Goal: Information Seeking & Learning: Learn about a topic

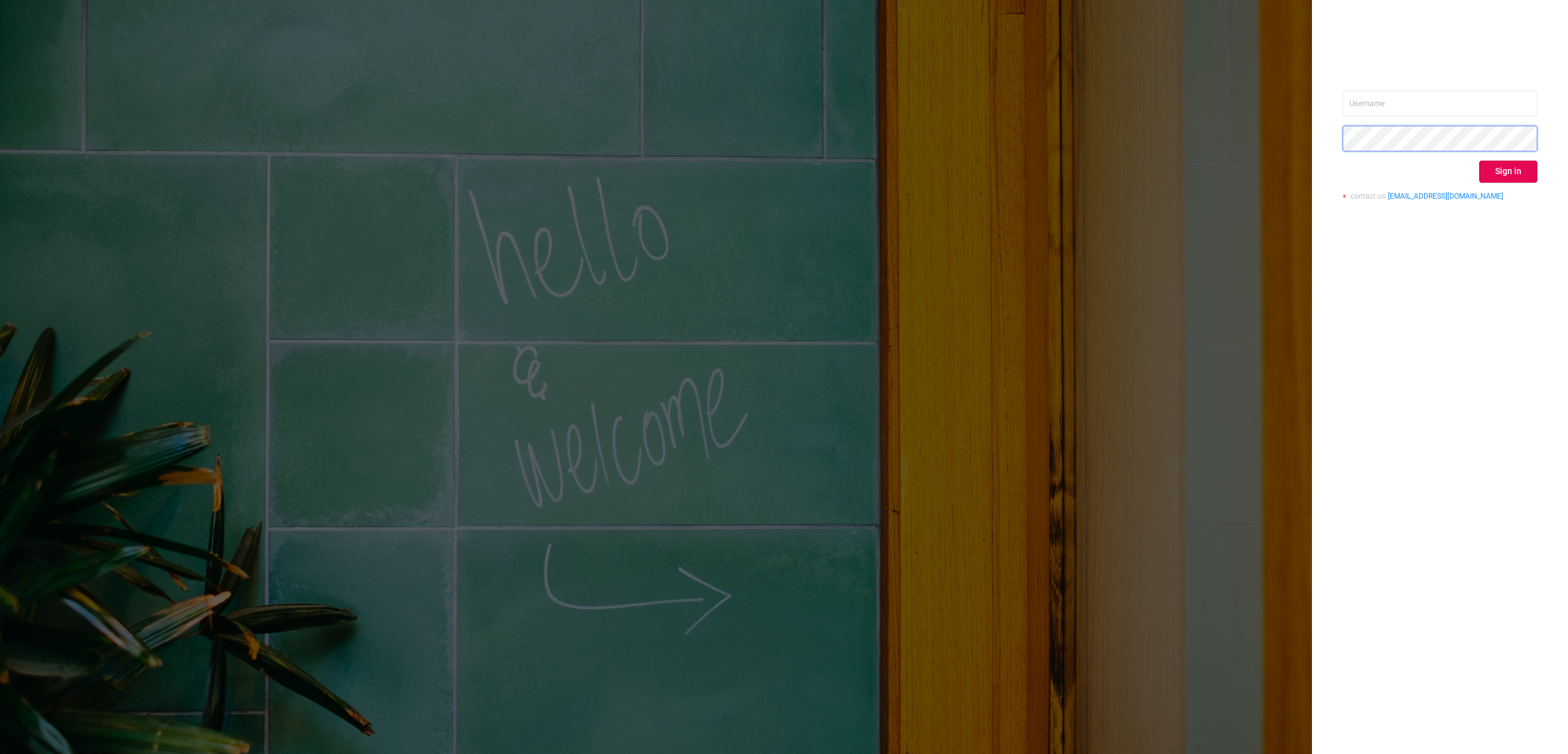
type input "[PERSON_NAME][EMAIL_ADDRESS][DOMAIN_NAME]"
click at [1487, 168] on button "Sign in" at bounding box center [1508, 171] width 58 height 22
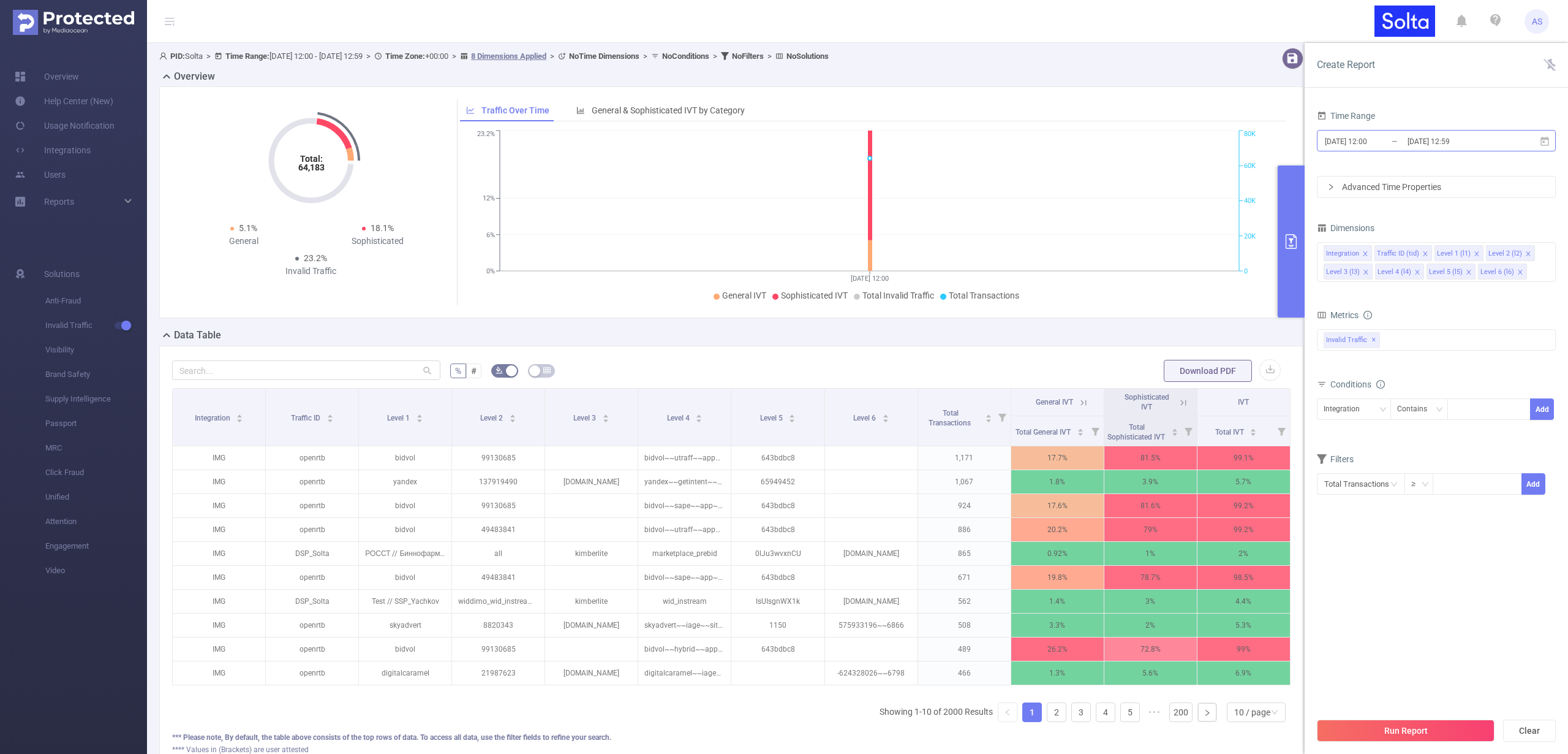
click at [1424, 141] on input "[DATE] 12:59" at bounding box center [1456, 141] width 99 height 17
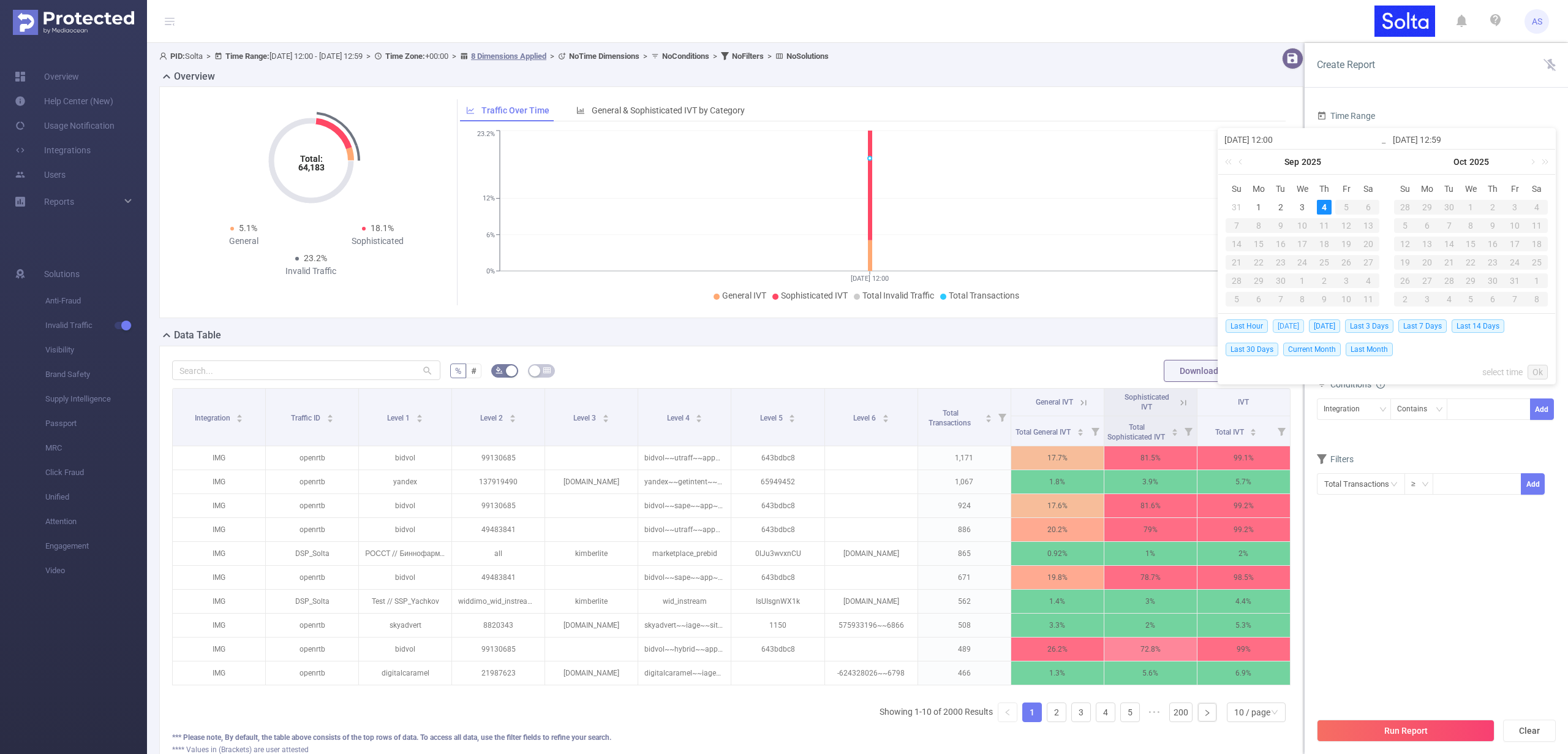
click at [1285, 323] on span "[DATE]" at bounding box center [1288, 326] width 31 height 13
type input "[DATE] 00:00"
type input "[DATE] 23:59"
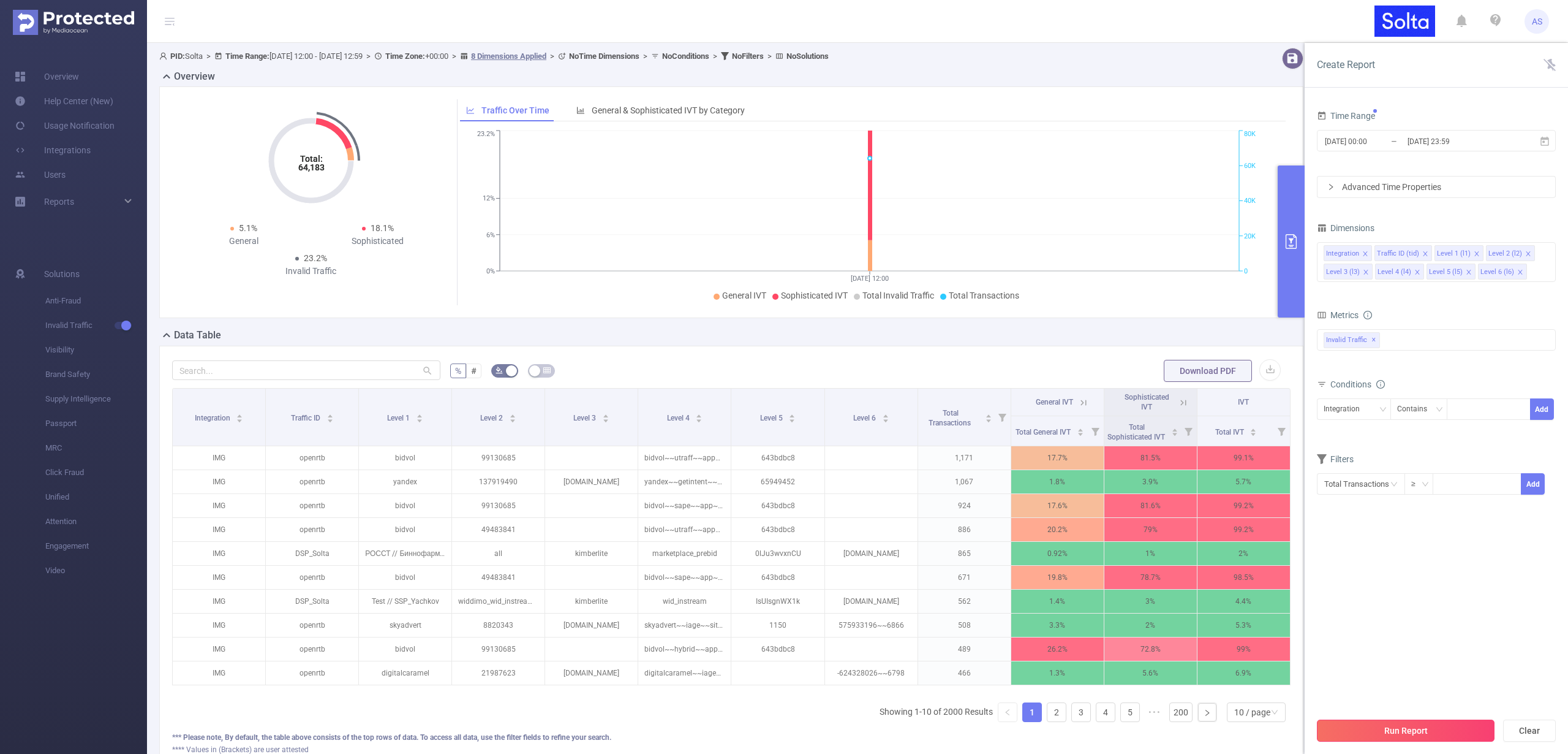
click at [1387, 725] on button "Run Report" at bounding box center [1406, 730] width 178 height 22
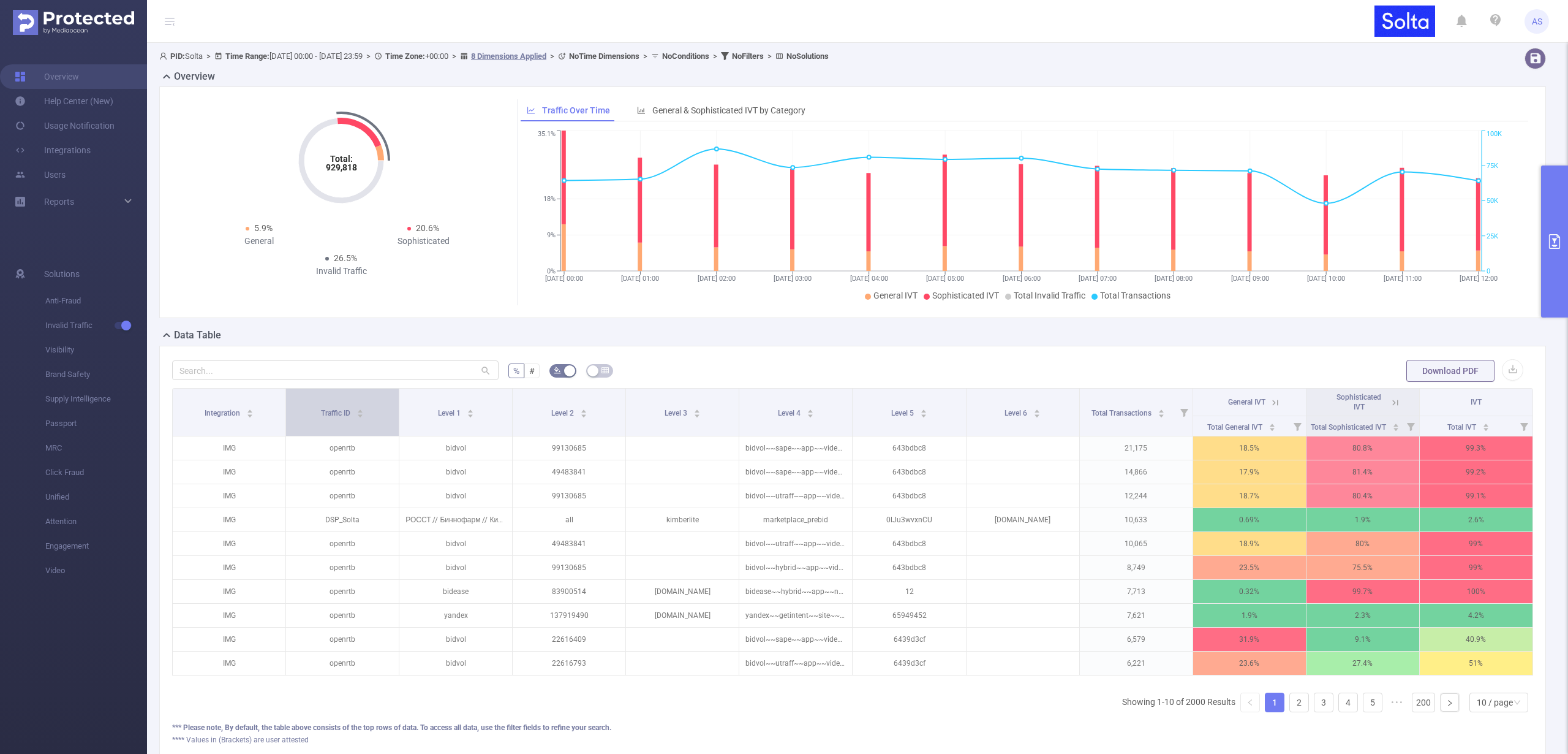
click at [330, 412] on span "Traffic ID" at bounding box center [336, 413] width 31 height 9
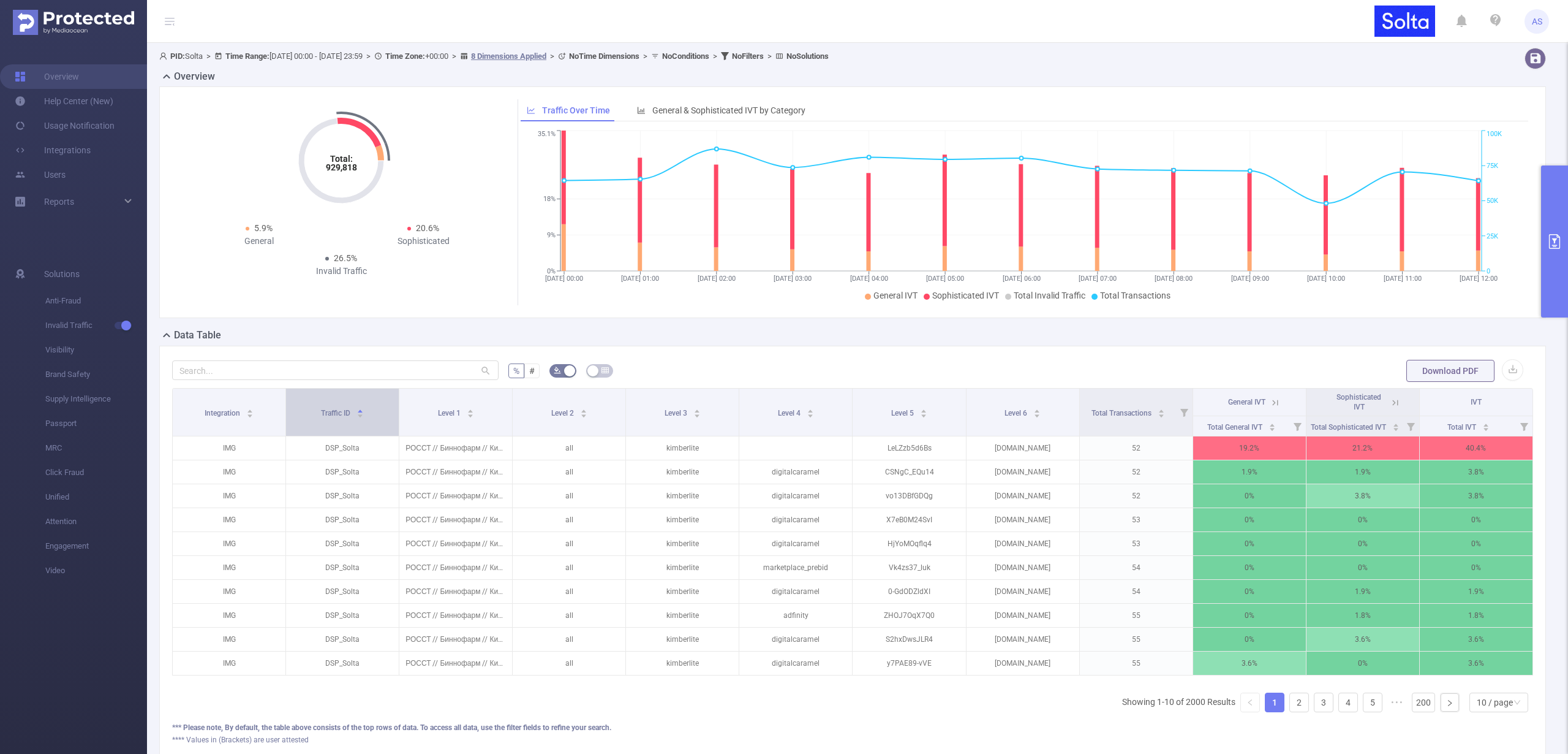
click at [330, 412] on span "Traffic ID" at bounding box center [336, 413] width 31 height 9
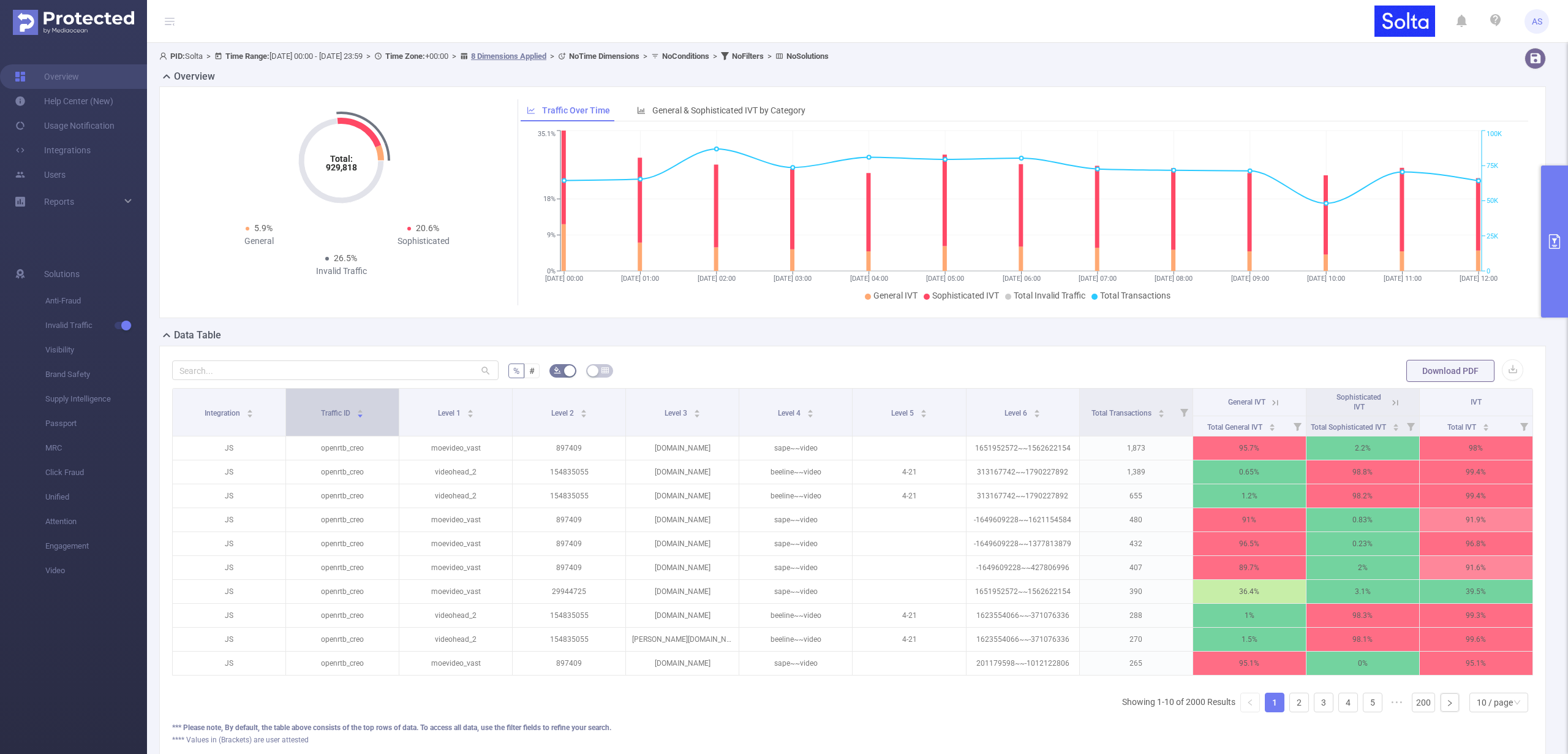
click at [330, 412] on span "Traffic ID" at bounding box center [336, 413] width 31 height 9
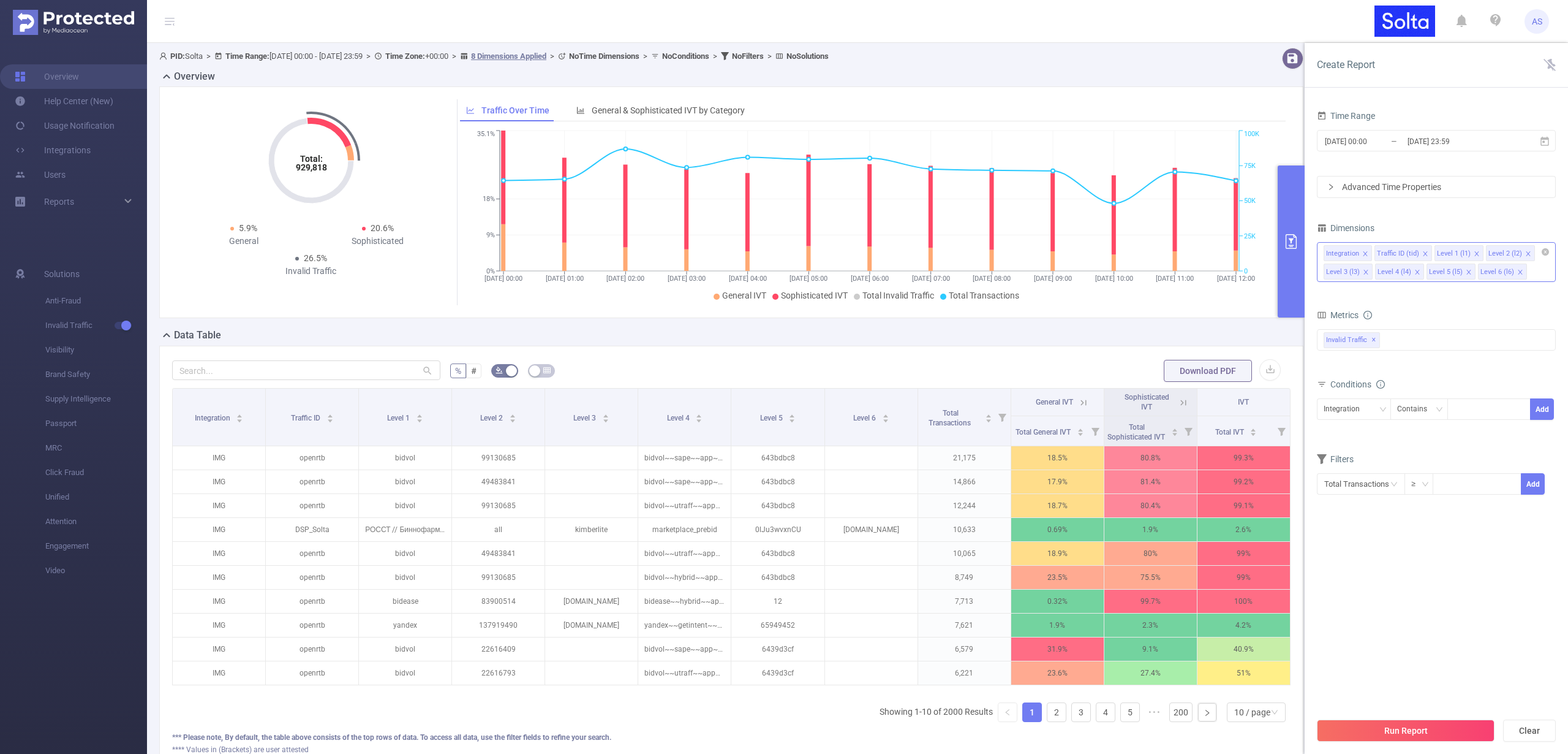
click at [1519, 270] on icon "icon: close" at bounding box center [1520, 272] width 6 height 6
click at [1466, 271] on icon "icon: close" at bounding box center [1469, 272] width 6 height 6
click at [1416, 273] on icon "icon: close" at bounding box center [1417, 272] width 6 height 6
click at [1366, 272] on icon "icon: close" at bounding box center [1366, 272] width 4 height 4
click at [1525, 253] on icon "icon: close" at bounding box center [1528, 253] width 6 height 6
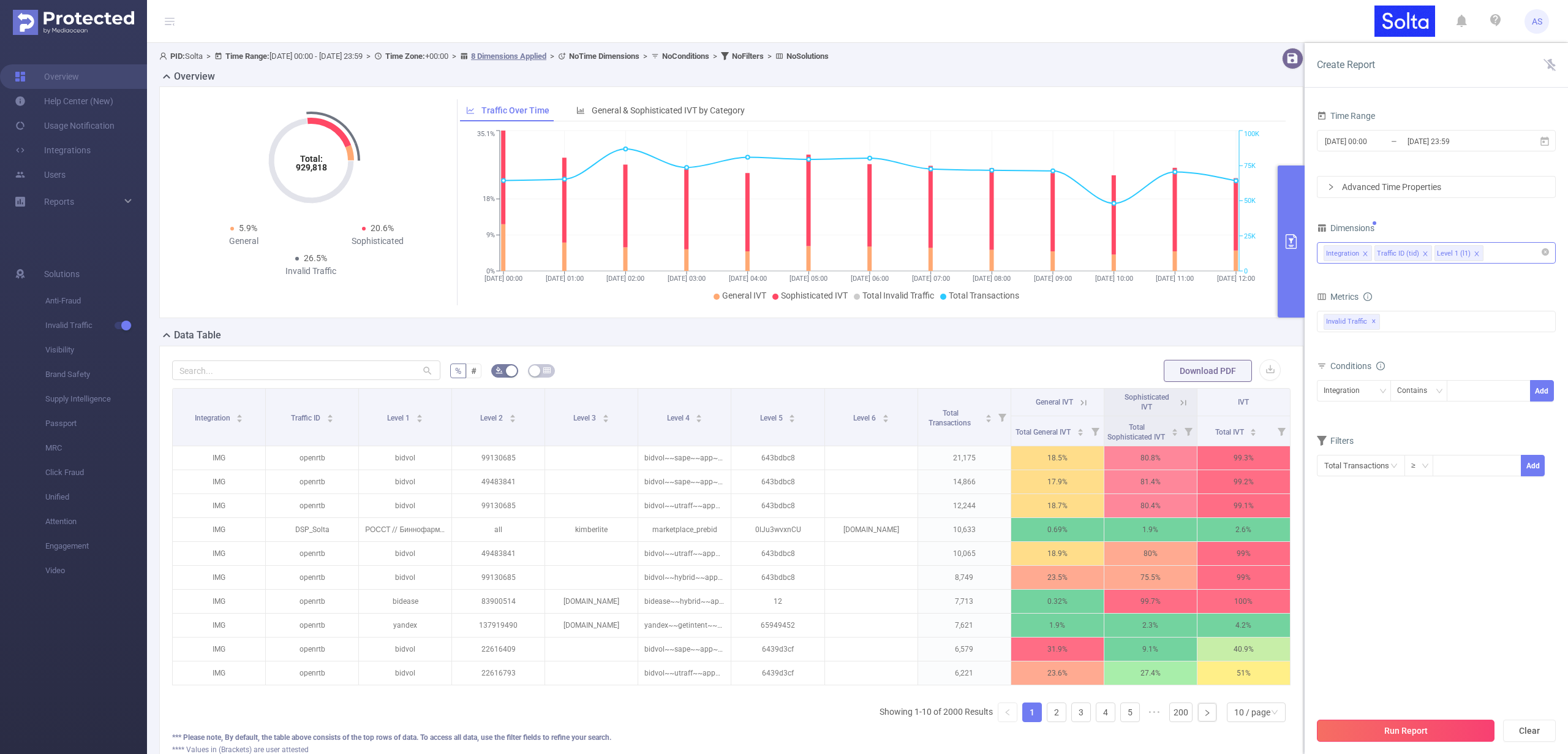
click at [1406, 725] on button "Run Report" at bounding box center [1406, 730] width 178 height 22
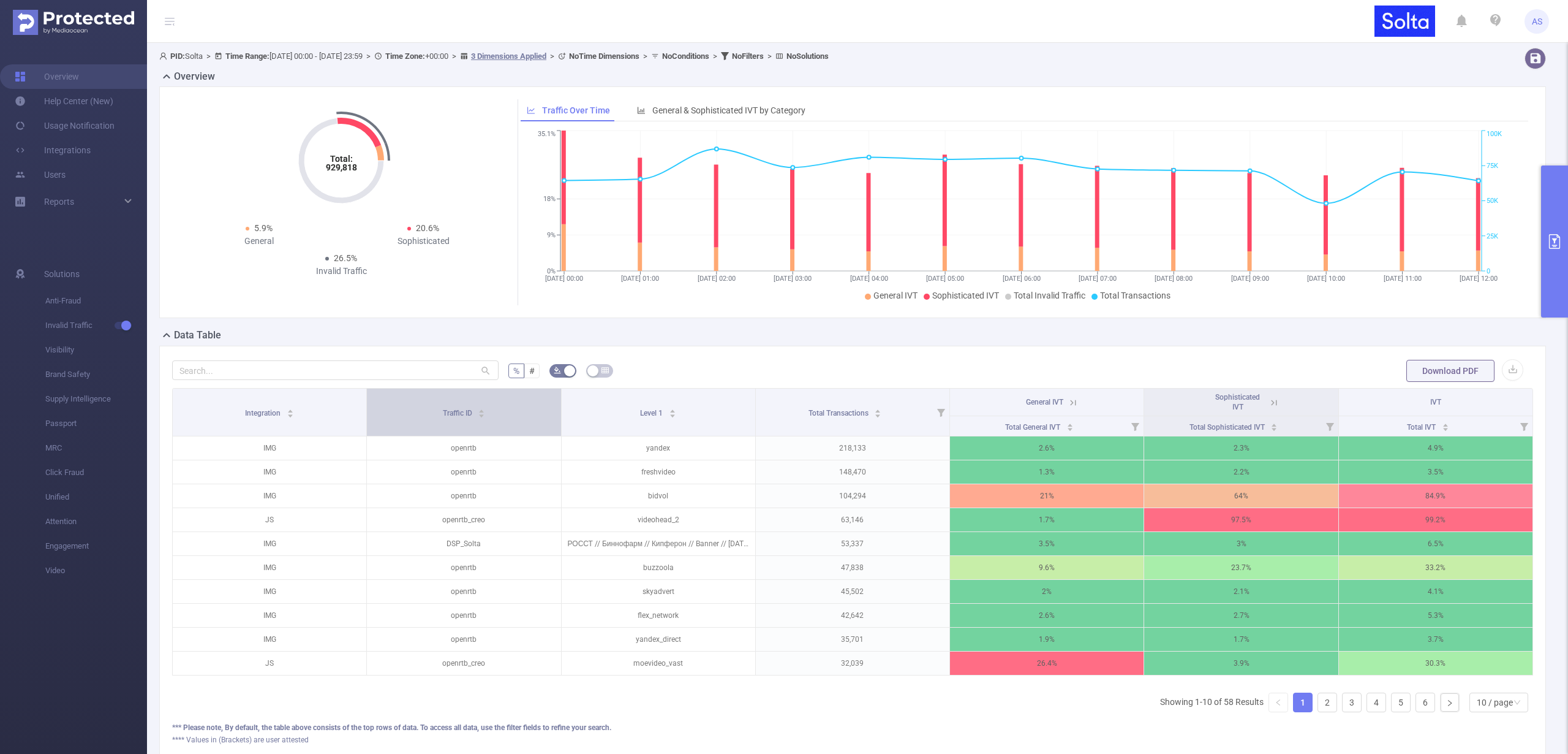
click at [443, 409] on span "Traffic ID" at bounding box center [458, 413] width 31 height 9
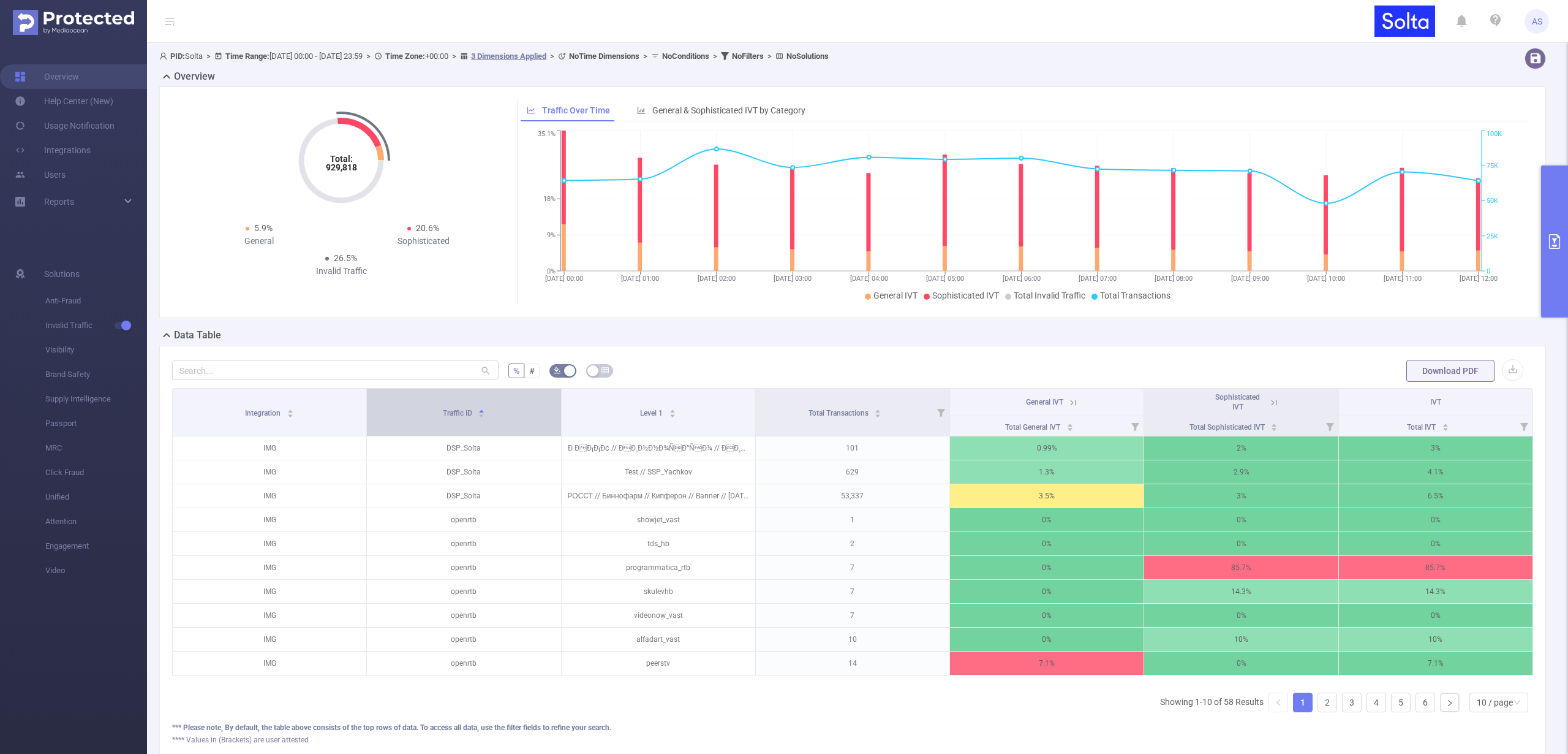
click at [443, 409] on span "Traffic ID" at bounding box center [458, 413] width 31 height 9
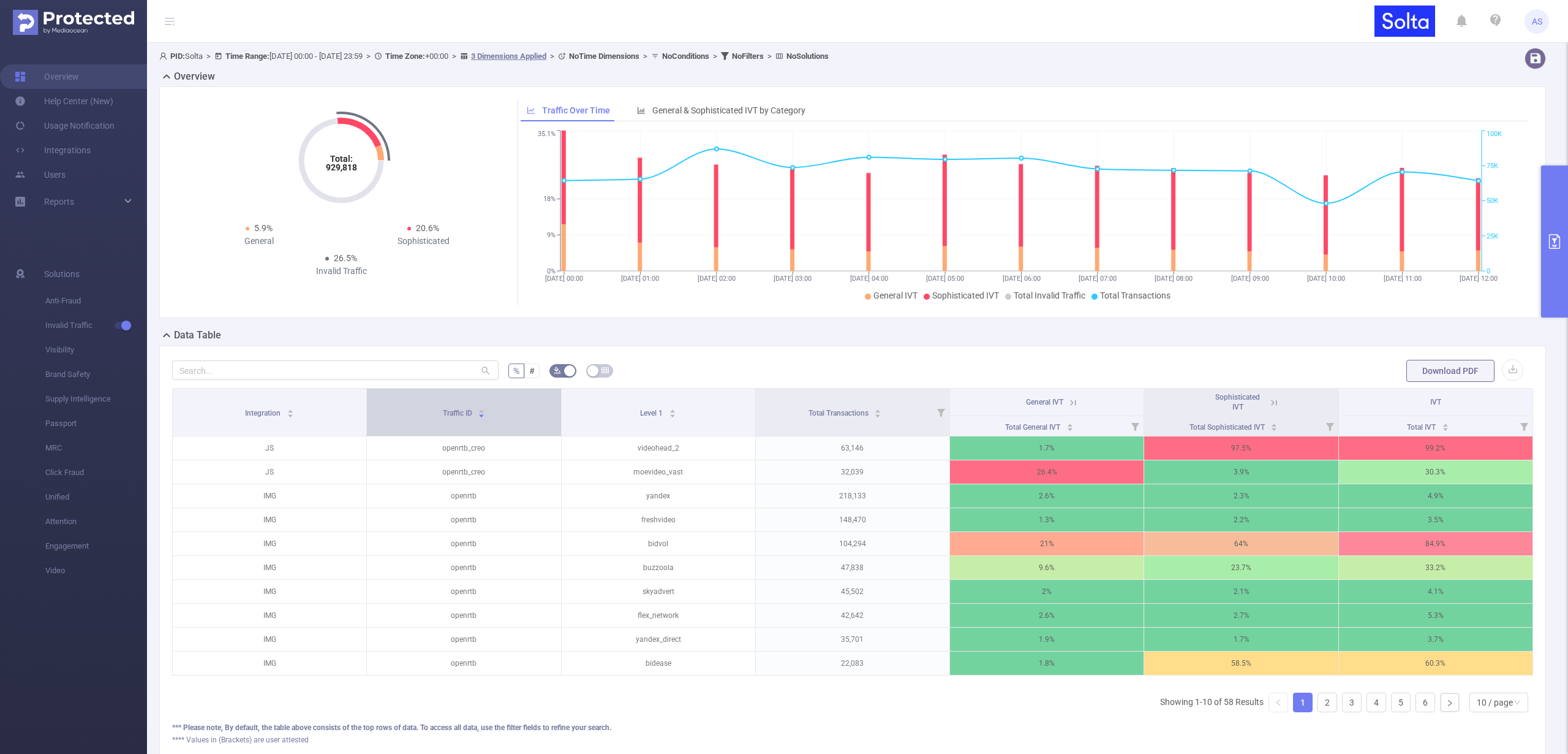
click at [443, 409] on span "Traffic ID" at bounding box center [458, 413] width 31 height 9
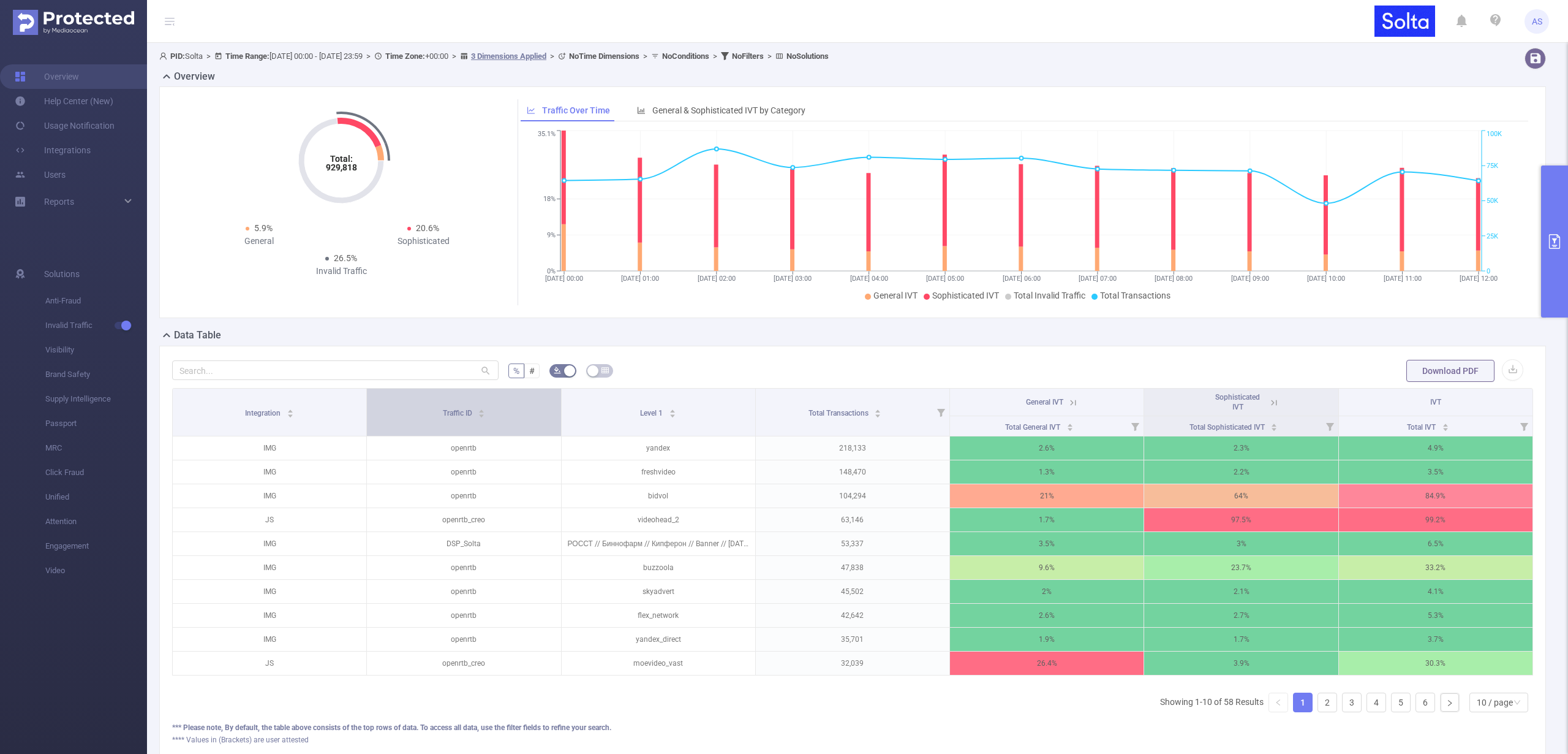
click at [443, 409] on span "Traffic ID" at bounding box center [458, 413] width 31 height 9
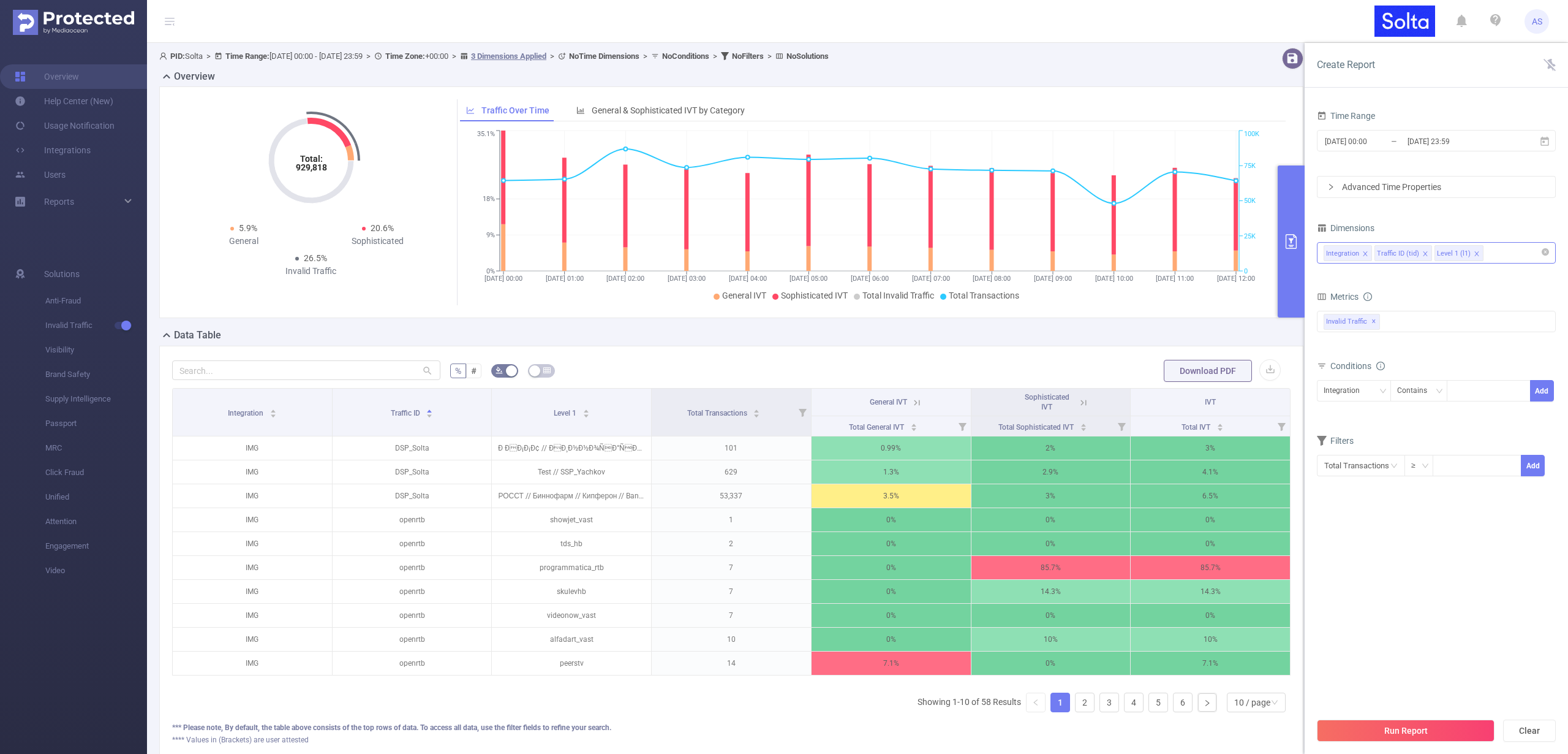
drag, startPoint x: 1475, startPoint y: 252, endPoint x: 1468, endPoint y: 263, distance: 13.0
click at [1475, 252] on icon "icon: close" at bounding box center [1477, 253] width 6 height 6
click at [1398, 733] on button "Run Report" at bounding box center [1406, 730] width 178 height 22
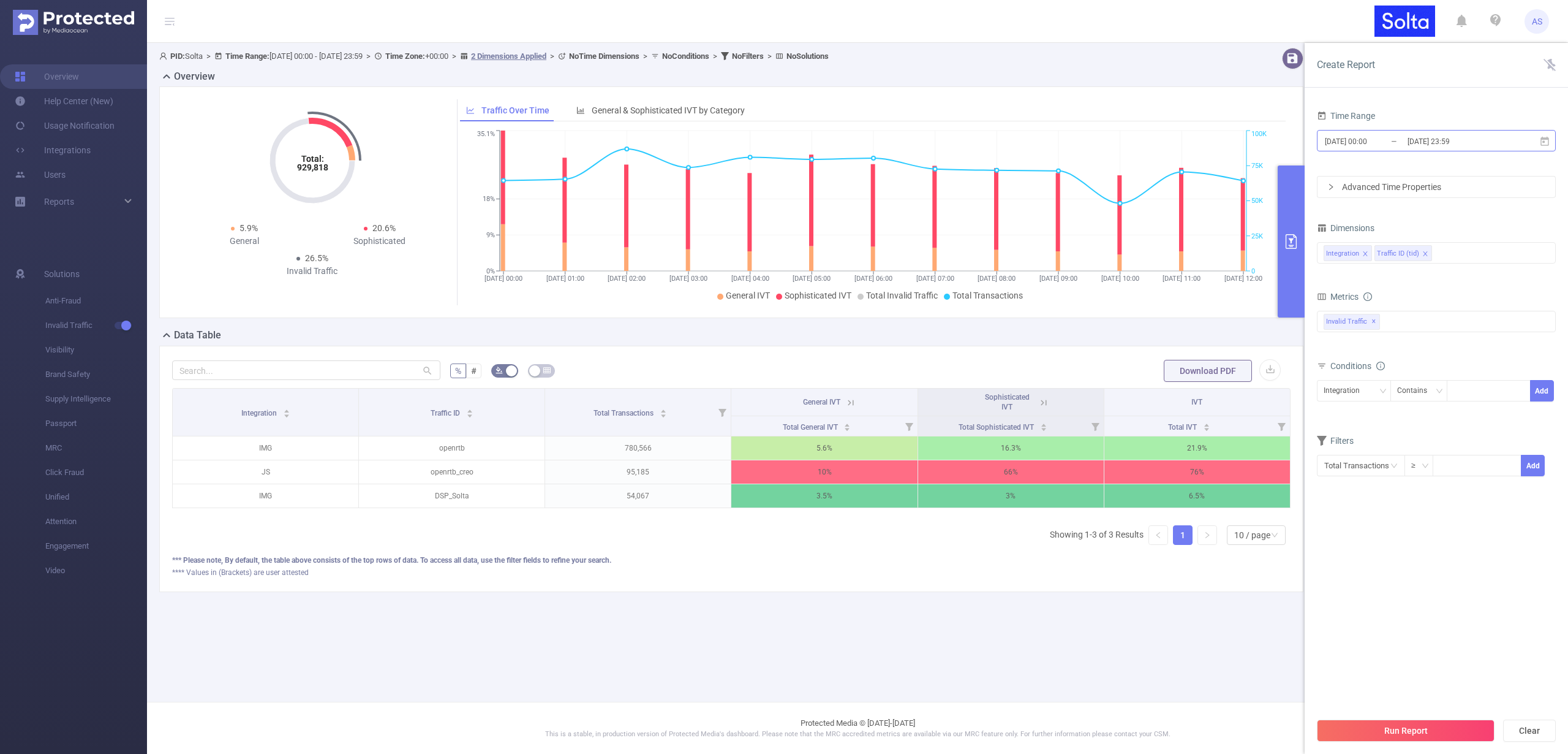
click at [1401, 138] on input "[DATE] 00:00" at bounding box center [1373, 141] width 99 height 17
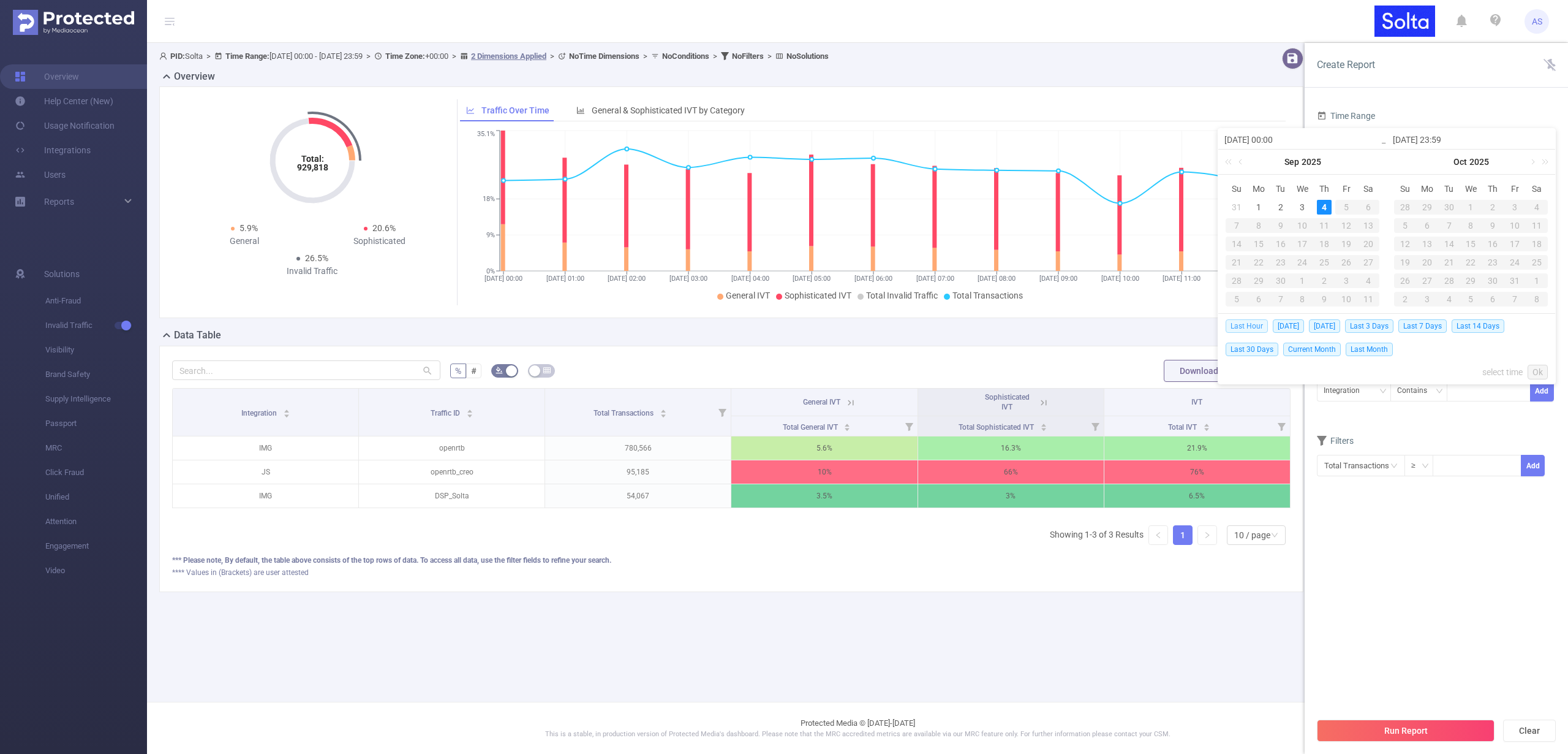
click at [1254, 324] on span "Last Hour" at bounding box center [1246, 326] width 42 height 13
type input "[DATE] 11:00"
type input "[DATE] 11:59"
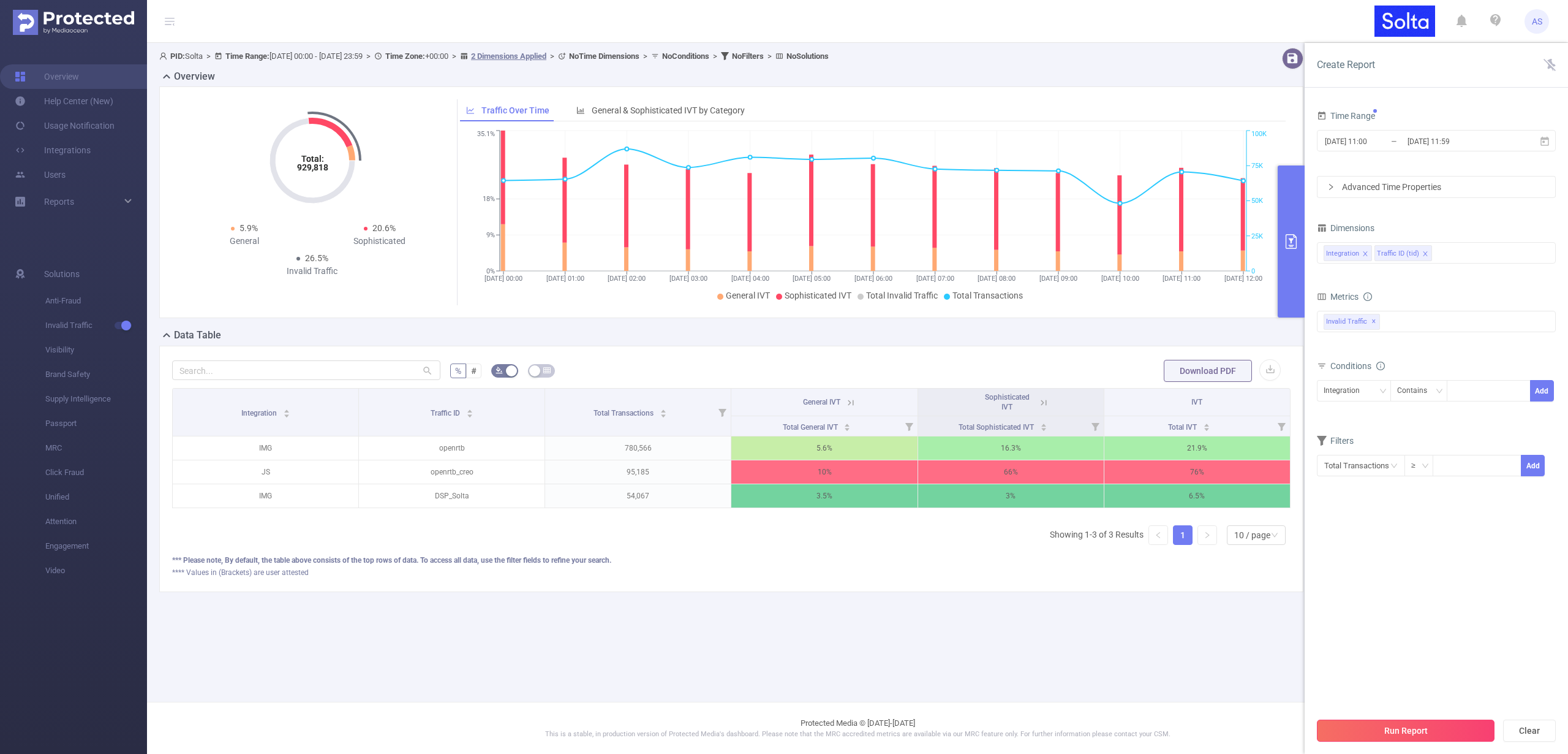
click at [1410, 730] on button "Run Report" at bounding box center [1406, 730] width 178 height 22
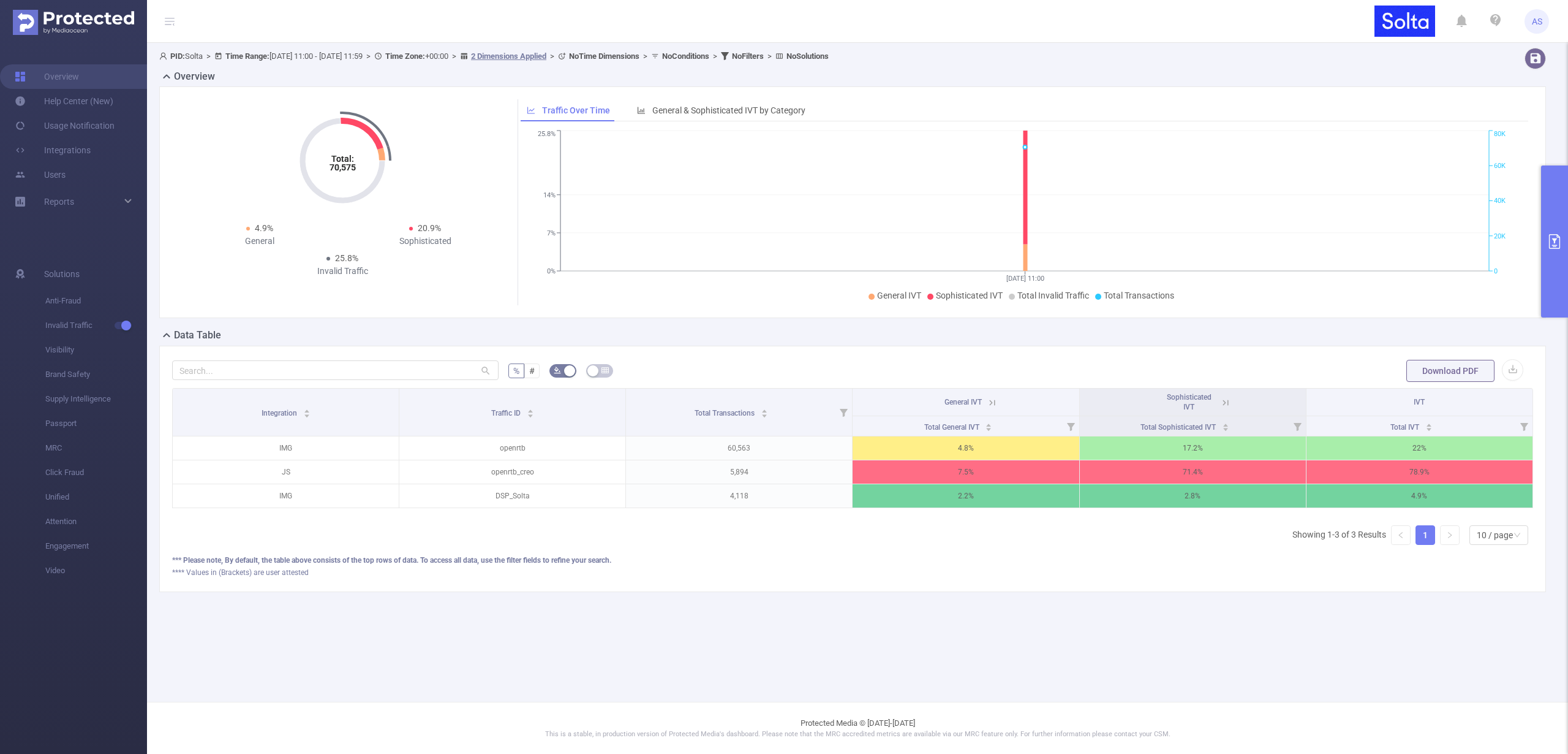
click at [835, 651] on main "PID: Solta > Time Range: [DATE] 11:00 - [DATE] 11:59 > Time Zone: +00:00 > 2 Di…" at bounding box center [857, 351] width 1421 height 702
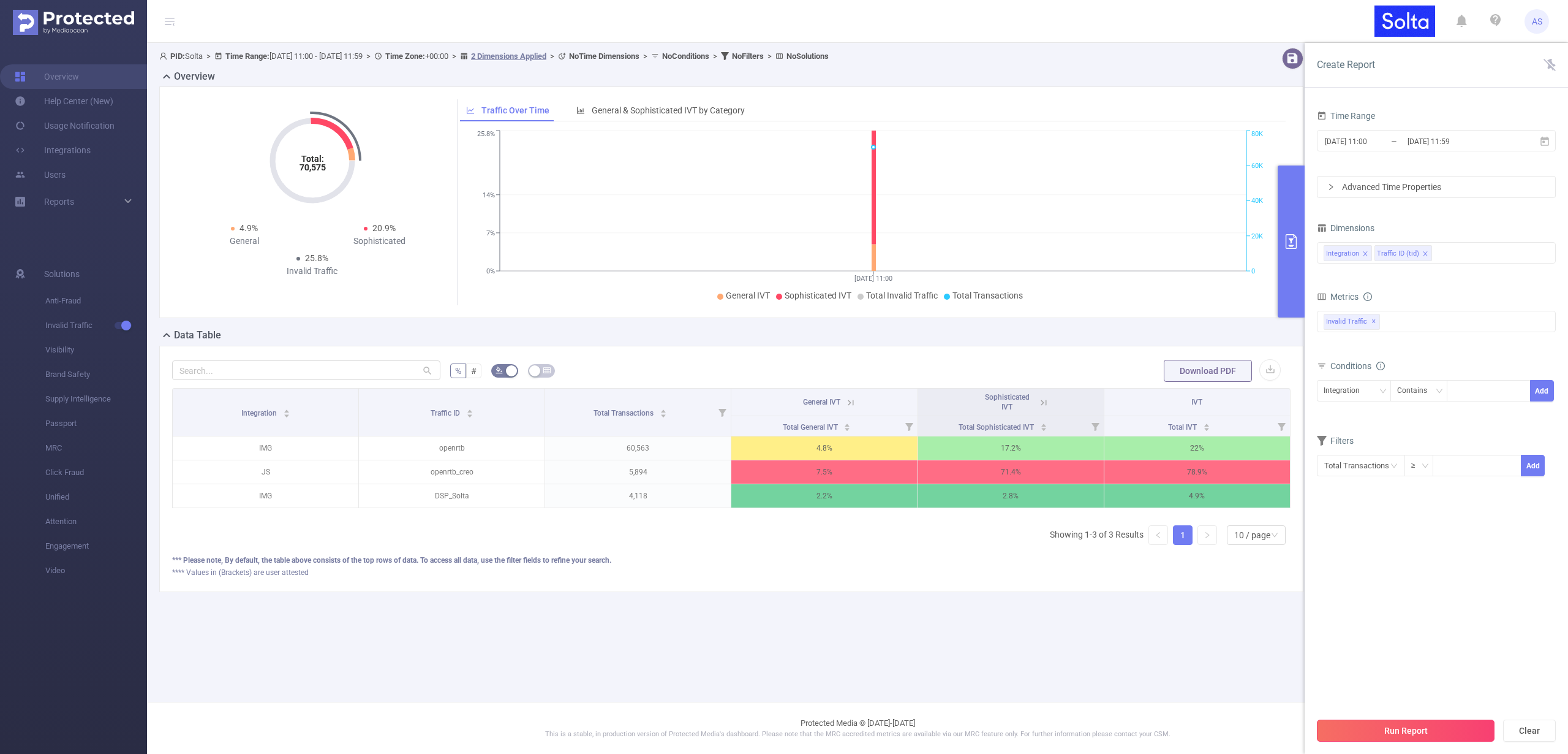
click at [1386, 725] on button "Run Report" at bounding box center [1406, 730] width 178 height 22
click at [1403, 729] on button "Run Report" at bounding box center [1406, 730] width 178 height 22
click at [1499, 141] on input "[DATE] 11:59" at bounding box center [1456, 141] width 99 height 17
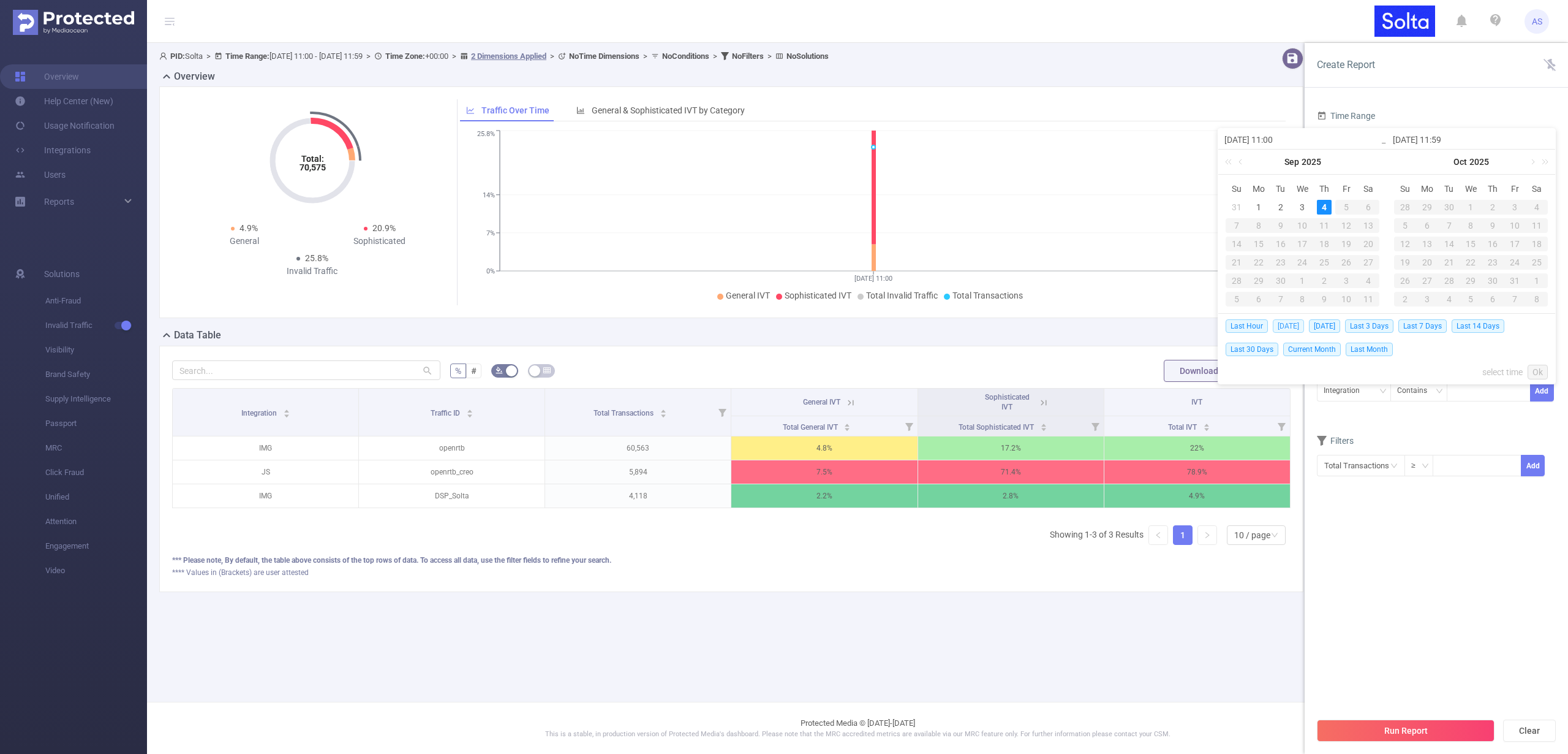
click at [1288, 324] on span "[DATE]" at bounding box center [1288, 326] width 31 height 13
type input "[DATE] 00:00"
type input "[DATE] 23:59"
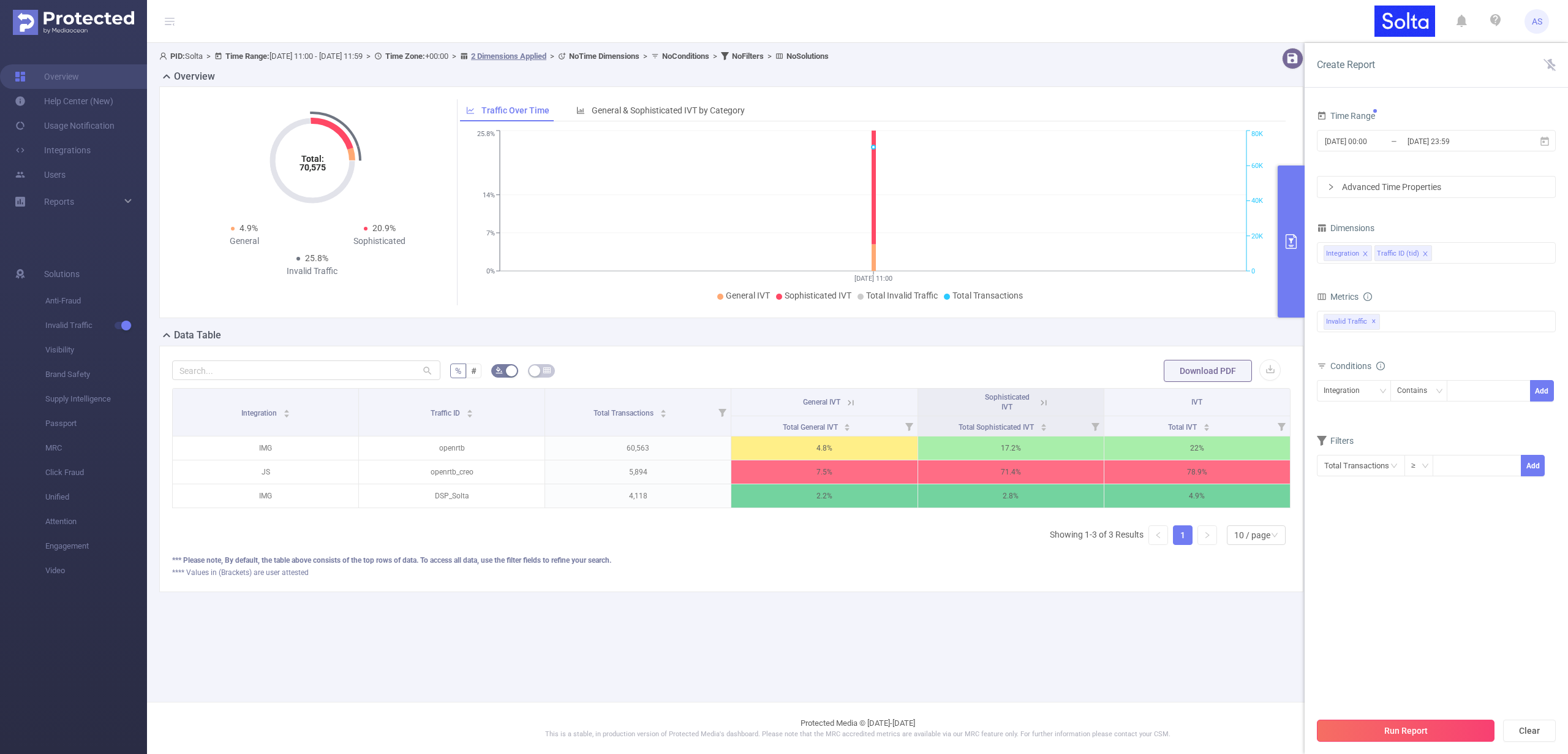
click at [1410, 734] on button "Run Report" at bounding box center [1406, 730] width 178 height 22
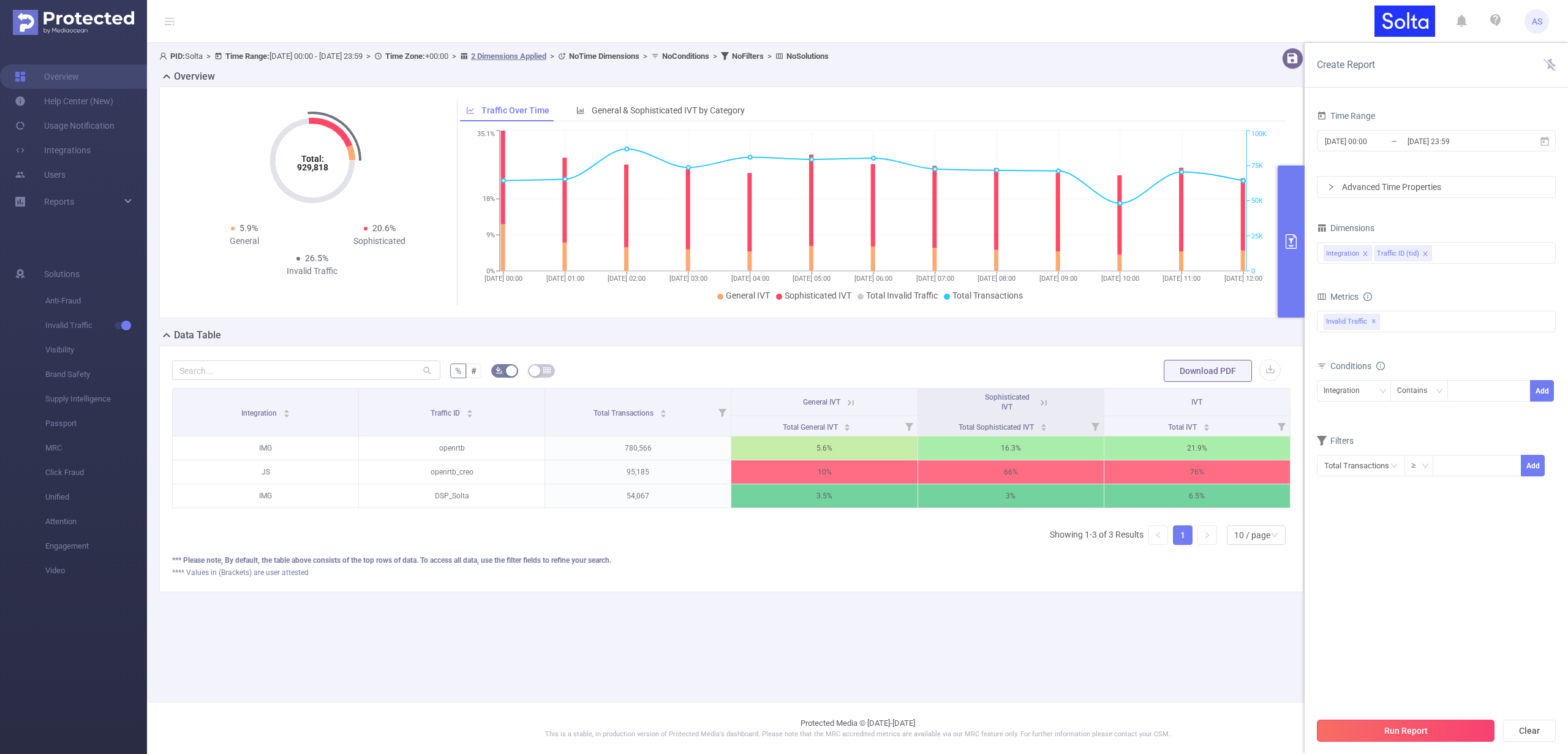
click at [1415, 734] on button "Run Report" at bounding box center [1406, 730] width 178 height 22
click at [1452, 252] on div "Integration Traffic ID (tid)" at bounding box center [1436, 252] width 226 height 20
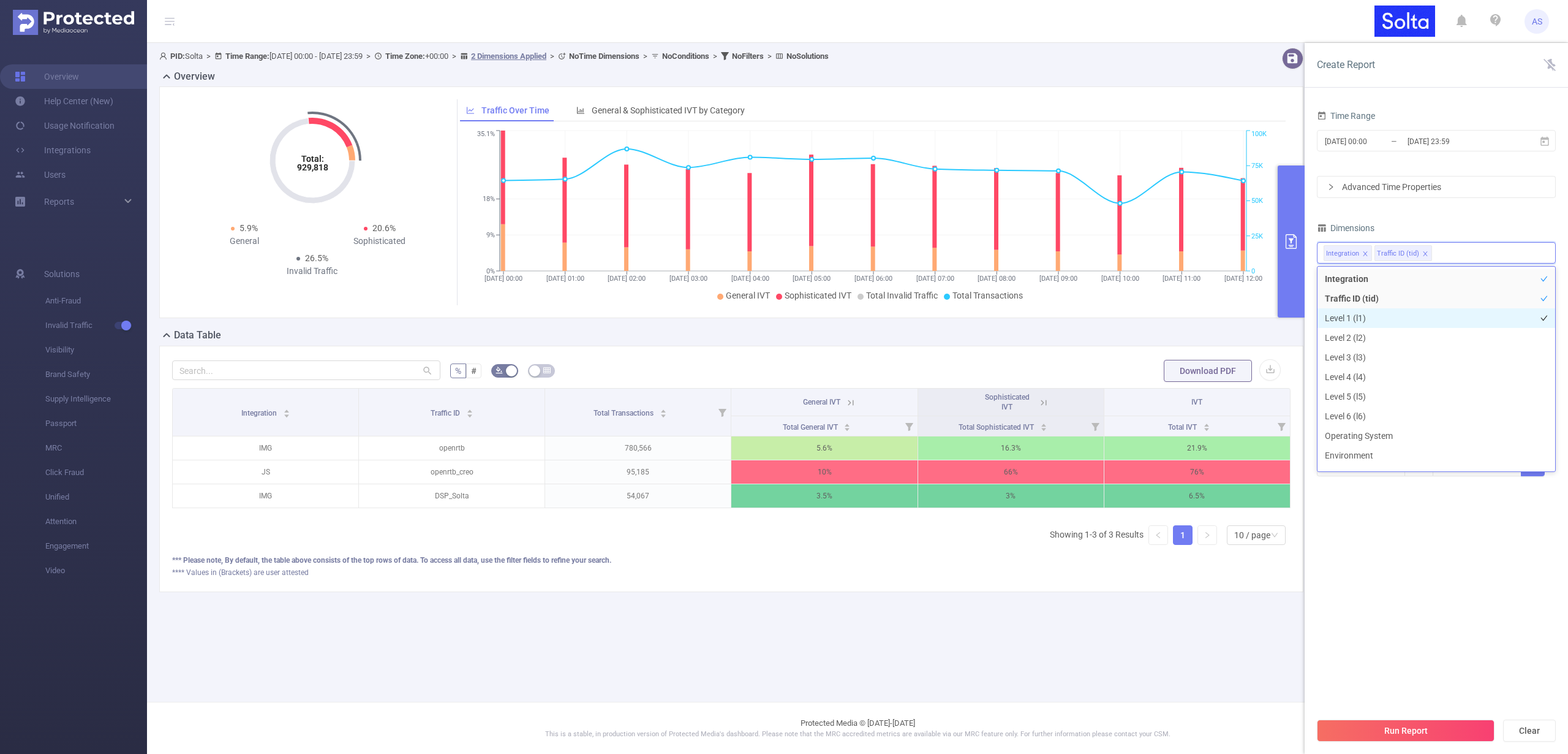
click at [1395, 320] on li "Level 1 (l1)" at bounding box center [1436, 318] width 238 height 19
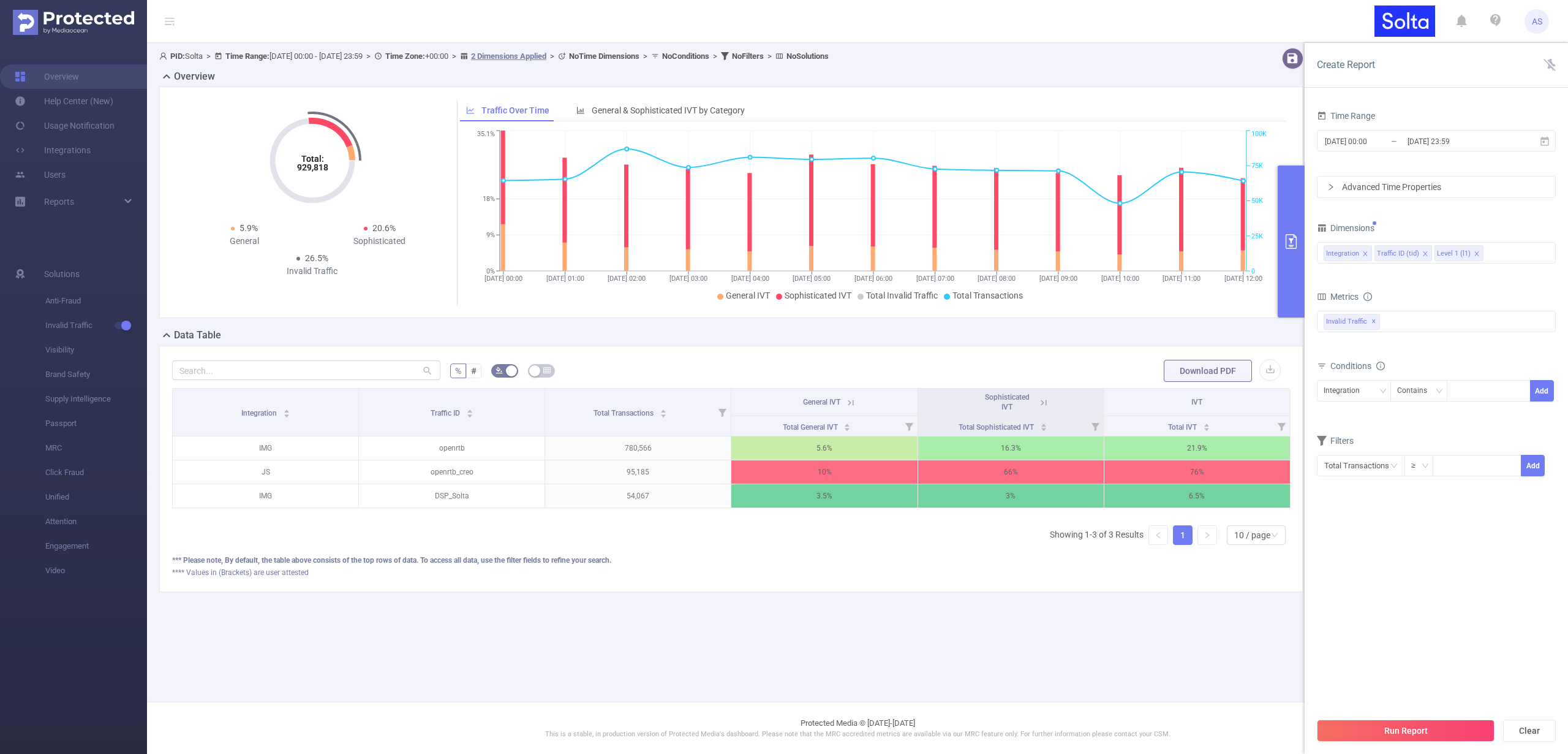
click at [1485, 224] on div "Dimensions" at bounding box center [1436, 230] width 239 height 20
click at [1374, 321] on span "✕" at bounding box center [1374, 322] width 5 height 15
click at [1378, 321] on div at bounding box center [1436, 320] width 239 height 19
click at [1341, 324] on span at bounding box center [1337, 327] width 10 height 10
click at [1394, 570] on section "Time Range [DATE] 00:00 _ [DATE] 23:59 Advanced Time Properties Dimensions Inte…" at bounding box center [1436, 409] width 239 height 604
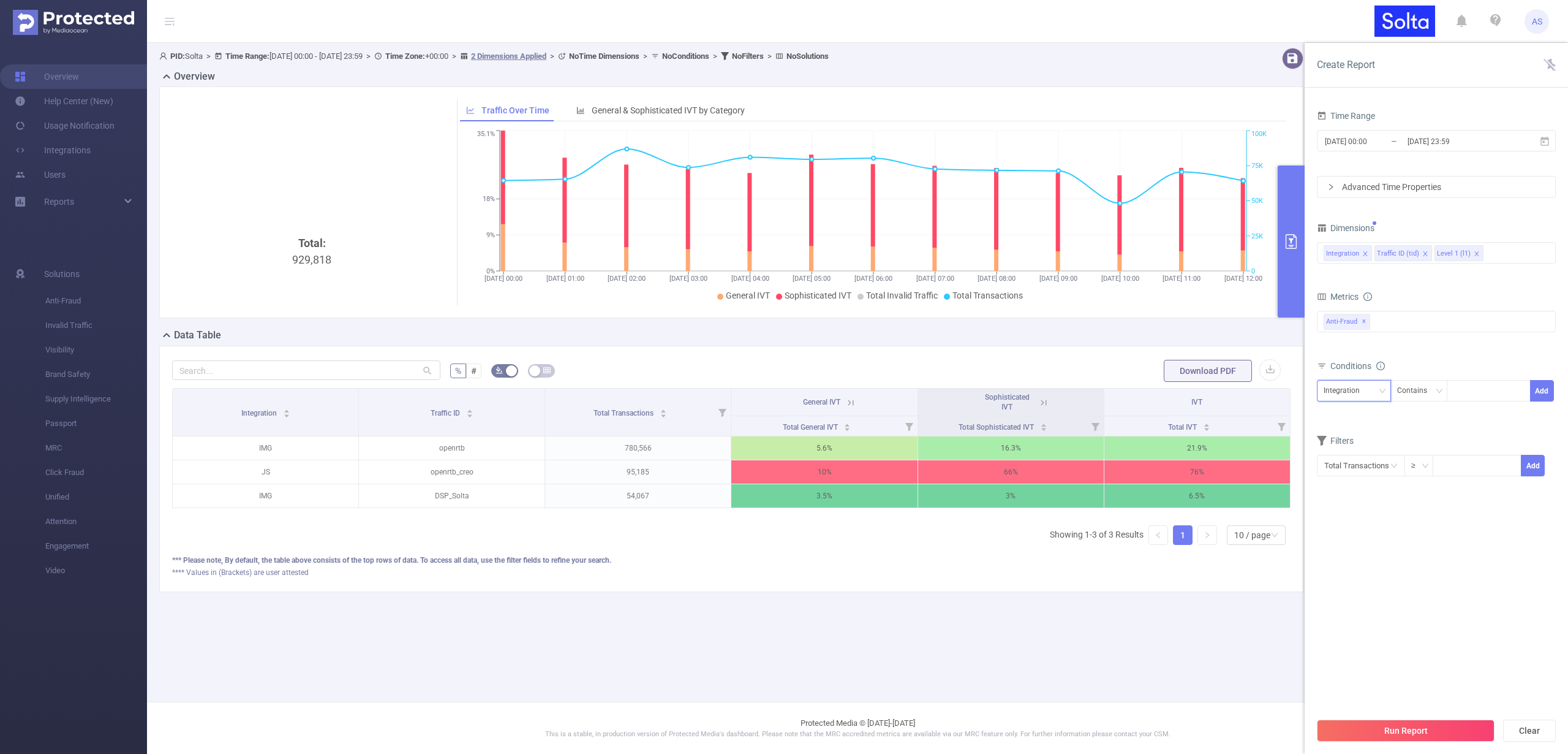
click at [1357, 388] on div "Integration" at bounding box center [1346, 391] width 45 height 20
click at [1358, 450] on li "Level 1 (l1)" at bounding box center [1354, 455] width 74 height 19
click at [1479, 399] on div at bounding box center [1489, 391] width 71 height 20
paste input "all_bot_"
type input "all_bot_"
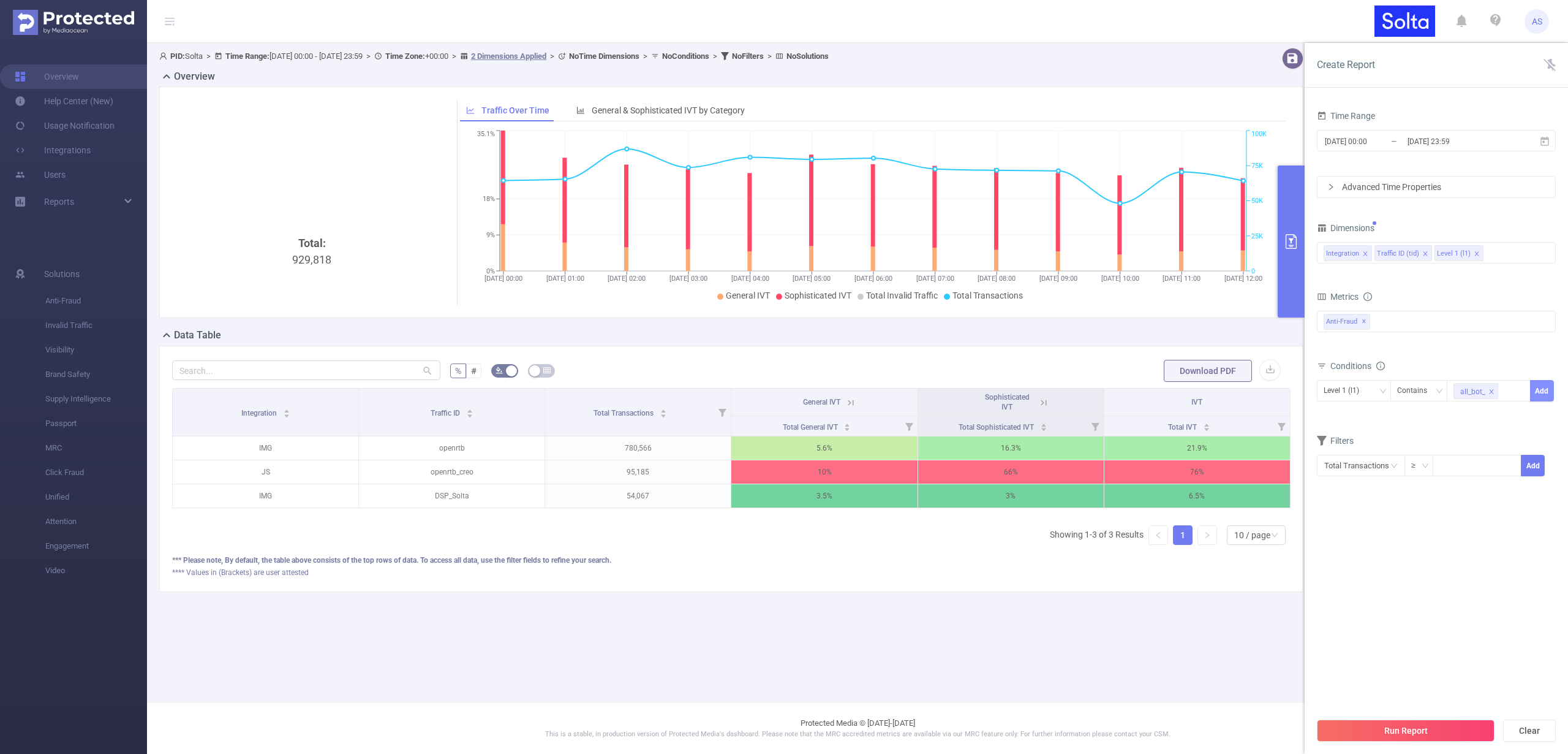
click at [1541, 392] on button "Add" at bounding box center [1542, 391] width 24 height 21
click at [1404, 727] on button "Run Report" at bounding box center [1406, 730] width 178 height 22
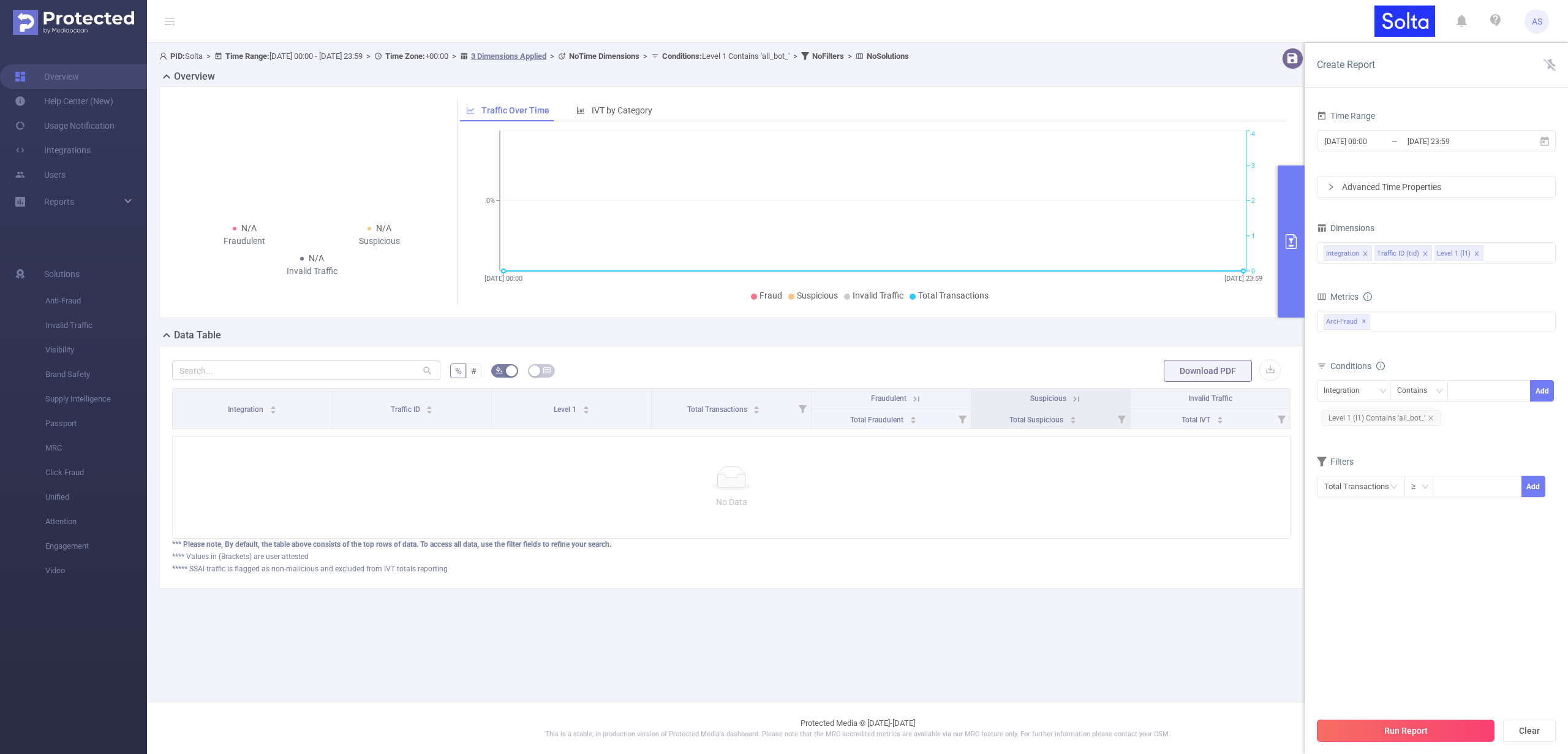
click at [1409, 721] on button "Run Report" at bounding box center [1406, 730] width 178 height 22
click at [1421, 729] on button "Run Report" at bounding box center [1406, 730] width 178 height 22
click at [1386, 724] on button "Run Report" at bounding box center [1406, 730] width 178 height 22
click at [1431, 144] on input "[DATE] 23:59" at bounding box center [1456, 141] width 99 height 17
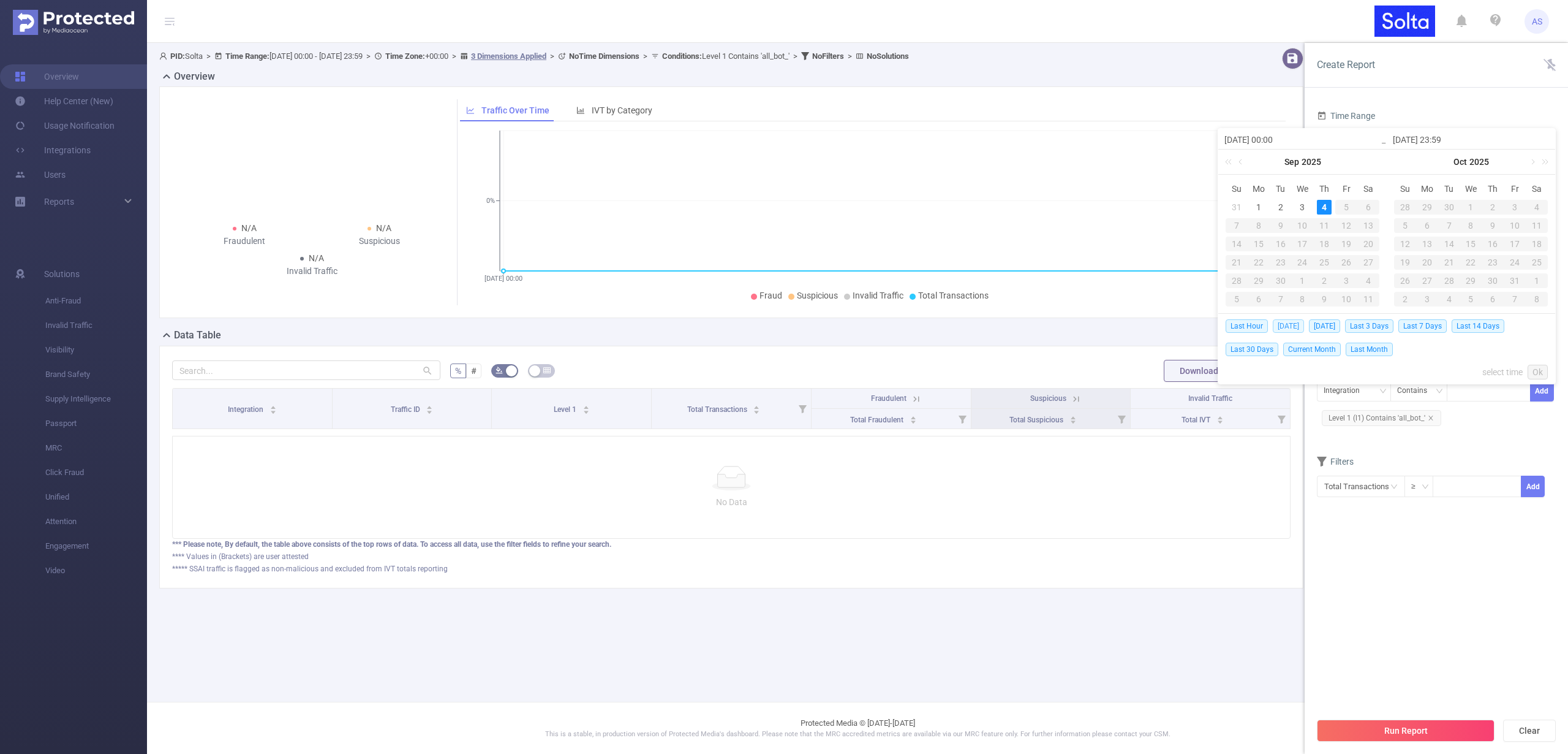
click at [1291, 327] on span "[DATE]" at bounding box center [1288, 326] width 31 height 13
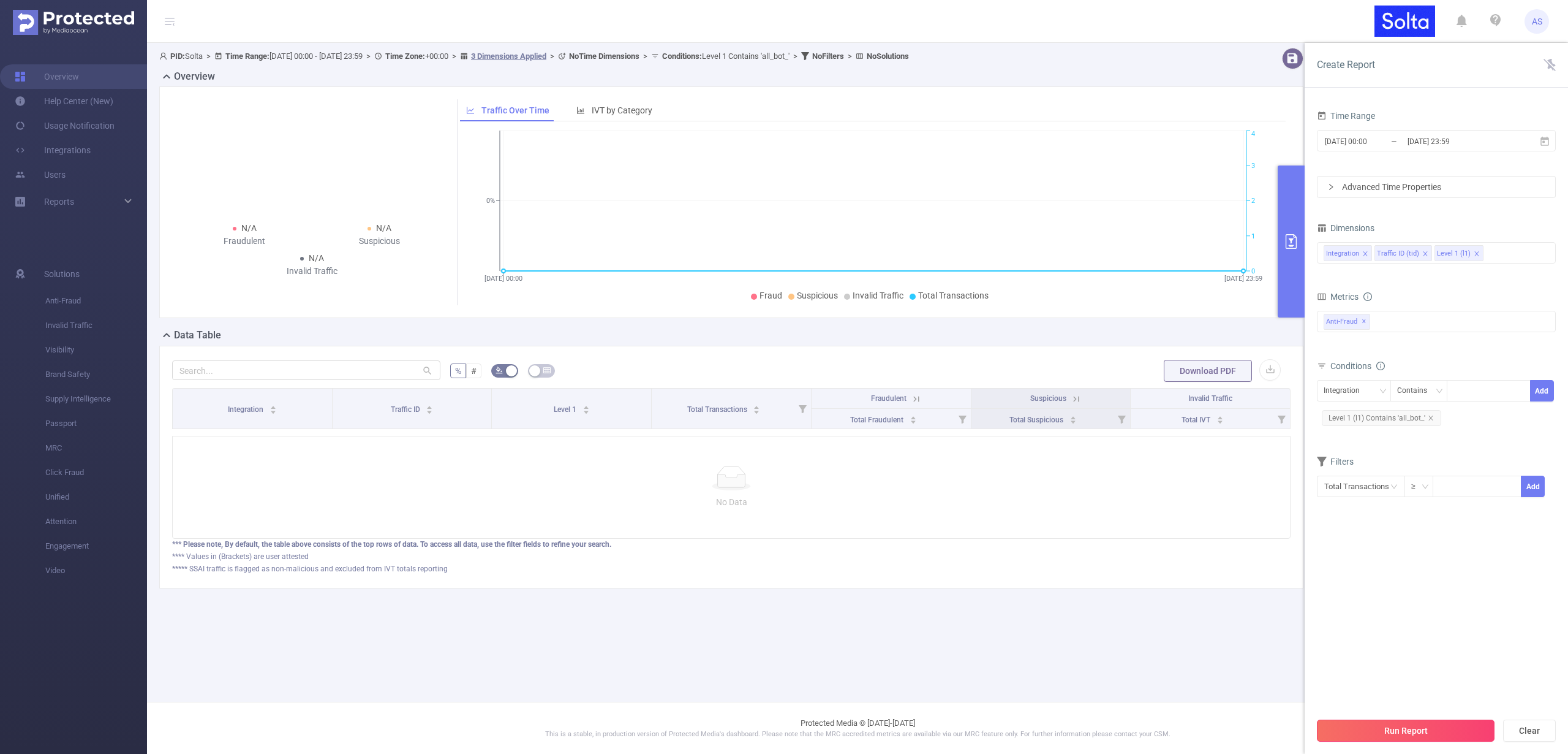
click at [1412, 725] on button "Run Report" at bounding box center [1406, 730] width 178 height 22
click at [1432, 419] on icon "icon: close" at bounding box center [1430, 417] width 6 height 6
click at [1374, 729] on button "Run Report" at bounding box center [1406, 730] width 178 height 22
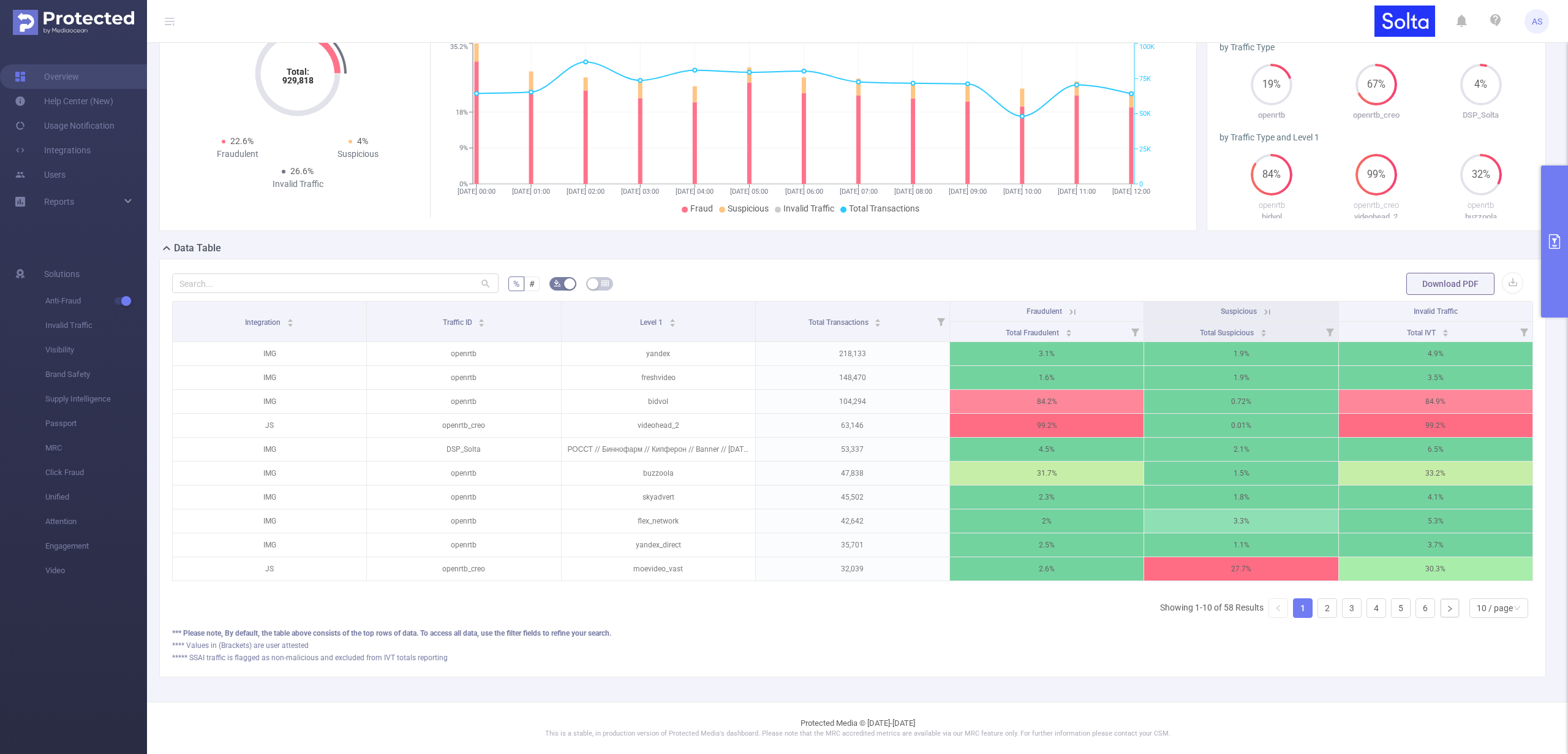
scroll to position [96, 0]
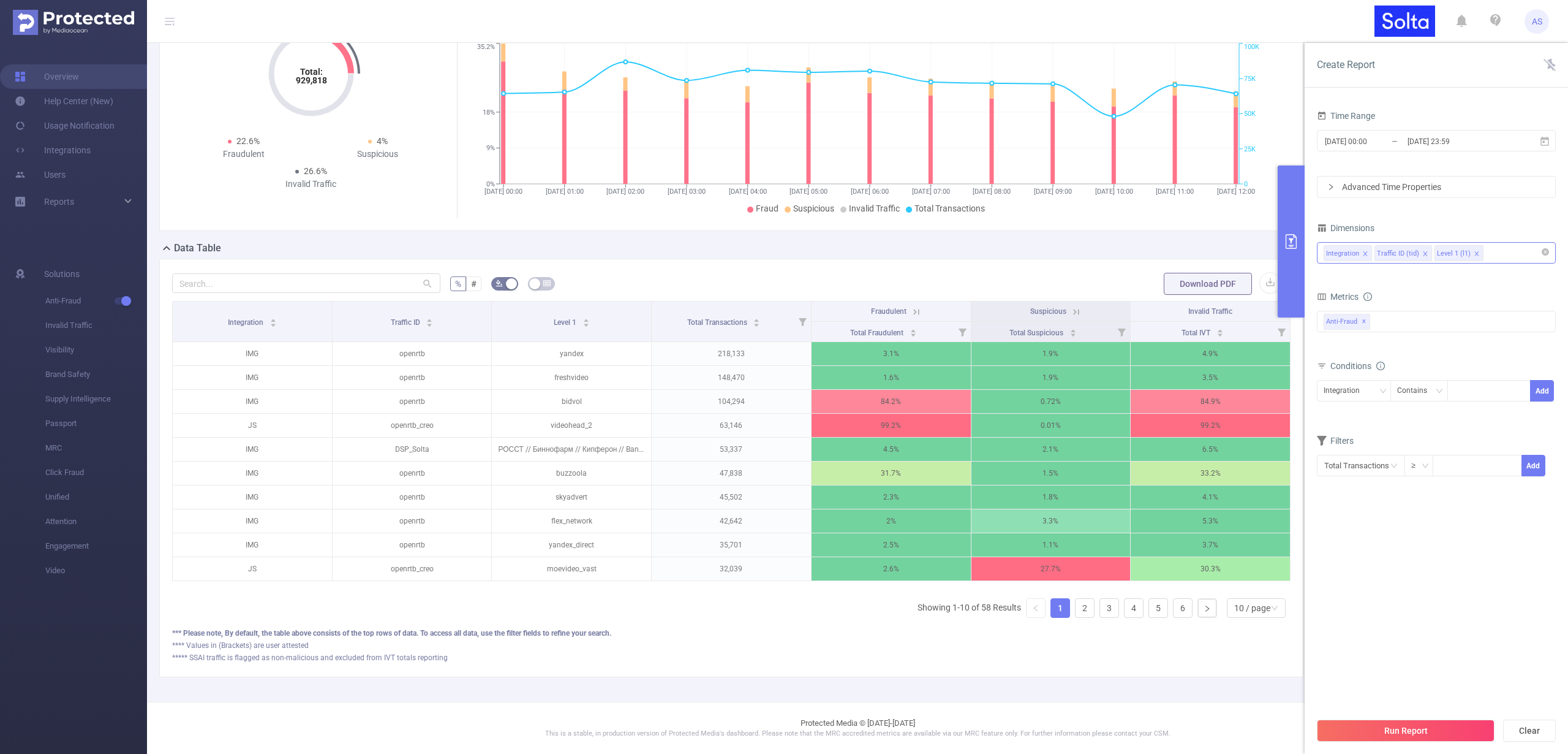
click at [1475, 250] on icon "icon: close" at bounding box center [1477, 253] width 6 height 6
click at [1431, 731] on button "Run Report" at bounding box center [1406, 730] width 178 height 22
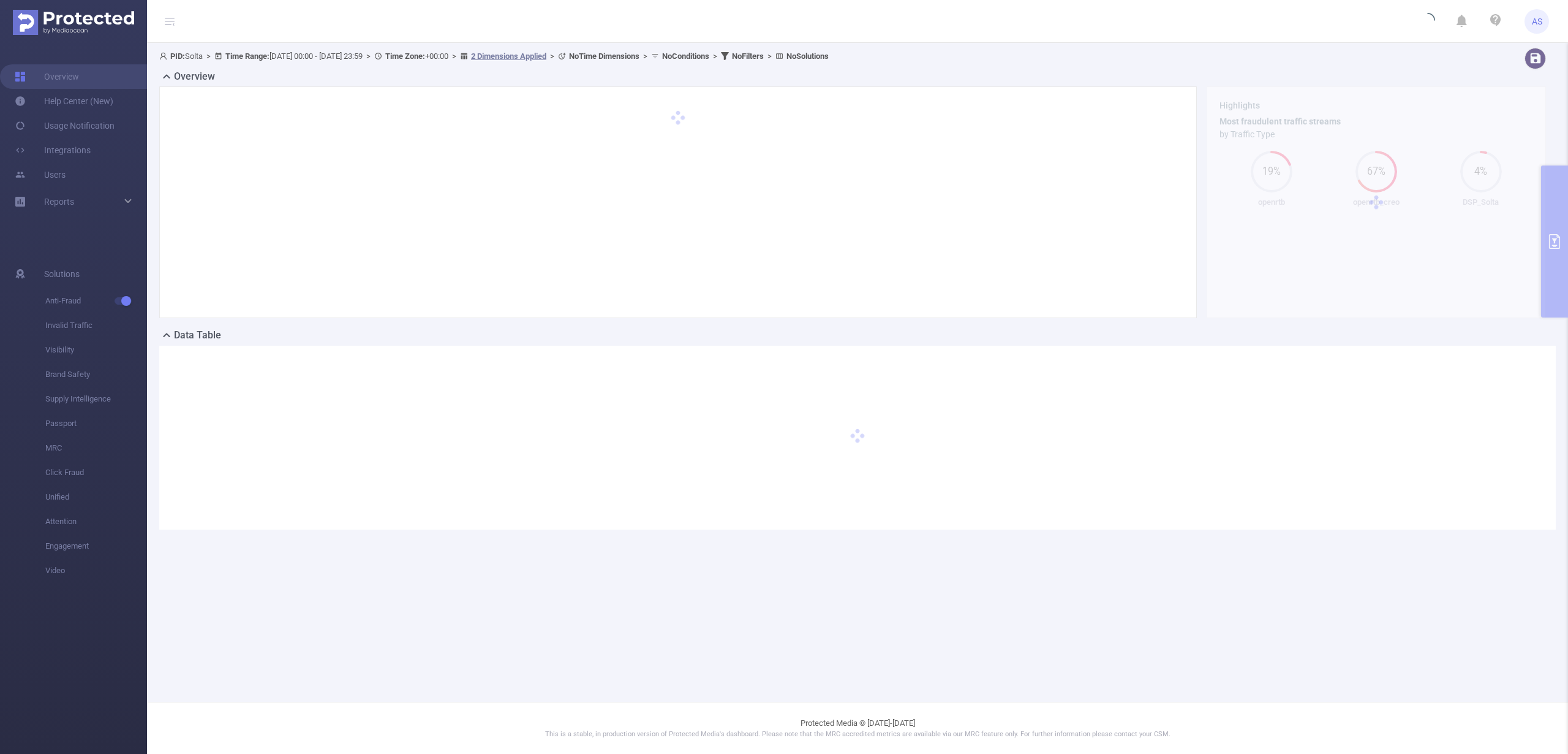
scroll to position [0, 0]
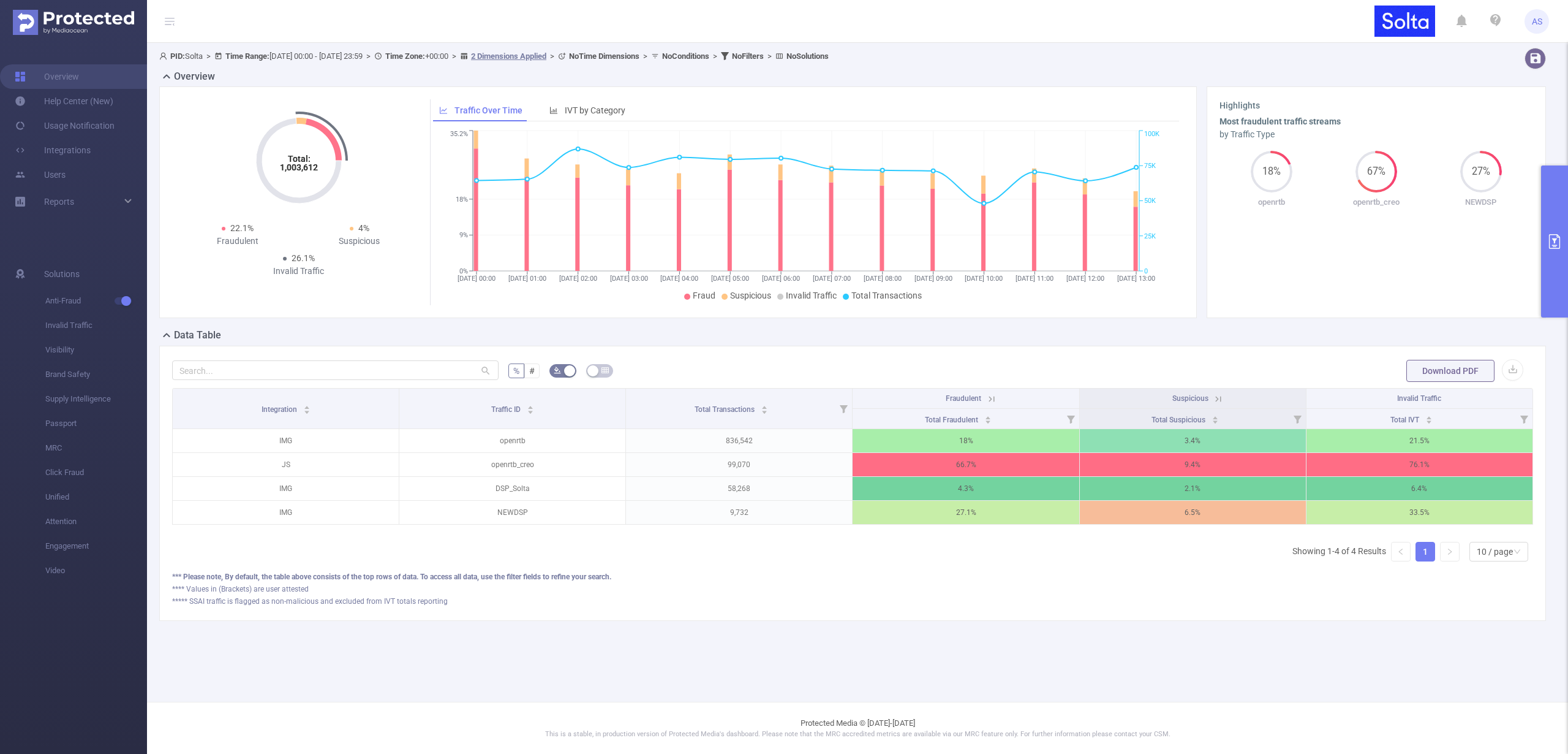
scroll to position [0, 3]
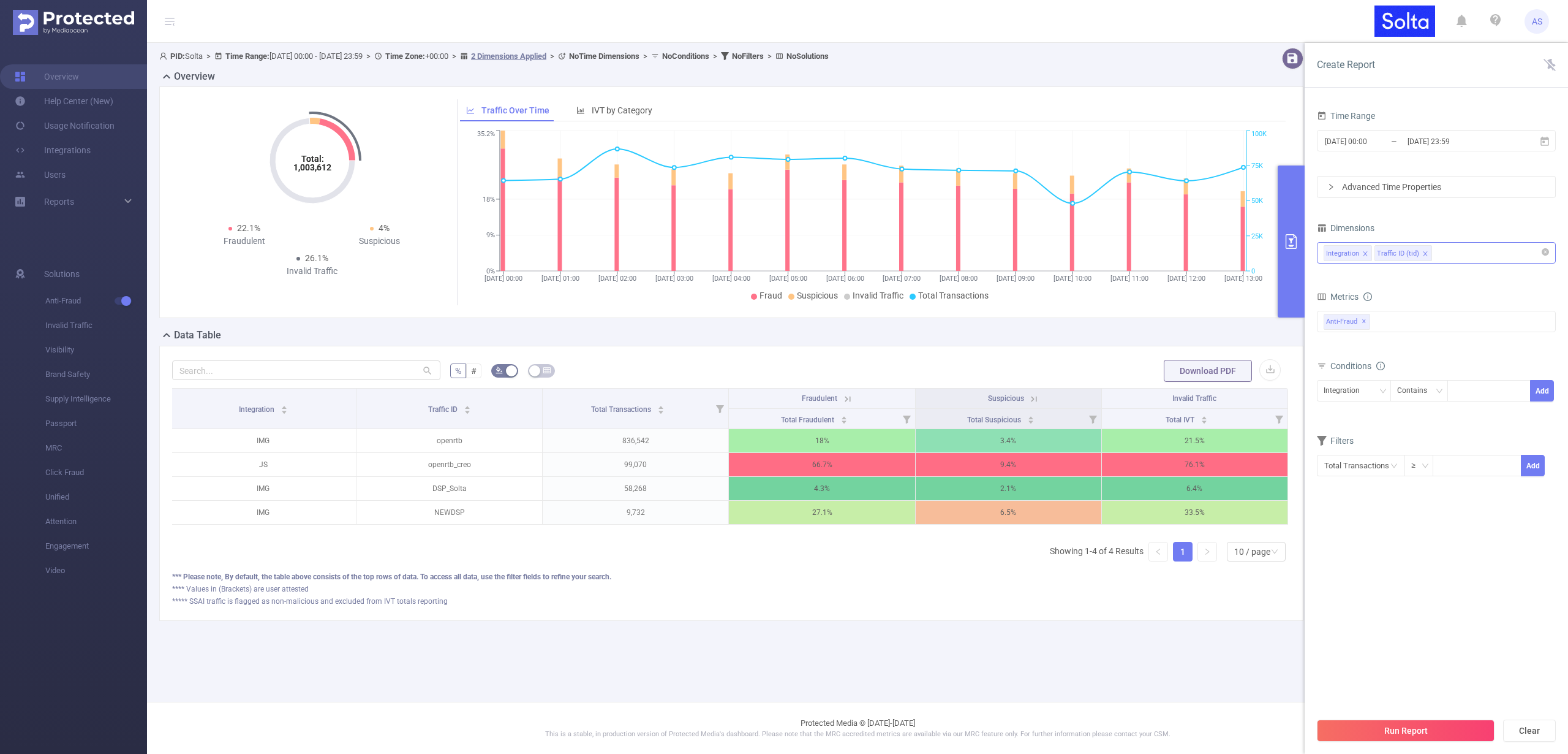
click at [1452, 254] on div "Integration Traffic ID (tid)" at bounding box center [1436, 252] width 226 height 20
click at [1396, 385] on li "Level 6 (l6)" at bounding box center [1436, 385] width 238 height 19
click at [1390, 731] on button "Run Report" at bounding box center [1406, 730] width 178 height 22
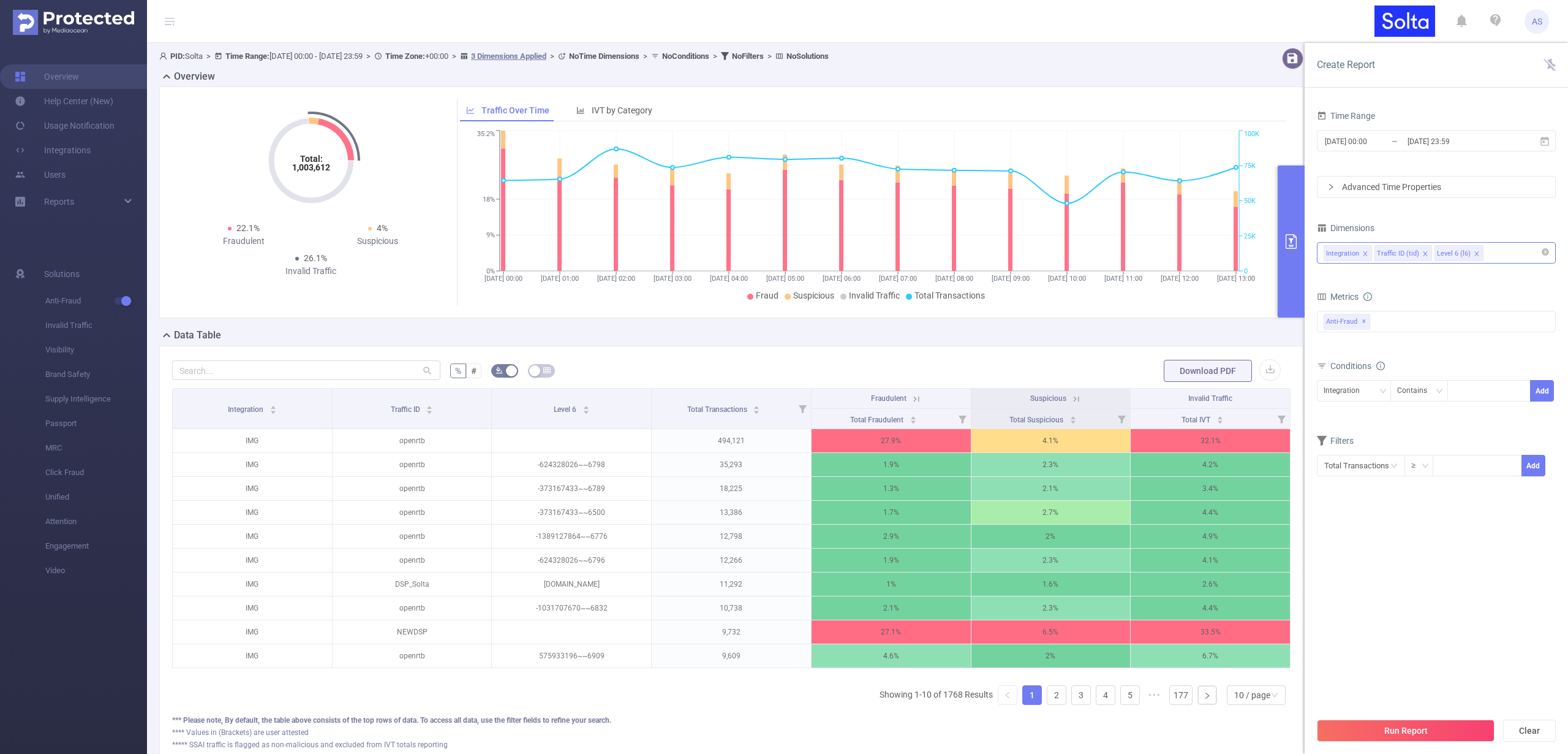
click at [1474, 252] on icon "icon: close" at bounding box center [1477, 253] width 6 height 6
click at [1471, 252] on div "Integration Traffic ID (tid)" at bounding box center [1436, 252] width 226 height 20
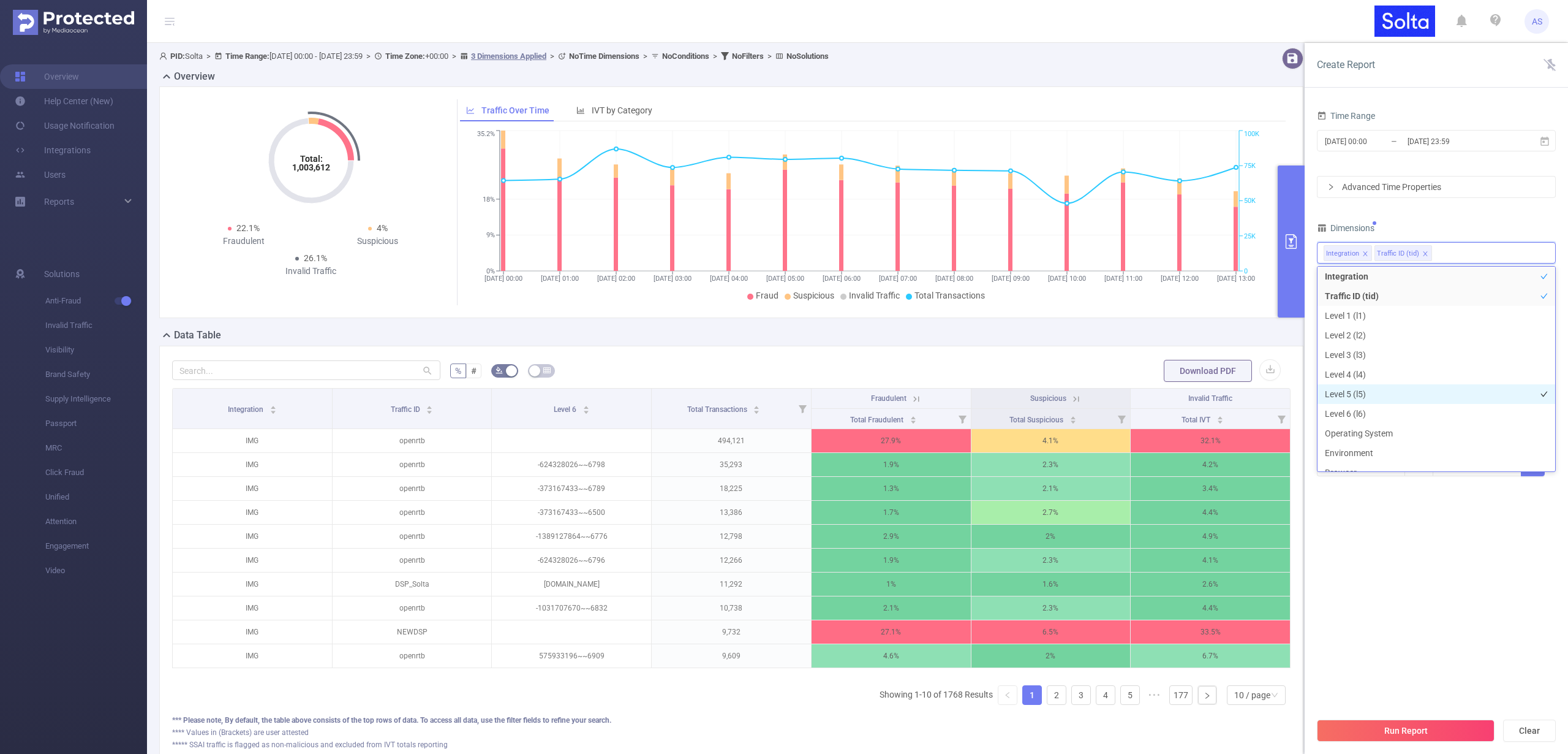
click at [1358, 389] on li "Level 5 (l5)" at bounding box center [1436, 393] width 238 height 19
click at [1398, 615] on section "Time Range [DATE] 00:00 _ [DATE] 23:59 Advanced Time Properties Dimensions Inte…" at bounding box center [1436, 409] width 239 height 604
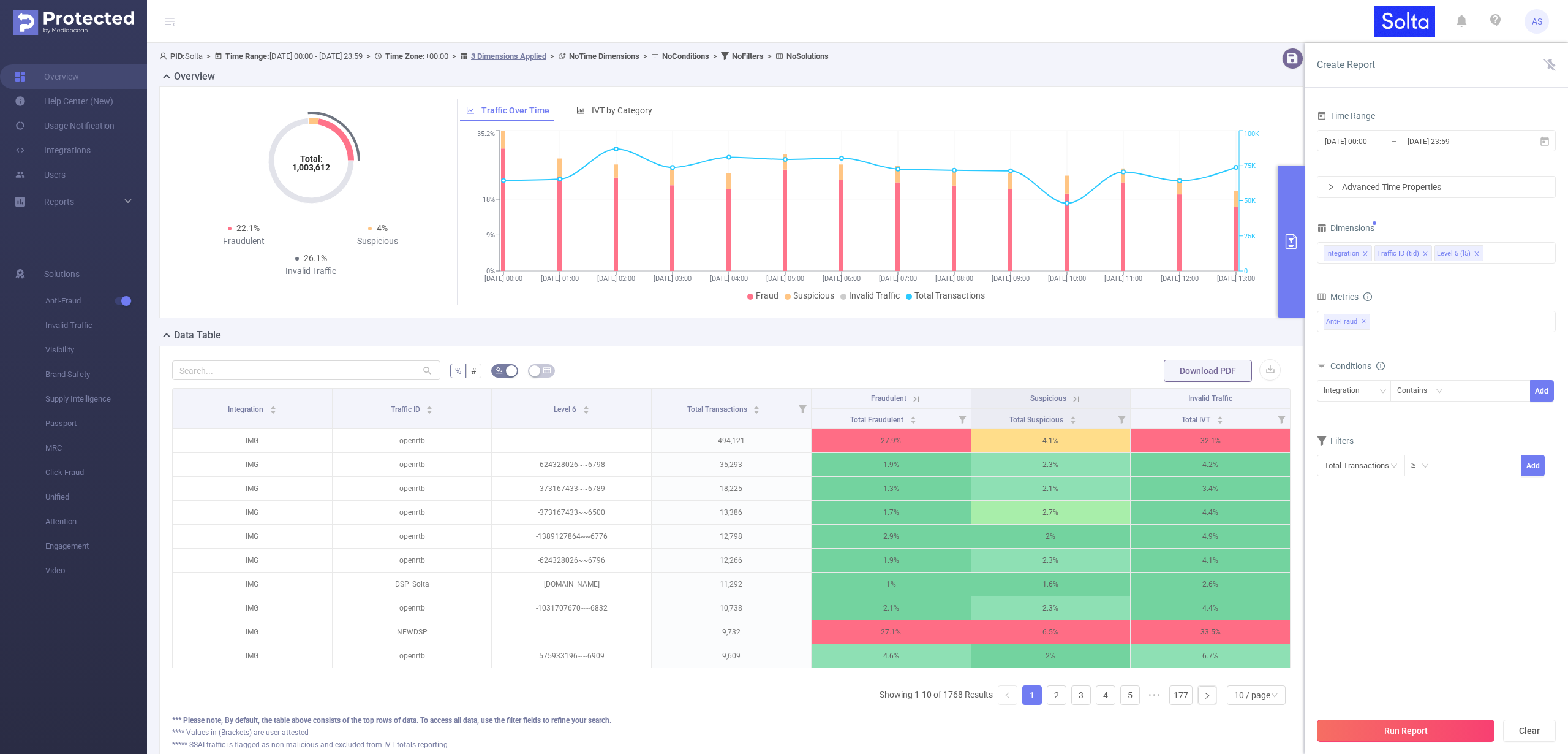
click at [1421, 730] on button "Run Report" at bounding box center [1406, 730] width 178 height 22
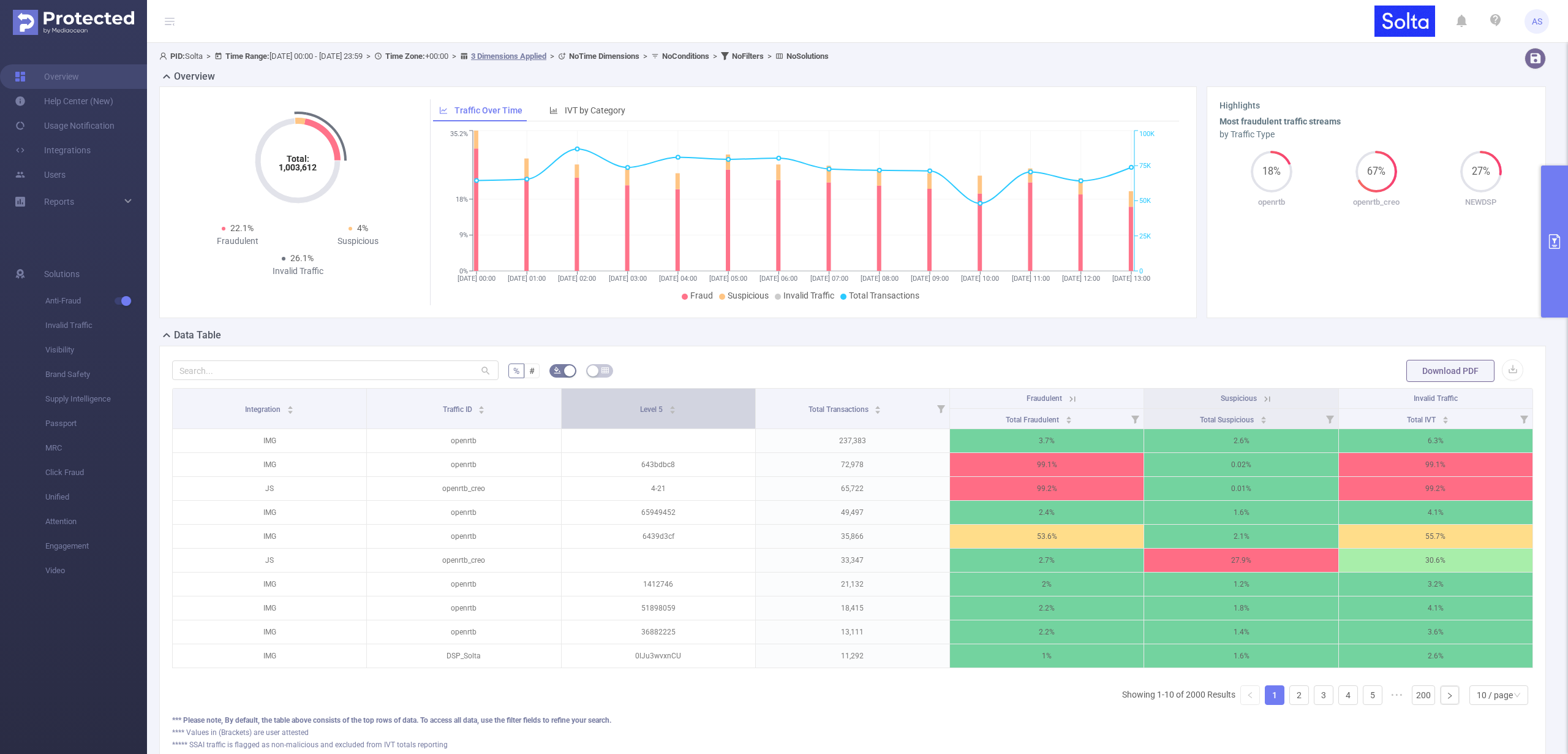
click at [640, 409] on div "Level 5" at bounding box center [658, 408] width 36 height 12
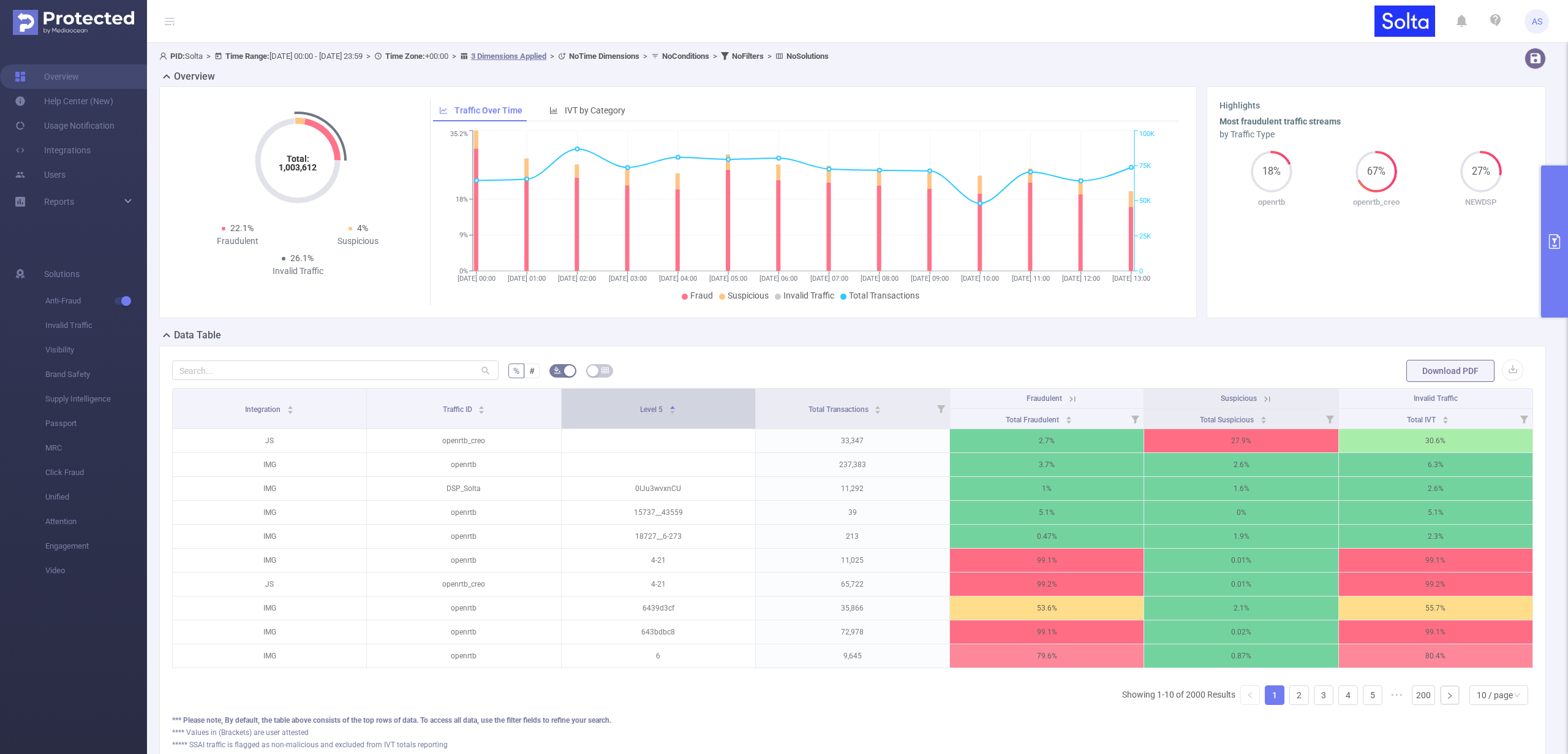
click at [640, 409] on div "Level 5" at bounding box center [658, 408] width 36 height 12
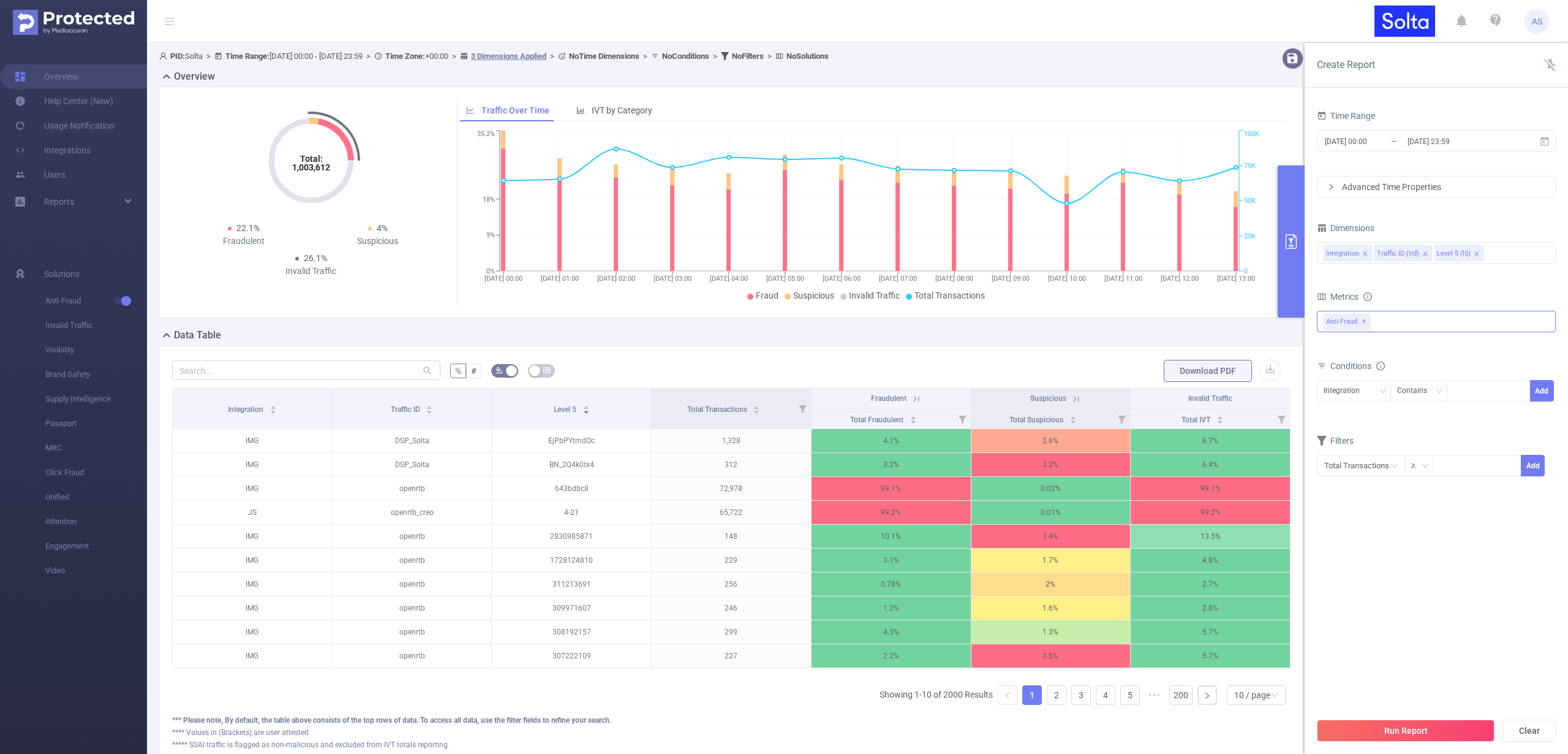
click at [1418, 315] on div "Anti-Fraud Invalid Traffic Anti-Fraud ✕" at bounding box center [1436, 321] width 239 height 21
click at [1405, 572] on section "Time Range [DATE] 00:00 _ [DATE] 23:59 Advanced Time Properties Dimensions Inte…" at bounding box center [1436, 409] width 239 height 604
click at [1476, 389] on div at bounding box center [1489, 391] width 71 height 20
type input "Т"
type input "NewDSP"
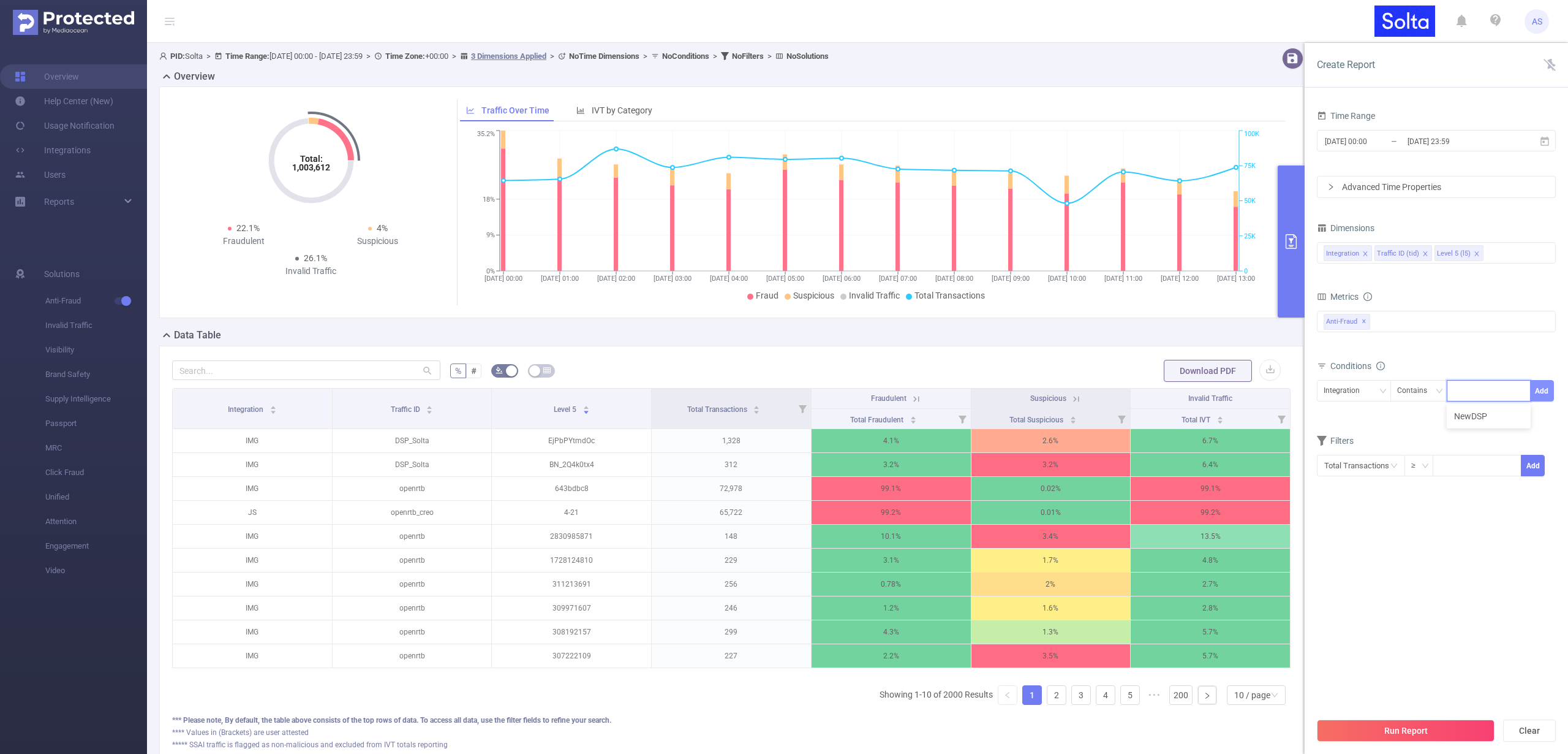
click at [1545, 384] on button "Add" at bounding box center [1542, 391] width 24 height 21
click at [1409, 725] on button "Run Report" at bounding box center [1406, 730] width 178 height 22
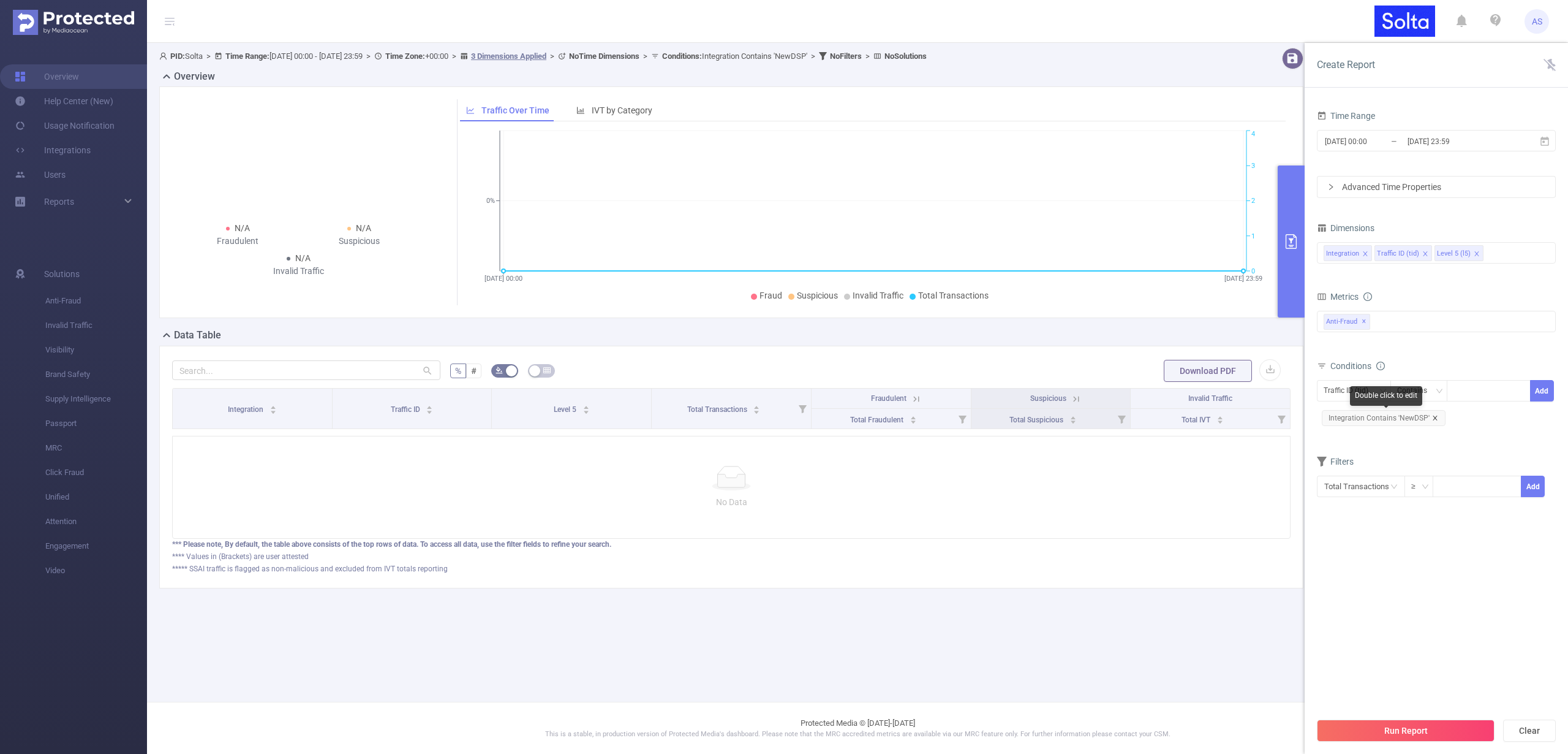
click at [1434, 416] on icon "icon: close" at bounding box center [1434, 417] width 4 height 4
click at [1465, 395] on div at bounding box center [1489, 391] width 71 height 20
paste input "NEWDSP"
type input "NEWDSP"
click at [1337, 385] on div "Traffic ID (tid)" at bounding box center [1350, 391] width 53 height 20
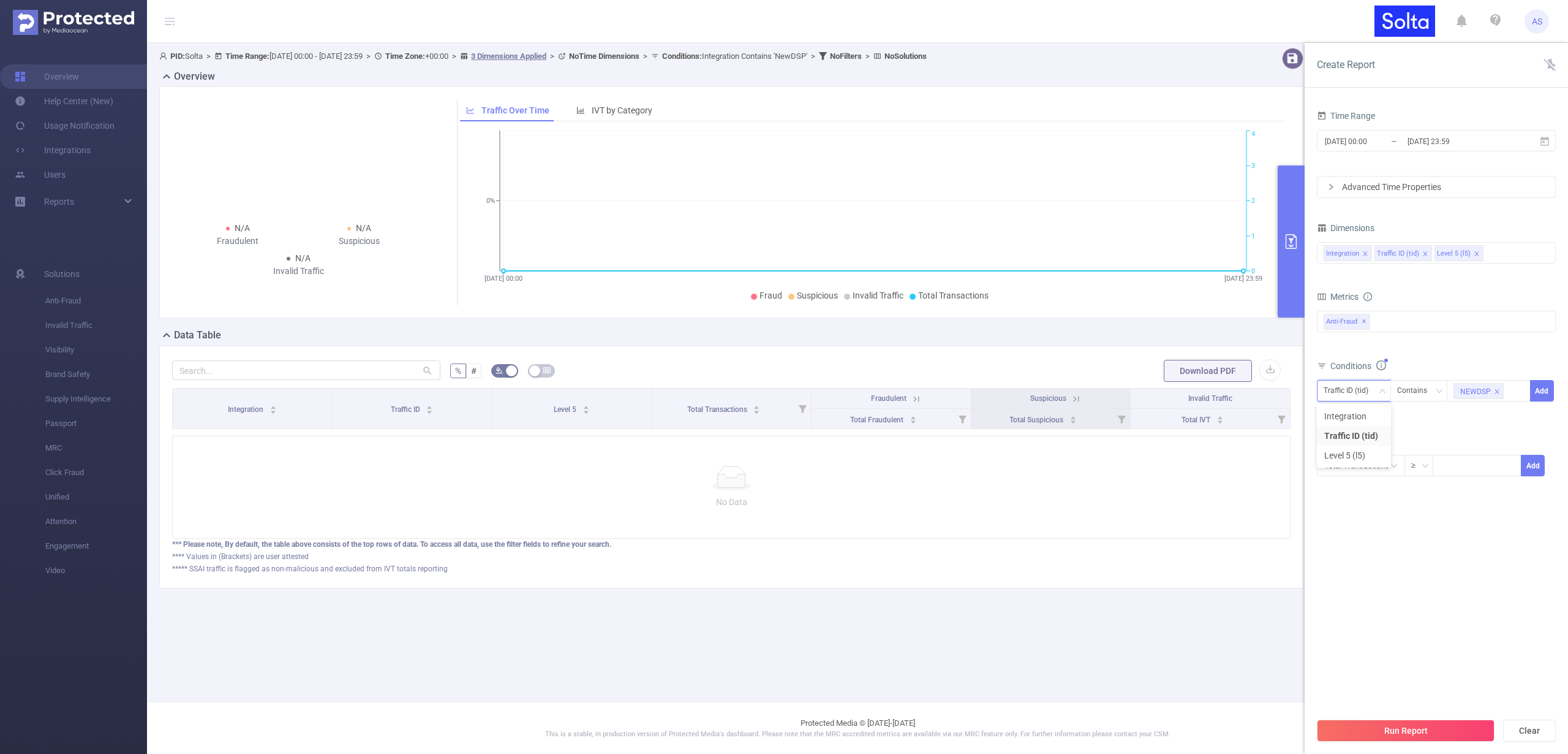
click at [1373, 571] on section "Time Range [DATE] 00:00 _ [DATE] 23:59 Advanced Time Properties Dimensions Inte…" at bounding box center [1436, 409] width 239 height 604
click at [1402, 729] on button "Run Report" at bounding box center [1406, 730] width 178 height 22
click at [1543, 385] on button "Add" at bounding box center [1542, 391] width 24 height 21
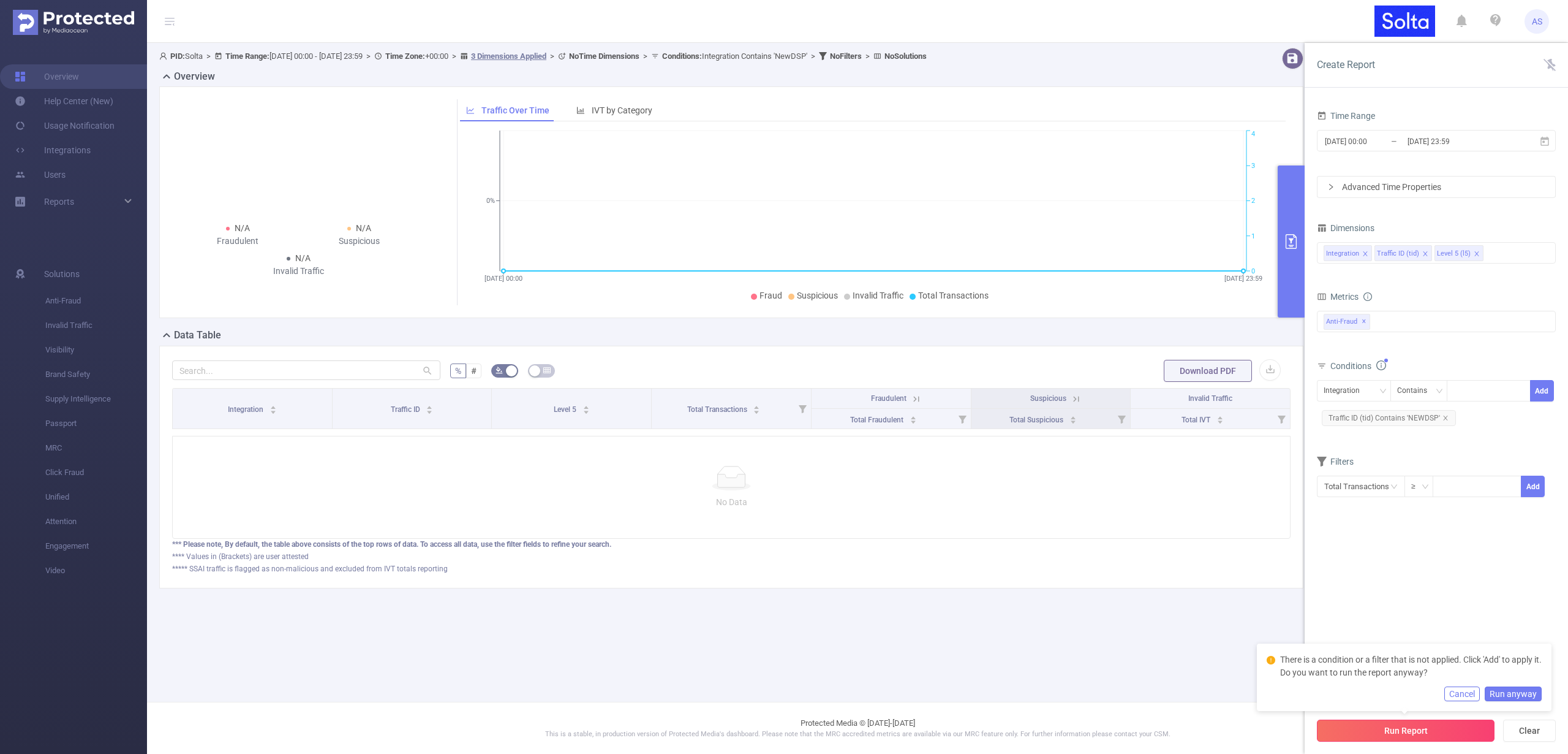
click at [1403, 733] on button "Run Report" at bounding box center [1406, 730] width 178 height 22
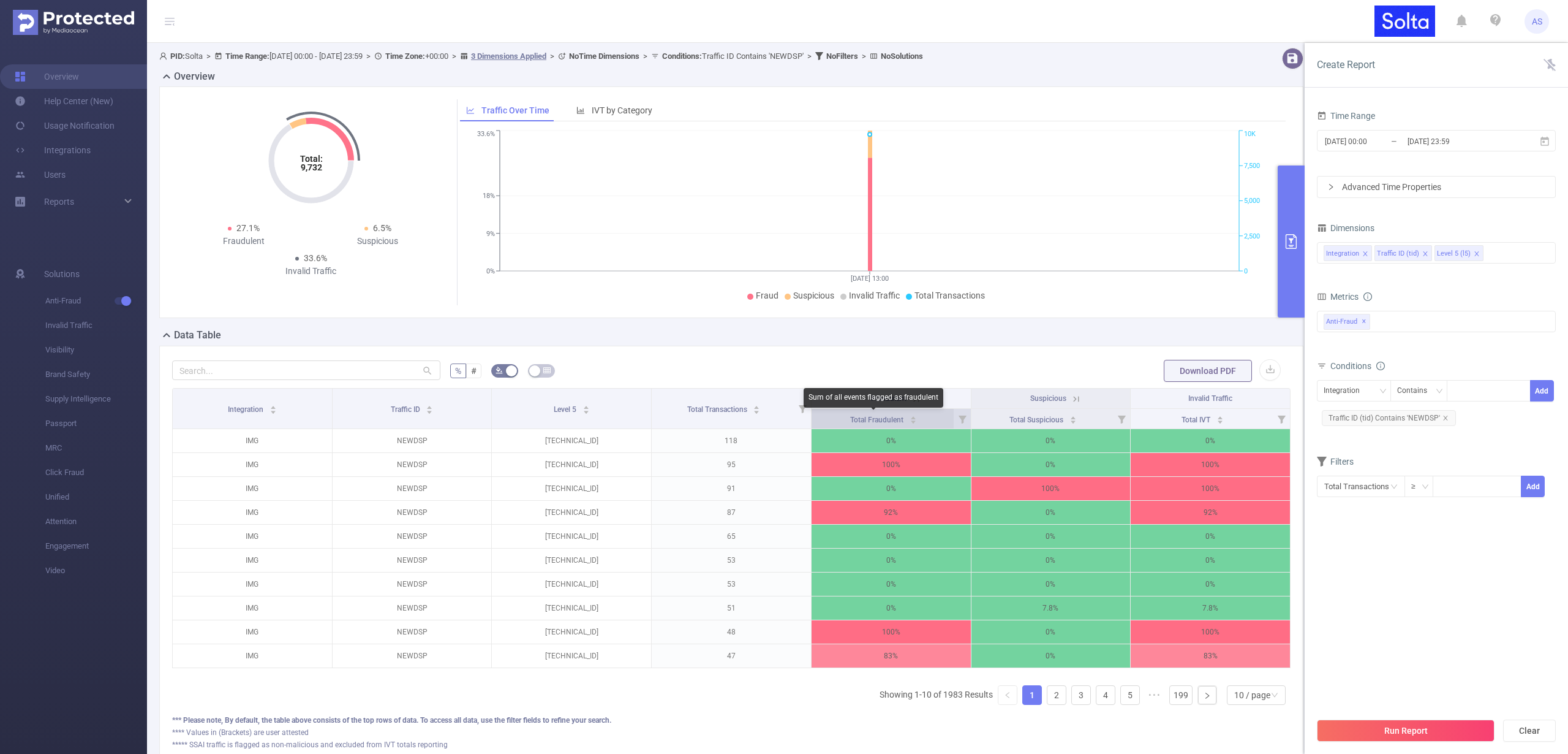
click at [880, 415] on span "Total Fraudulent" at bounding box center [878, 419] width 55 height 9
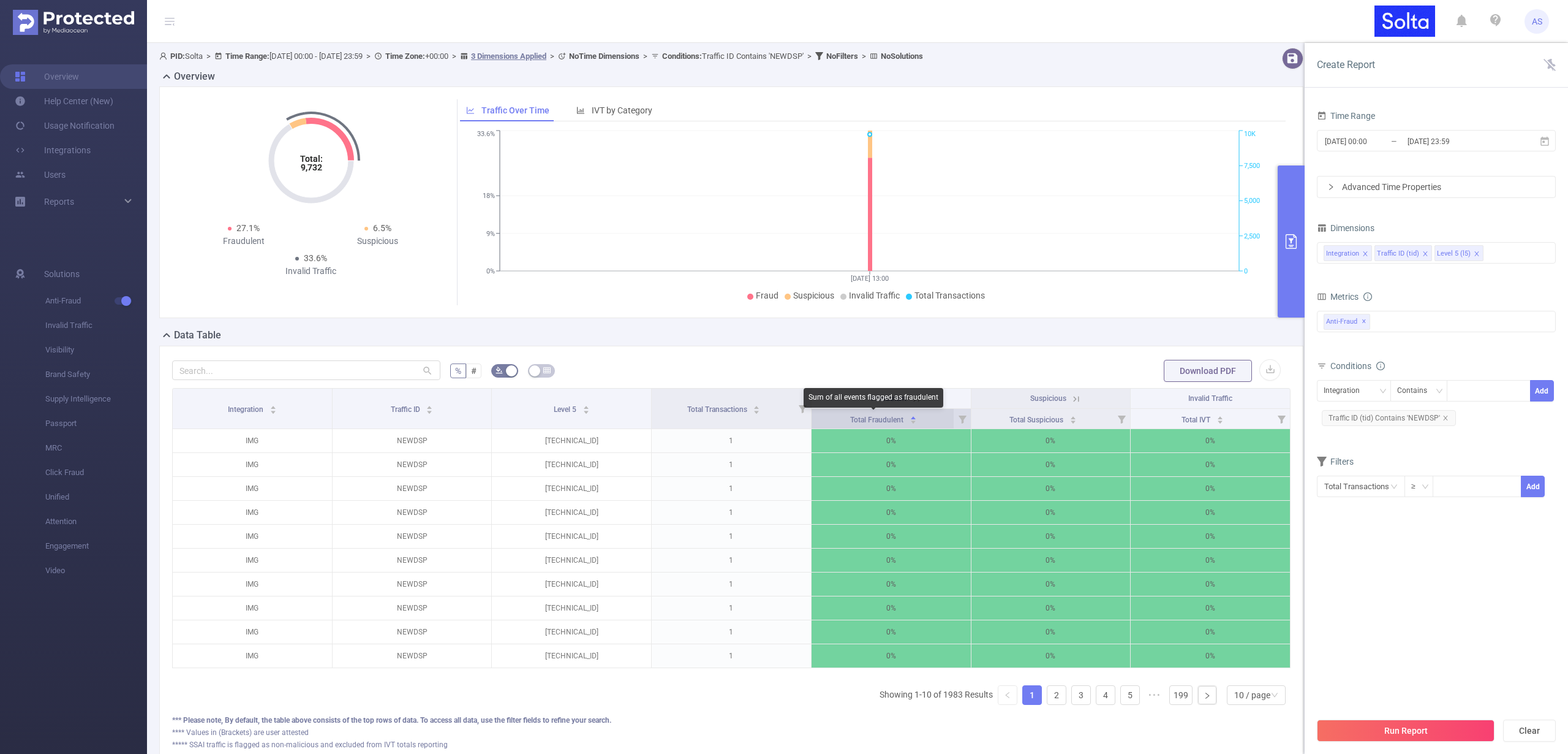
click at [880, 415] on span "Total Fraudulent" at bounding box center [878, 419] width 55 height 9
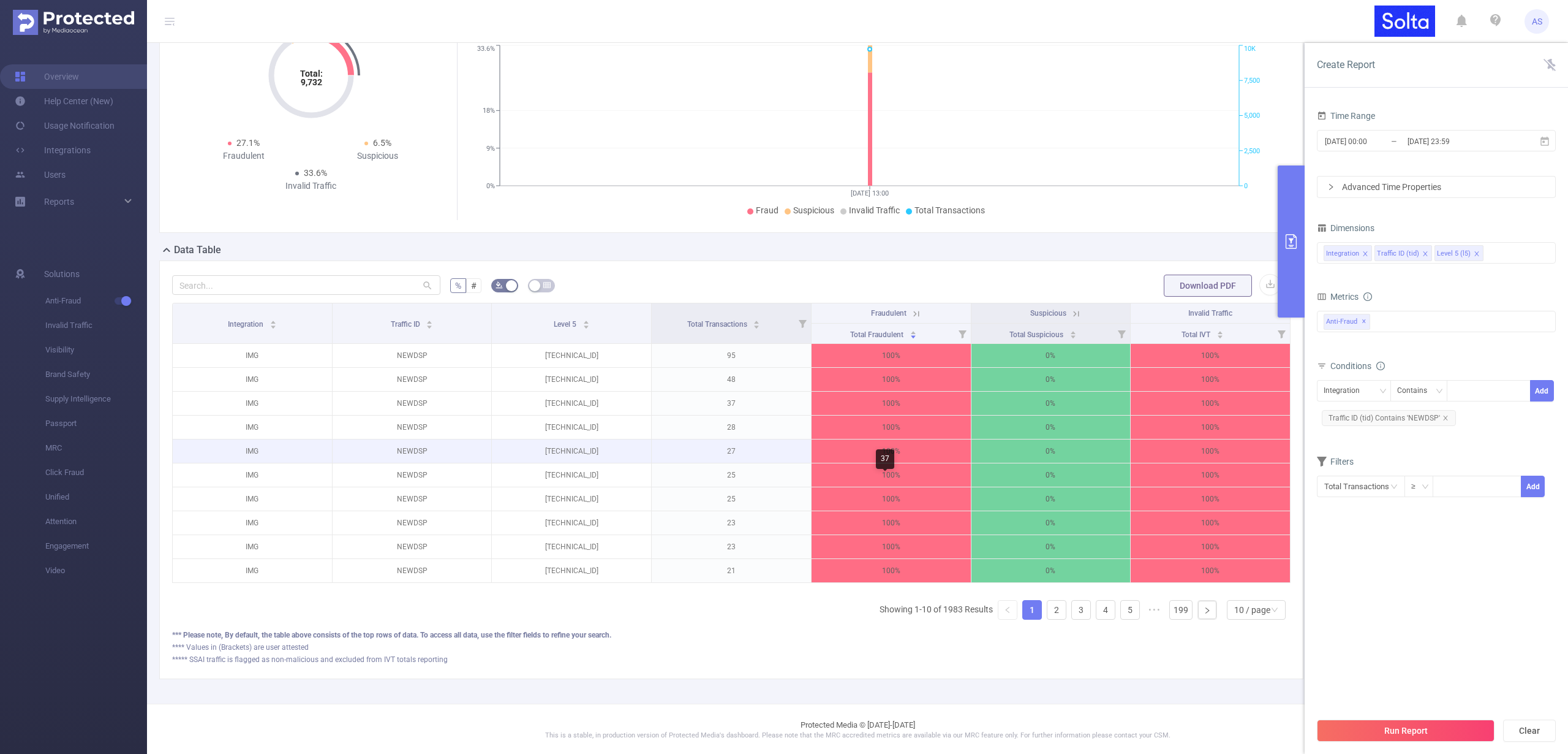
scroll to position [96, 0]
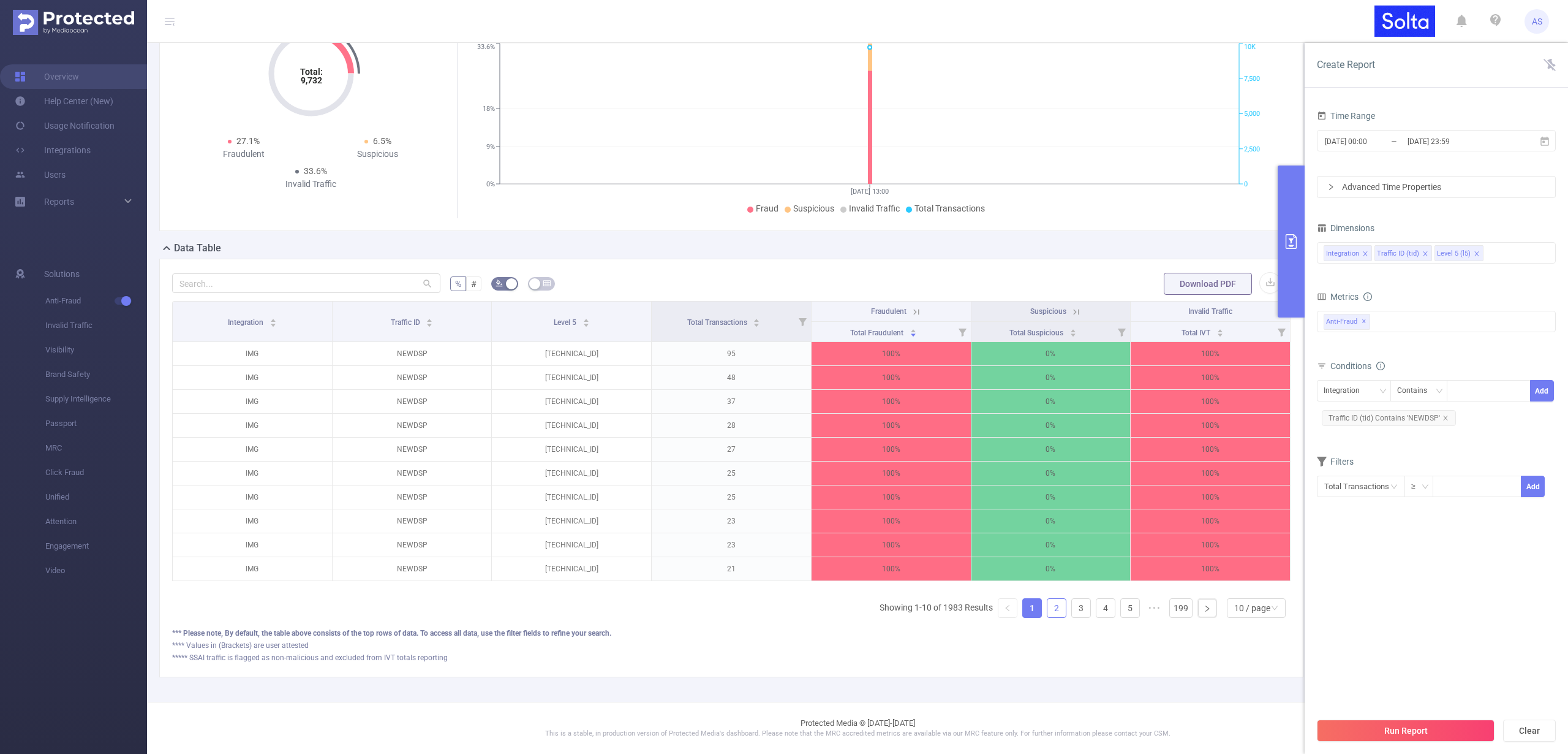
click at [1047, 610] on link "2" at bounding box center [1057, 608] width 19 height 19
click at [1072, 610] on link "3" at bounding box center [1081, 608] width 19 height 19
click at [1097, 608] on link "4" at bounding box center [1106, 608] width 19 height 19
click at [1102, 607] on link "5" at bounding box center [1106, 608] width 19 height 19
click at [1097, 609] on link "6" at bounding box center [1106, 608] width 19 height 19
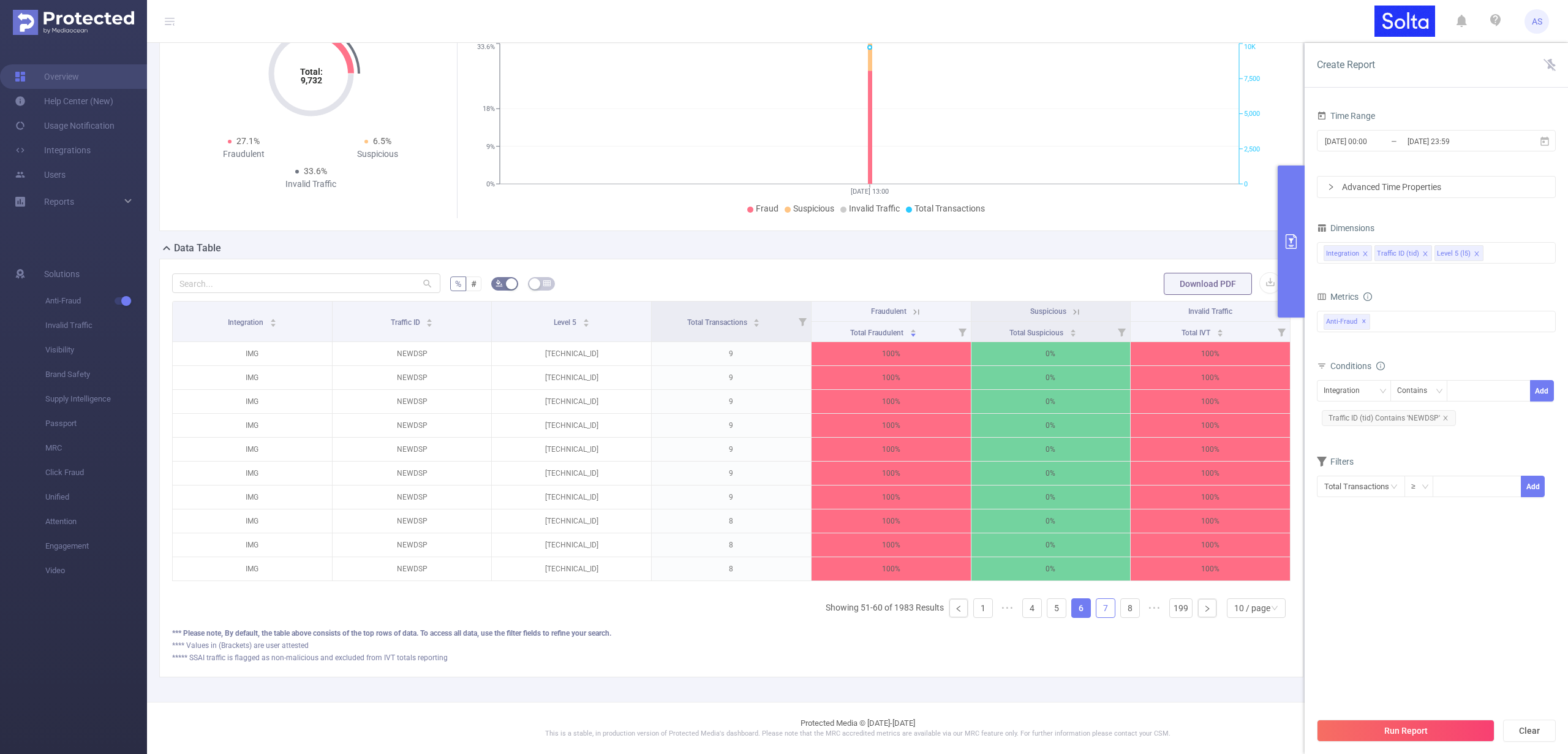
click at [1097, 607] on link "7" at bounding box center [1106, 608] width 19 height 19
click at [1097, 607] on link "8" at bounding box center [1106, 608] width 19 height 19
click at [1097, 607] on link "9" at bounding box center [1106, 608] width 19 height 19
click at [1097, 607] on link "10" at bounding box center [1106, 608] width 19 height 19
click at [1097, 607] on link "11" at bounding box center [1106, 608] width 19 height 19
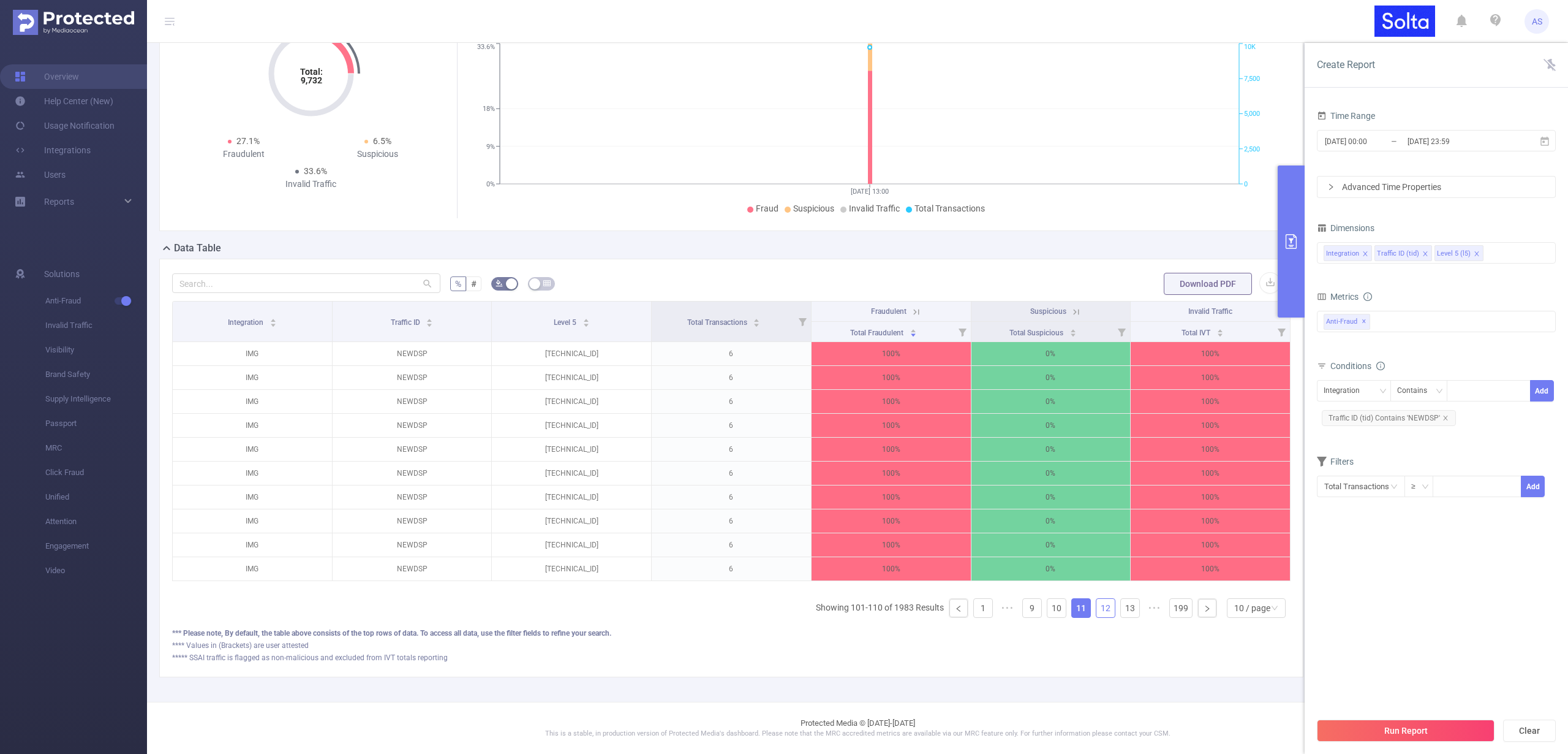
click at [1097, 607] on link "12" at bounding box center [1106, 608] width 19 height 19
click at [1097, 607] on link "13" at bounding box center [1106, 608] width 19 height 19
click at [1097, 607] on link "14" at bounding box center [1106, 608] width 19 height 19
click at [1097, 607] on link "15" at bounding box center [1106, 608] width 19 height 19
click at [1097, 607] on link "16" at bounding box center [1106, 608] width 19 height 19
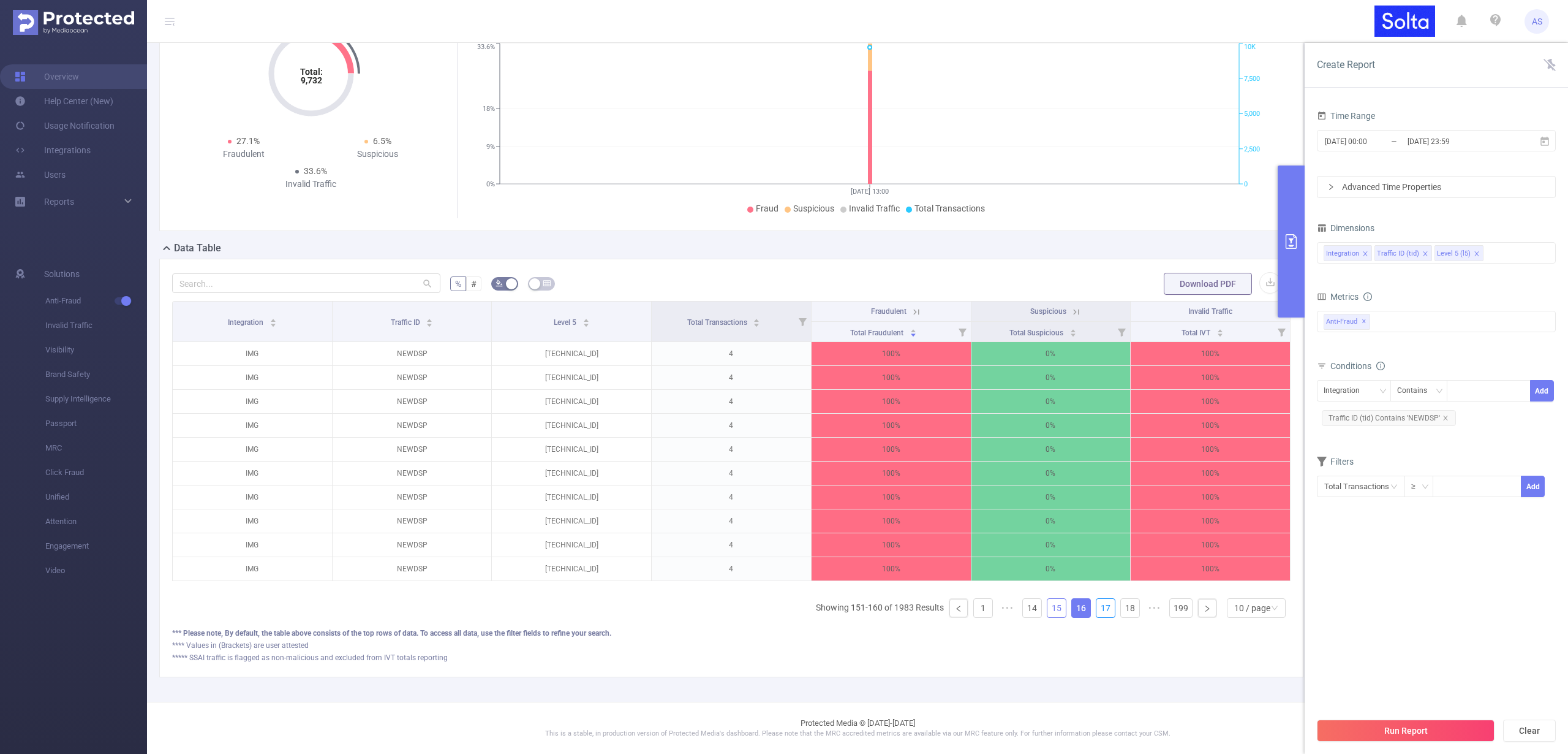
click at [1097, 607] on link "17" at bounding box center [1106, 608] width 19 height 19
click at [1097, 607] on link "18" at bounding box center [1106, 608] width 19 height 19
click at [1121, 607] on link "19" at bounding box center [1130, 608] width 19 height 19
click at [1097, 607] on link "20" at bounding box center [1106, 608] width 19 height 19
click at [1097, 607] on link "21" at bounding box center [1106, 608] width 19 height 19
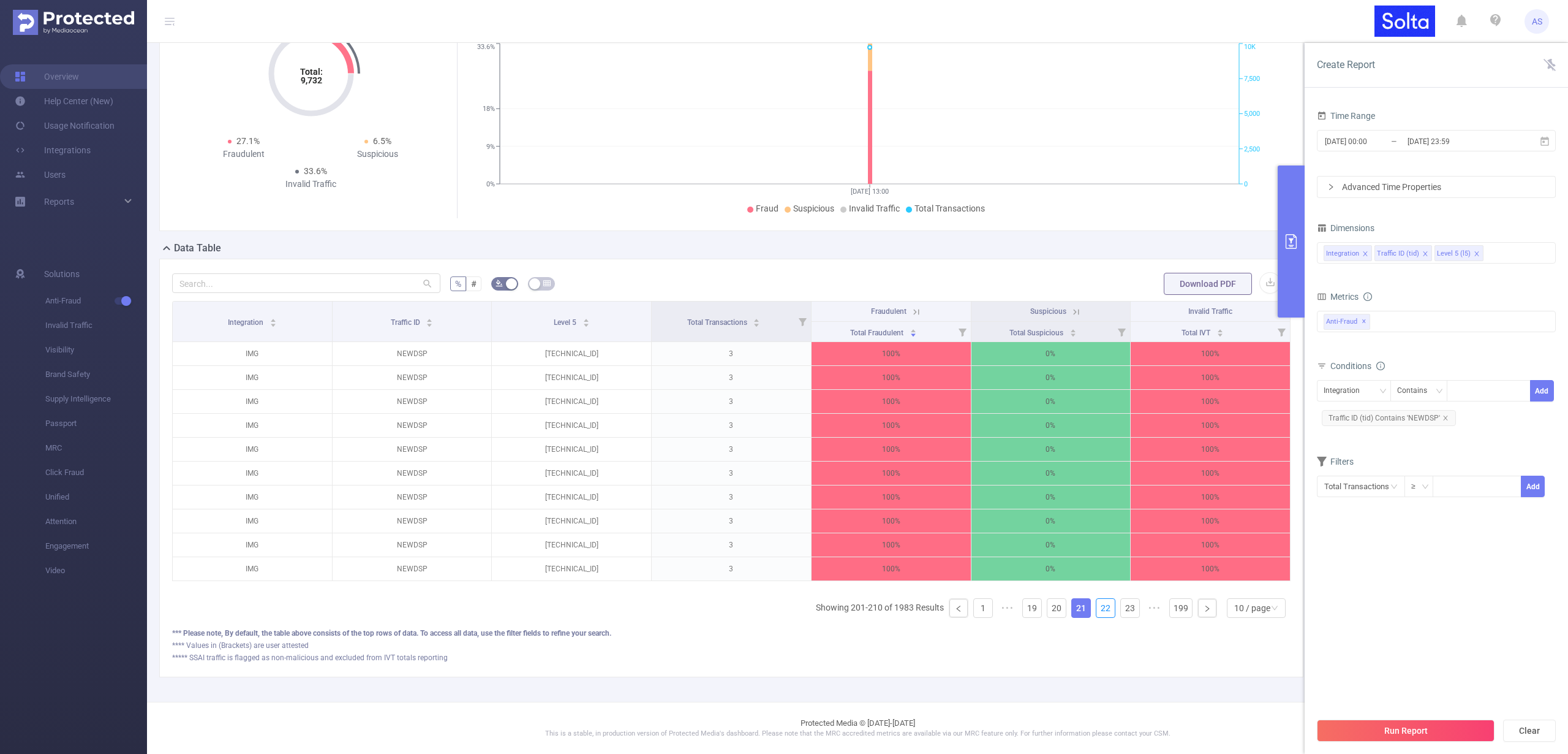
click at [1097, 607] on link "22" at bounding box center [1106, 608] width 19 height 19
click at [1097, 607] on link "23" at bounding box center [1106, 608] width 19 height 19
click at [1097, 607] on link "24" at bounding box center [1106, 608] width 19 height 19
click at [1097, 607] on link "25" at bounding box center [1106, 608] width 19 height 19
click at [1097, 607] on link "26" at bounding box center [1106, 608] width 19 height 19
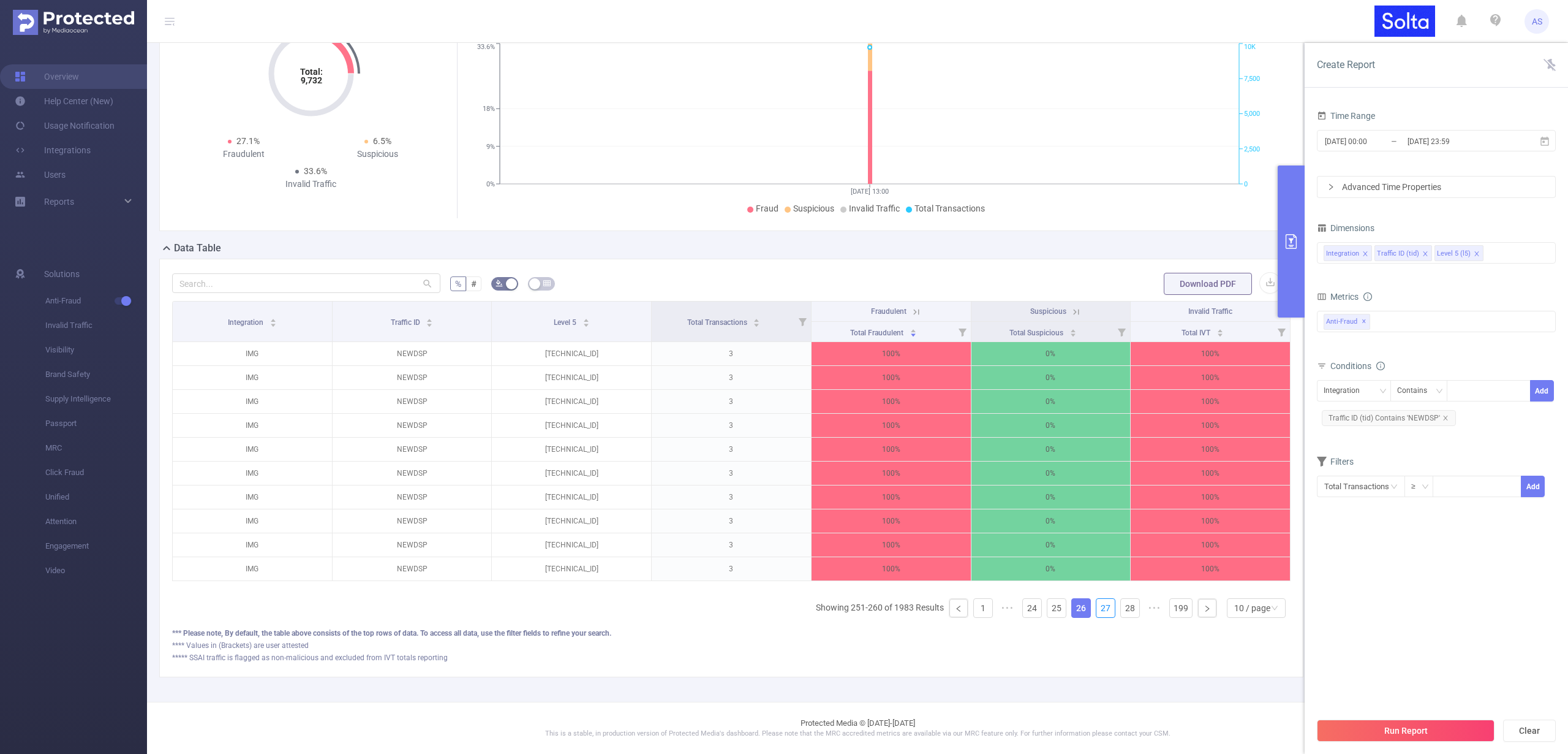
click at [1097, 607] on link "27" at bounding box center [1106, 608] width 19 height 19
click at [1097, 607] on link "28" at bounding box center [1106, 608] width 19 height 19
click at [1097, 607] on link "29" at bounding box center [1106, 608] width 19 height 19
click at [1097, 607] on link "30" at bounding box center [1106, 608] width 19 height 19
click at [1121, 607] on link "31" at bounding box center [1130, 608] width 19 height 19
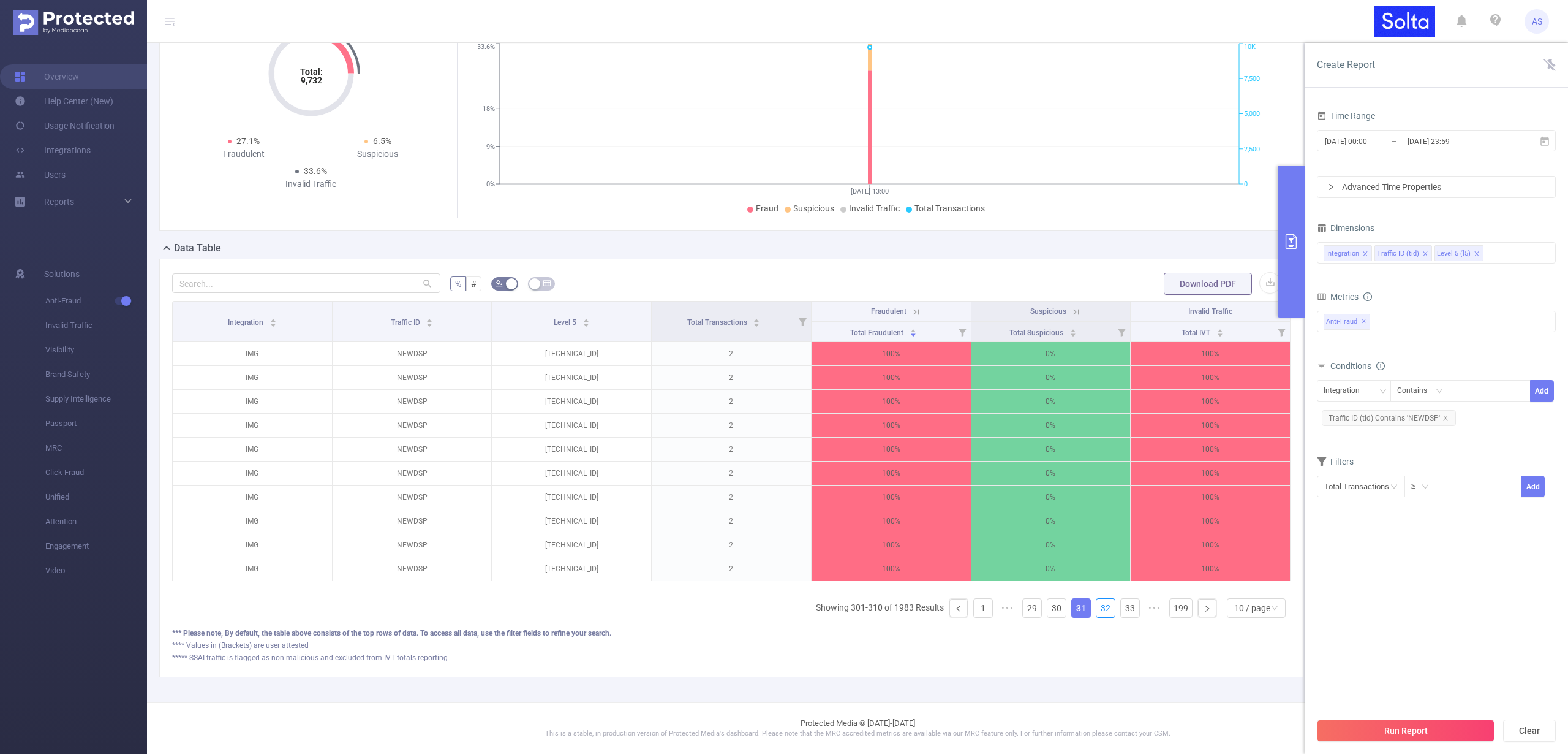
click at [1097, 607] on link "32" at bounding box center [1106, 608] width 19 height 19
click at [1097, 607] on link "33" at bounding box center [1106, 608] width 19 height 19
click at [975, 610] on link "1" at bounding box center [983, 608] width 19 height 19
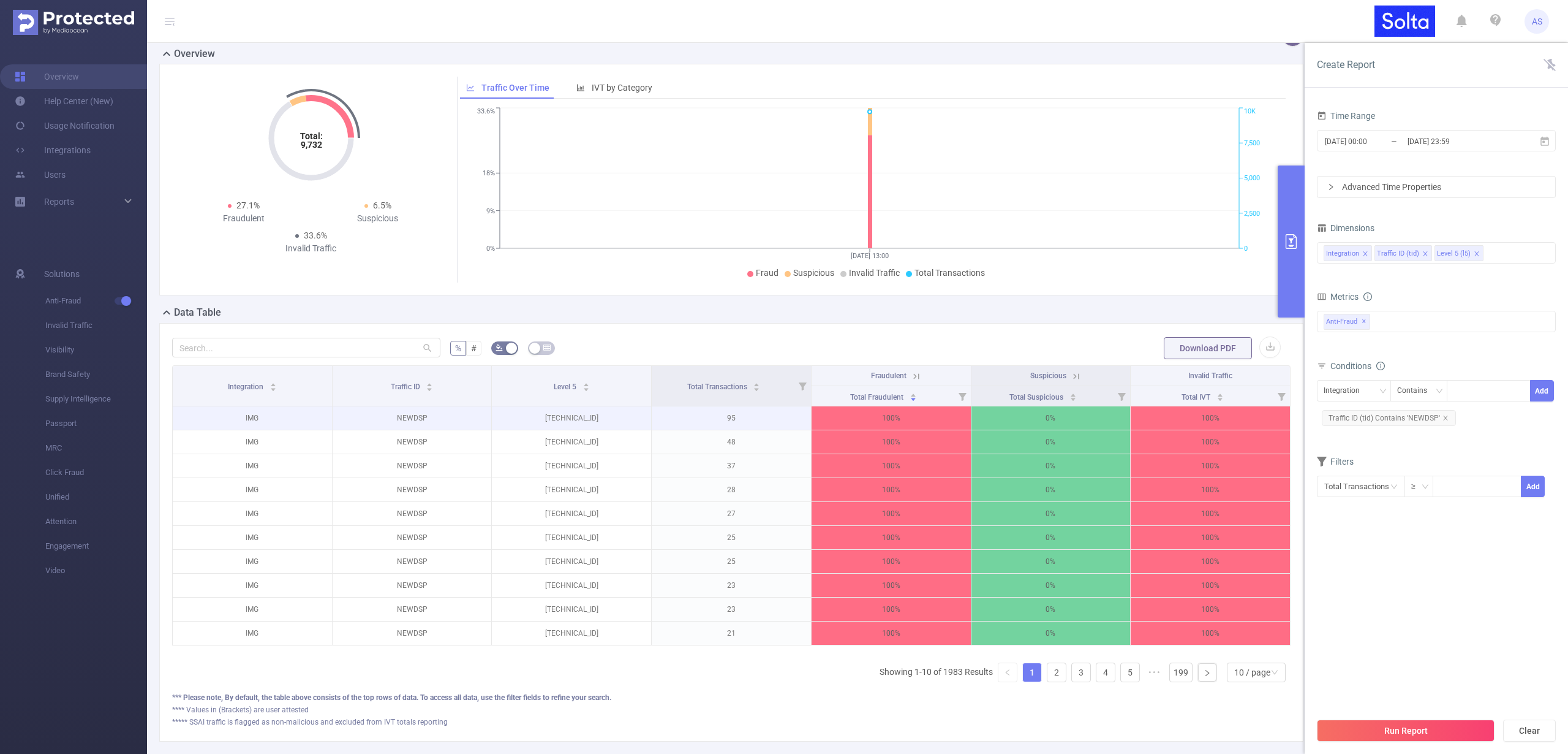
scroll to position [0, 0]
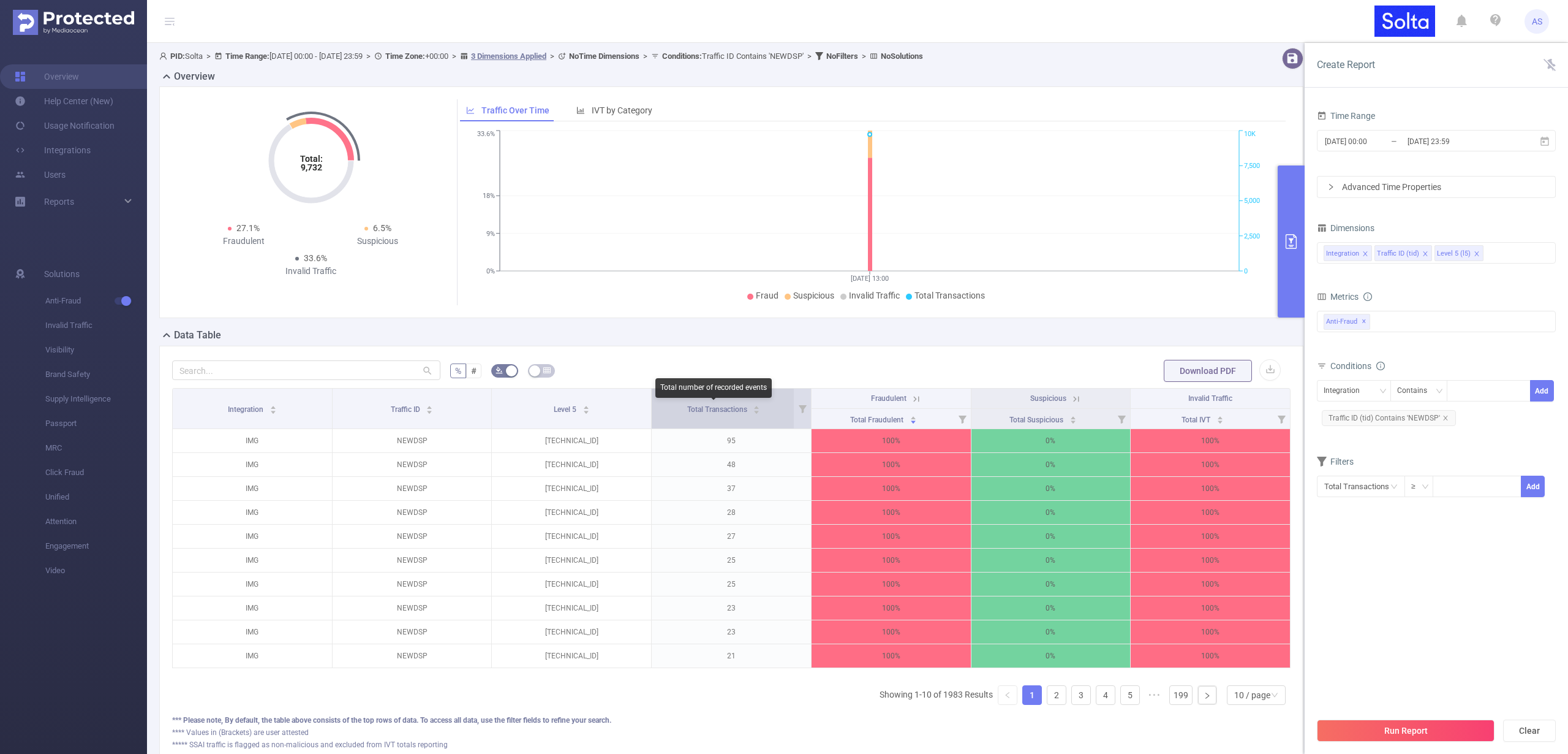
click at [689, 406] on span "Total Transactions" at bounding box center [718, 409] width 62 height 9
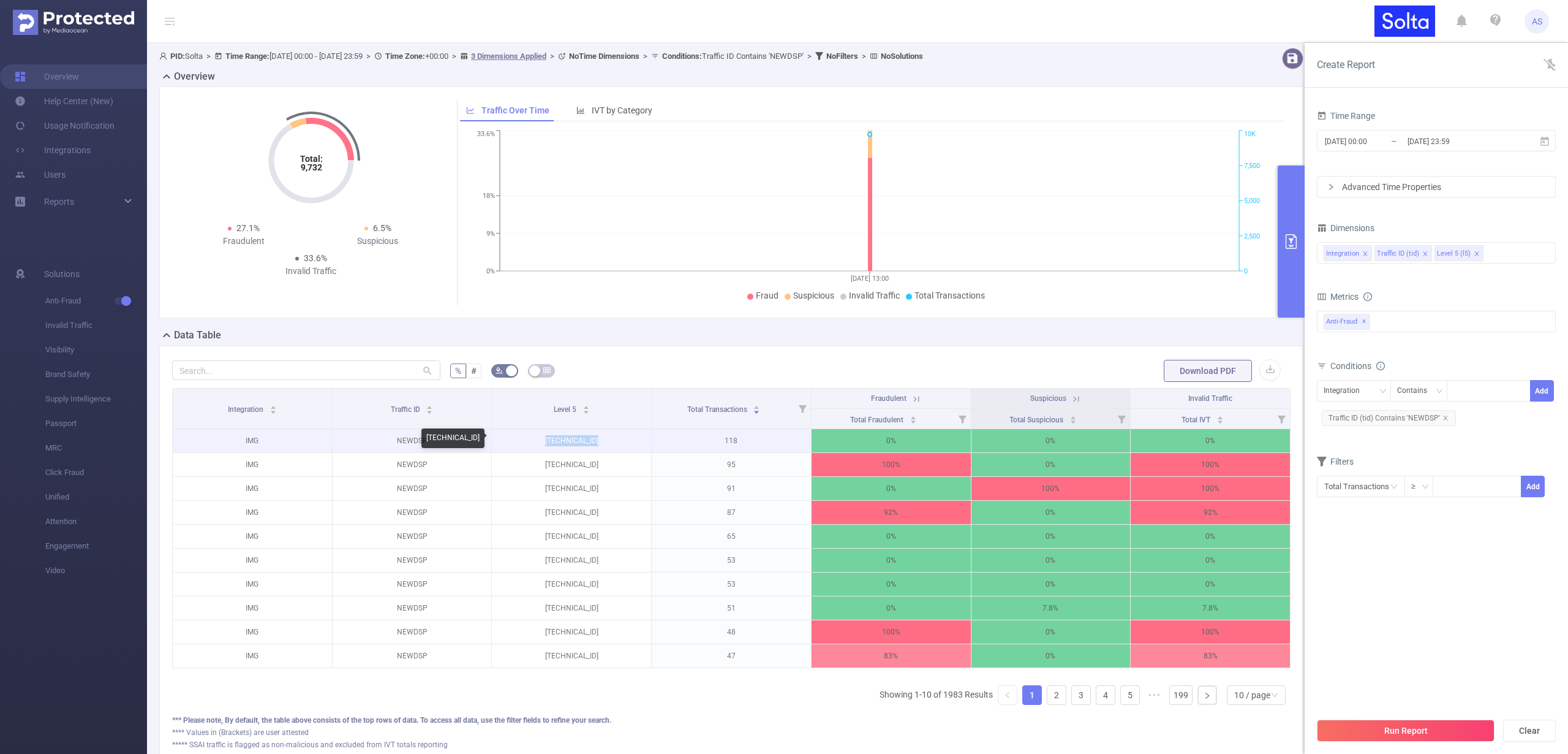
drag, startPoint x: 578, startPoint y: 441, endPoint x: 537, endPoint y: 440, distance: 41.0
click at [537, 440] on p "[TECHNICAL_ID]" at bounding box center [571, 440] width 160 height 23
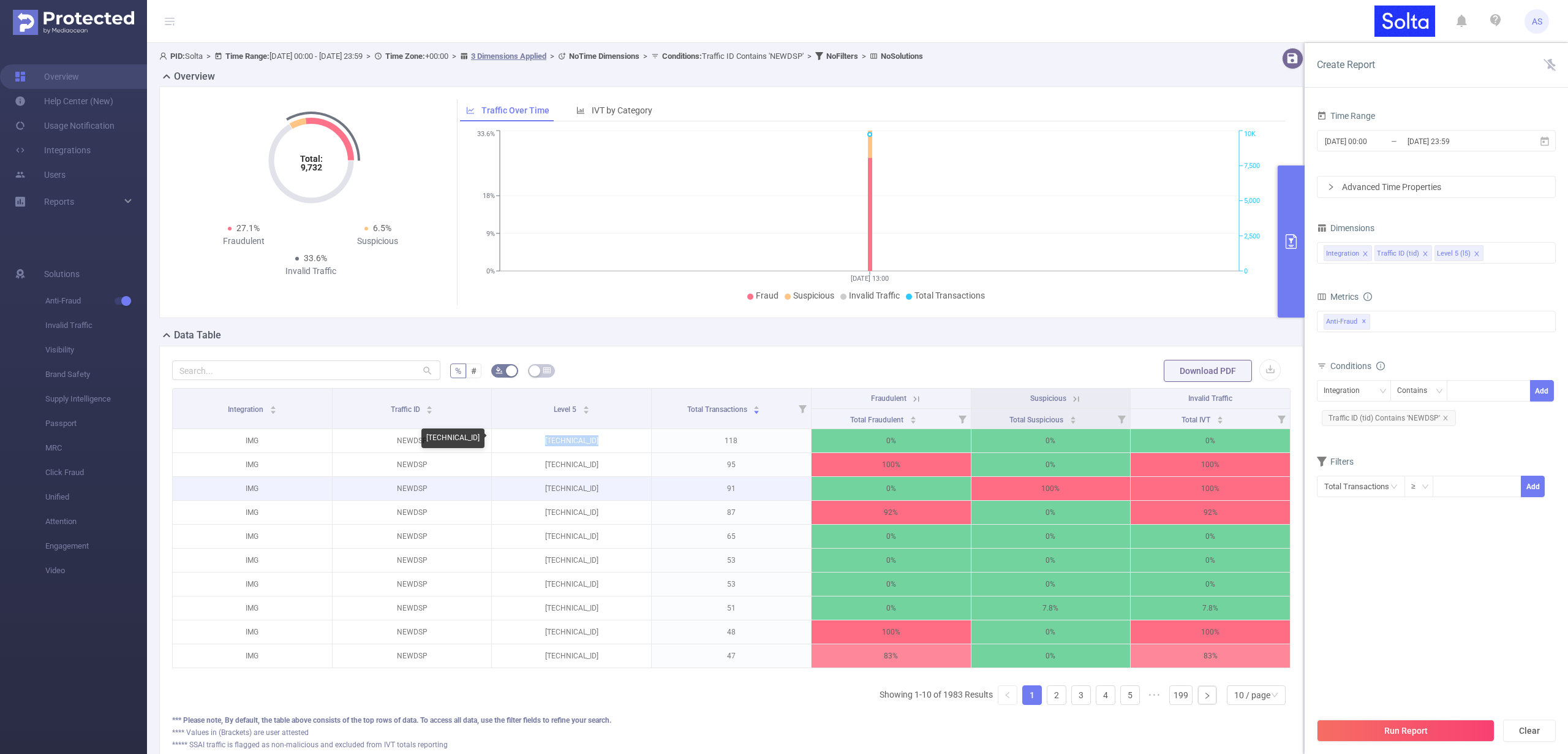
copy p "[TECHNICAL_ID]"
click at [1350, 391] on div "Integration" at bounding box center [1346, 391] width 45 height 20
click at [1350, 453] on li "Level 5 (l5)" at bounding box center [1354, 455] width 74 height 19
click at [1474, 396] on div at bounding box center [1489, 391] width 71 height 20
paste input "[TECHNICAL_ID]"
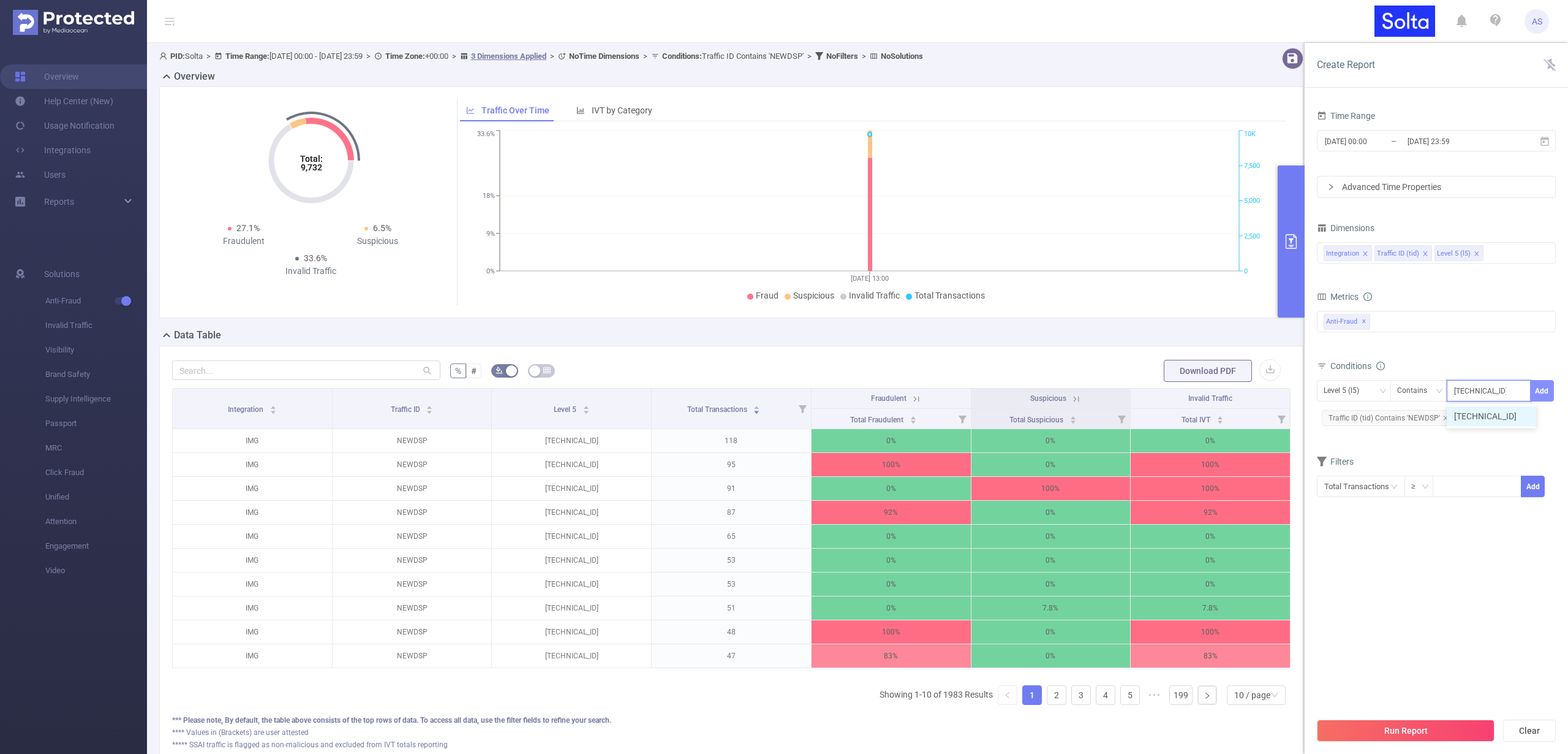
type input "[TECHNICAL_ID]"
click at [1542, 391] on button "Add" at bounding box center [1542, 391] width 24 height 21
click at [1500, 250] on div "Integration Traffic ID (tid) Level 5 (l5)" at bounding box center [1436, 252] width 226 height 20
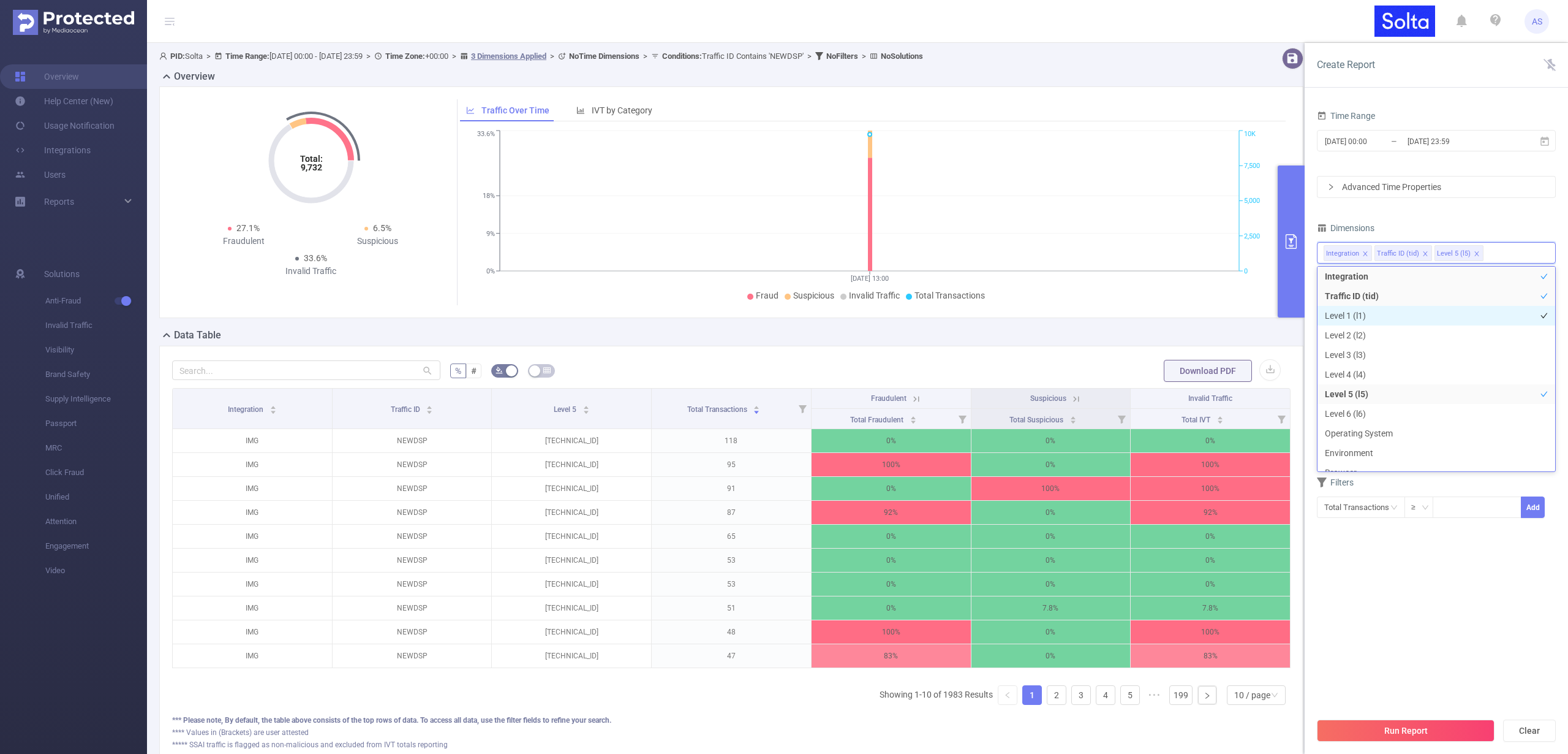
click at [1364, 323] on li "Level 1 (l1)" at bounding box center [1436, 315] width 238 height 19
click at [1363, 331] on li "Level 2 (l2)" at bounding box center [1436, 335] width 238 height 19
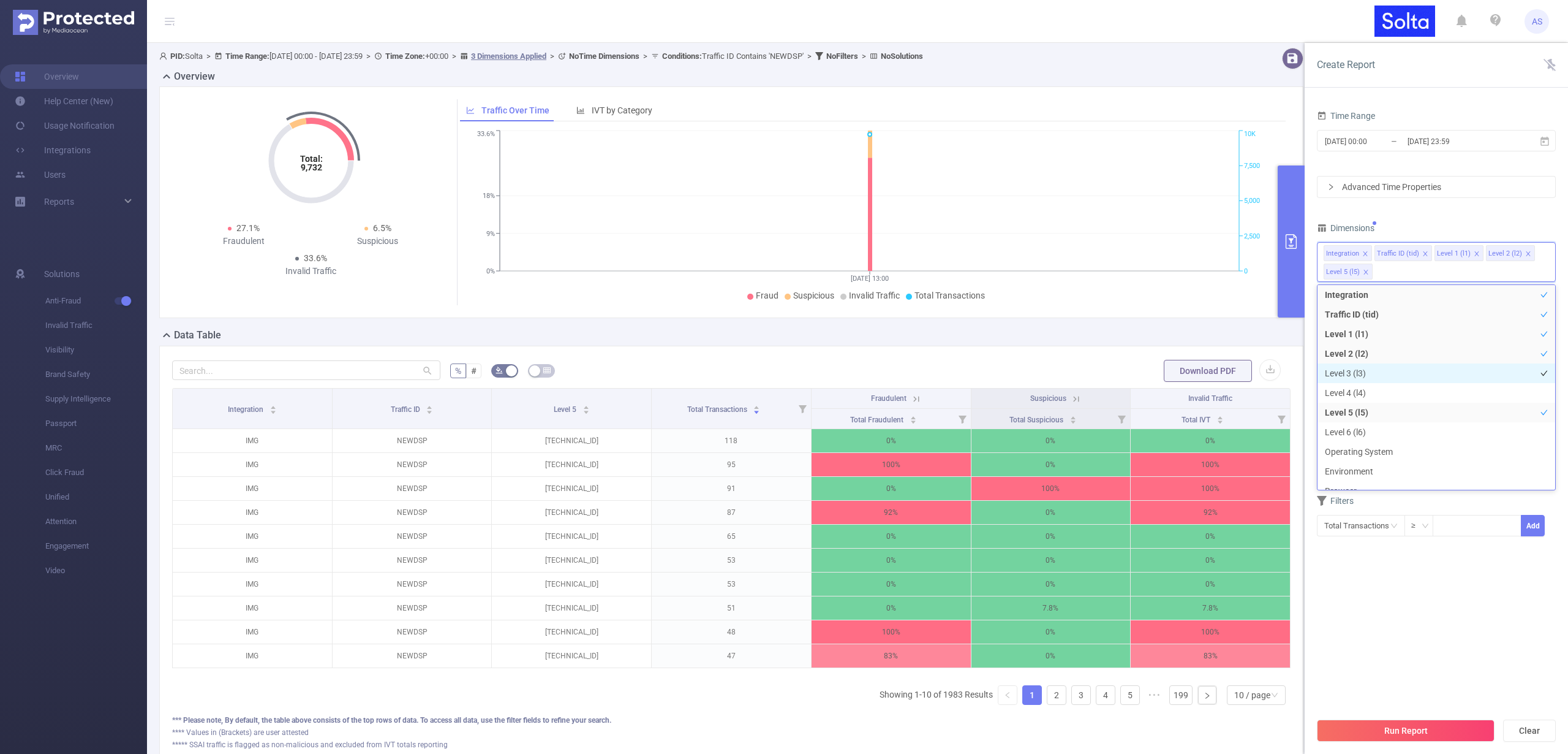
click at [1358, 371] on li "Level 3 (l3)" at bounding box center [1436, 373] width 238 height 19
click at [1350, 393] on li "Level 4 (l4)" at bounding box center [1436, 393] width 238 height 19
click at [1346, 437] on li "Level 6 (l6)" at bounding box center [1436, 431] width 238 height 19
click at [1344, 455] on li "Operating System" at bounding box center [1436, 451] width 238 height 19
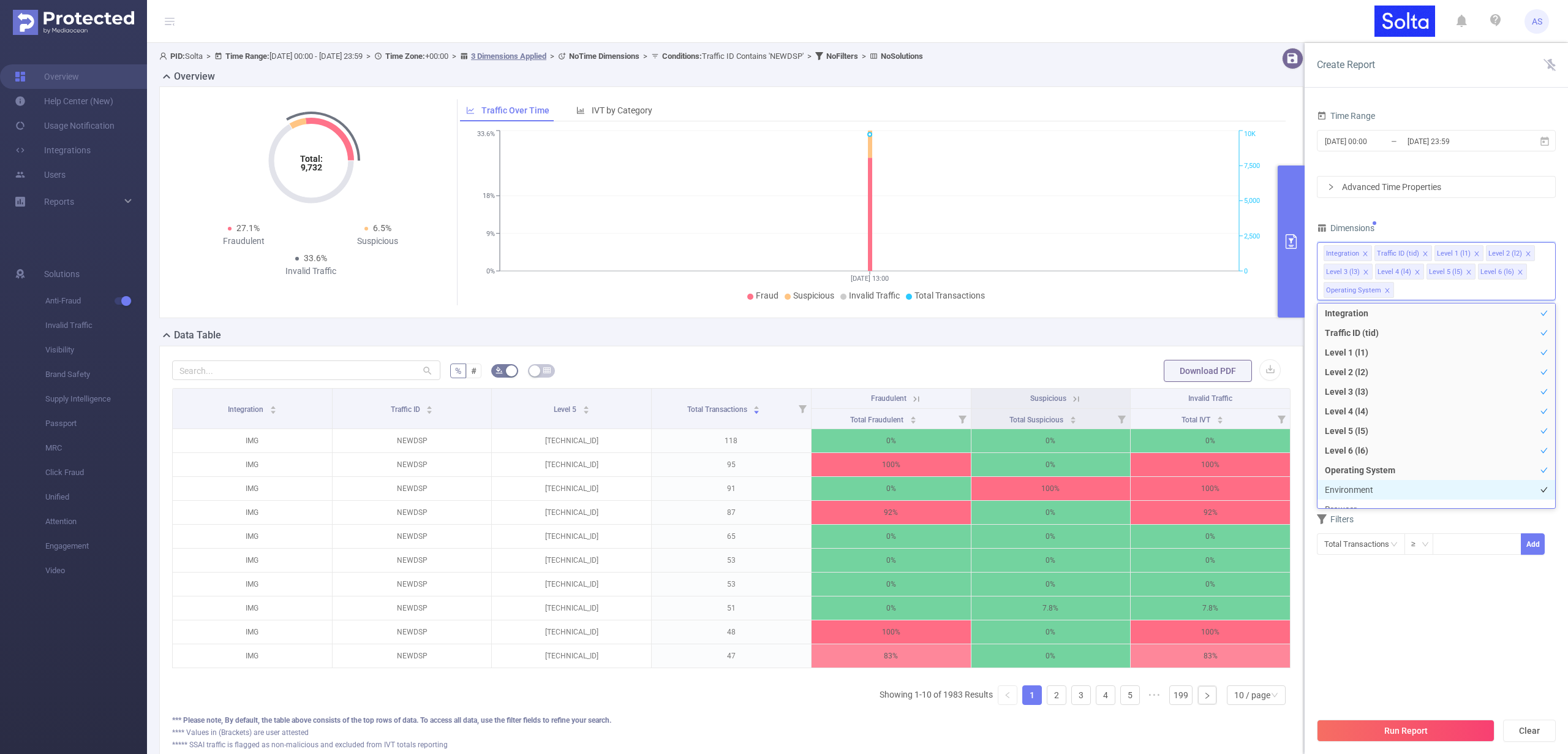
click at [1347, 485] on li "Environment" at bounding box center [1436, 489] width 238 height 19
click at [1354, 472] on li "Browser" at bounding box center [1436, 470] width 238 height 19
click at [1355, 488] on li "Creative Type" at bounding box center [1436, 490] width 238 height 19
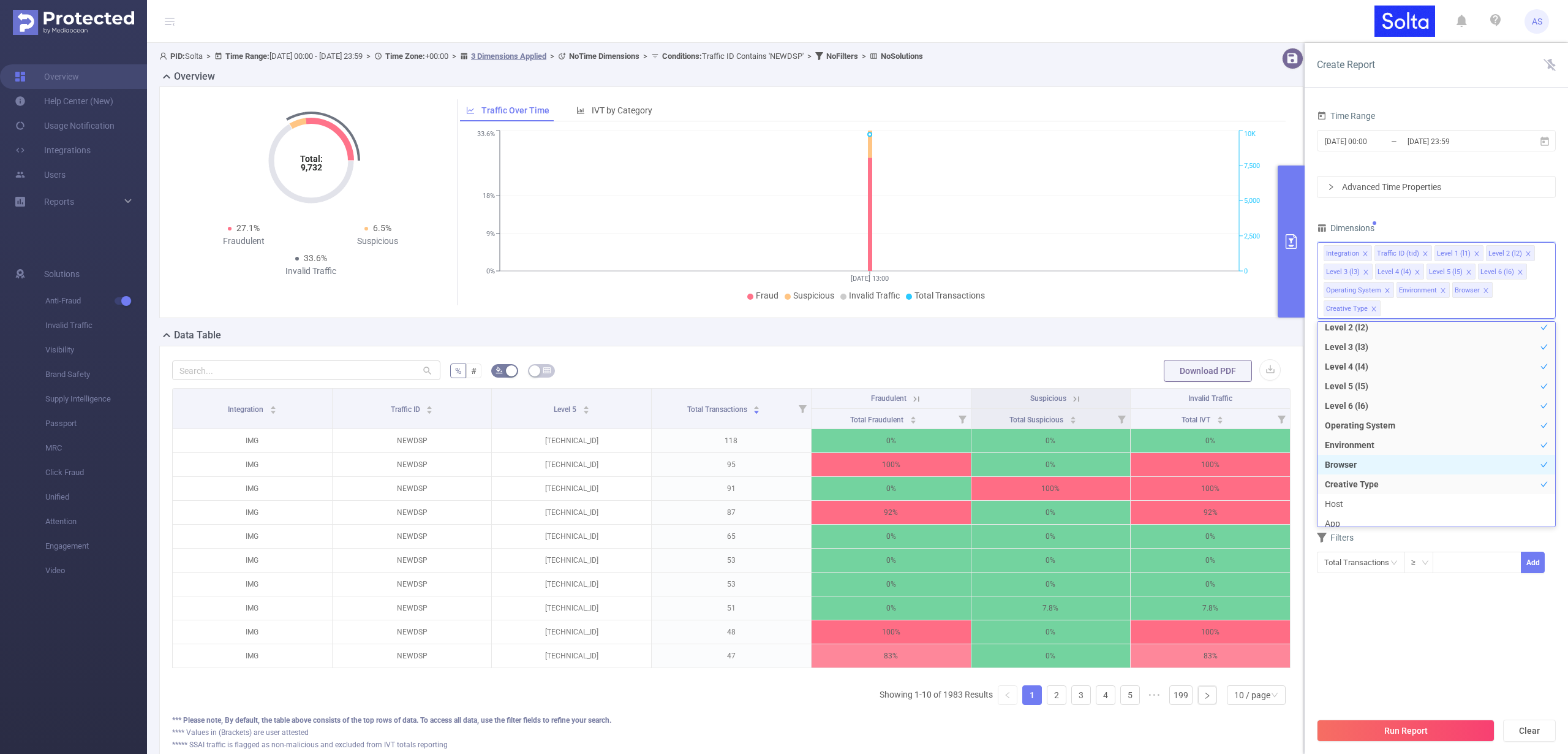
scroll to position [192, 0]
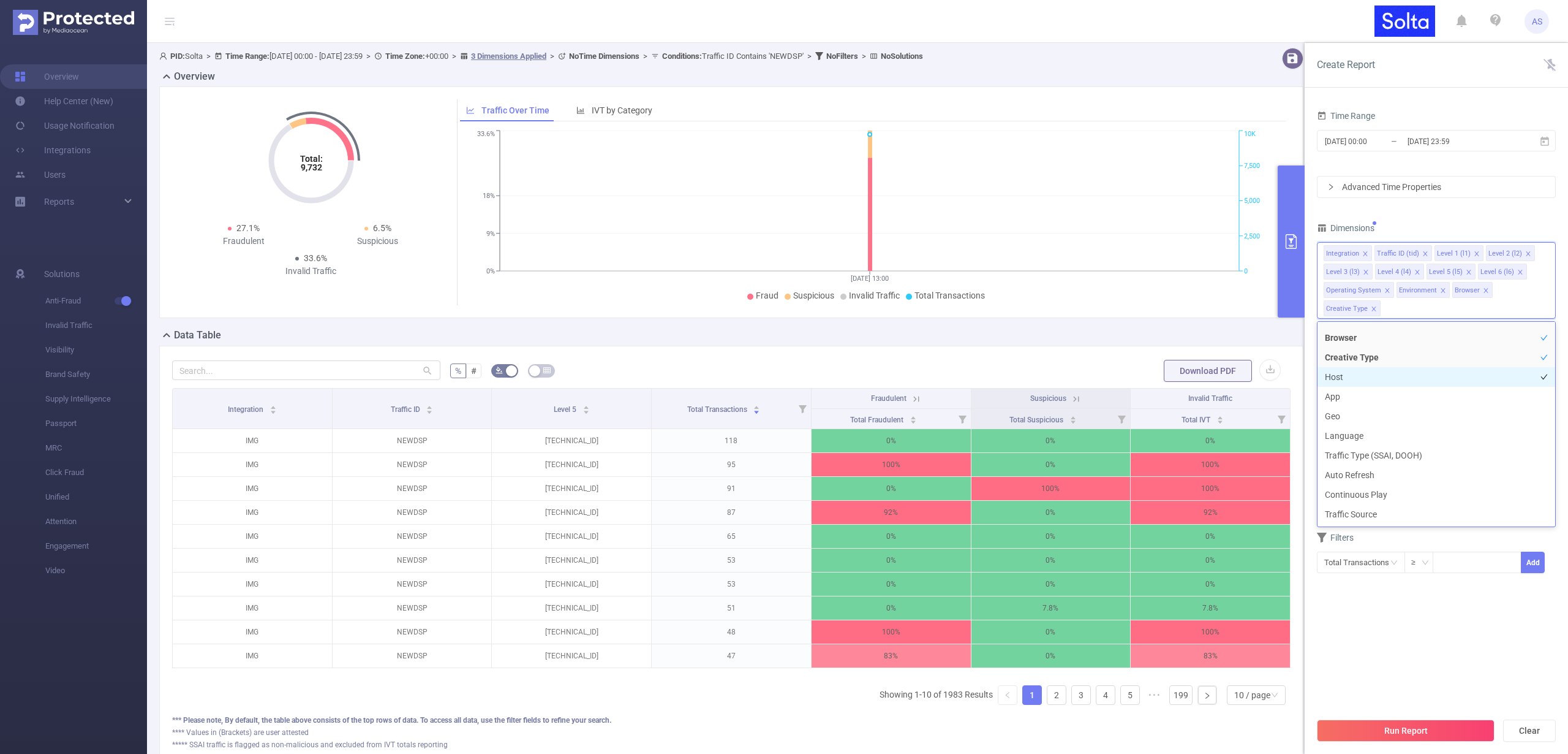
drag, startPoint x: 1348, startPoint y: 376, endPoint x: 1344, endPoint y: 383, distance: 8.1
click at [1347, 376] on li "Host" at bounding box center [1436, 377] width 238 height 19
click at [1335, 400] on li "App" at bounding box center [1436, 396] width 238 height 19
click at [1334, 418] on li "Geo" at bounding box center [1436, 415] width 238 height 19
click at [1335, 437] on li "Language" at bounding box center [1436, 435] width 238 height 19
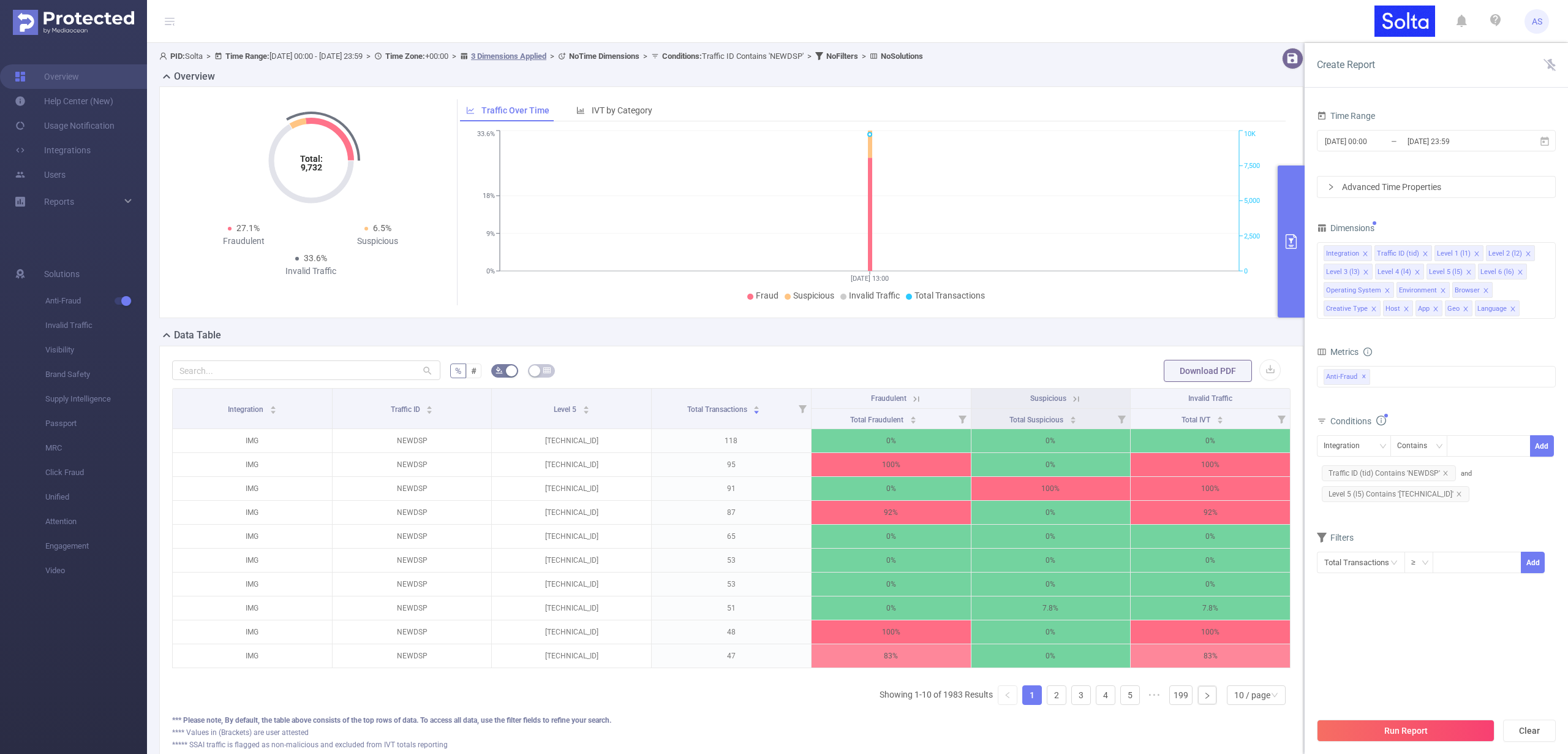
click at [1399, 734] on button "Run Report" at bounding box center [1406, 730] width 178 height 22
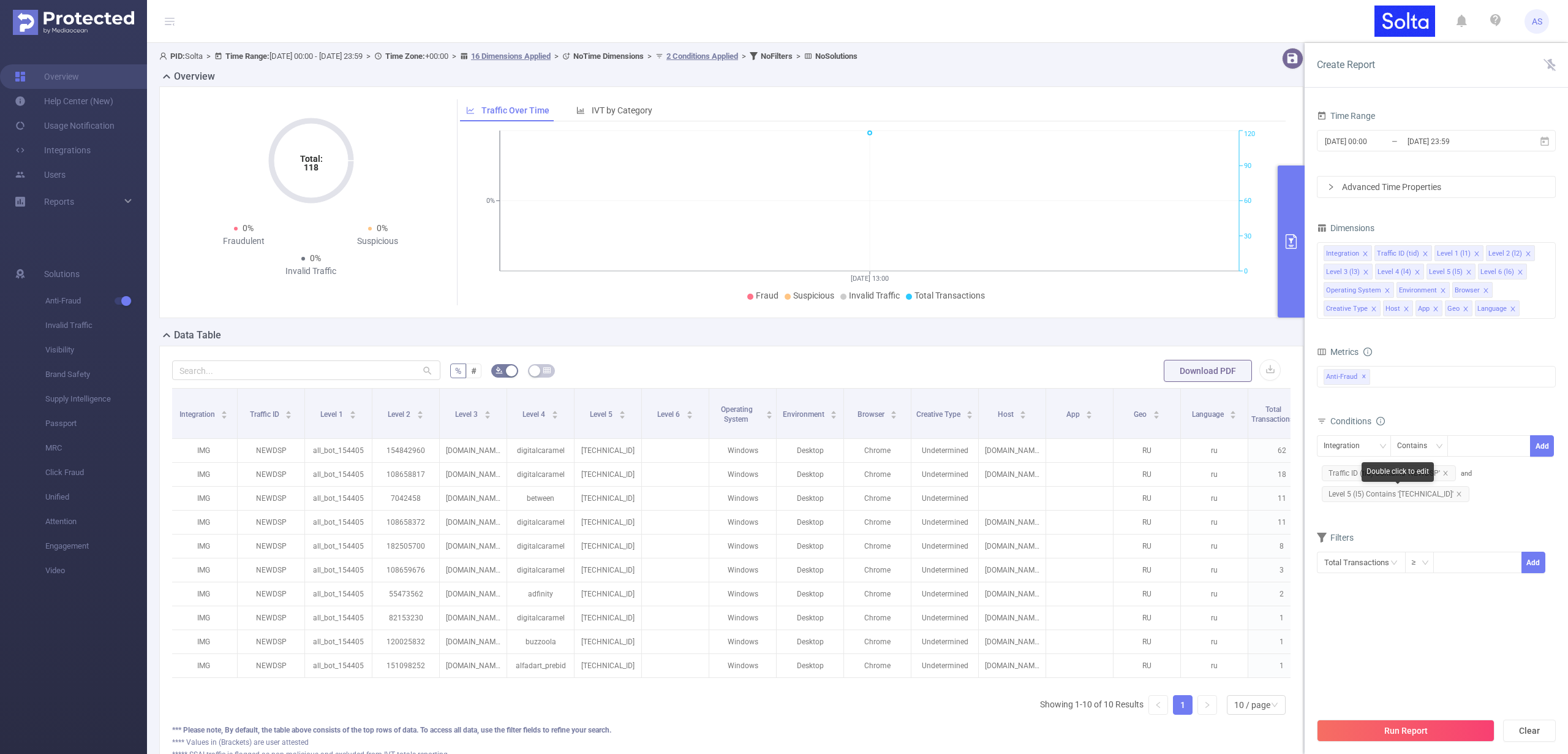
click at [1458, 493] on icon "icon: close" at bounding box center [1459, 494] width 6 height 6
click at [1511, 309] on icon "icon: close" at bounding box center [1513, 309] width 4 height 4
click at [1463, 309] on icon "icon: close" at bounding box center [1465, 309] width 6 height 6
click at [1433, 310] on icon "icon: close" at bounding box center [1435, 309] width 6 height 6
click at [1400, 308] on li "Host" at bounding box center [1398, 309] width 30 height 16
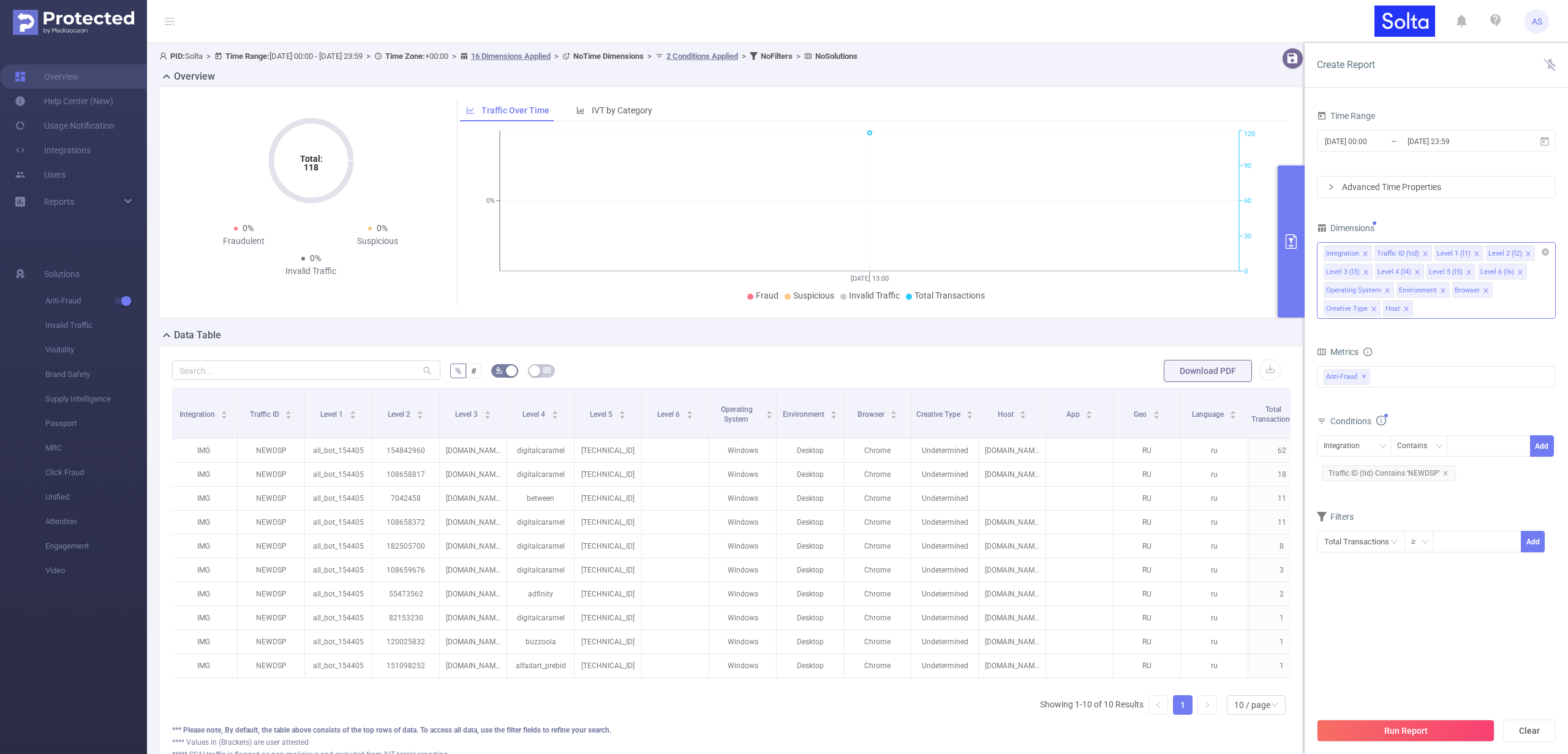
scroll to position [3, 0]
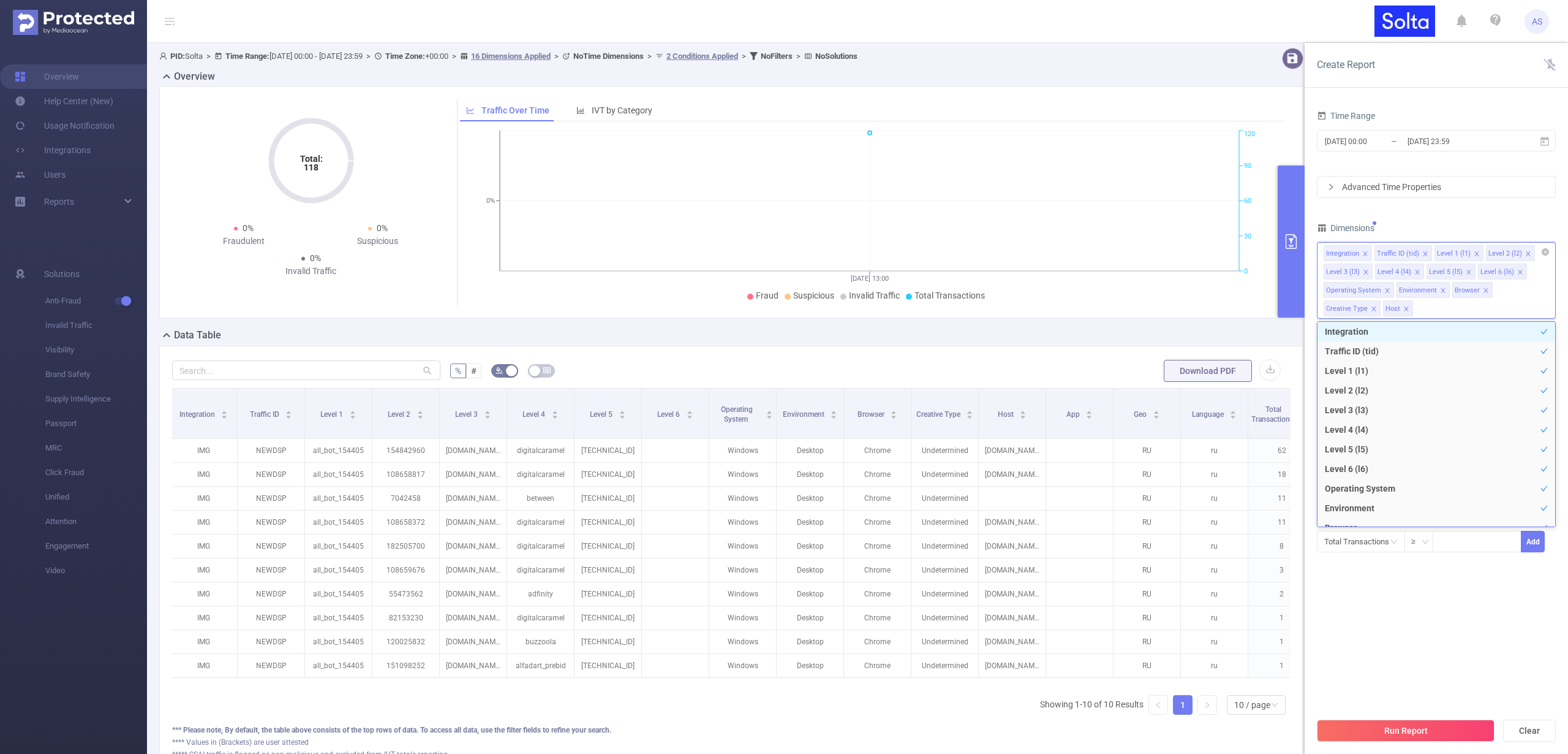
click at [1404, 307] on icon "icon: close" at bounding box center [1406, 309] width 6 height 6
click at [1371, 309] on icon "icon: close" at bounding box center [1374, 309] width 6 height 6
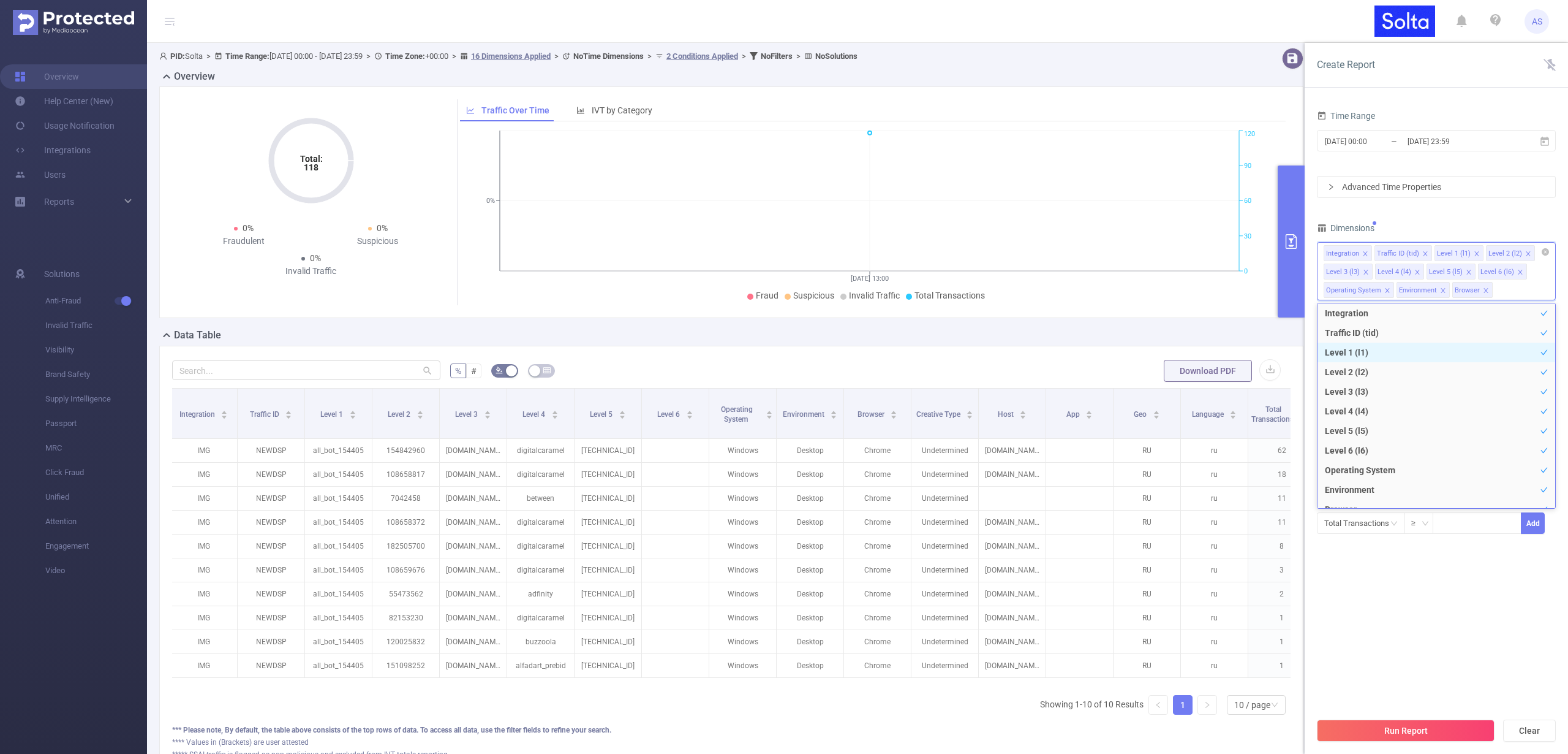
scroll to position [13, 0]
click at [1393, 602] on section "Time Range [DATE] 00:00 _ [DATE] 23:59 Advanced Time Properties Dimensions Inte…" at bounding box center [1436, 409] width 239 height 604
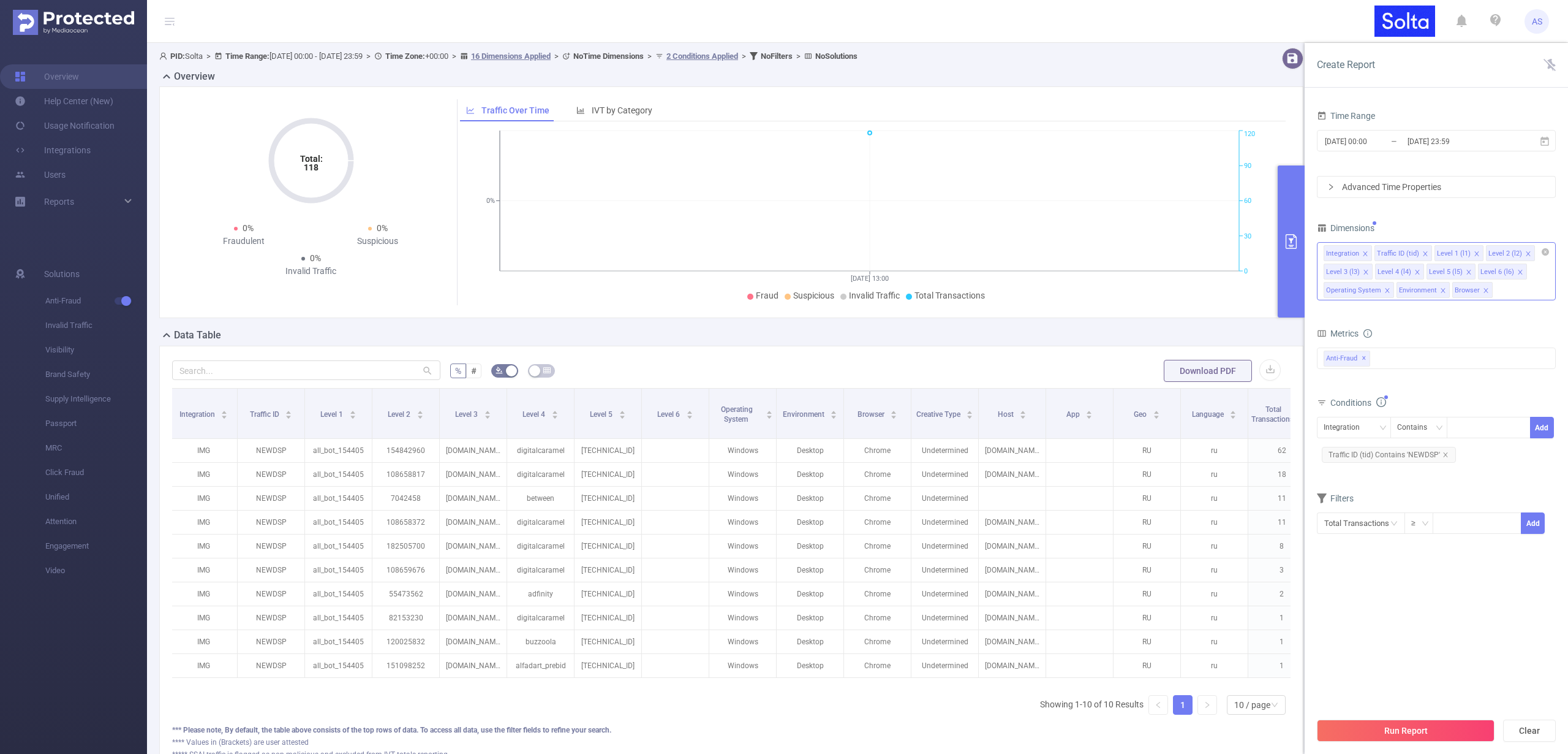
click at [1382, 733] on button "Run Report" at bounding box center [1406, 730] width 178 height 22
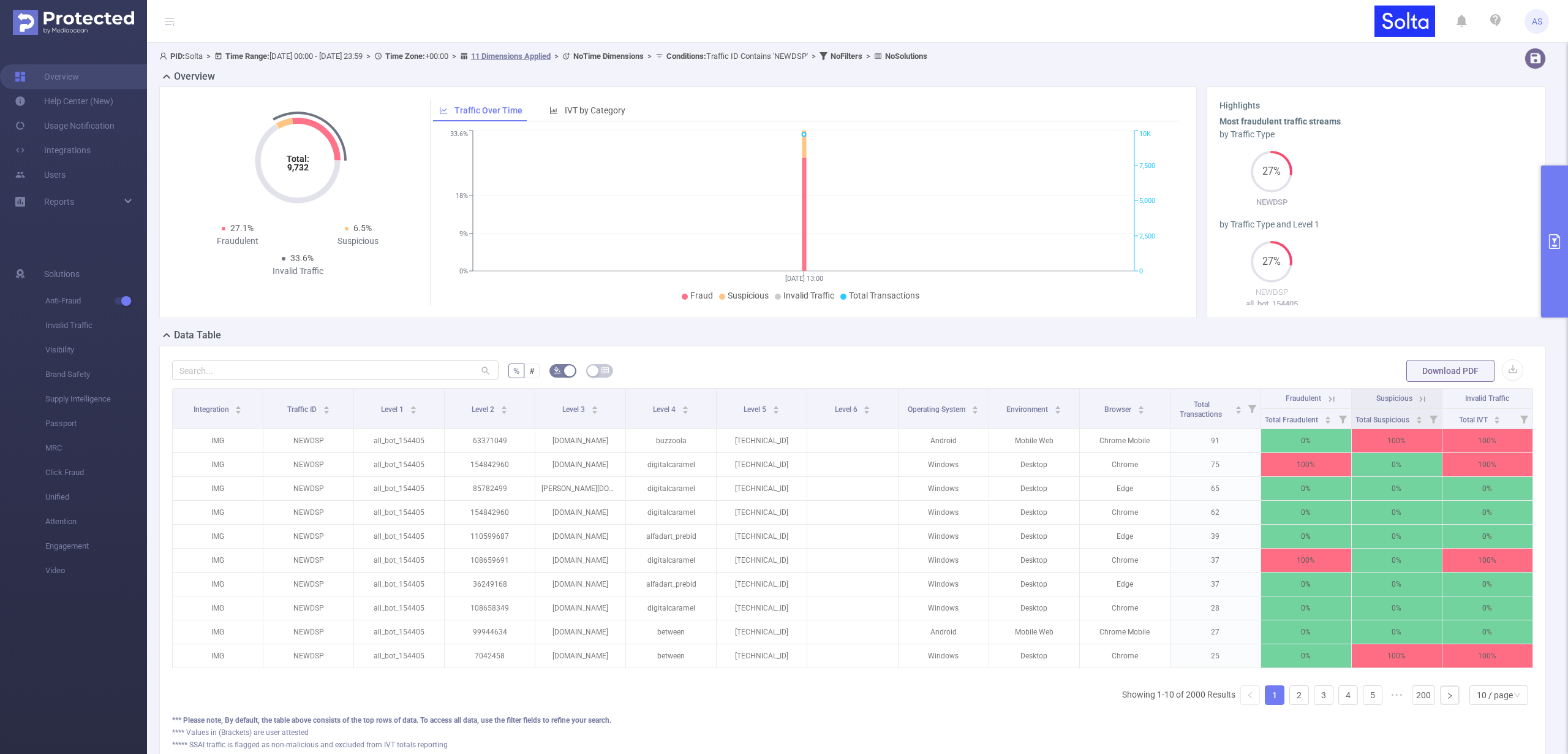
scroll to position [0, 3]
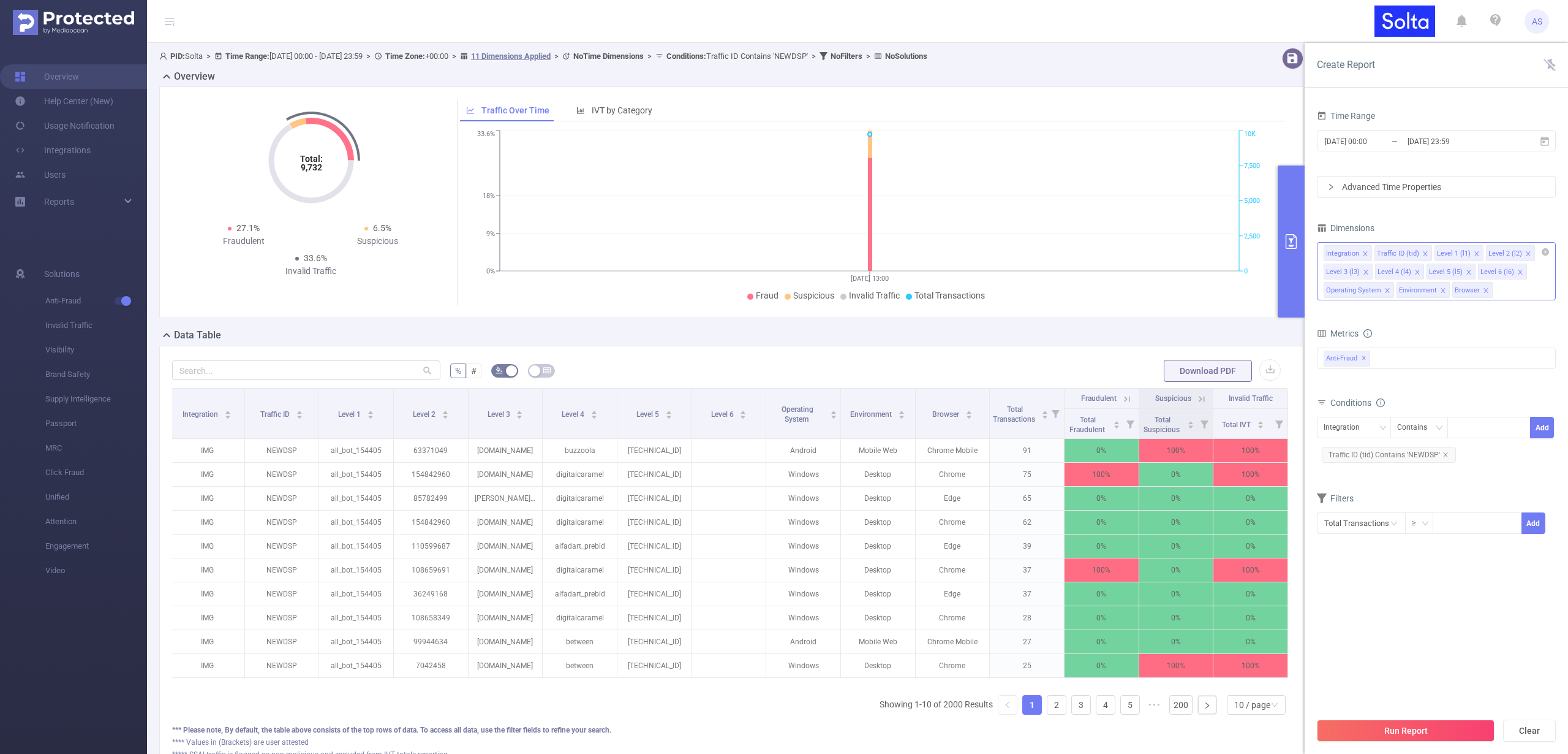
click at [1484, 289] on icon "icon: close" at bounding box center [1485, 290] width 4 height 4
drag, startPoint x: 1441, startPoint y: 287, endPoint x: 1402, endPoint y: 287, distance: 39.0
click at [1441, 287] on icon "icon: close" at bounding box center [1443, 290] width 6 height 6
click at [1384, 291] on icon "icon: close" at bounding box center [1387, 290] width 6 height 6
click at [1366, 276] on span at bounding box center [1366, 272] width 6 height 13
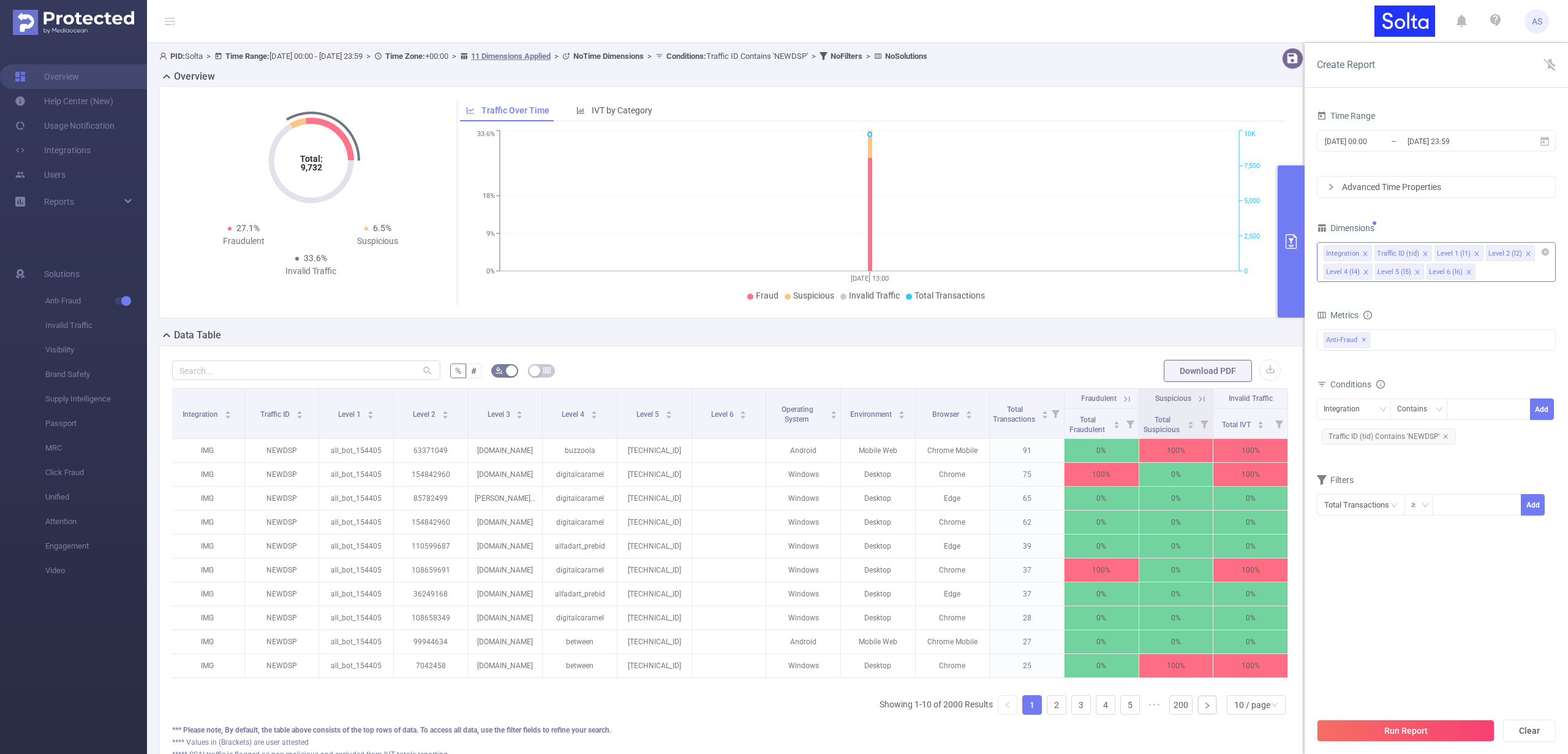
click at [1476, 252] on icon "icon: close" at bounding box center [1477, 253] width 6 height 6
click at [1475, 254] on icon "icon: close" at bounding box center [1477, 253] width 4 height 4
click at [1526, 252] on icon "icon: close" at bounding box center [1528, 253] width 4 height 4
click at [1525, 253] on icon "icon: close" at bounding box center [1528, 253] width 6 height 6
click at [1390, 733] on button "Run Report" at bounding box center [1406, 730] width 178 height 22
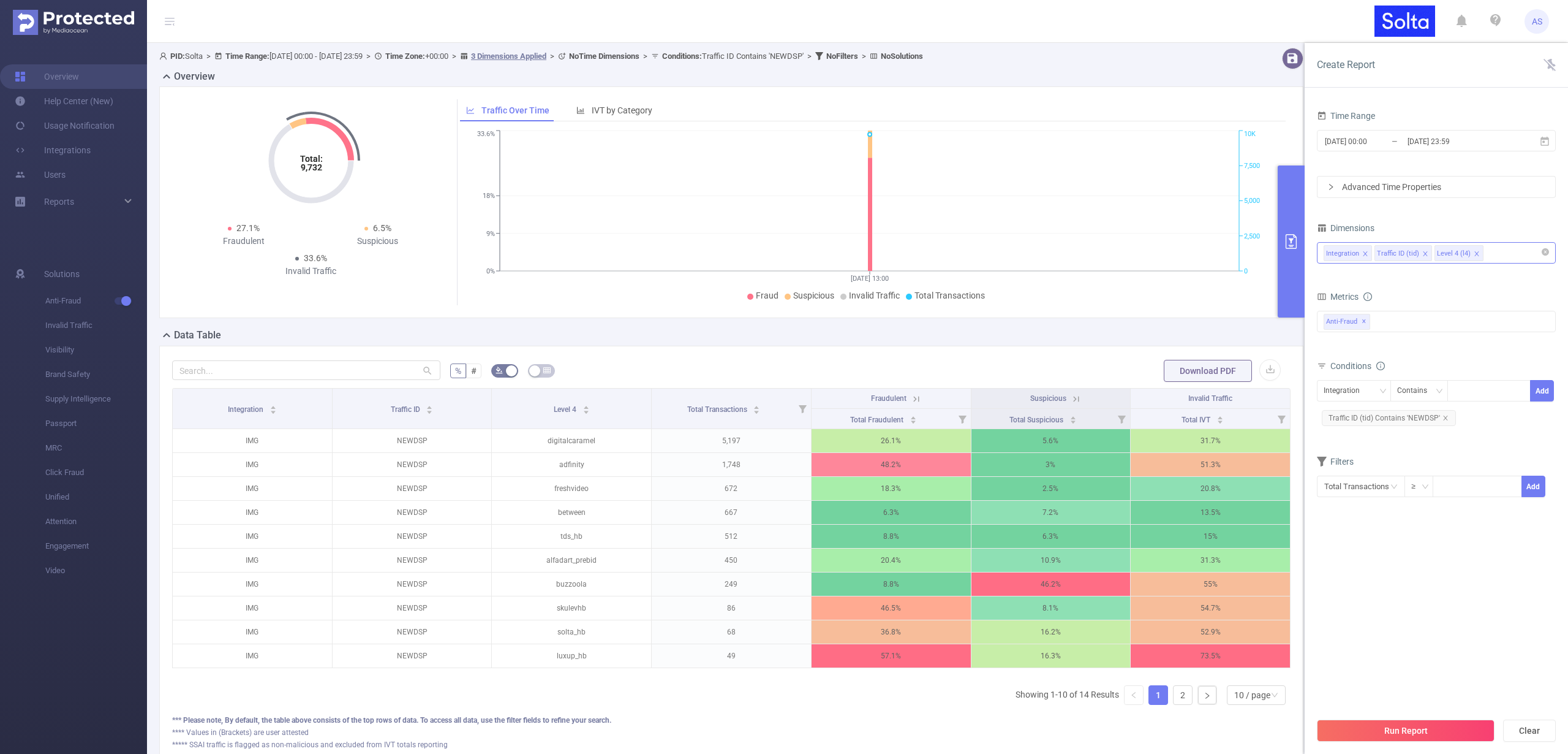
click at [1475, 252] on icon "icon: close" at bounding box center [1477, 253] width 4 height 4
click at [1376, 728] on button "Run Report" at bounding box center [1406, 730] width 178 height 22
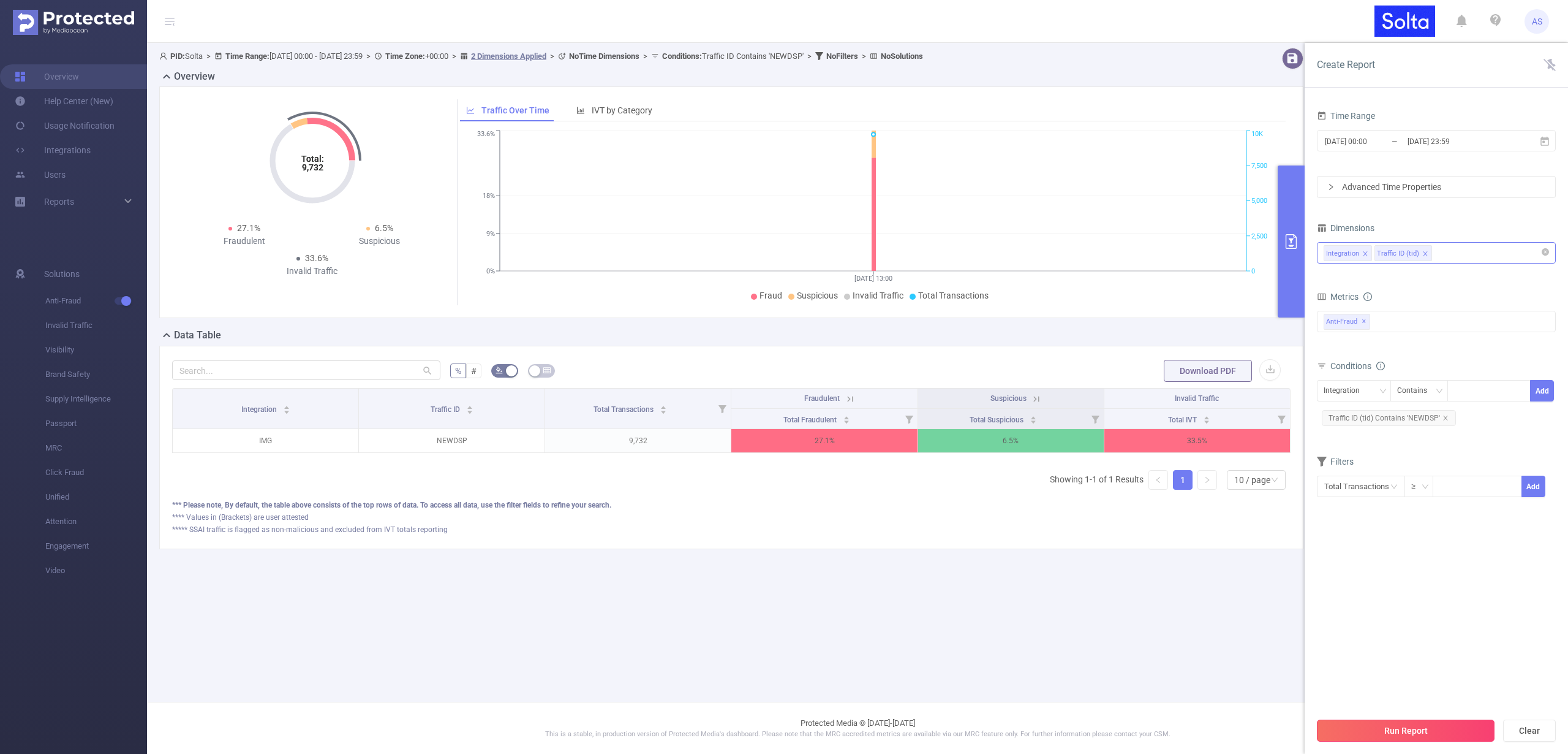
click at [1410, 727] on button "Run Report" at bounding box center [1406, 730] width 178 height 22
click at [1443, 416] on icon "icon: close" at bounding box center [1445, 417] width 6 height 6
click at [1371, 729] on button "Run Report" at bounding box center [1406, 730] width 178 height 22
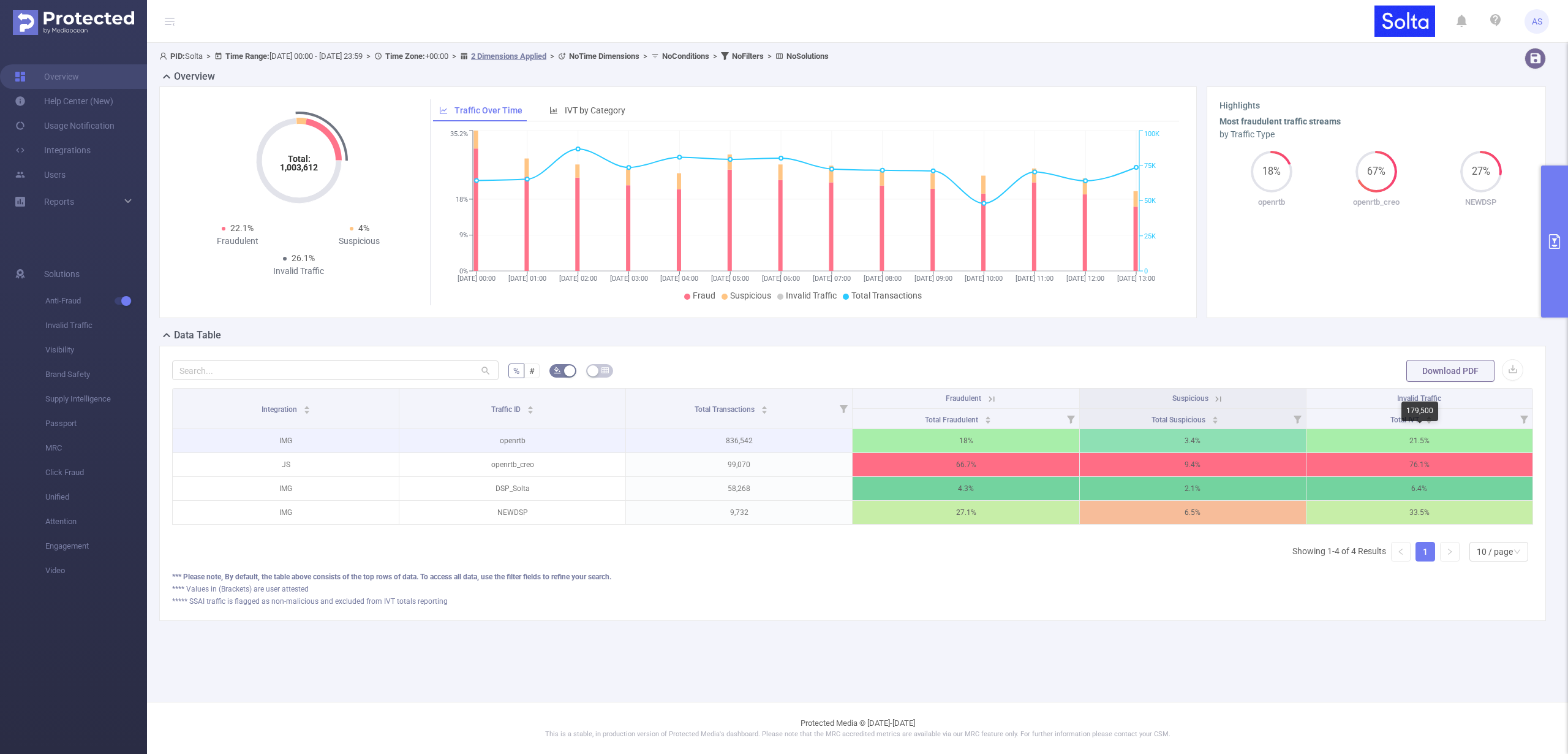
click at [1416, 438] on p "21.5%" at bounding box center [1419, 440] width 226 height 23
click at [1416, 437] on p "21.5%" at bounding box center [1419, 440] width 226 height 23
click at [738, 441] on p "836,542" at bounding box center [739, 440] width 226 height 23
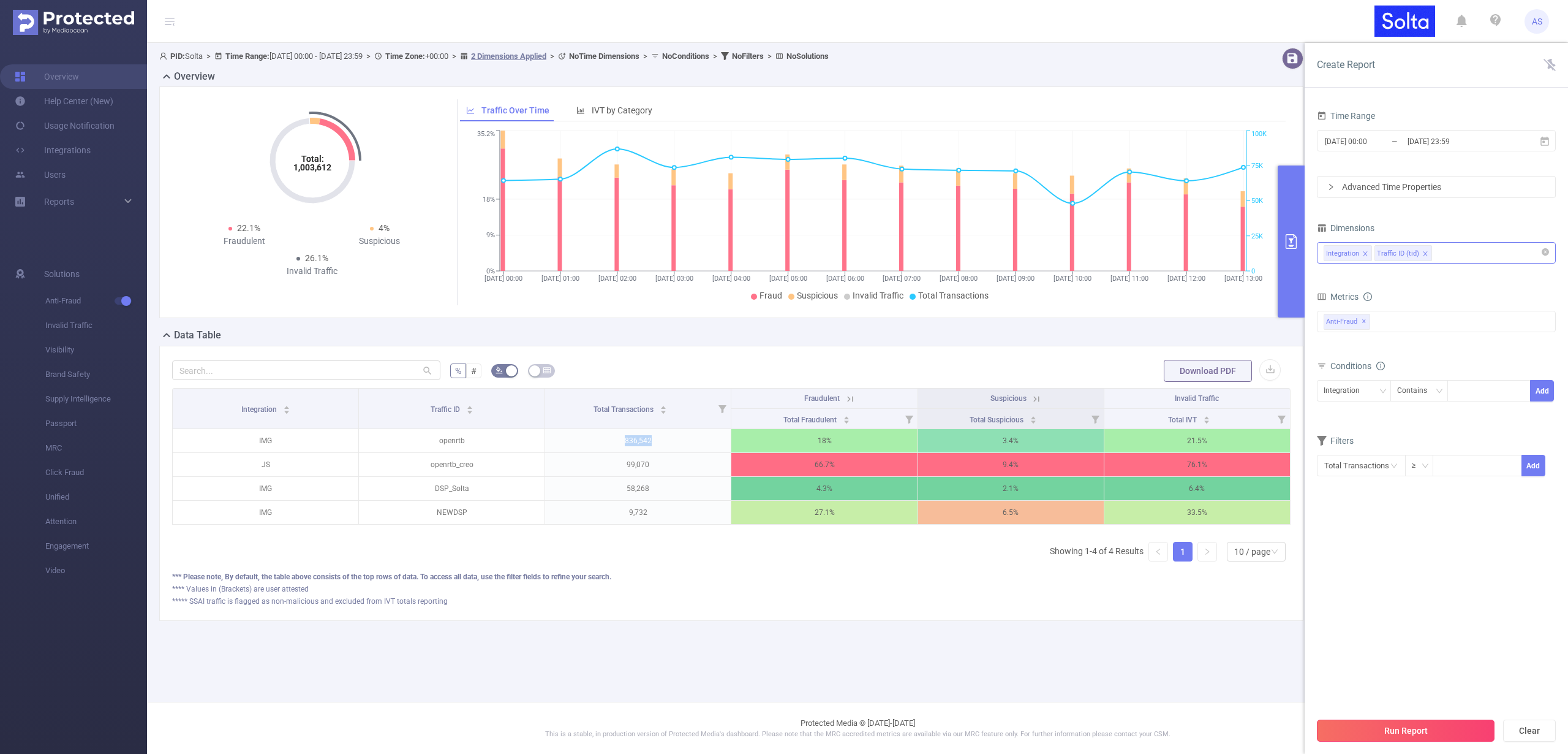
click at [1413, 727] on button "Run Report" at bounding box center [1406, 730] width 178 height 22
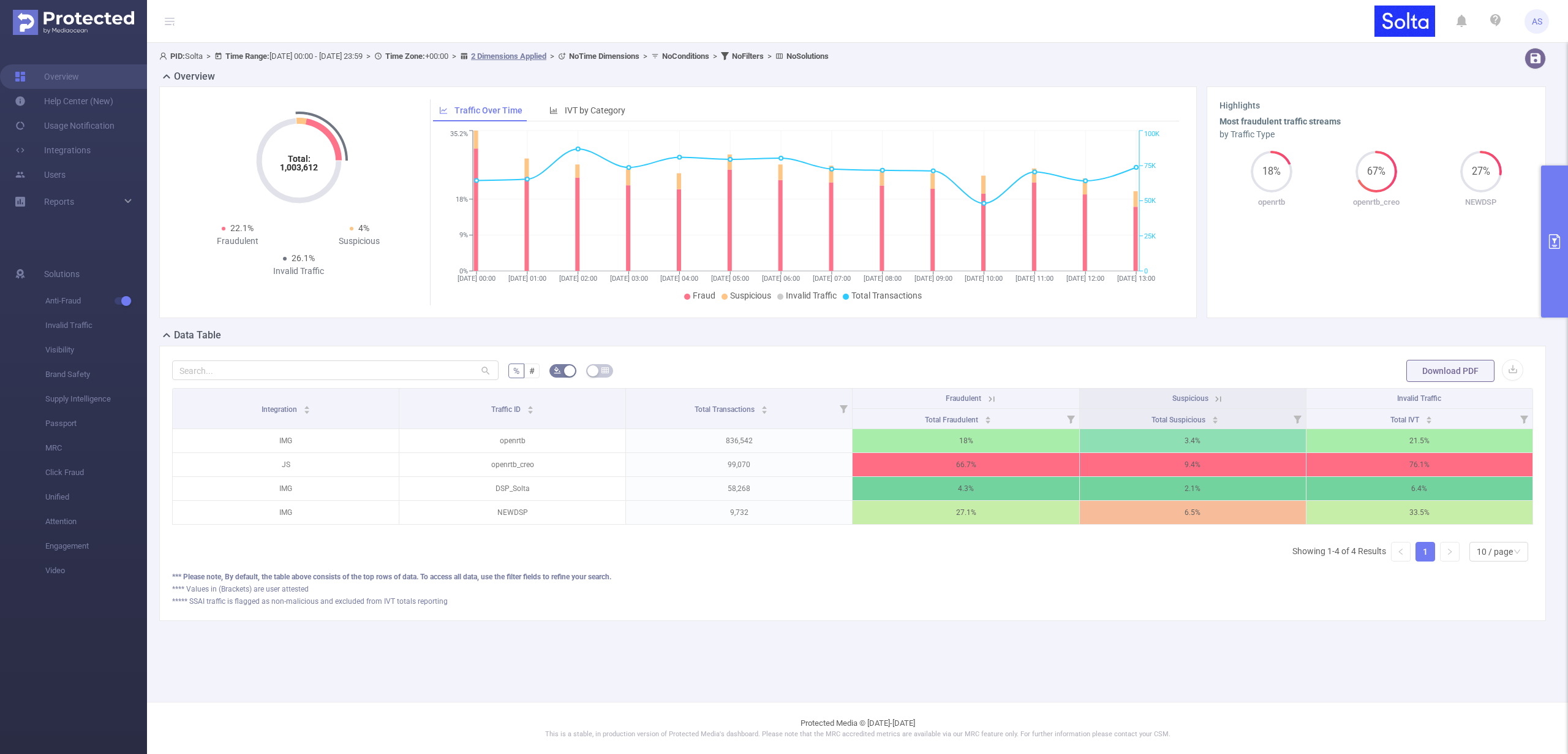
click at [990, 399] on icon at bounding box center [991, 399] width 11 height 11
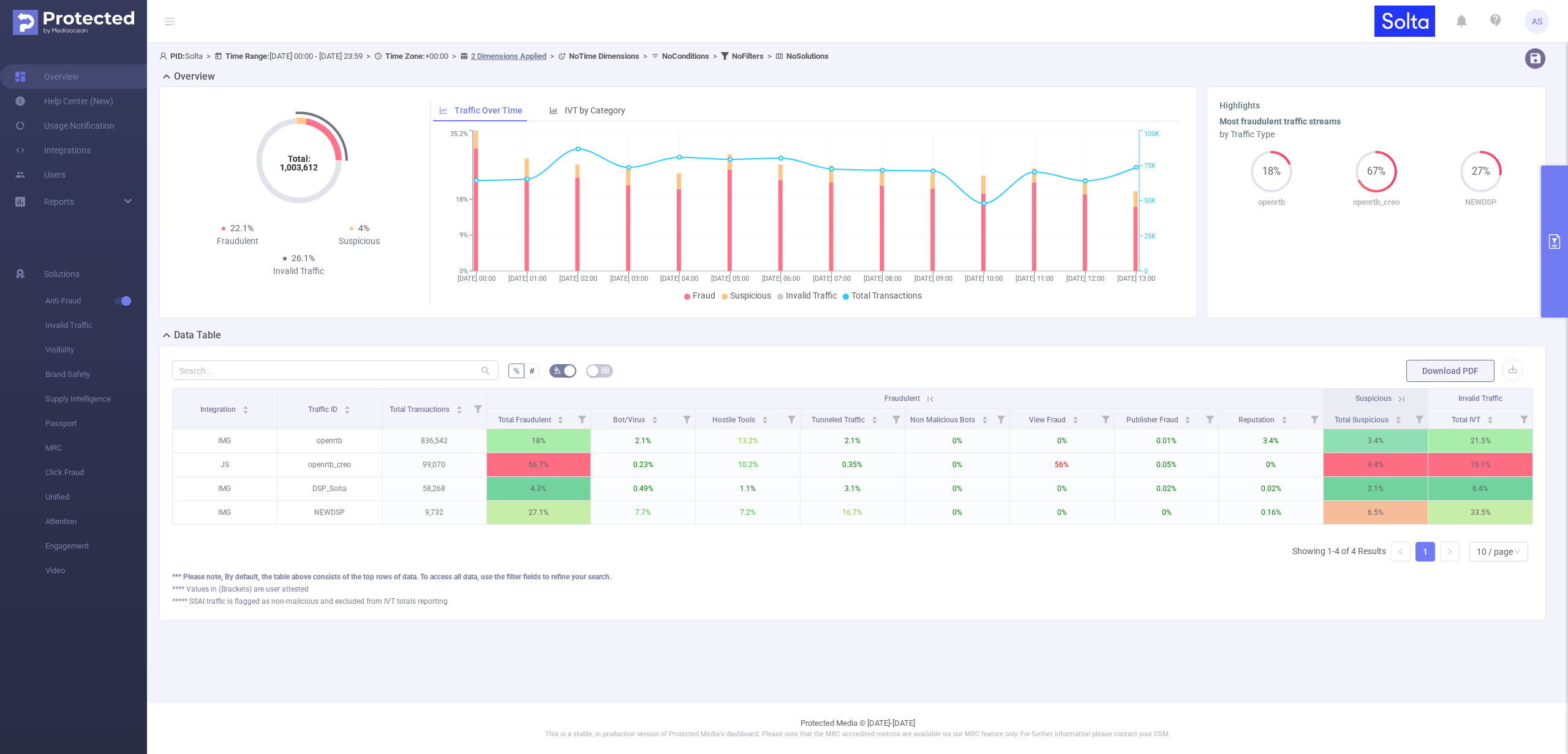
click at [1394, 397] on icon at bounding box center [1400, 398] width 15 height 12
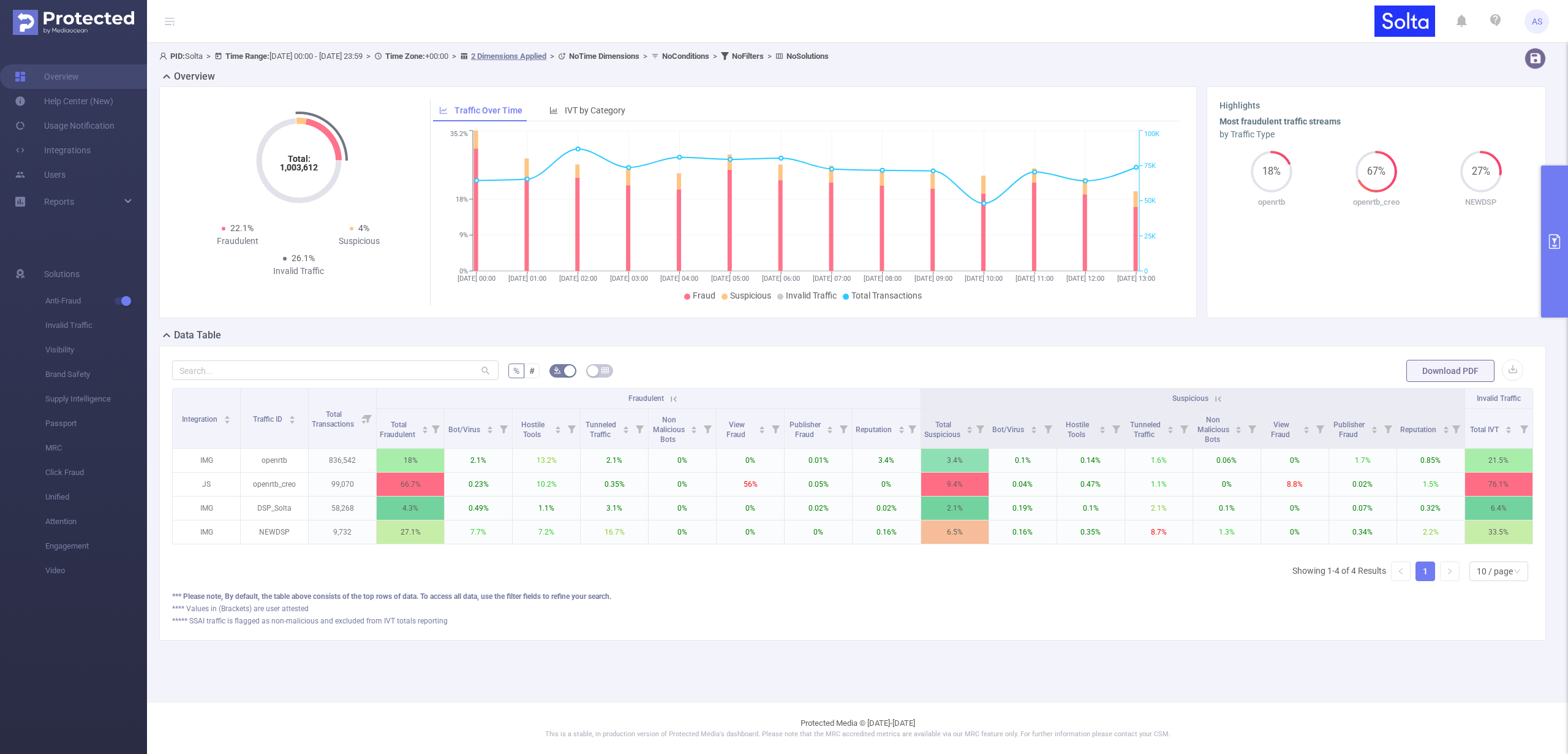
scroll to position [0, 3]
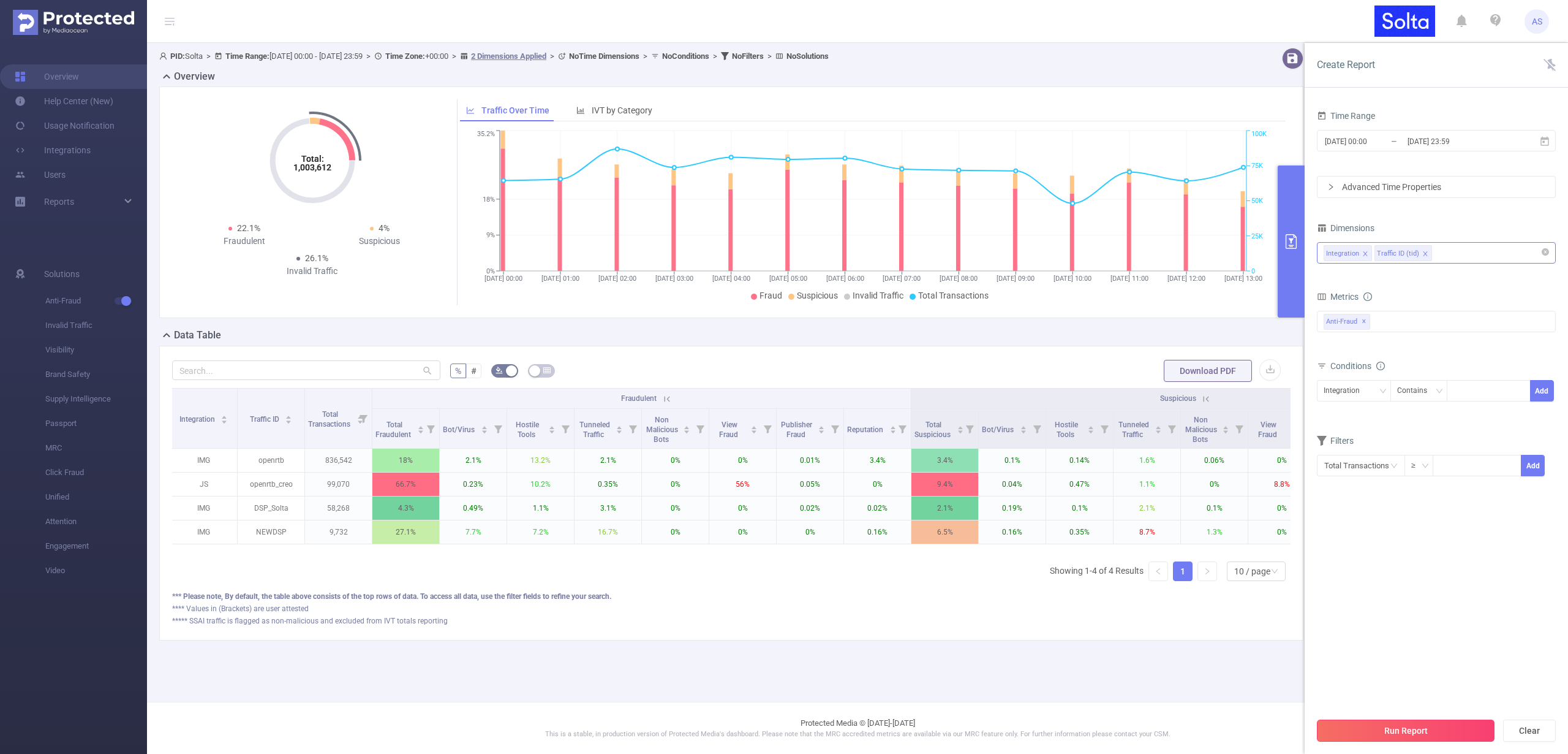
click at [1449, 728] on button "Run Report" at bounding box center [1406, 730] width 178 height 22
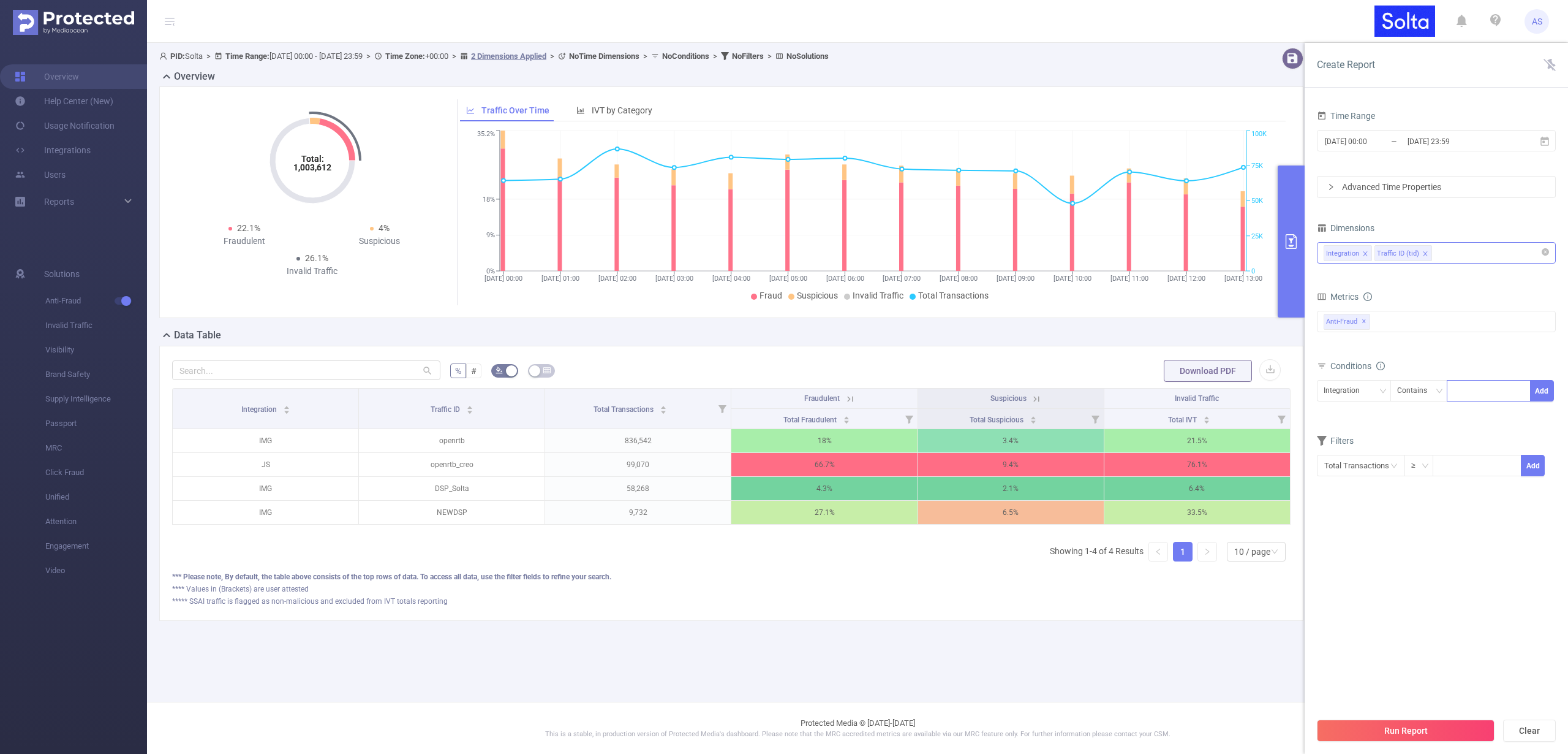
click at [1475, 393] on div at bounding box center [1489, 391] width 71 height 20
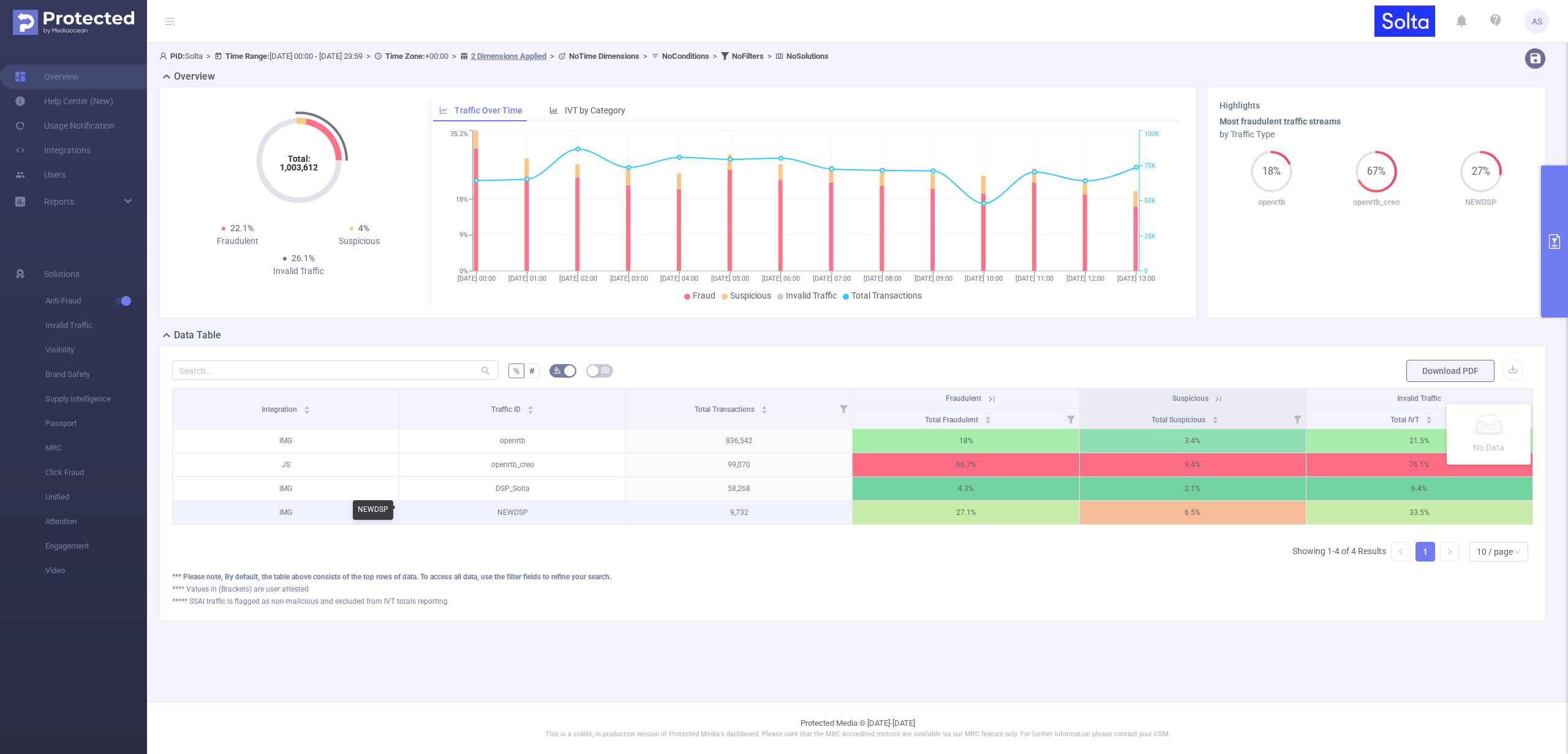
click at [509, 511] on p "NEWDSP" at bounding box center [512, 512] width 226 height 23
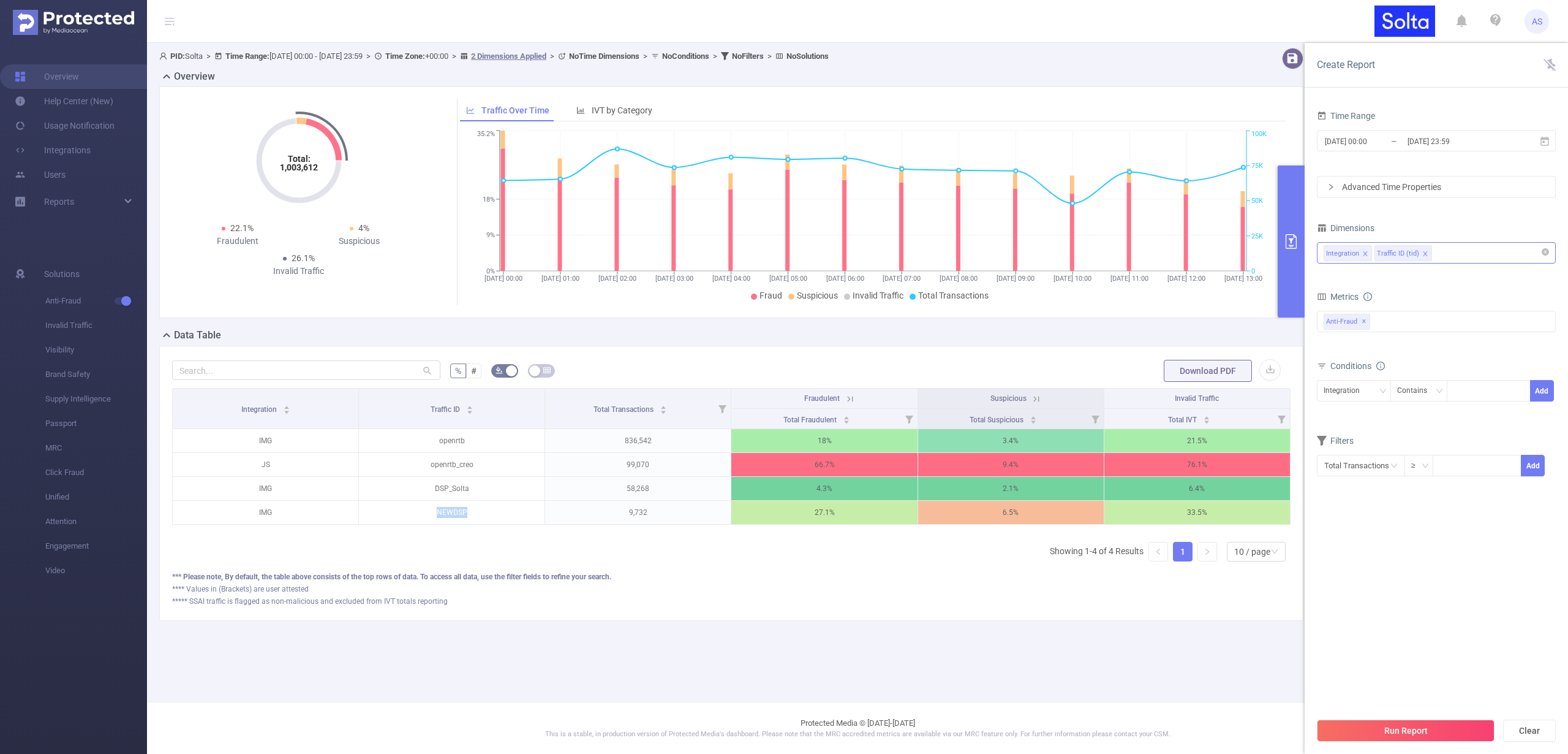
copy p "NEWDSP"
click at [1475, 391] on div at bounding box center [1489, 391] width 71 height 20
paste input "NEWDSP"
type input "NEWDSP"
click at [1547, 391] on button "Add" at bounding box center [1542, 391] width 24 height 21
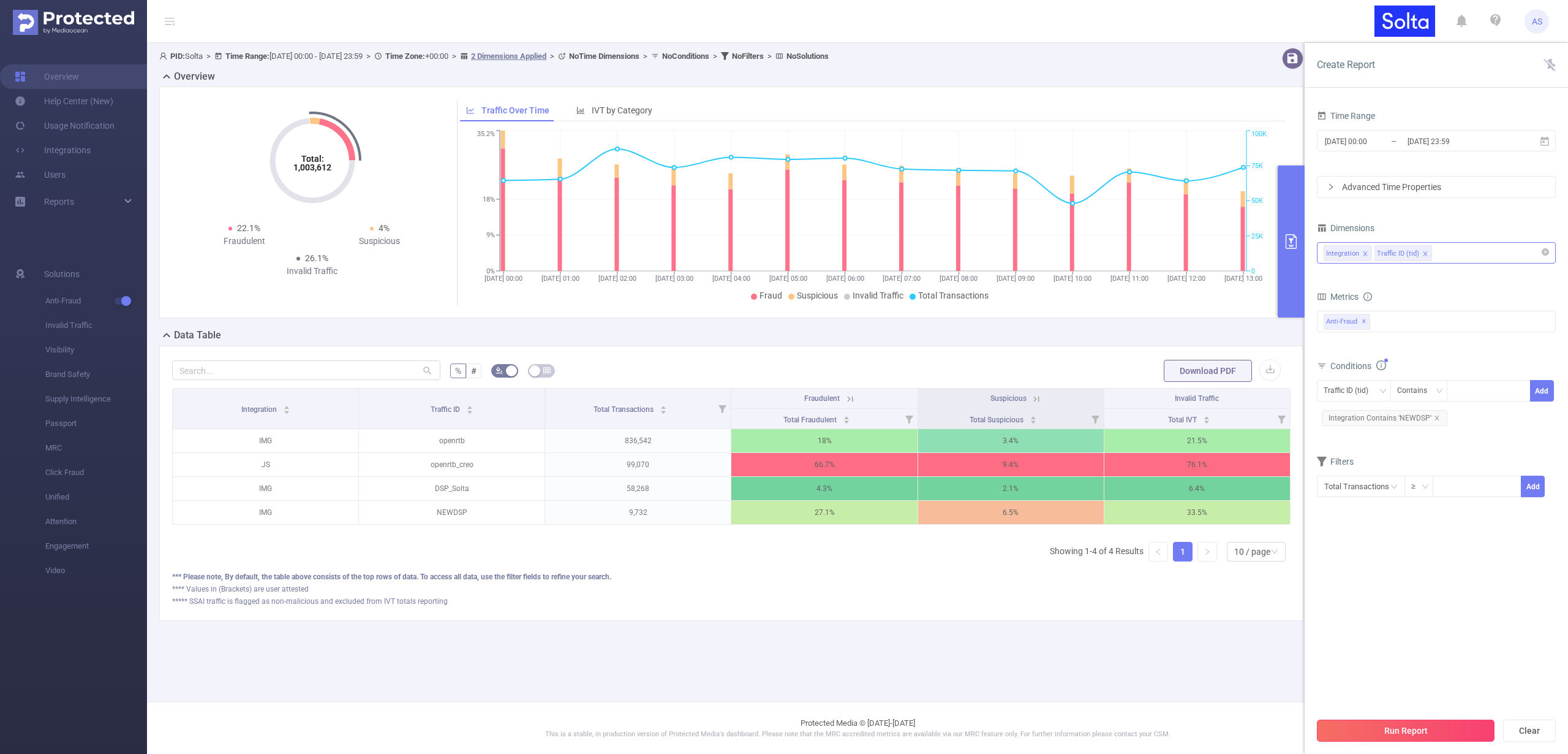
click at [1415, 729] on button "Run Report" at bounding box center [1406, 730] width 178 height 22
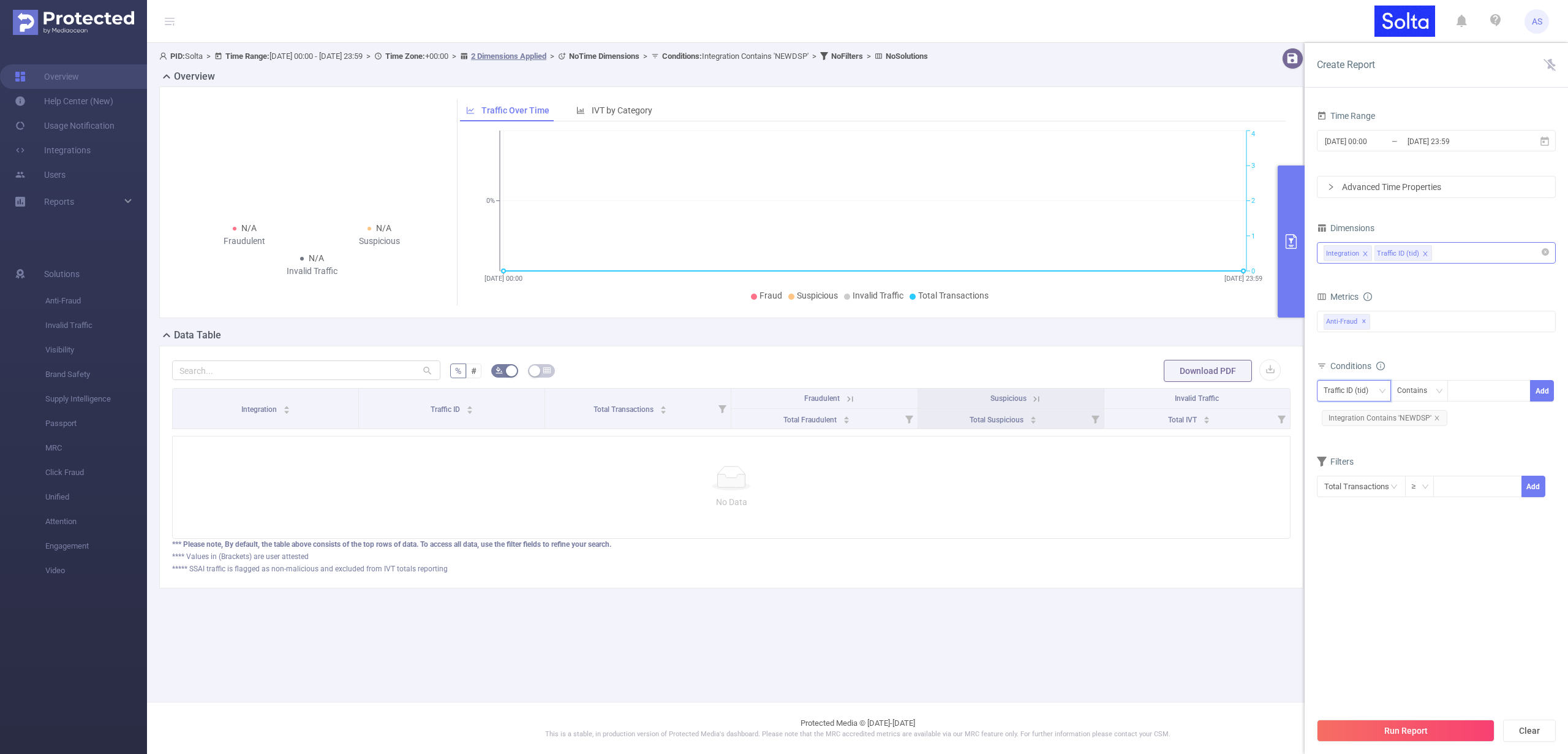
click at [1350, 389] on div "Traffic ID (tid)" at bounding box center [1350, 391] width 53 height 20
click at [1438, 416] on span "Integration Contains 'NEWDSP'" at bounding box center [1384, 418] width 125 height 16
click at [1434, 417] on icon "icon: close" at bounding box center [1436, 417] width 4 height 4
click at [1390, 737] on button "Run Report" at bounding box center [1406, 730] width 178 height 22
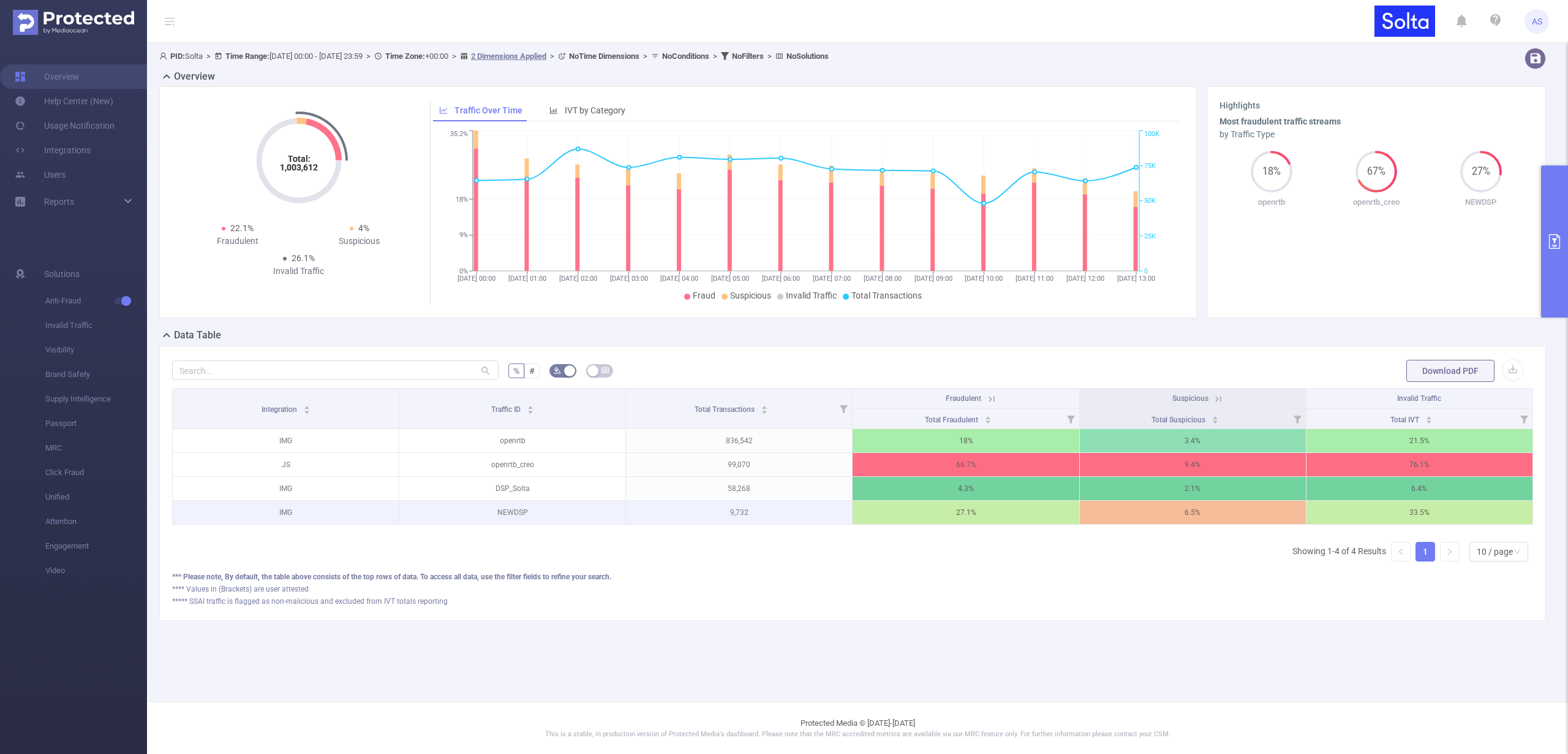
click at [505, 512] on p "NEWDSP" at bounding box center [512, 512] width 226 height 23
copy p "NEWDSP"
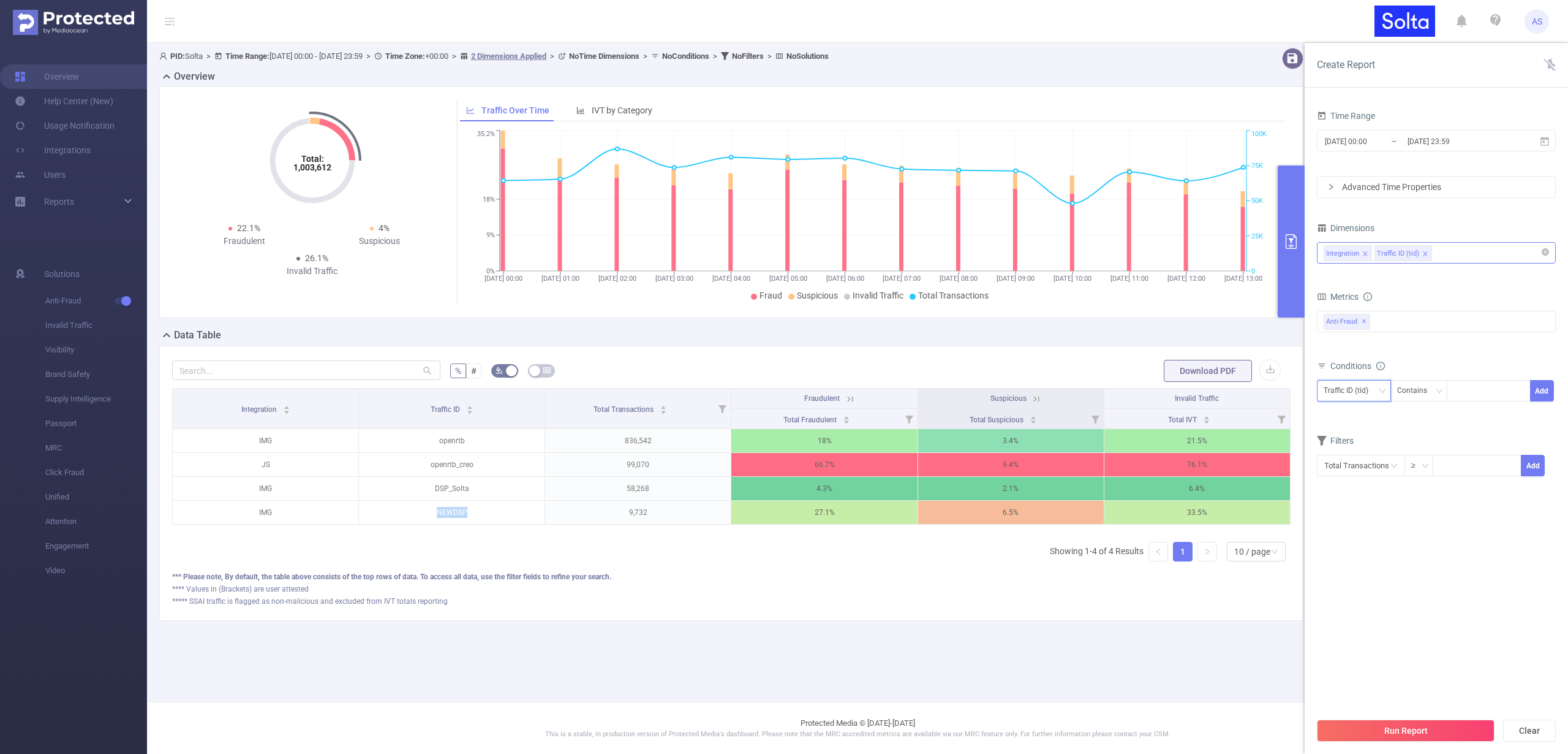
click at [1366, 389] on div "Traffic ID (tid)" at bounding box center [1350, 391] width 53 height 20
drag, startPoint x: 1350, startPoint y: 431, endPoint x: 1368, endPoint y: 427, distance: 18.4
click at [1350, 431] on li "Traffic ID (tid)" at bounding box center [1354, 435] width 74 height 19
click at [1485, 388] on div at bounding box center [1489, 391] width 71 height 20
paste input "NEWDSP"
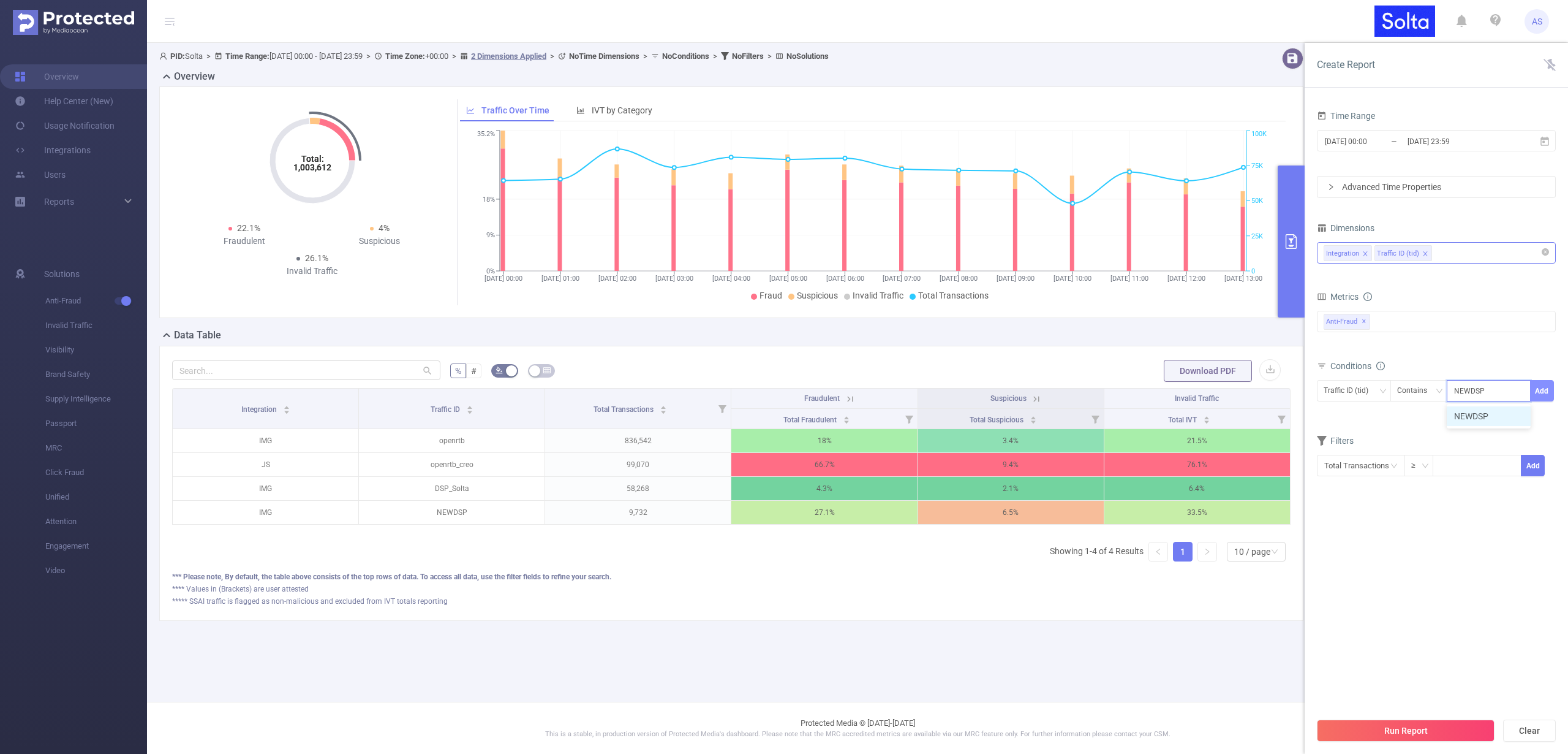
type input "NEWDSP"
click at [1543, 387] on button "Add" at bounding box center [1542, 391] width 24 height 21
click at [1399, 732] on button "Run Report" at bounding box center [1406, 730] width 178 height 22
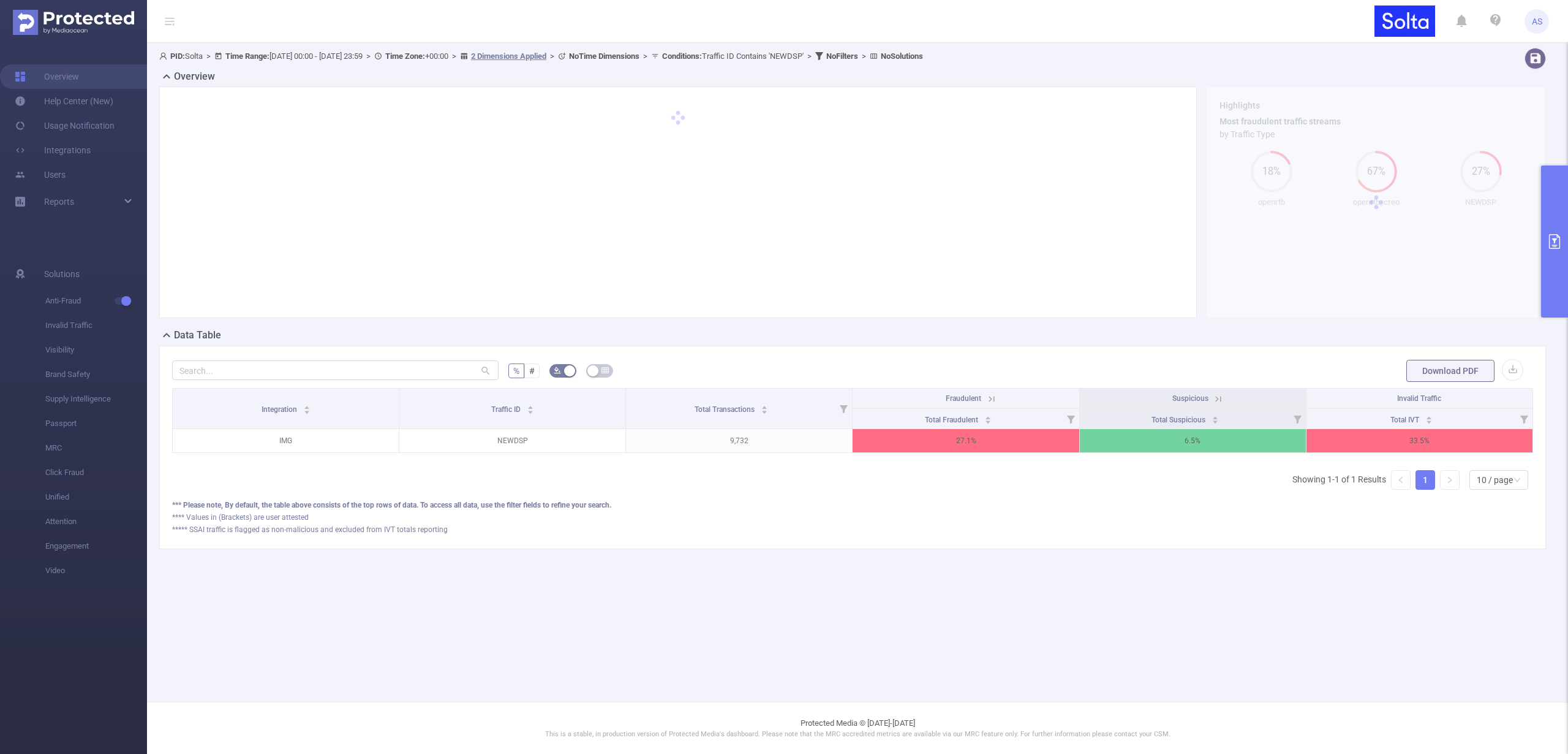
drag, startPoint x: 1042, startPoint y: 461, endPoint x: 1141, endPoint y: 465, distance: 99.1
click at [1141, 460] on div "Integration Traffic ID Total Transactions Fraudulent Suspicious Invalid Traffic…" at bounding box center [852, 424] width 1361 height 72
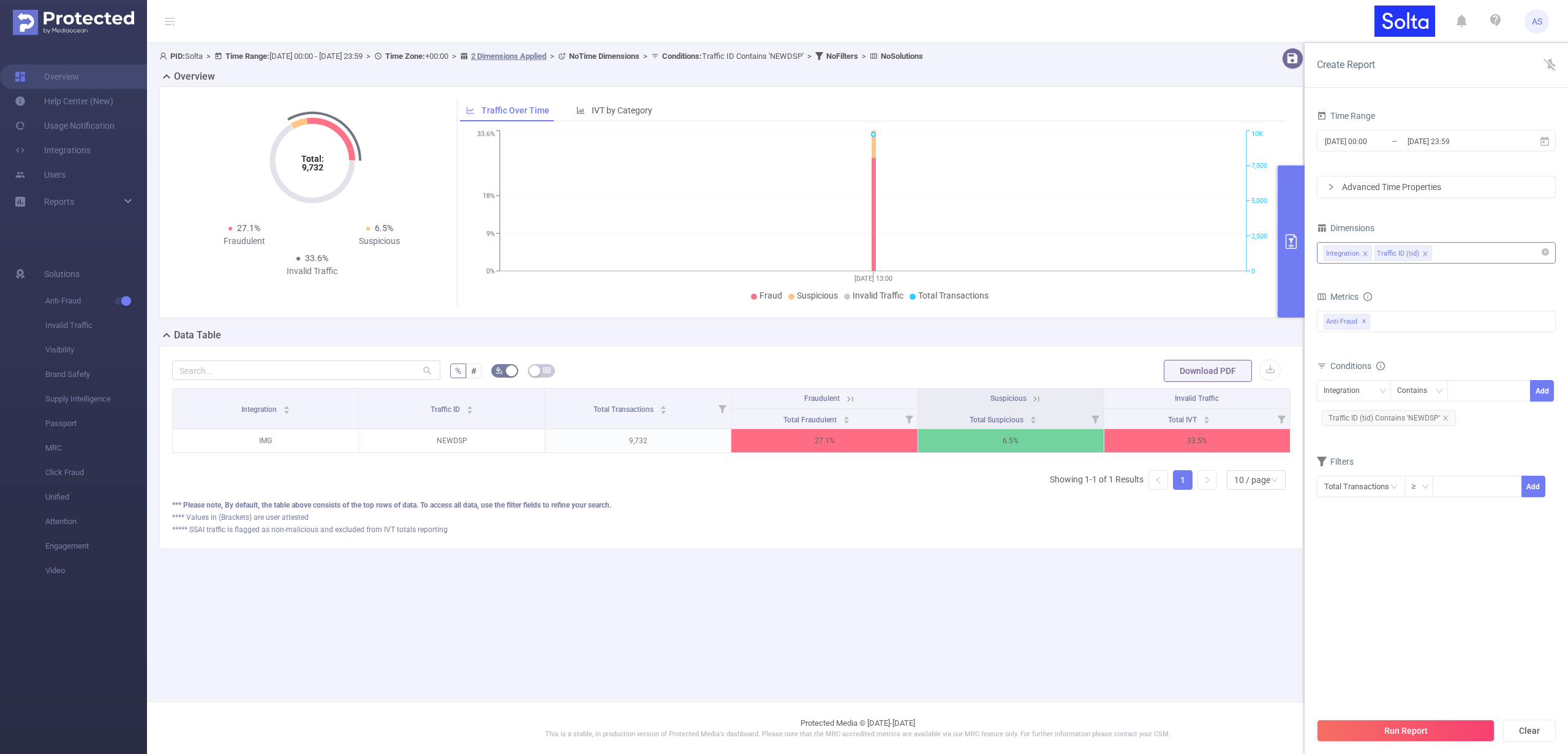
click at [1455, 249] on div "Integration Traffic ID (tid)" at bounding box center [1436, 252] width 226 height 20
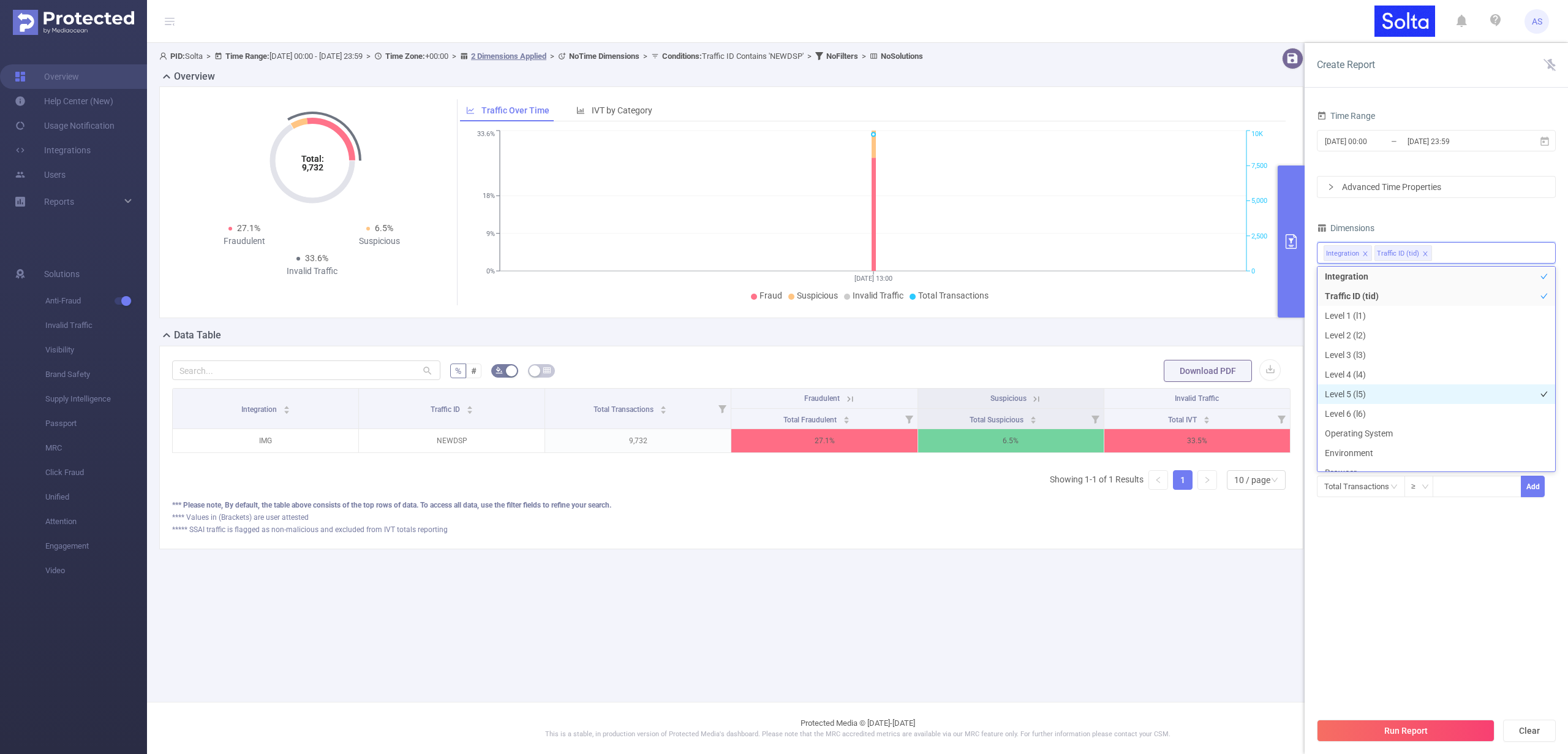
click at [1362, 394] on li "Level 5 (l5)" at bounding box center [1436, 393] width 238 height 19
click at [1407, 619] on section "Time Range [DATE] 00:00 _ [DATE] 23:59 Advanced Time Properties Dimensions Inte…" at bounding box center [1436, 409] width 239 height 604
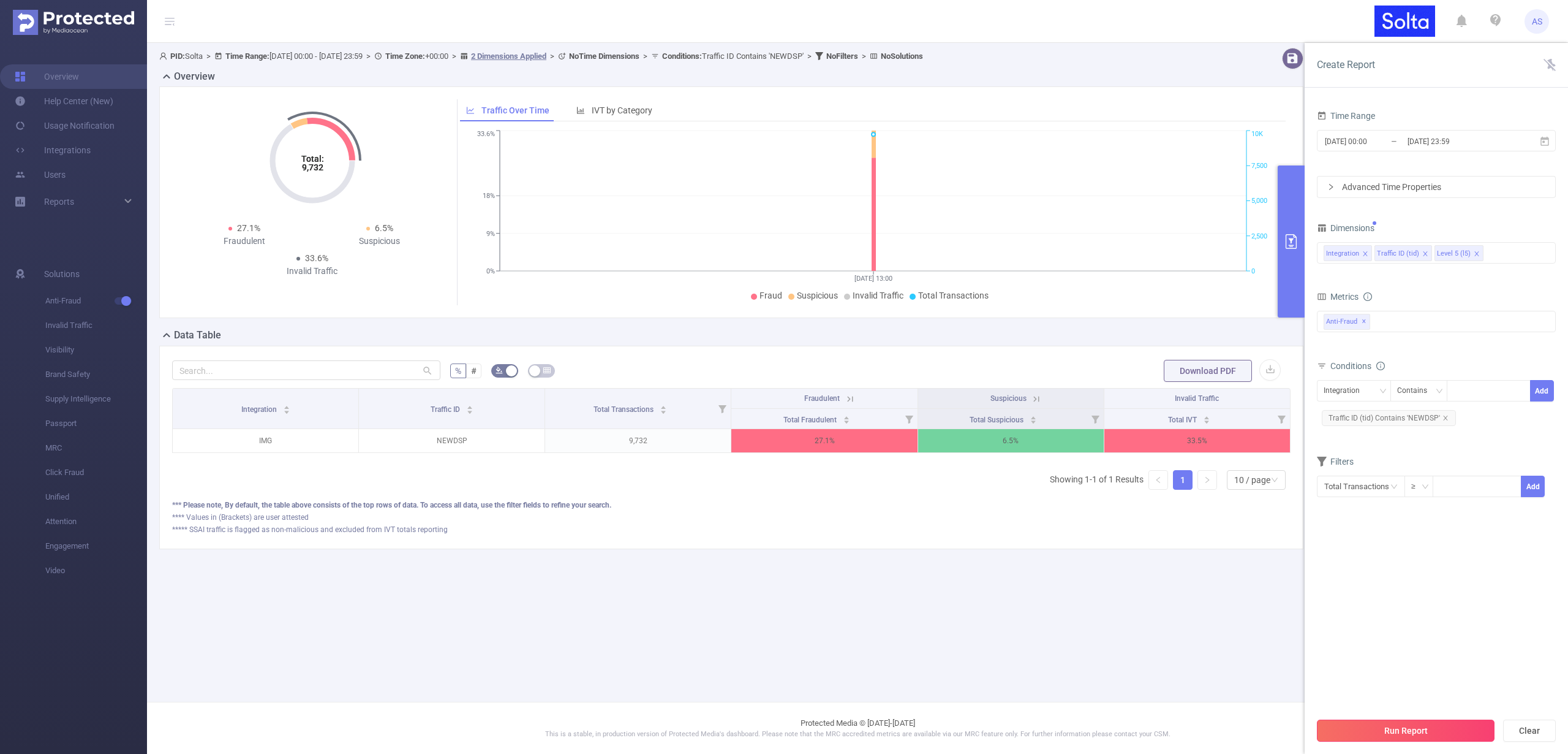
click at [1409, 729] on button "Run Report" at bounding box center [1406, 730] width 178 height 22
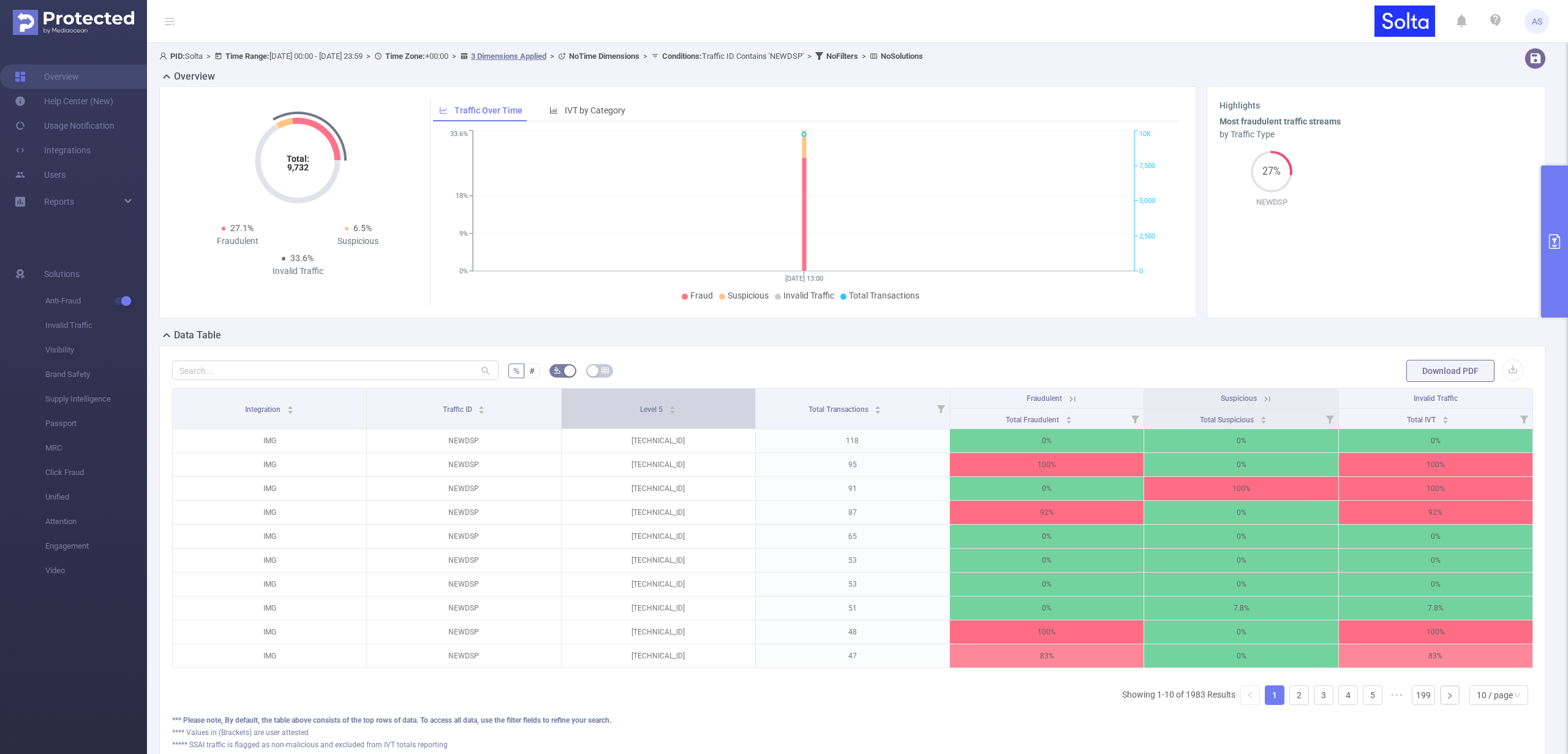
click at [643, 412] on span "Level 5" at bounding box center [652, 409] width 25 height 9
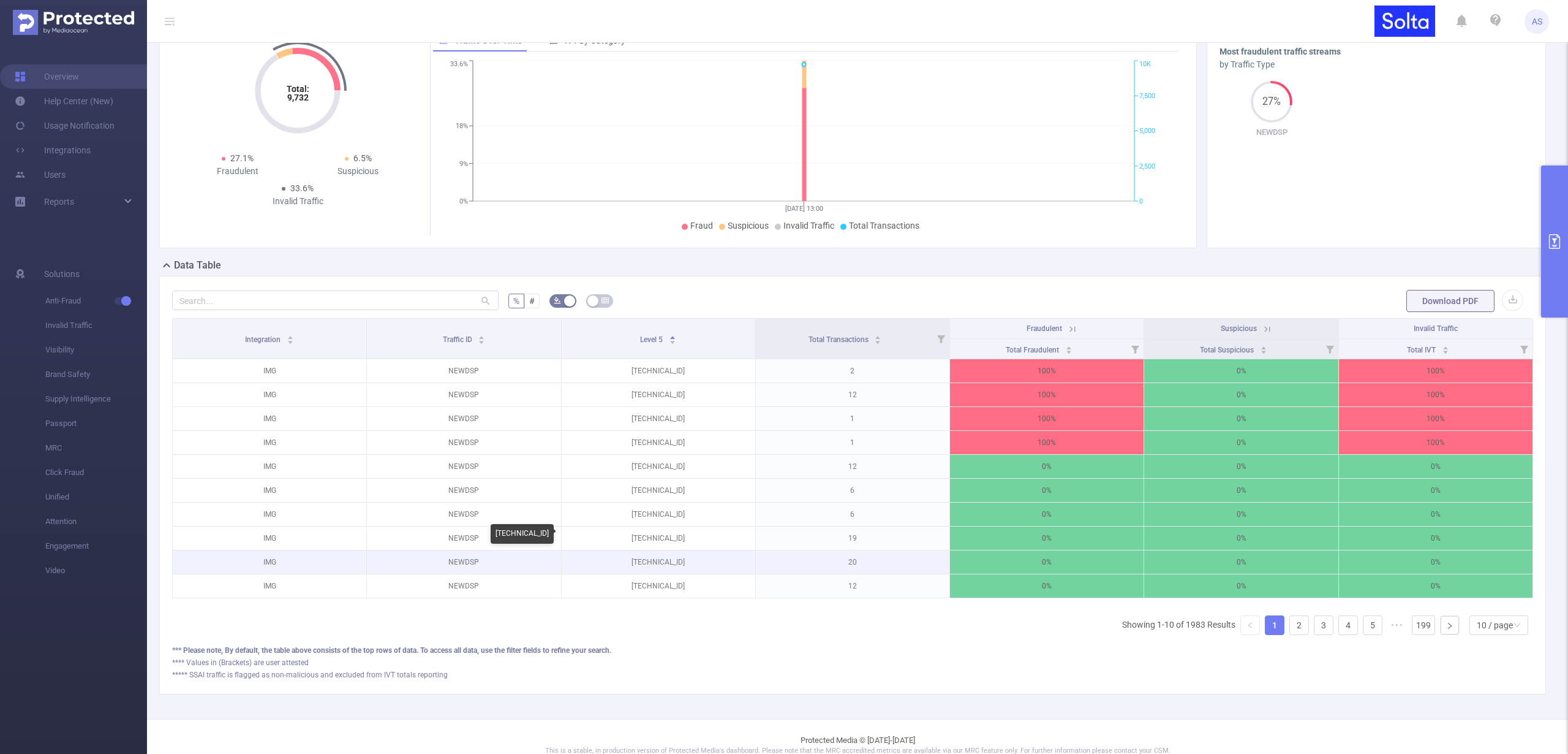
scroll to position [96, 0]
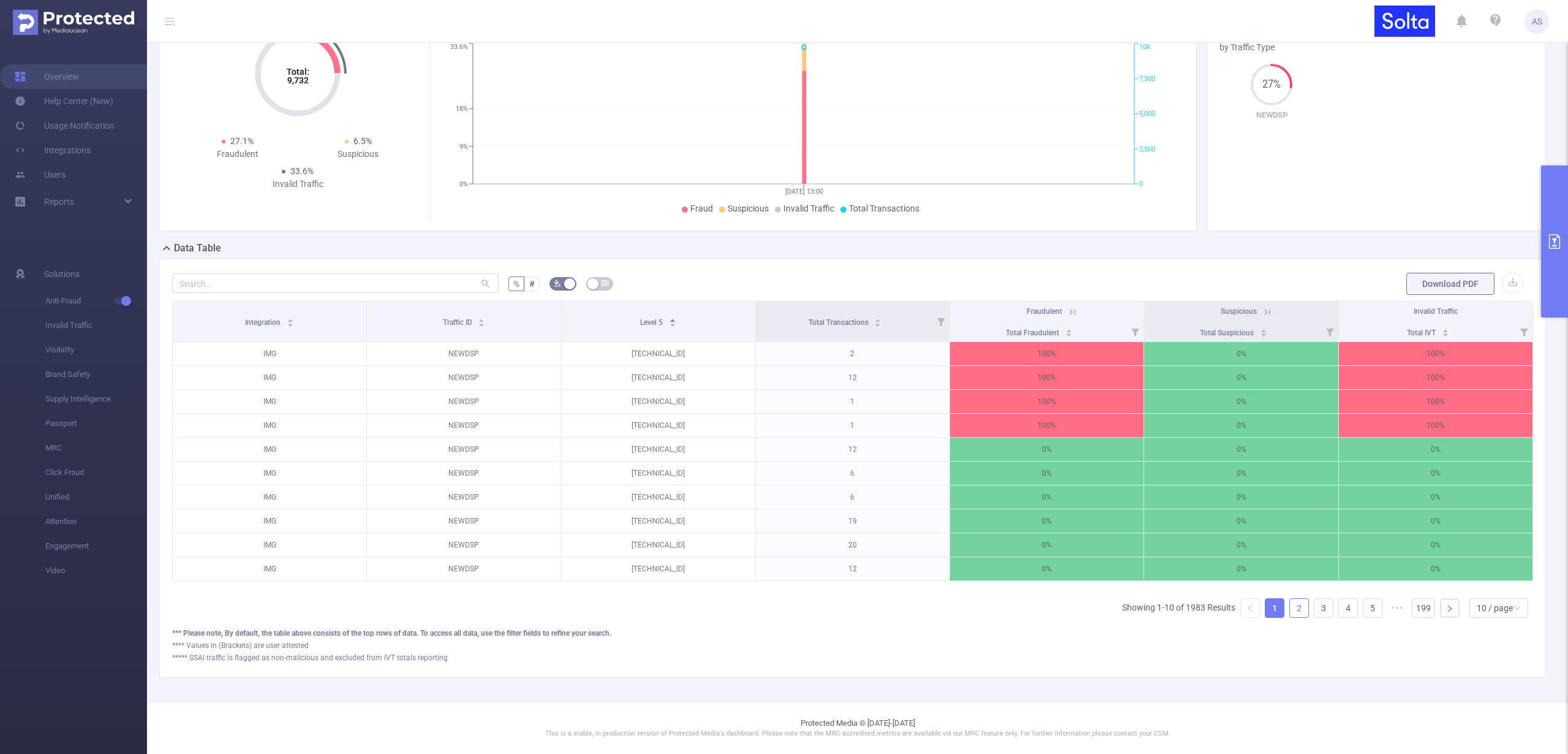
click at [1291, 608] on link "2" at bounding box center [1300, 608] width 19 height 19
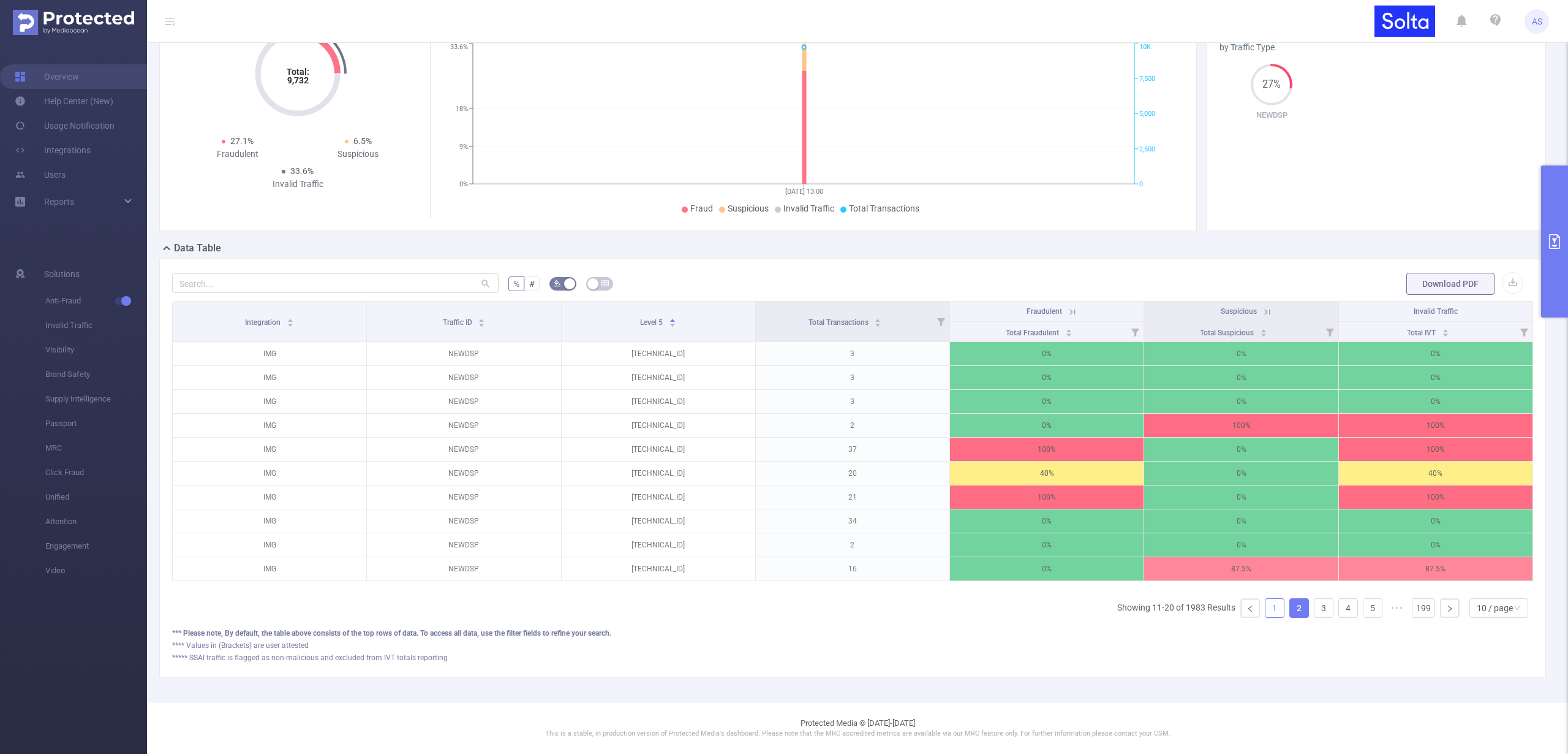
click at [1266, 608] on link "1" at bounding box center [1275, 608] width 19 height 19
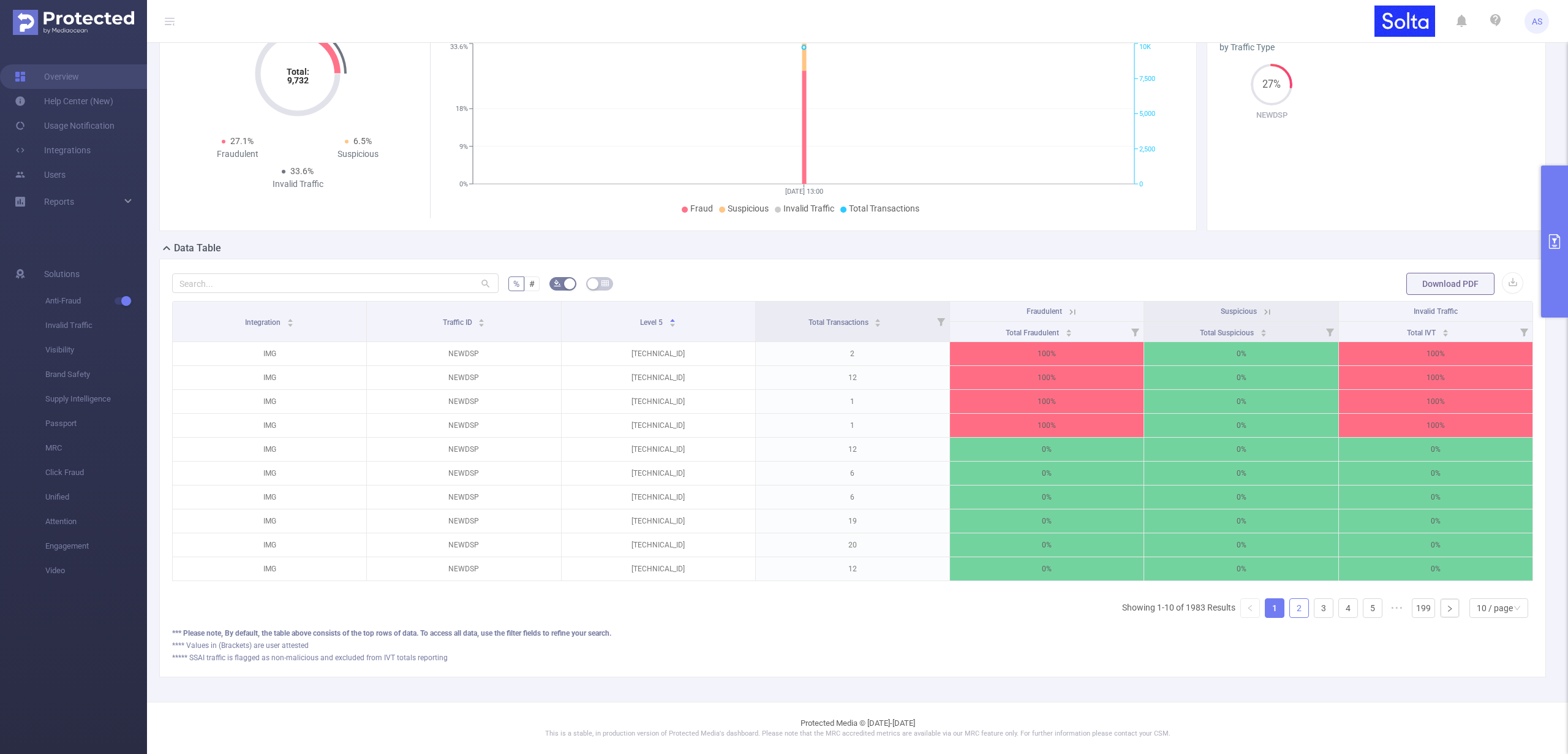
click at [1290, 608] on link "2" at bounding box center [1300, 608] width 19 height 19
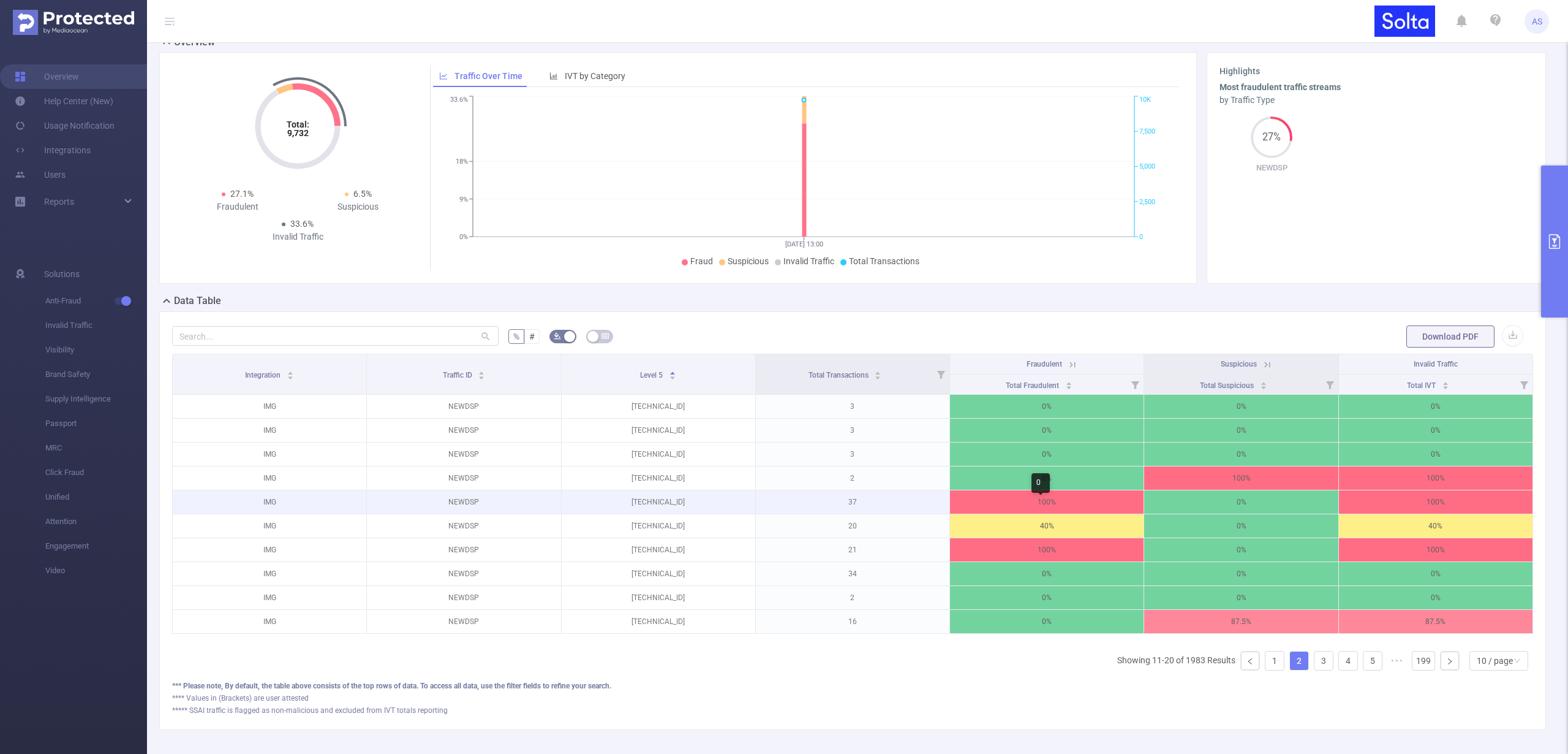
scroll to position [0, 0]
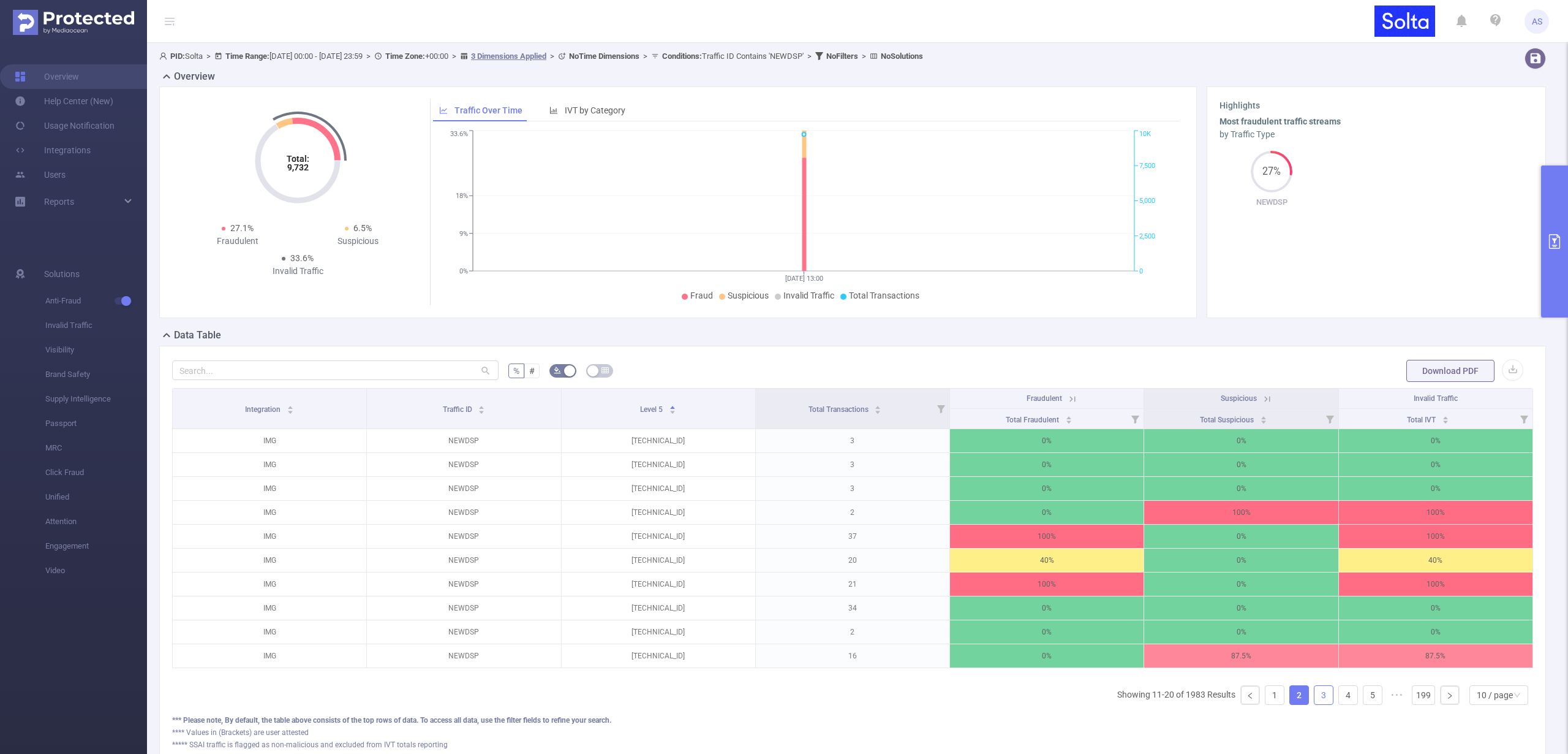
click at [1314, 701] on link "3" at bounding box center [1324, 695] width 19 height 19
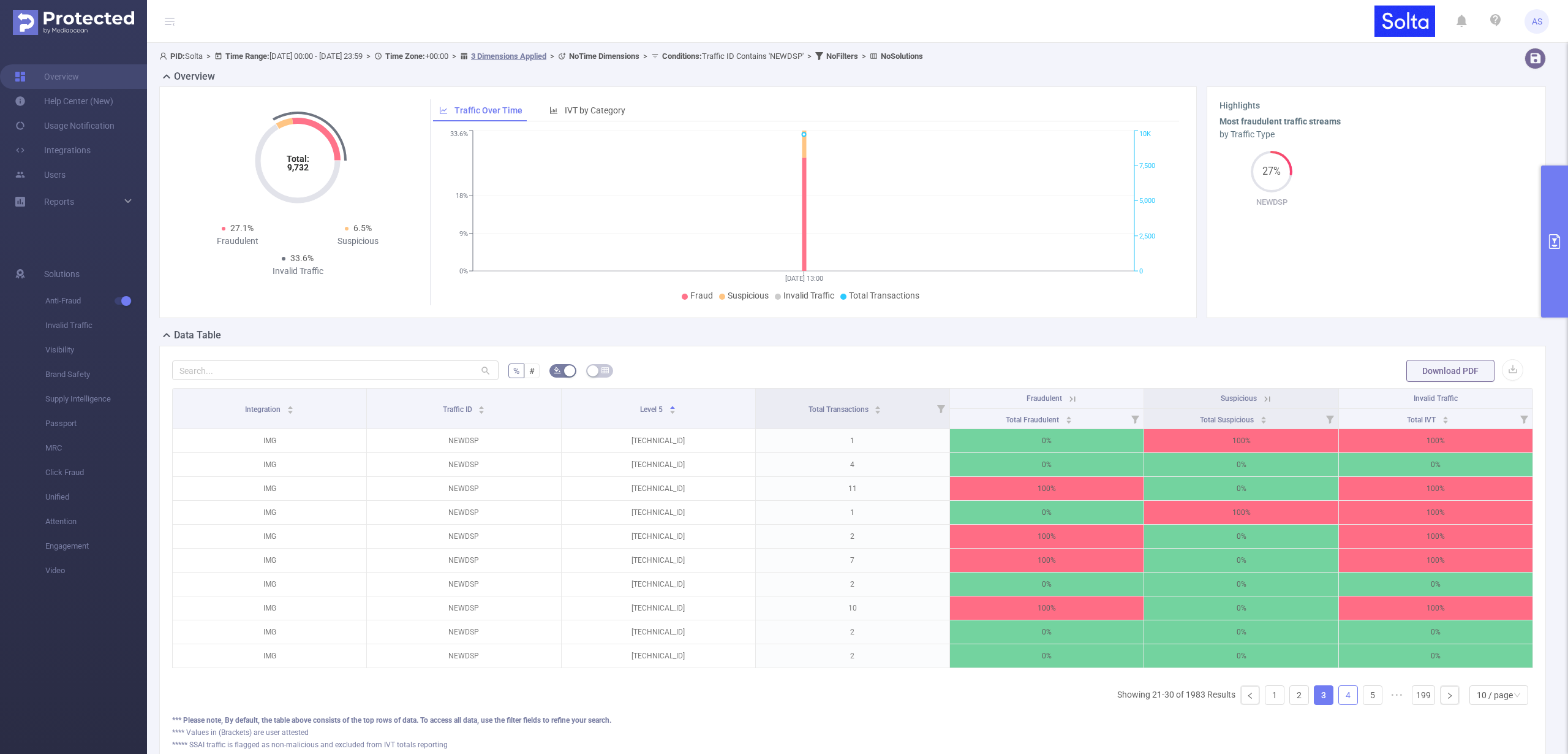
click at [1339, 701] on link "4" at bounding box center [1348, 695] width 19 height 19
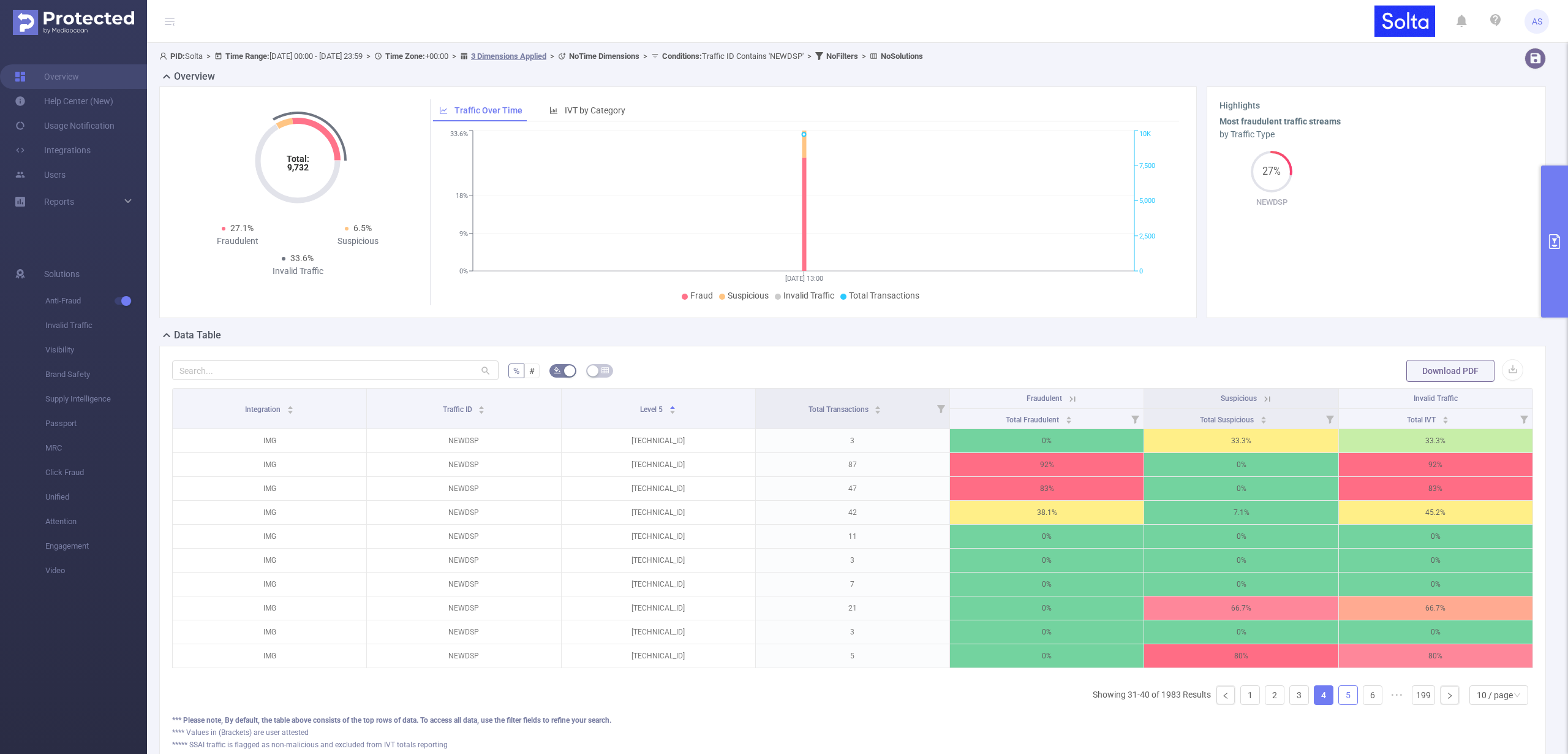
click at [1341, 701] on link "5" at bounding box center [1348, 695] width 19 height 19
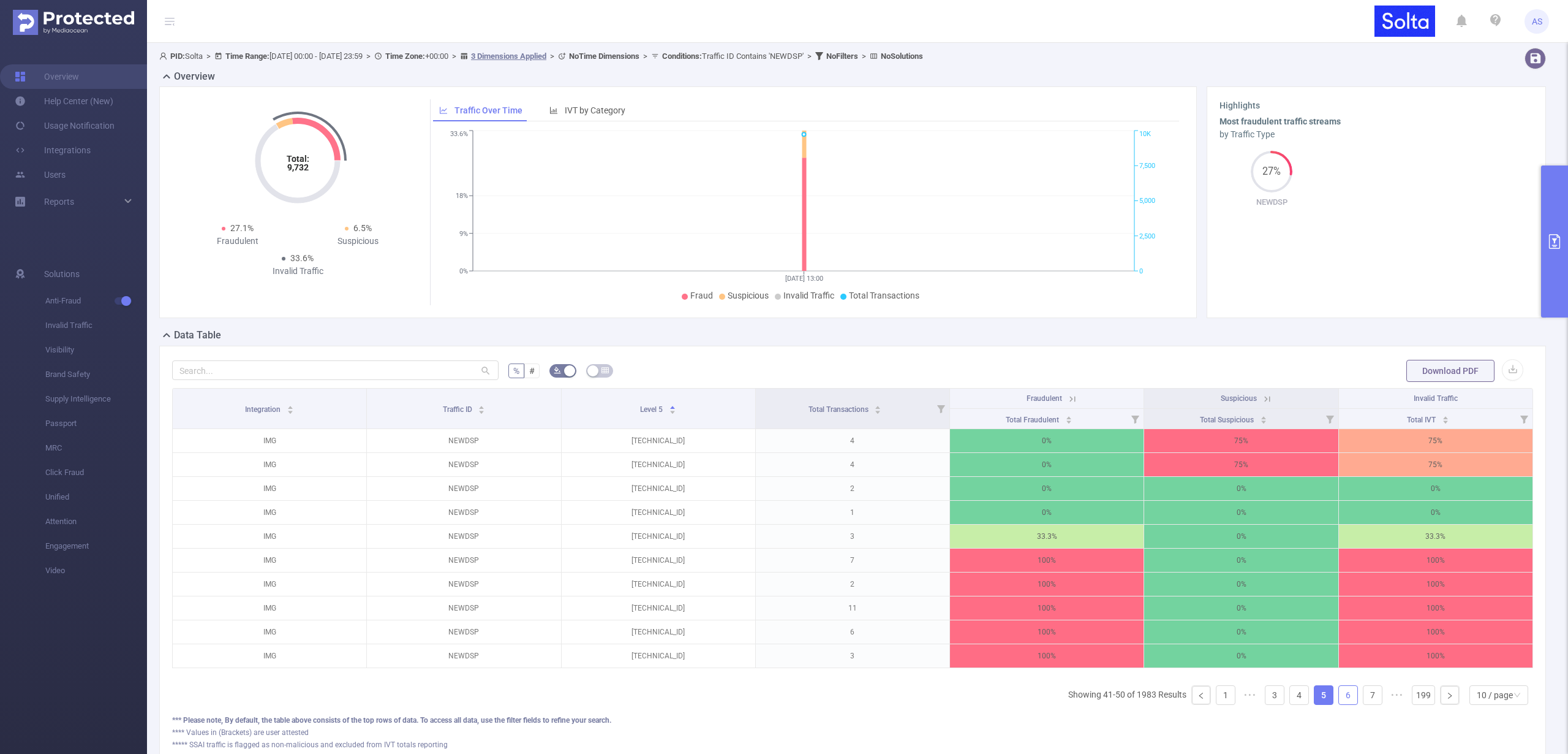
click at [1339, 703] on link "6" at bounding box center [1348, 695] width 19 height 19
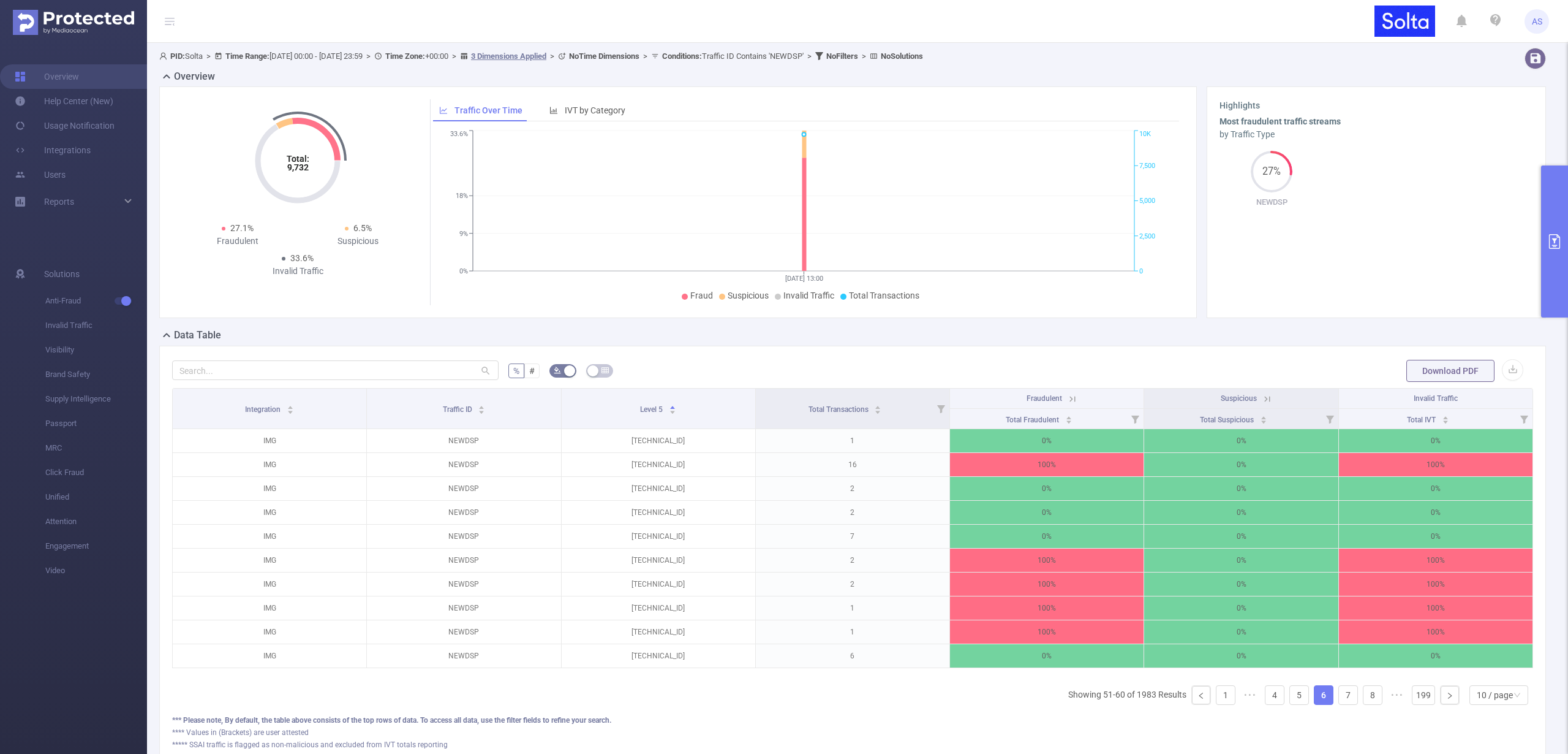
click at [1350, 703] on ul "Showing 51-60 of 1983 Results 1 ••• 4 5 6 7 8 ••• 199 10 / page" at bounding box center [1300, 695] width 465 height 19
click at [1344, 702] on link "7" at bounding box center [1348, 695] width 19 height 19
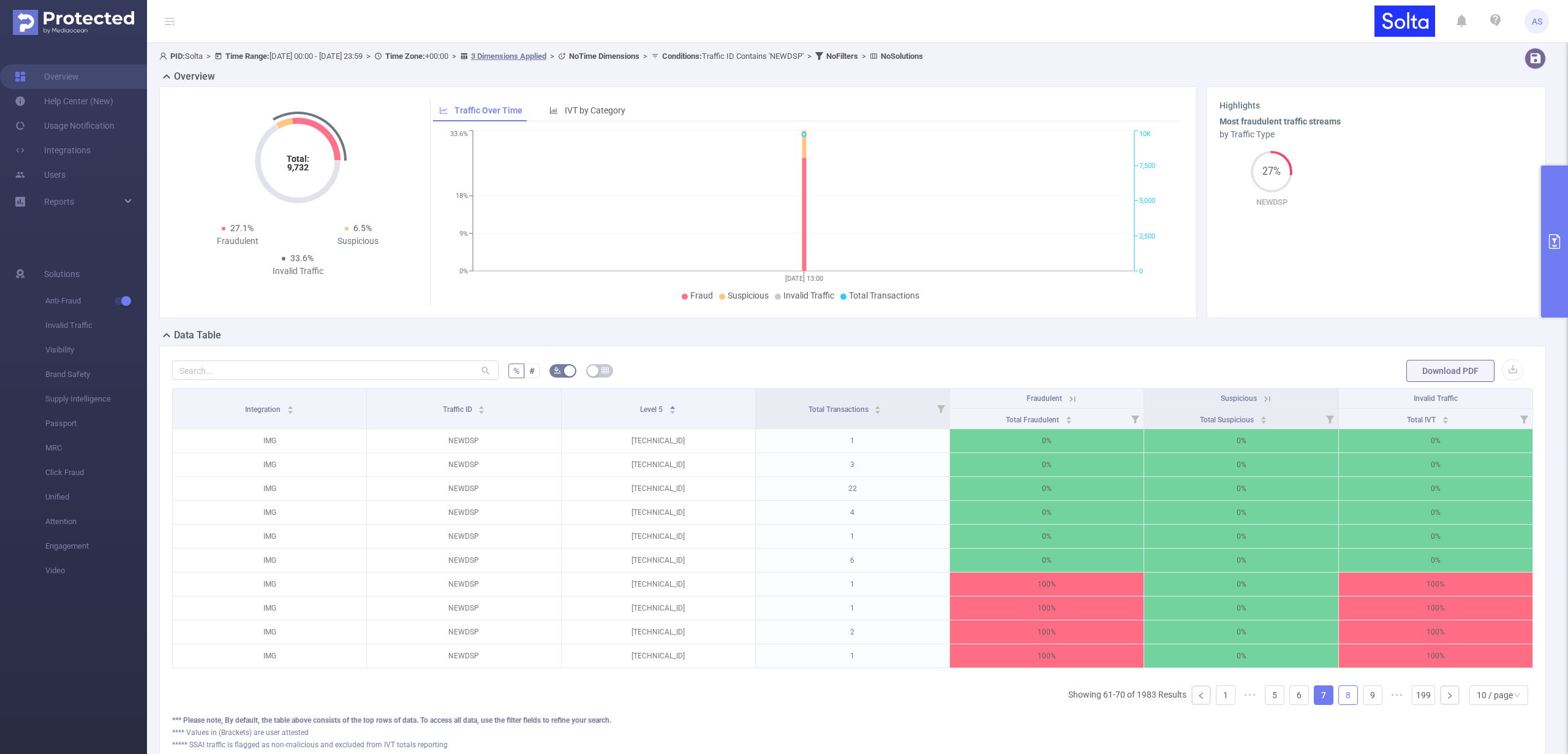
click at [1339, 701] on link "8" at bounding box center [1348, 695] width 19 height 19
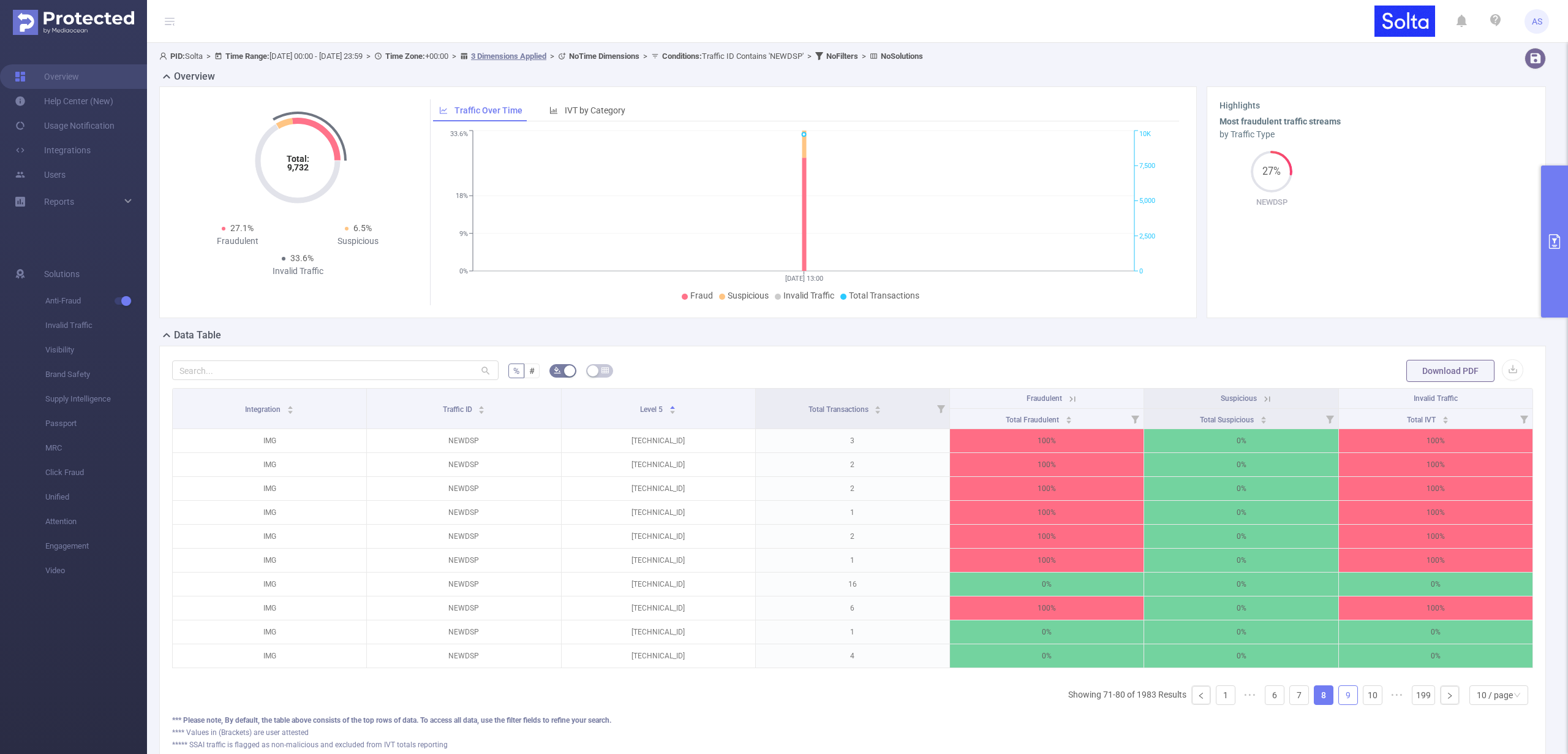
click at [1341, 702] on link "9" at bounding box center [1348, 695] width 19 height 19
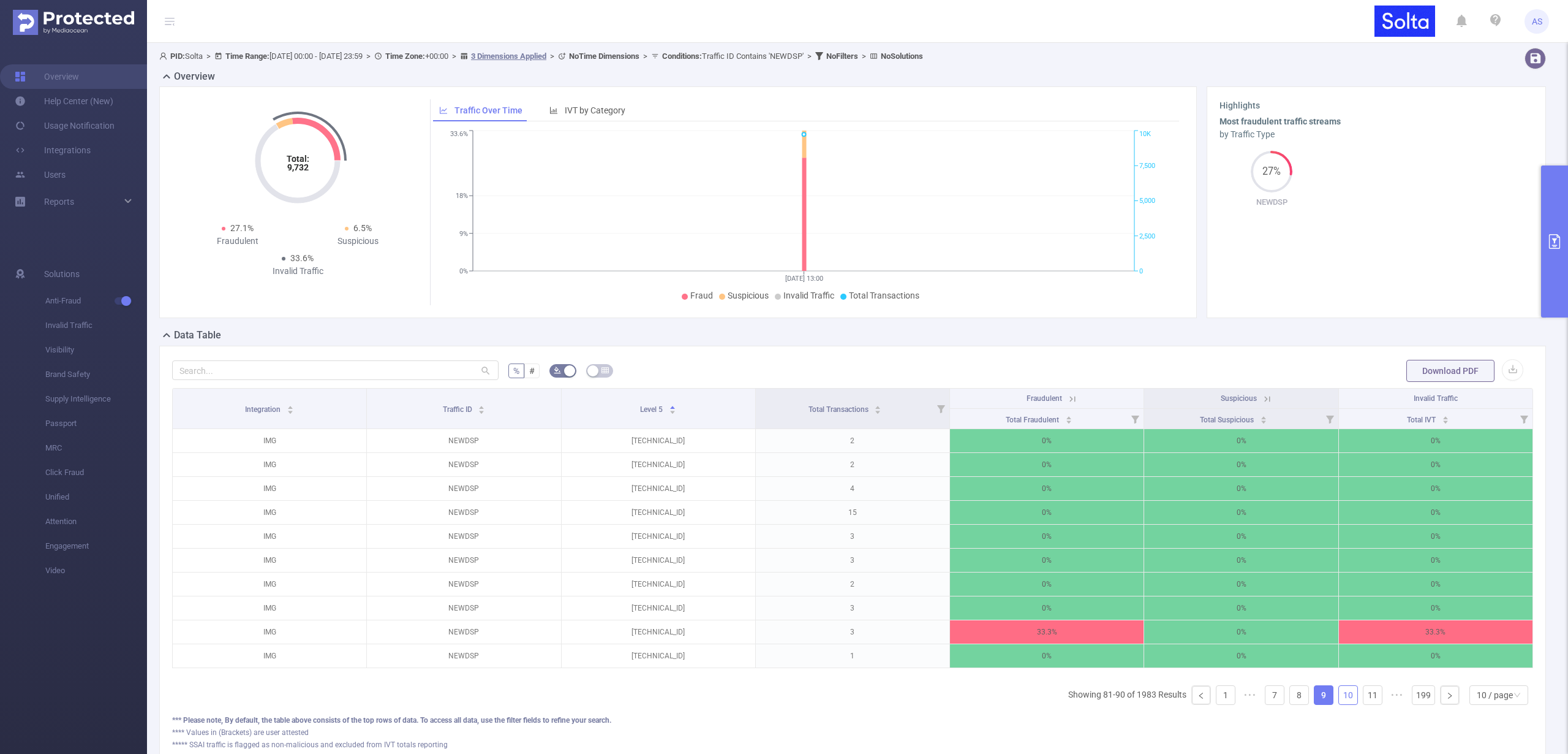
click at [1342, 701] on link "10" at bounding box center [1348, 695] width 19 height 19
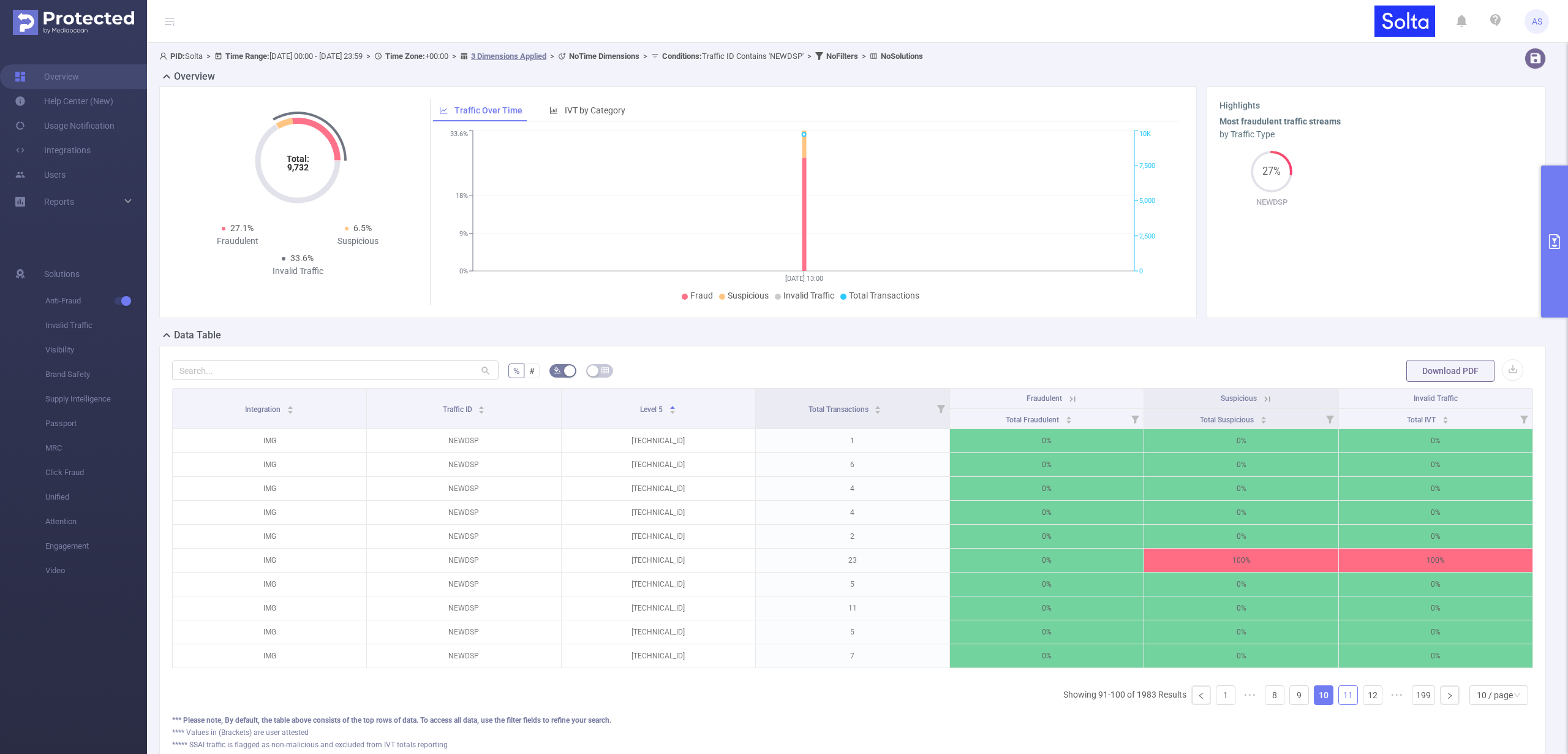
click at [1342, 701] on link "11" at bounding box center [1348, 695] width 19 height 19
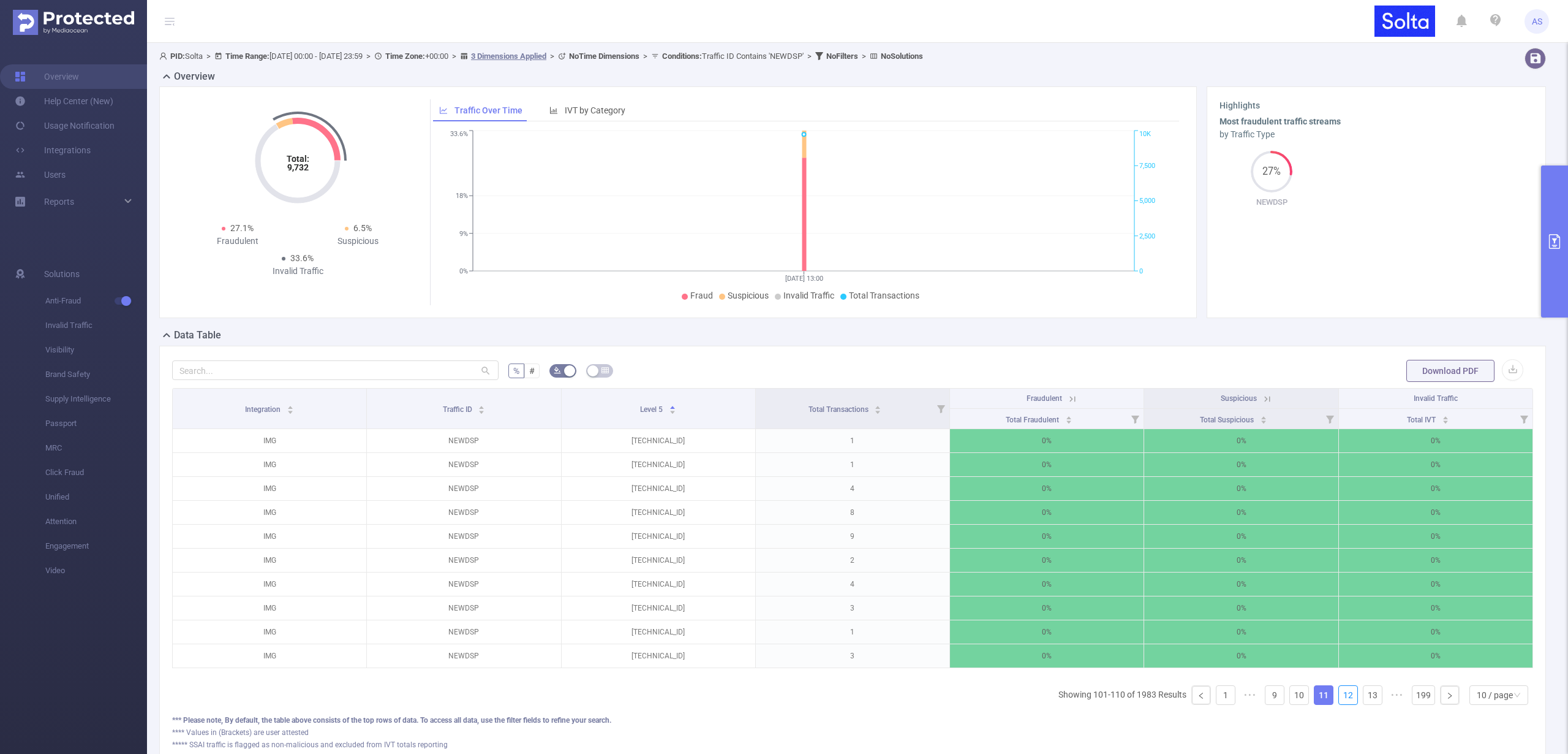
click at [1342, 701] on link "12" at bounding box center [1348, 695] width 19 height 19
click at [1342, 701] on link "13" at bounding box center [1348, 695] width 19 height 19
click at [1342, 701] on link "14" at bounding box center [1348, 695] width 19 height 19
click at [1342, 701] on link "15" at bounding box center [1348, 695] width 19 height 19
click at [1342, 701] on link "16" at bounding box center [1348, 695] width 19 height 19
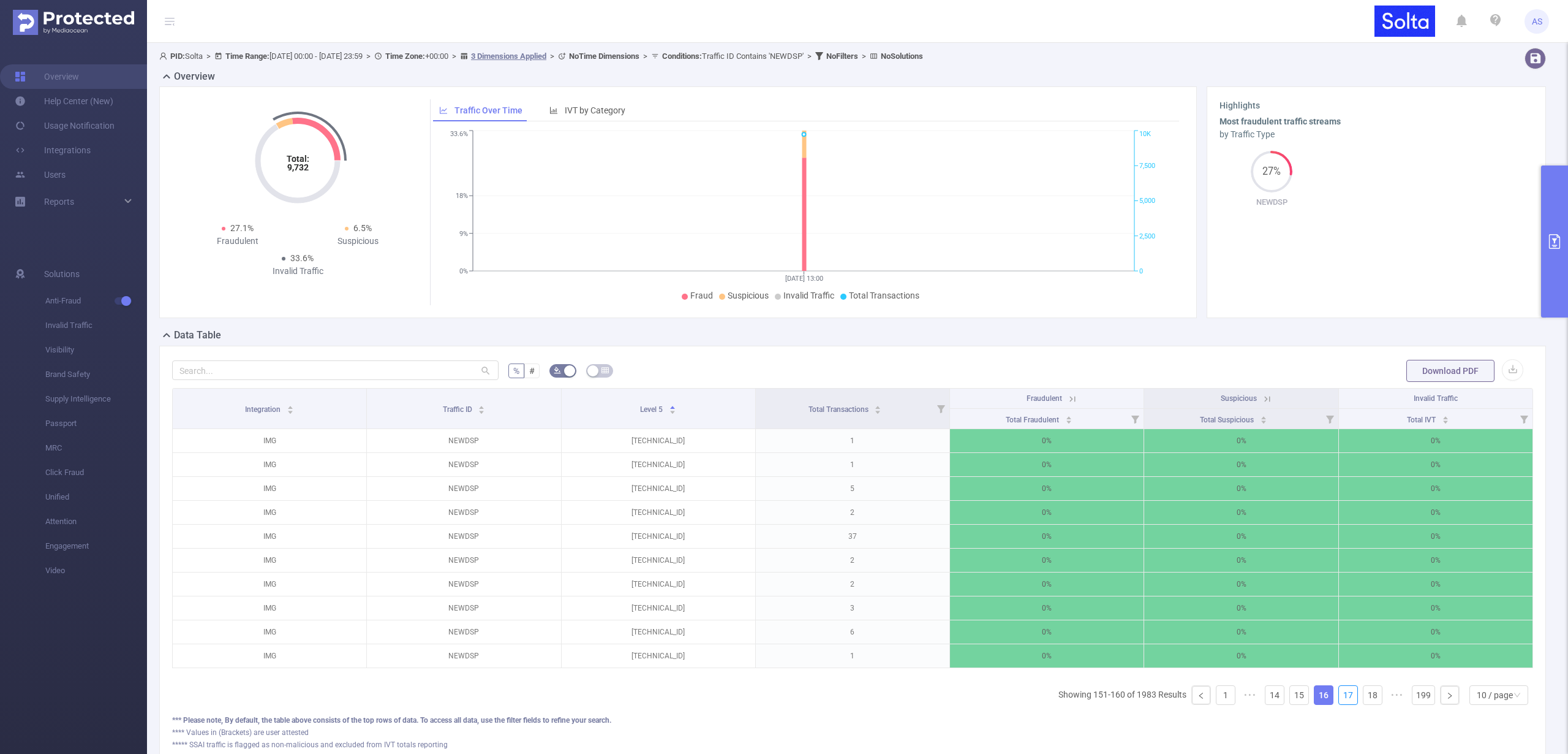
click at [1342, 701] on link "17" at bounding box center [1348, 695] width 19 height 19
click at [1342, 701] on link "18" at bounding box center [1348, 695] width 19 height 19
click at [1342, 701] on link "19" at bounding box center [1348, 695] width 19 height 19
click at [1342, 701] on link "20" at bounding box center [1348, 695] width 19 height 19
click at [1342, 701] on link "21" at bounding box center [1348, 695] width 19 height 19
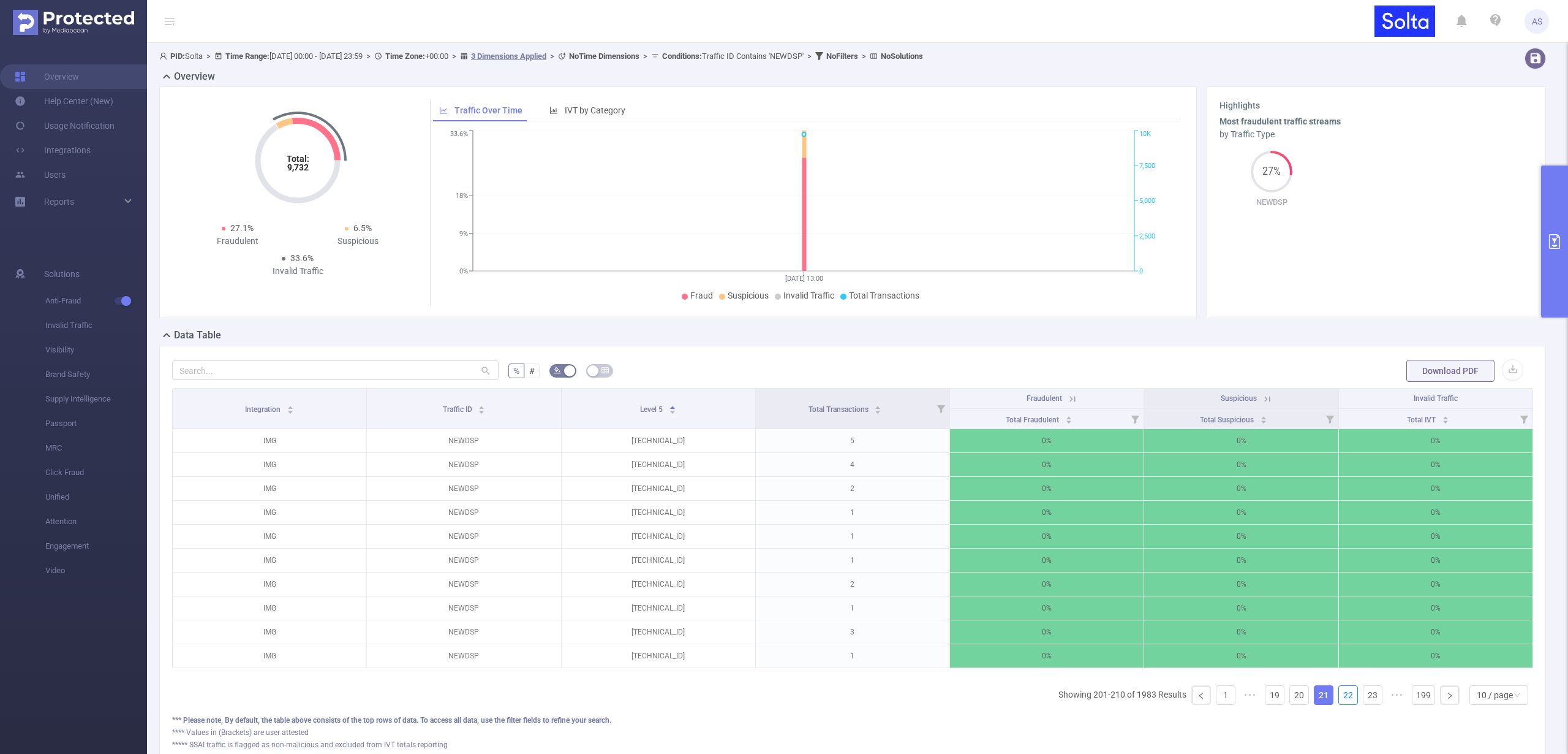
click at [1342, 701] on link "22" at bounding box center [1348, 695] width 19 height 19
click at [1342, 701] on link "23" at bounding box center [1348, 695] width 19 height 19
click at [1342, 701] on link "24" at bounding box center [1348, 695] width 19 height 19
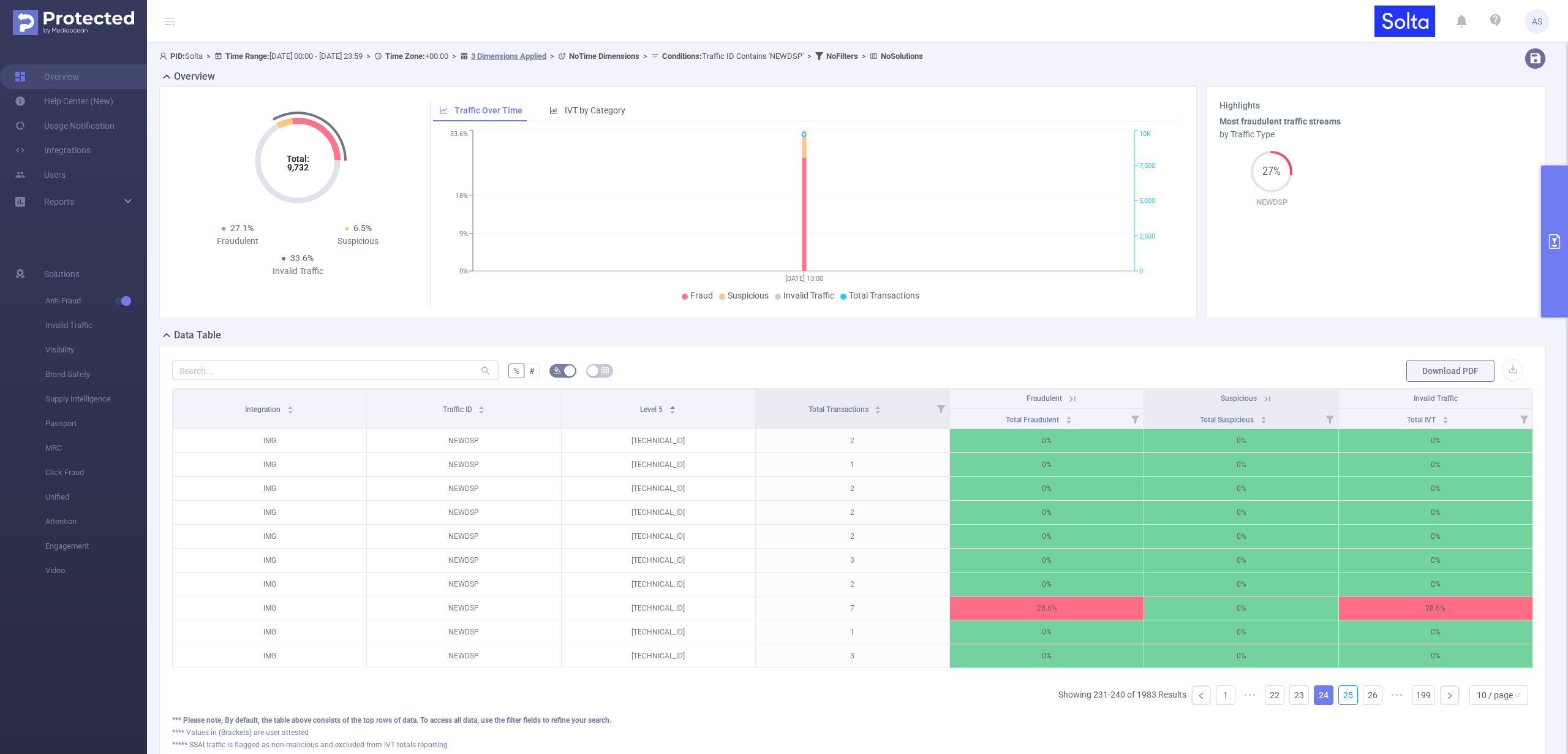
click at [1342, 701] on link "25" at bounding box center [1348, 695] width 19 height 19
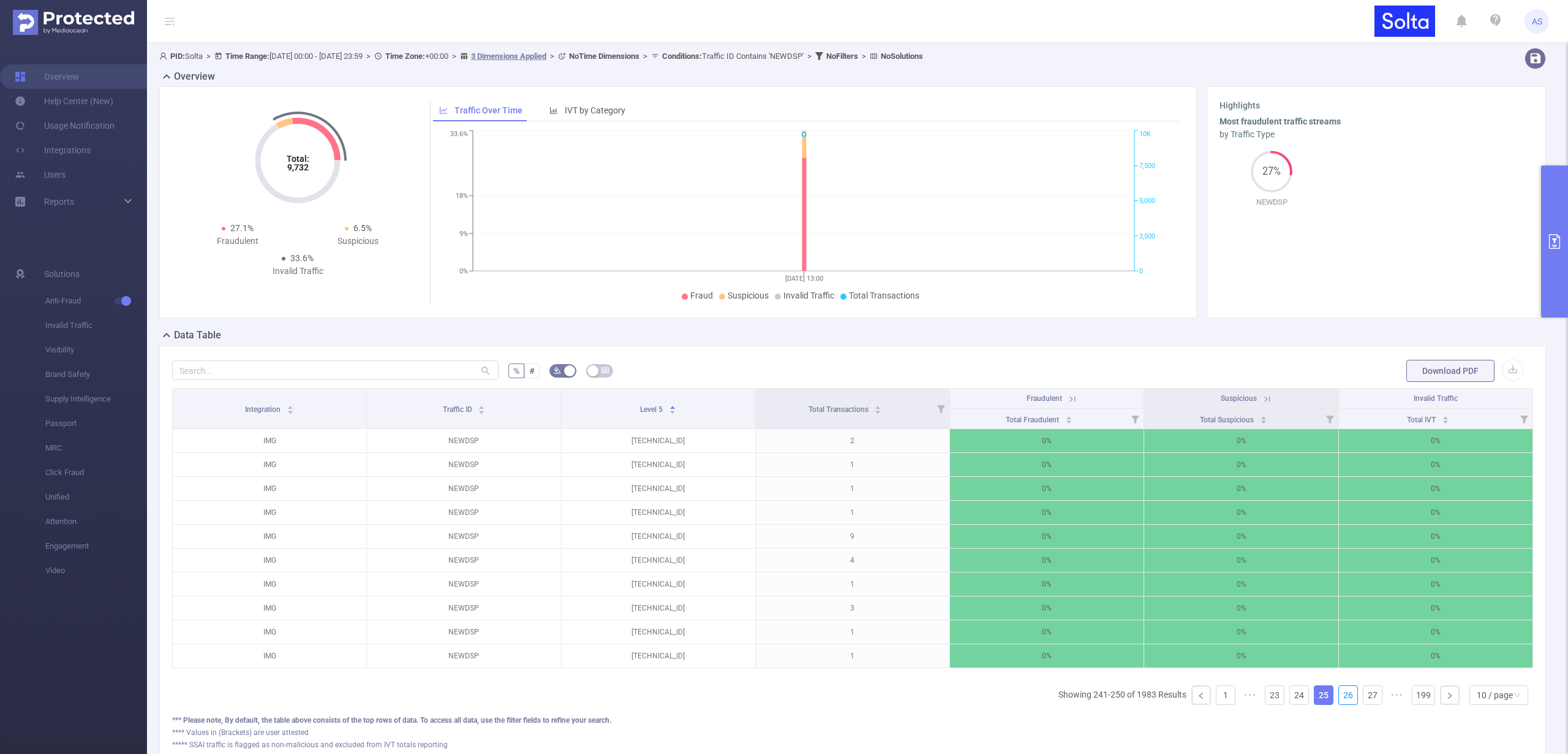
click at [1342, 701] on link "26" at bounding box center [1348, 695] width 19 height 19
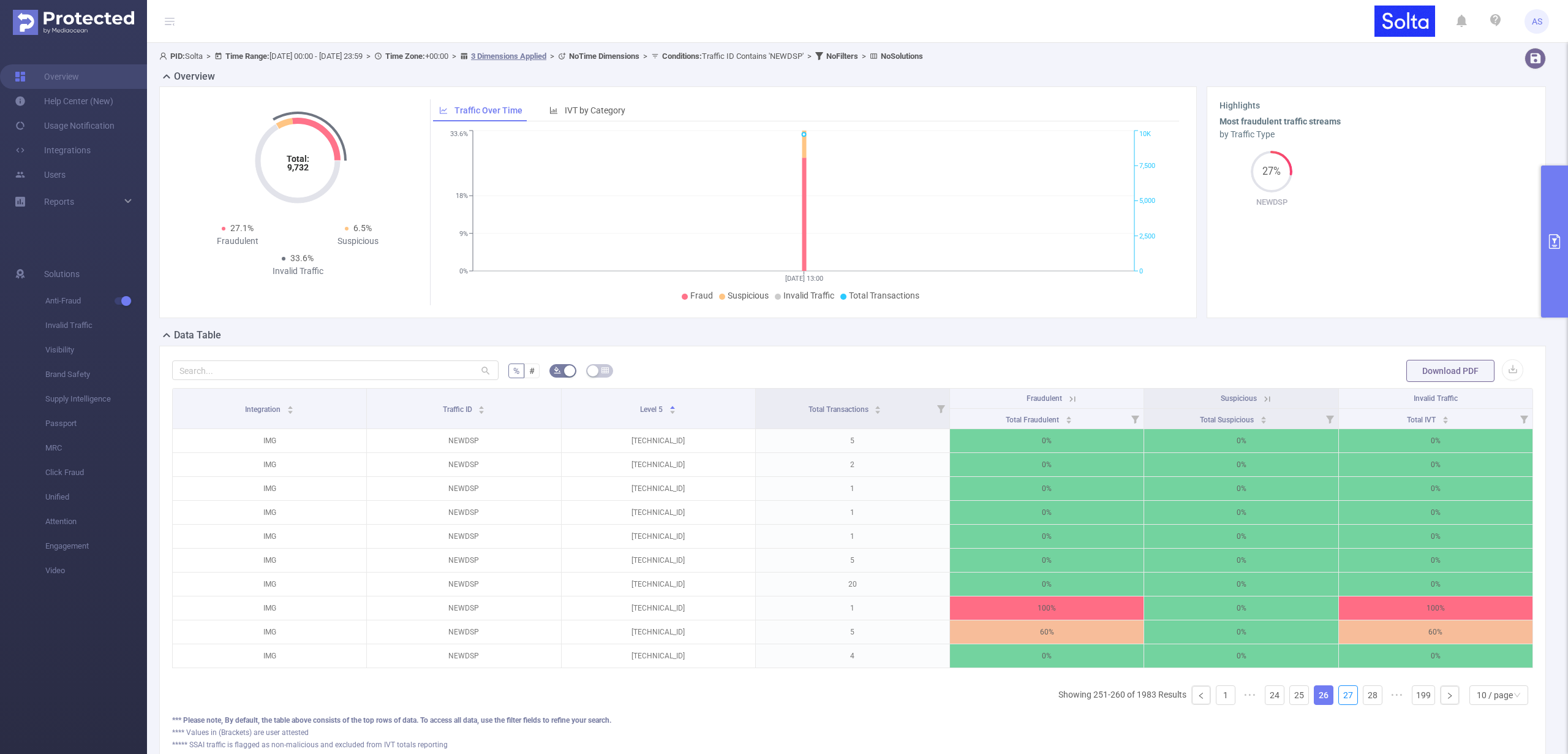
click at [1342, 701] on link "27" at bounding box center [1348, 695] width 19 height 19
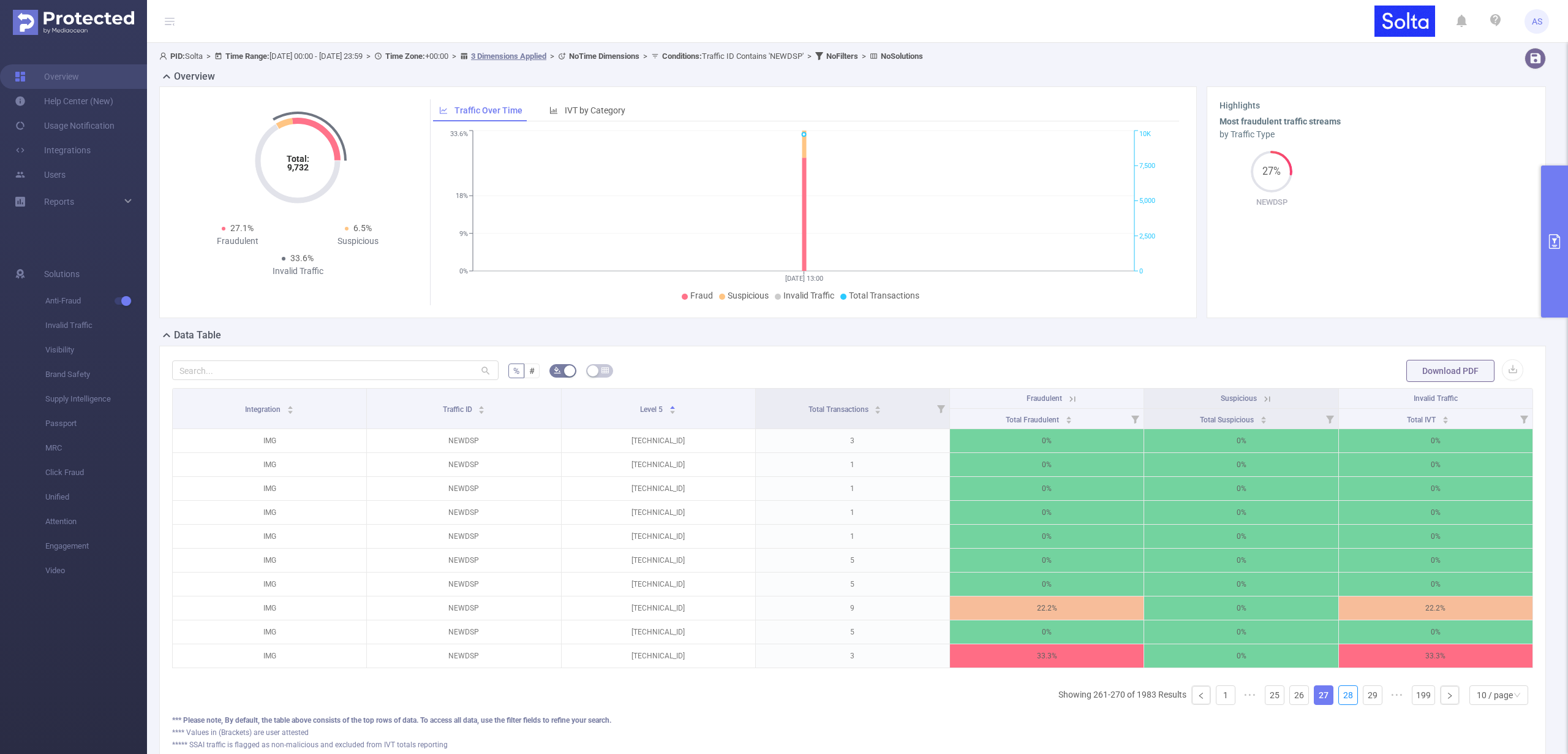
click at [1342, 701] on link "28" at bounding box center [1348, 695] width 19 height 19
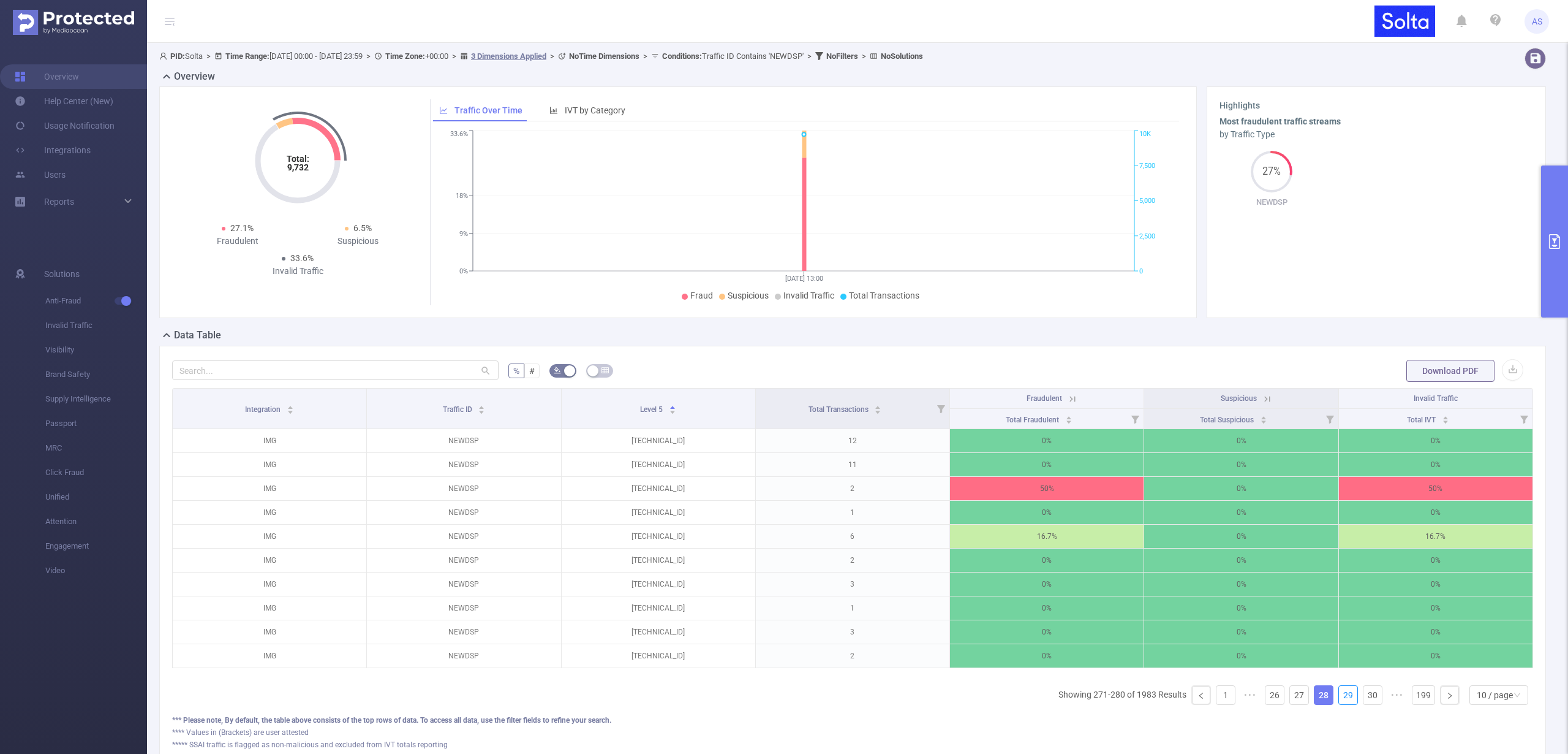
click at [1342, 701] on link "29" at bounding box center [1348, 695] width 19 height 19
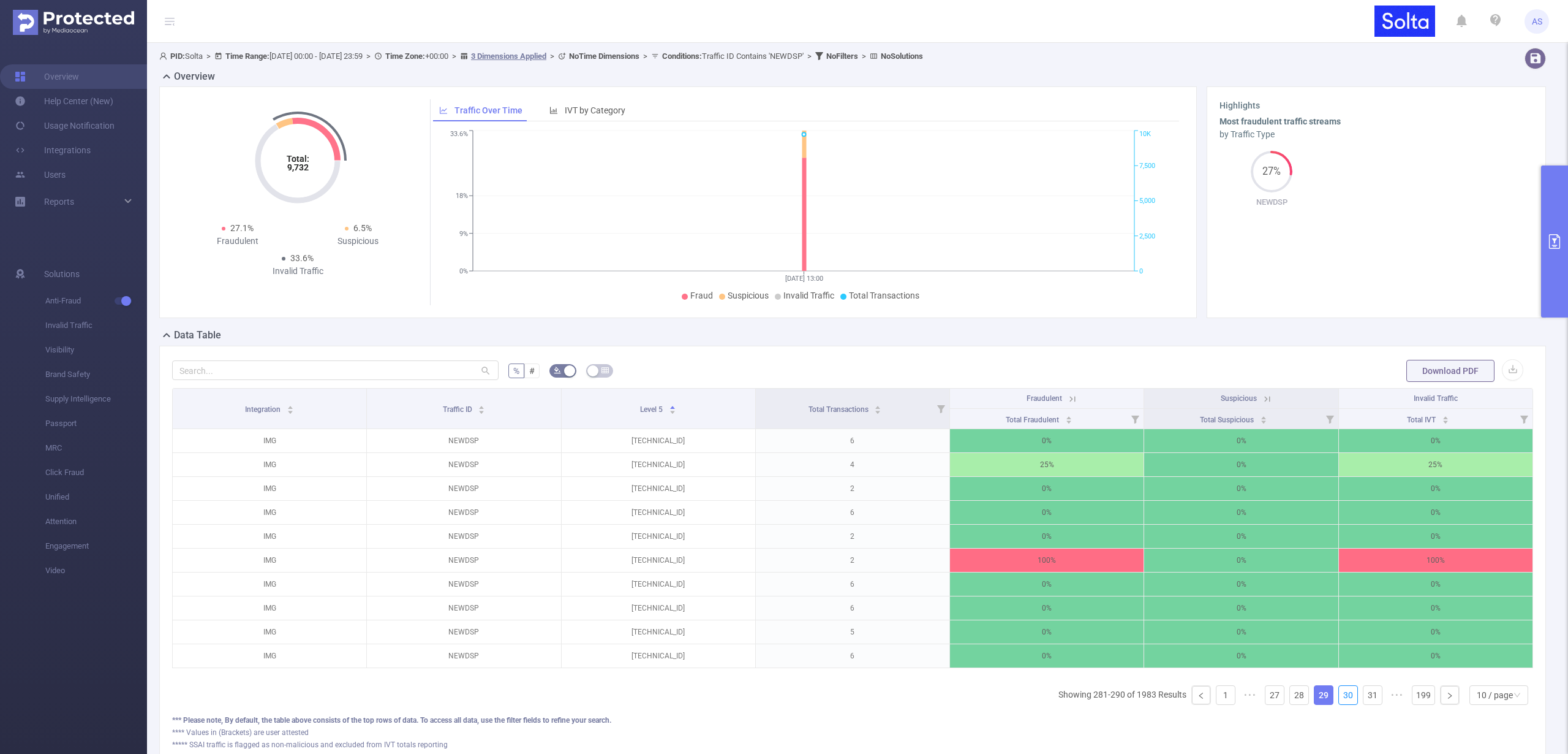
click at [1342, 701] on link "30" at bounding box center [1348, 695] width 19 height 19
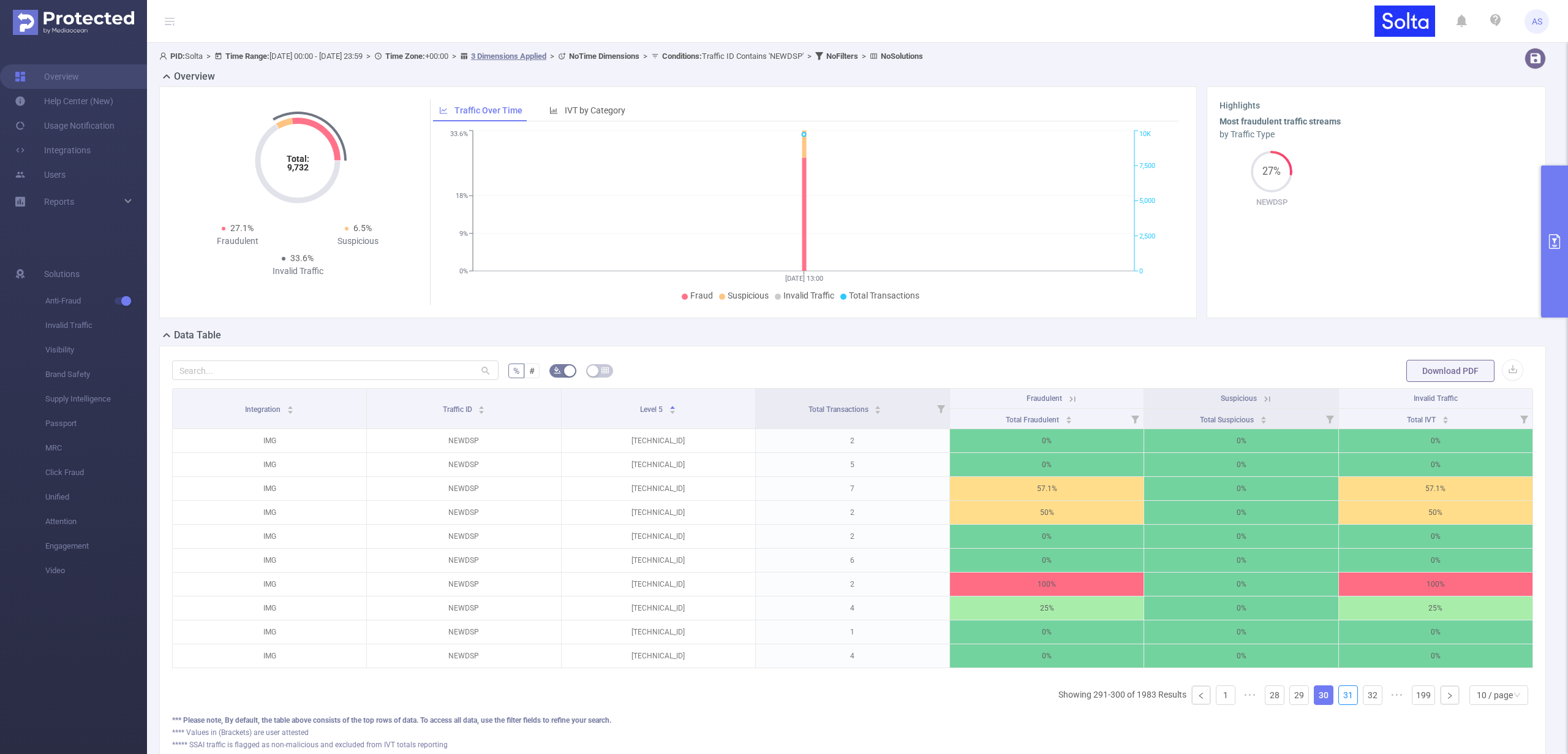
click at [1342, 701] on link "31" at bounding box center [1348, 695] width 19 height 19
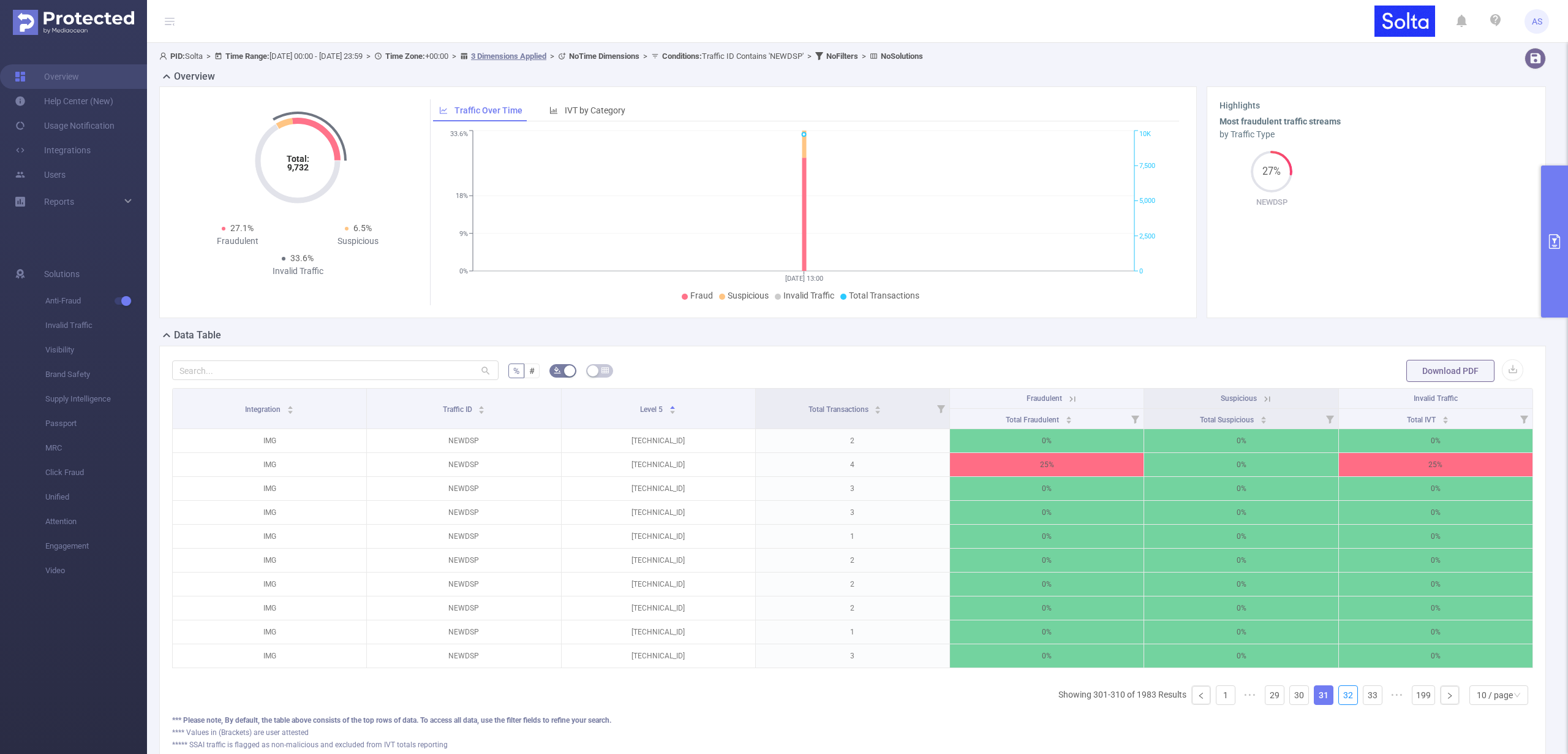
click at [1342, 701] on link "32" at bounding box center [1348, 695] width 19 height 19
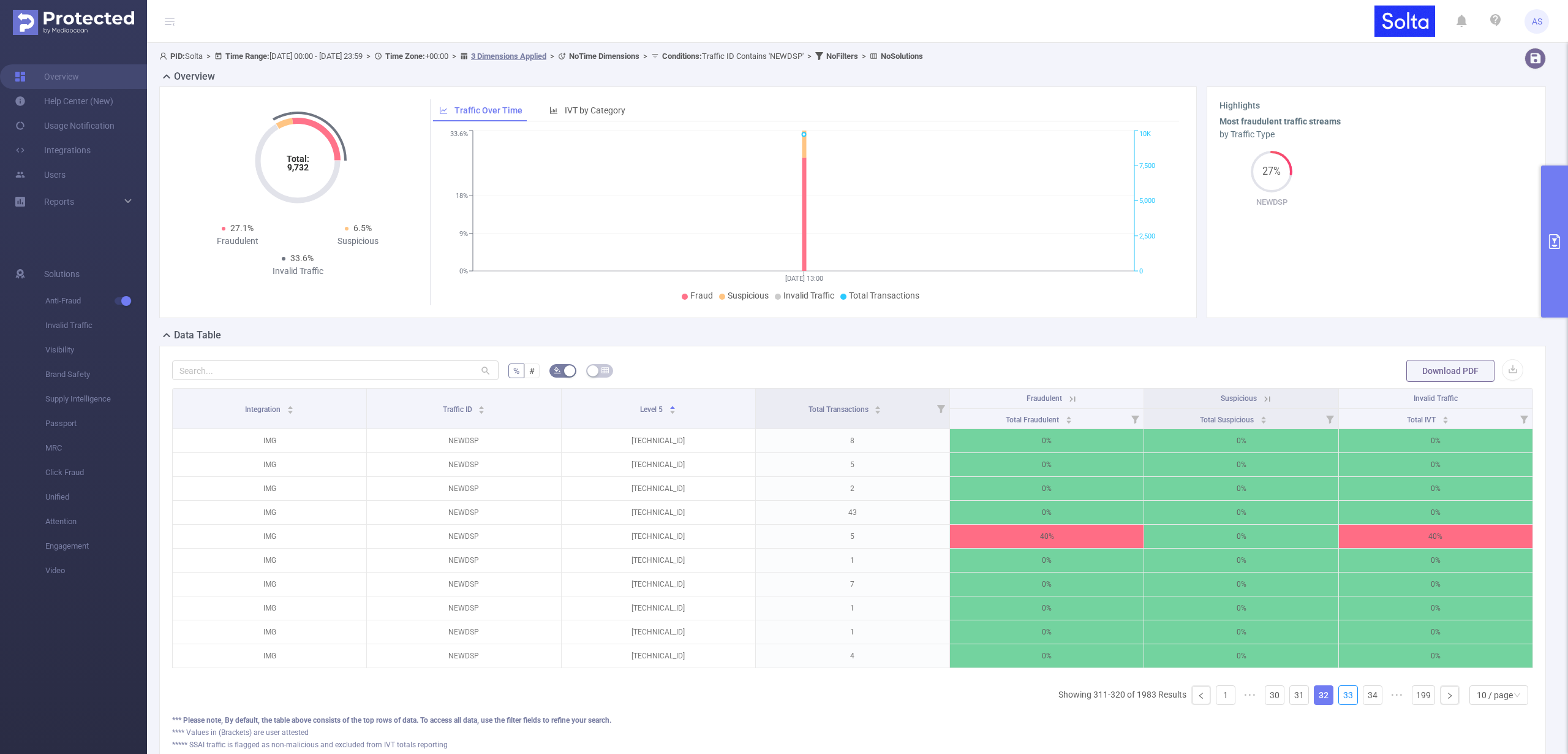
click at [1342, 701] on link "33" at bounding box center [1348, 695] width 19 height 19
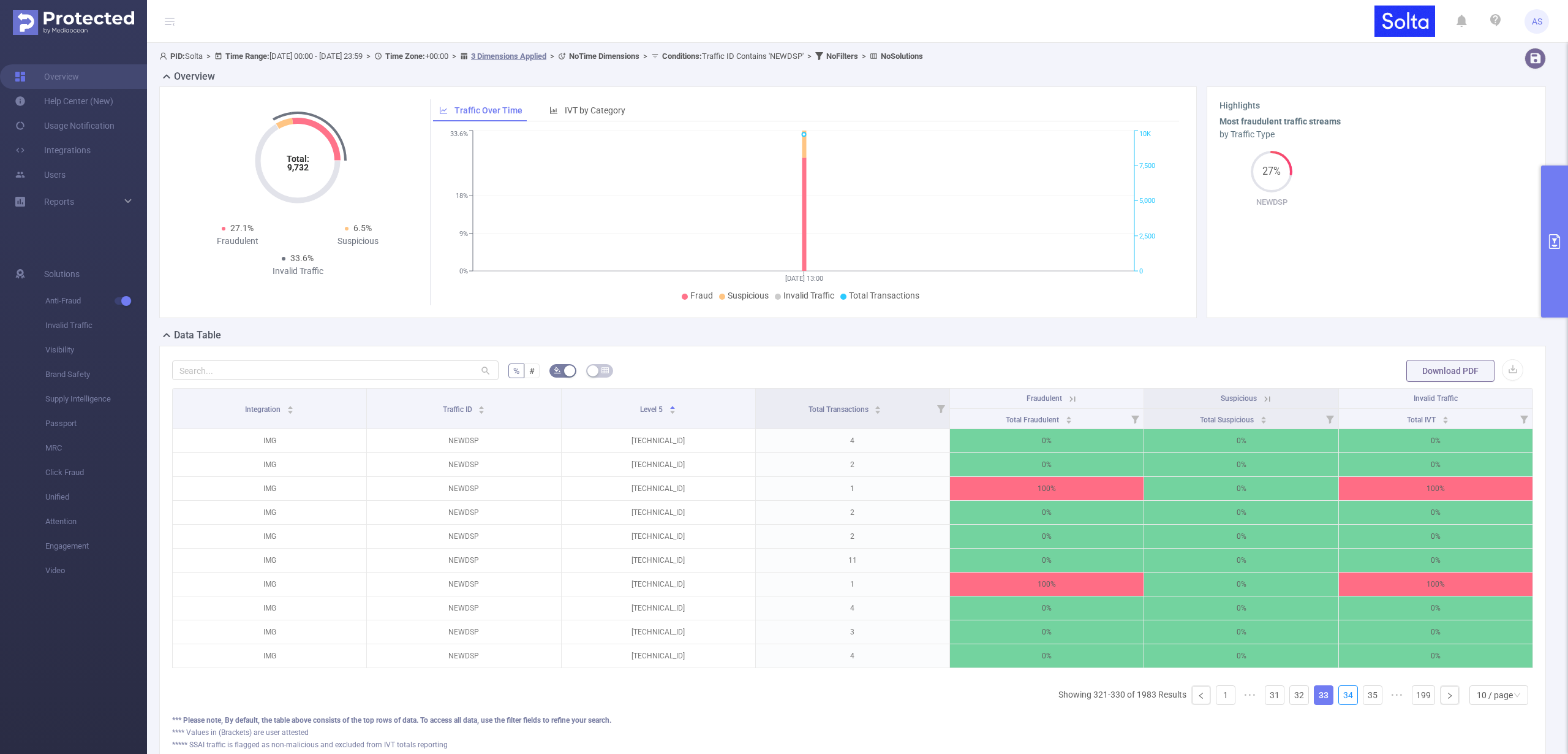
click at [1342, 701] on link "34" at bounding box center [1348, 695] width 19 height 19
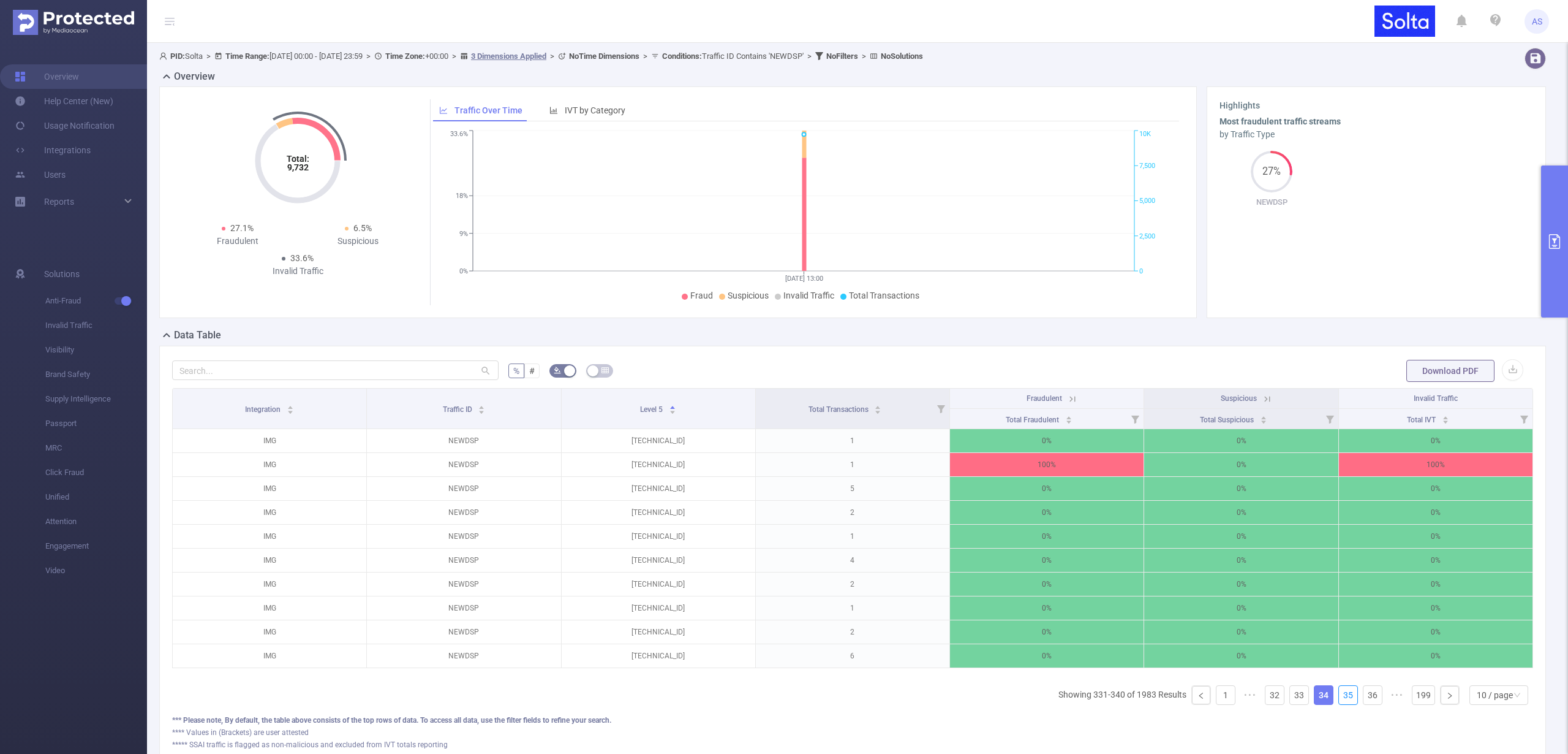
click at [1342, 701] on link "35" at bounding box center [1348, 695] width 19 height 19
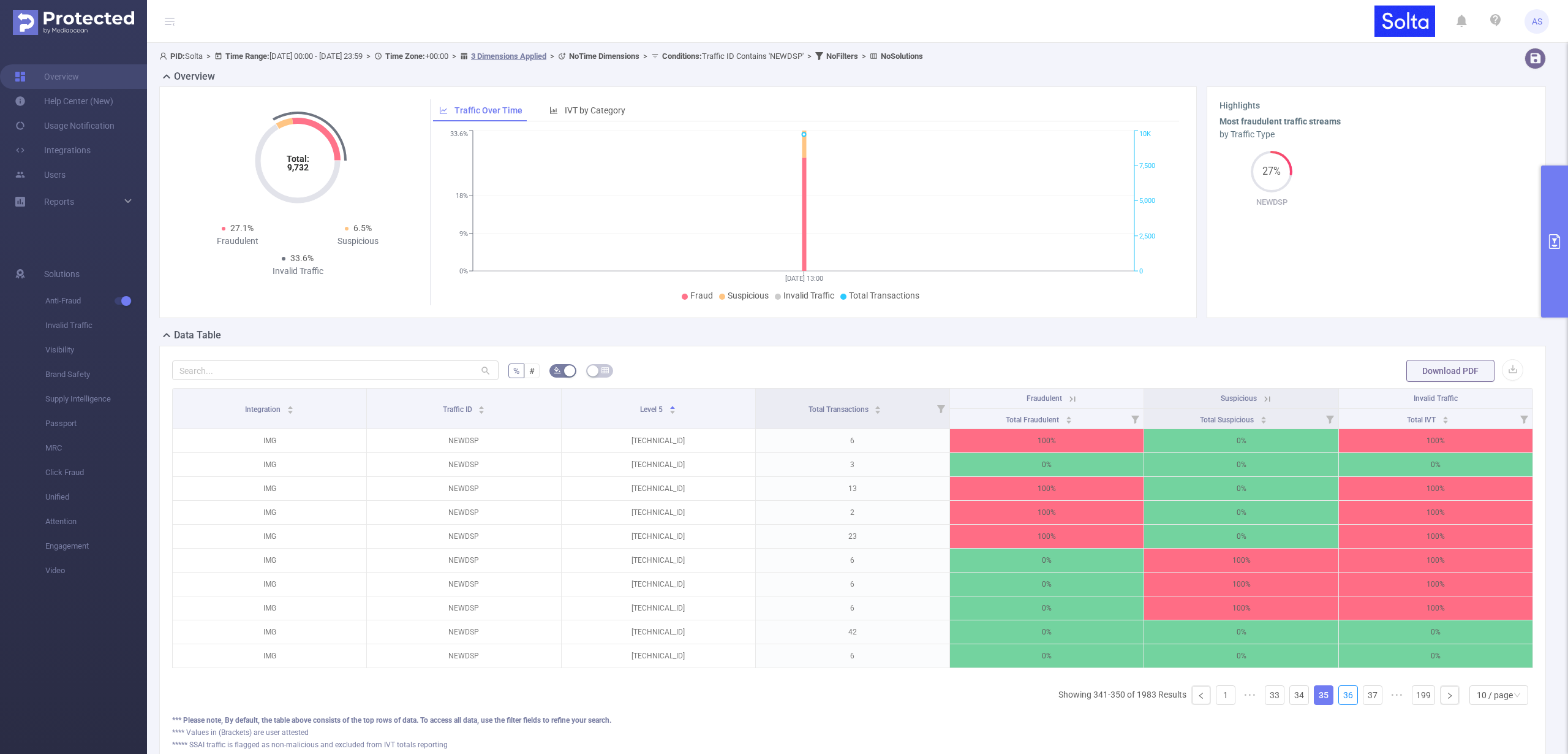
click at [1342, 701] on link "36" at bounding box center [1348, 695] width 19 height 19
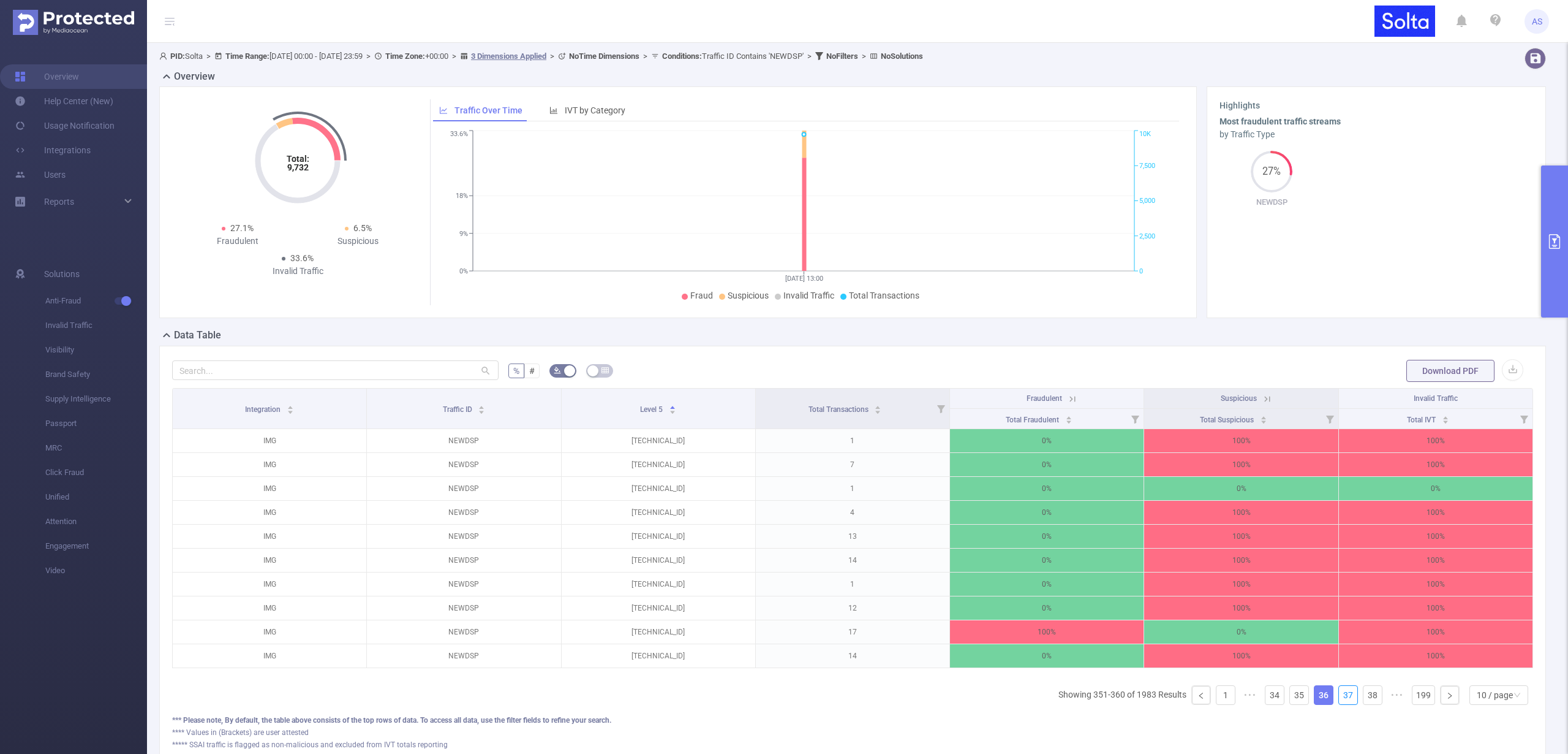
click at [1342, 701] on link "37" at bounding box center [1348, 695] width 19 height 19
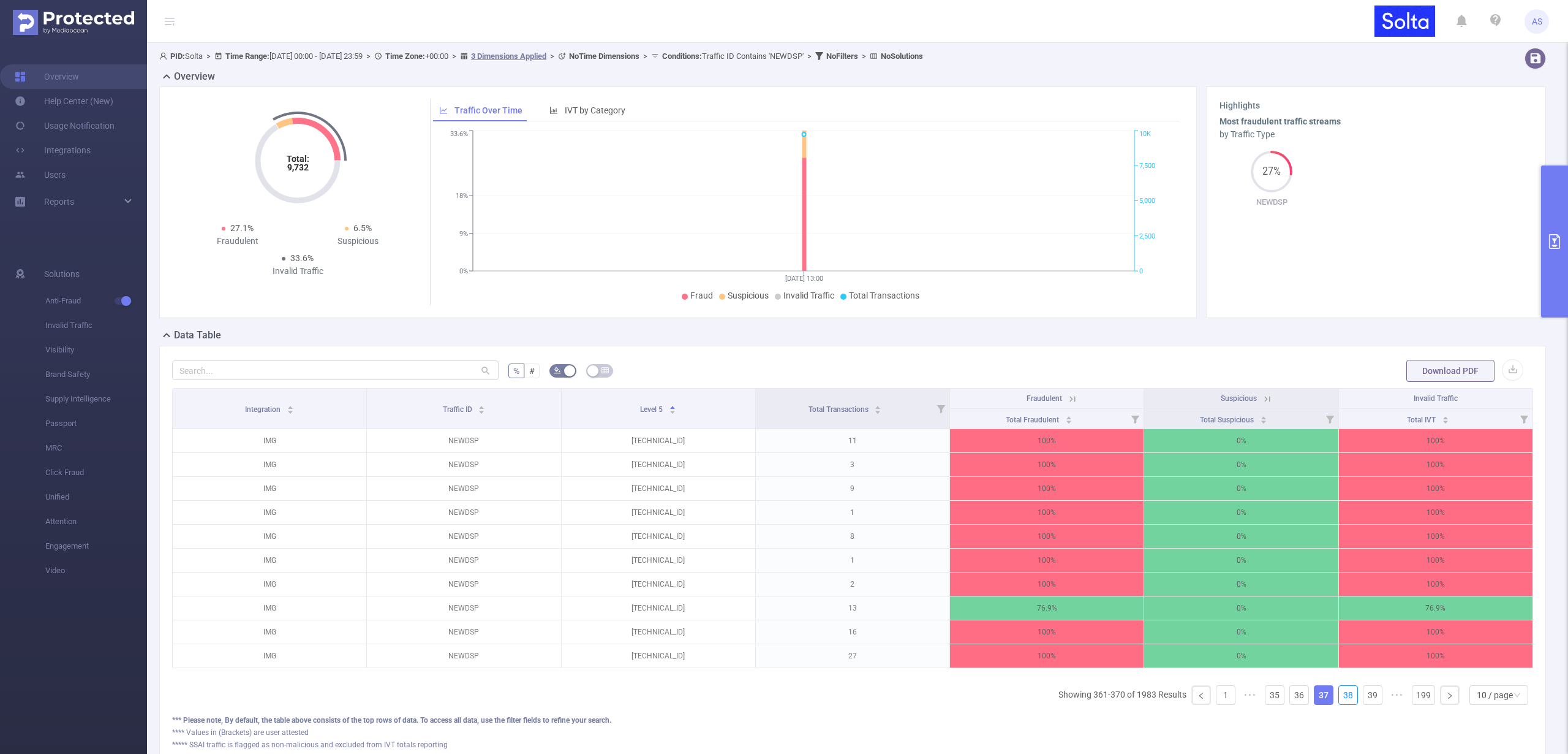
click at [1342, 701] on link "38" at bounding box center [1348, 695] width 19 height 19
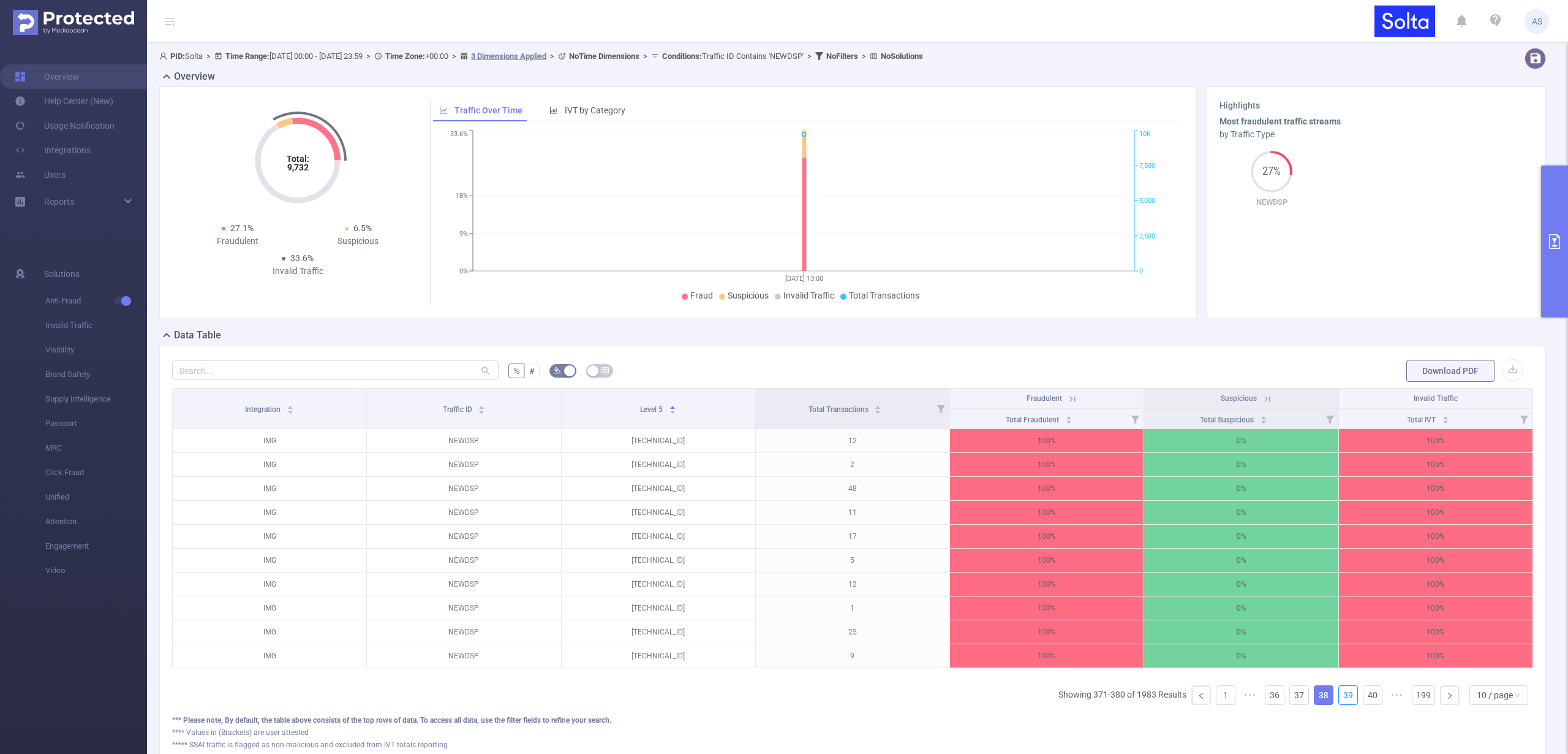
click at [1342, 701] on link "39" at bounding box center [1348, 695] width 19 height 19
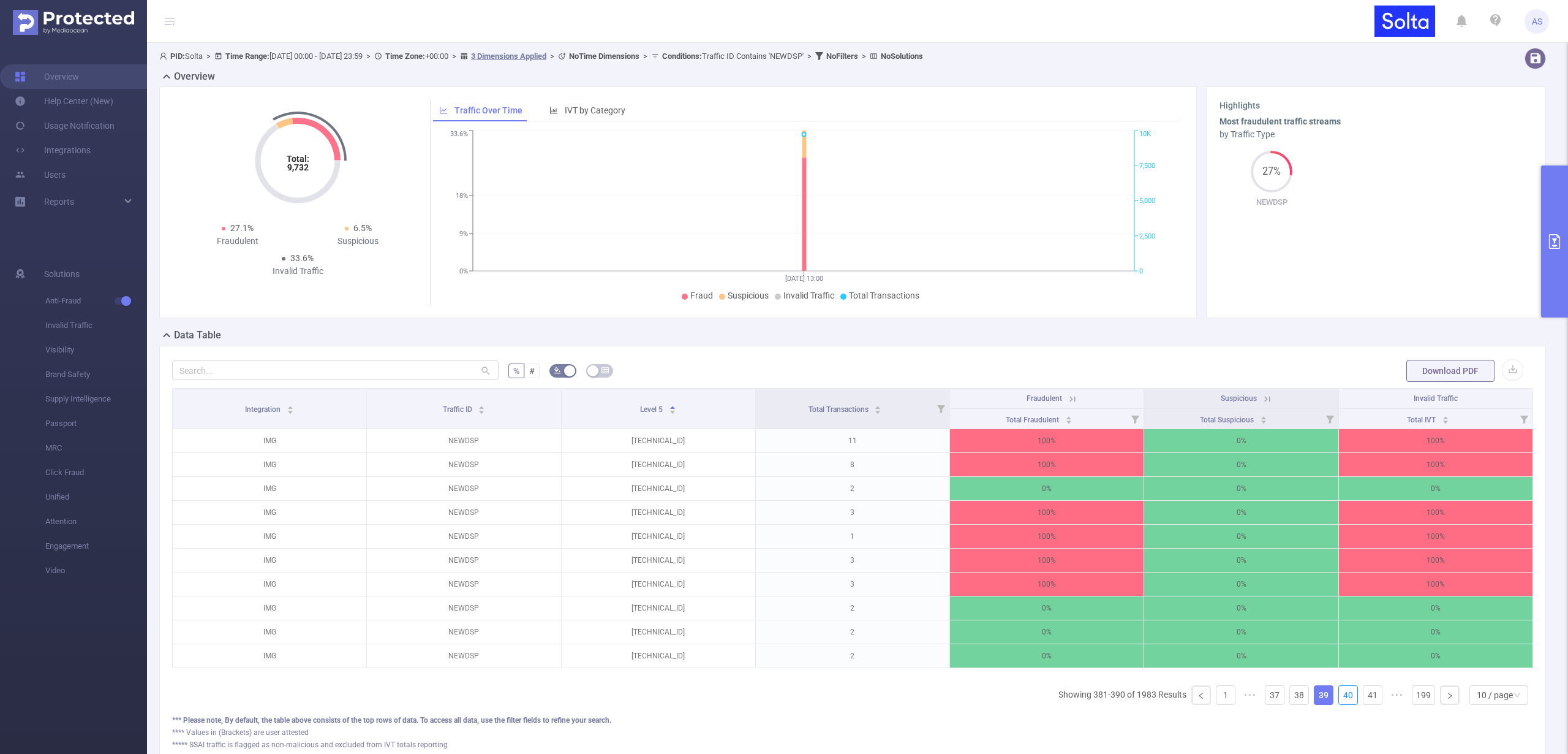
click at [1342, 701] on link "40" at bounding box center [1348, 695] width 19 height 19
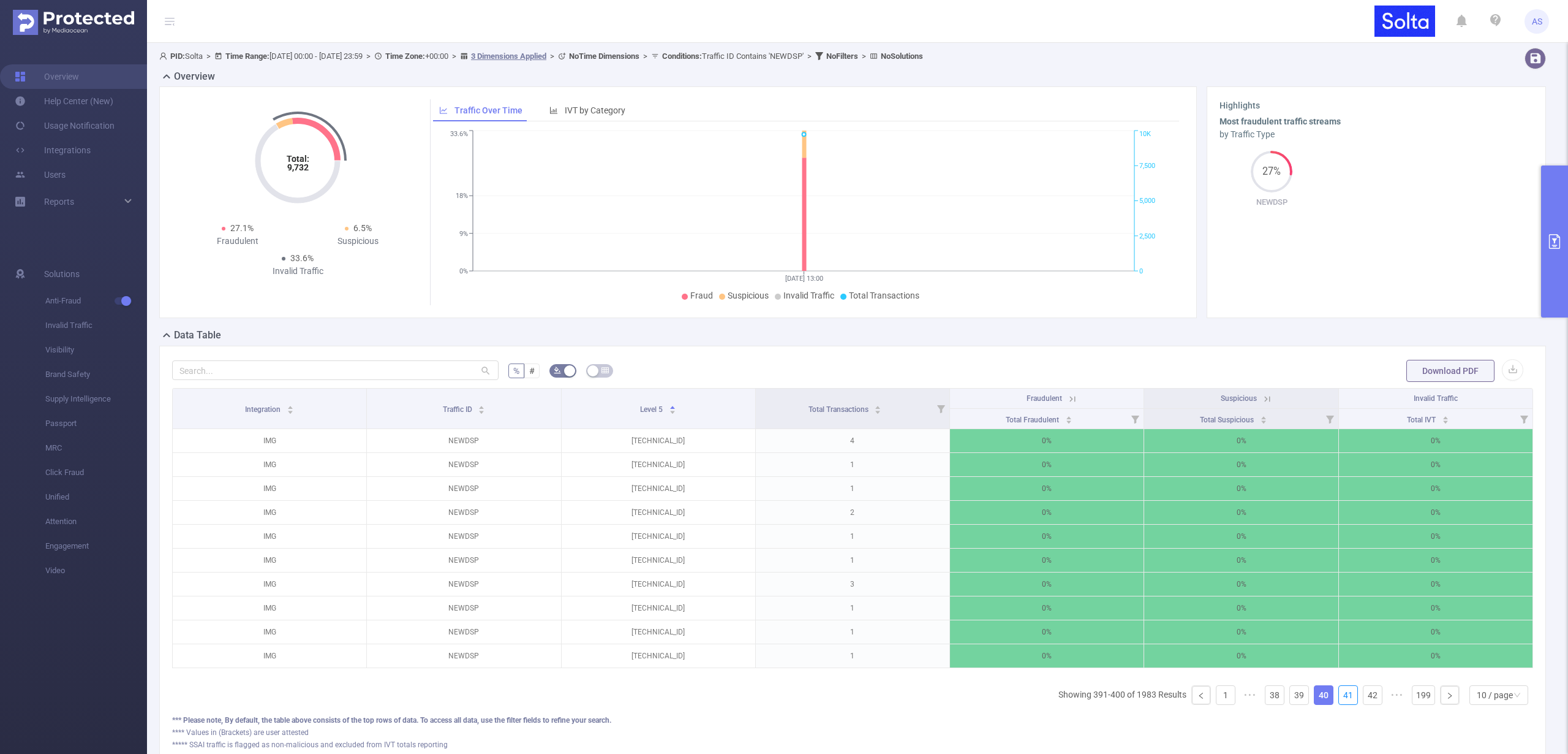
click at [1342, 701] on link "41" at bounding box center [1348, 695] width 19 height 19
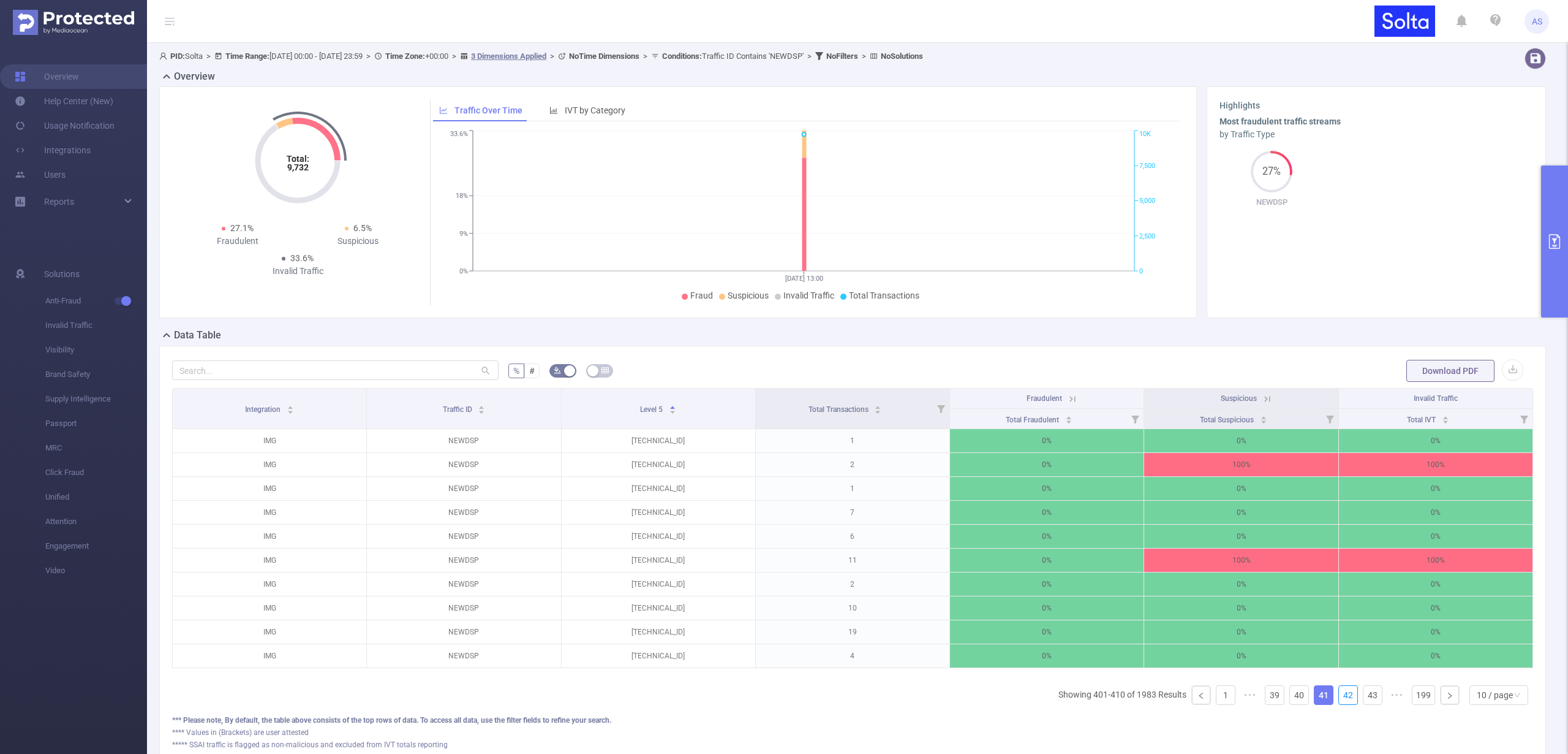
click at [1342, 701] on link "42" at bounding box center [1348, 695] width 19 height 19
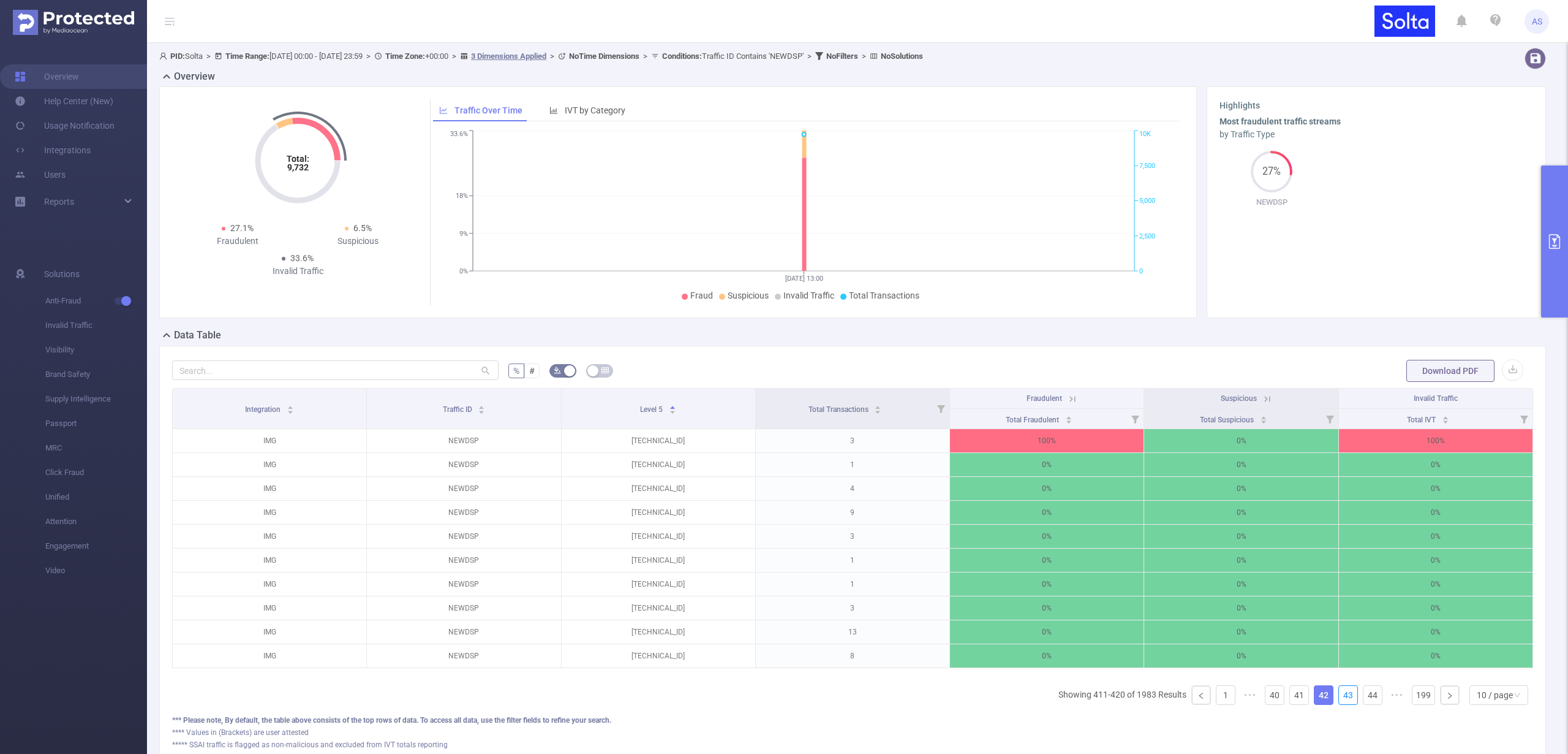
click at [1342, 701] on link "43" at bounding box center [1348, 695] width 19 height 19
click at [1342, 701] on link "44" at bounding box center [1348, 695] width 19 height 19
click at [1342, 701] on link "45" at bounding box center [1348, 695] width 19 height 19
click at [1342, 701] on link "46" at bounding box center [1348, 695] width 19 height 19
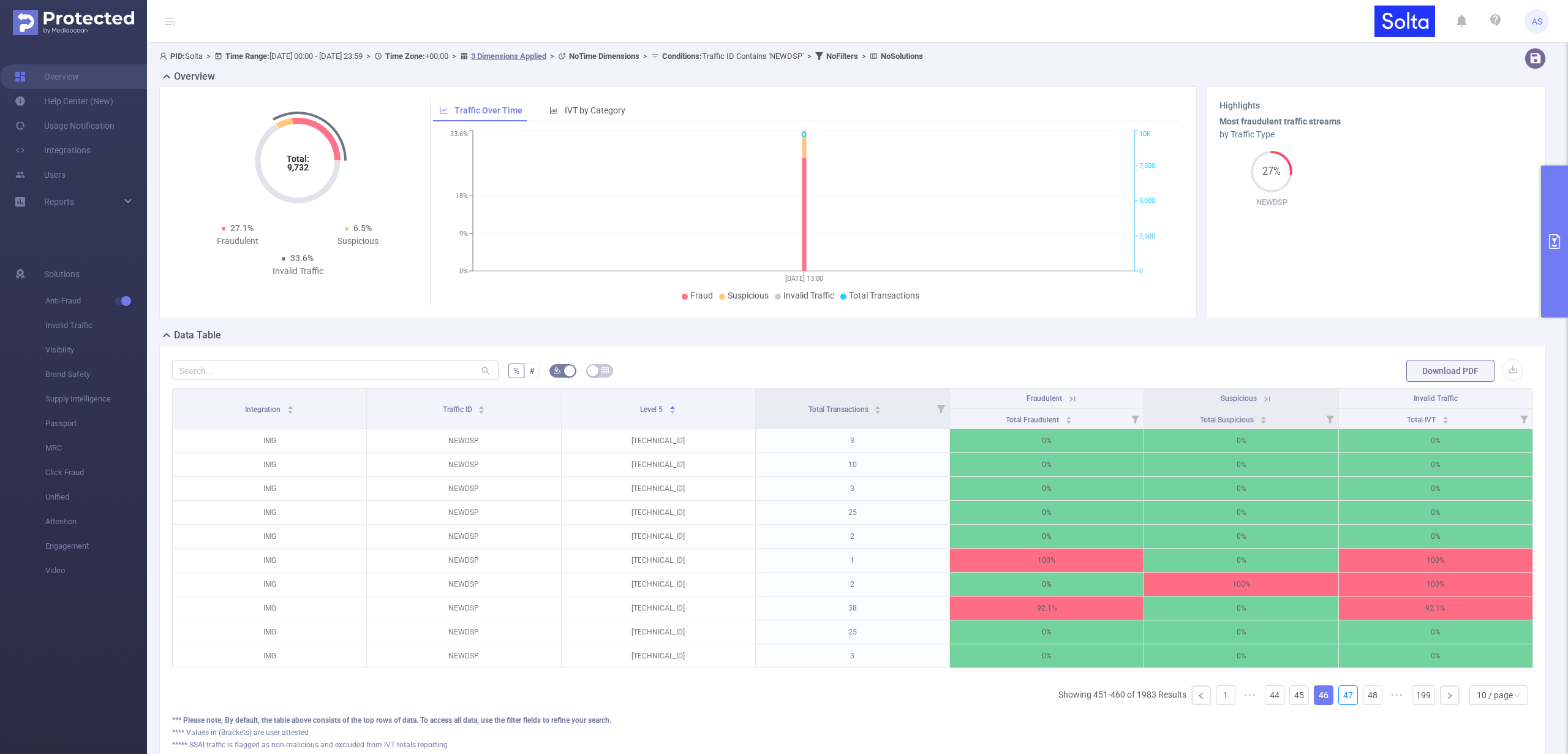
click at [1342, 701] on link "47" at bounding box center [1348, 695] width 19 height 19
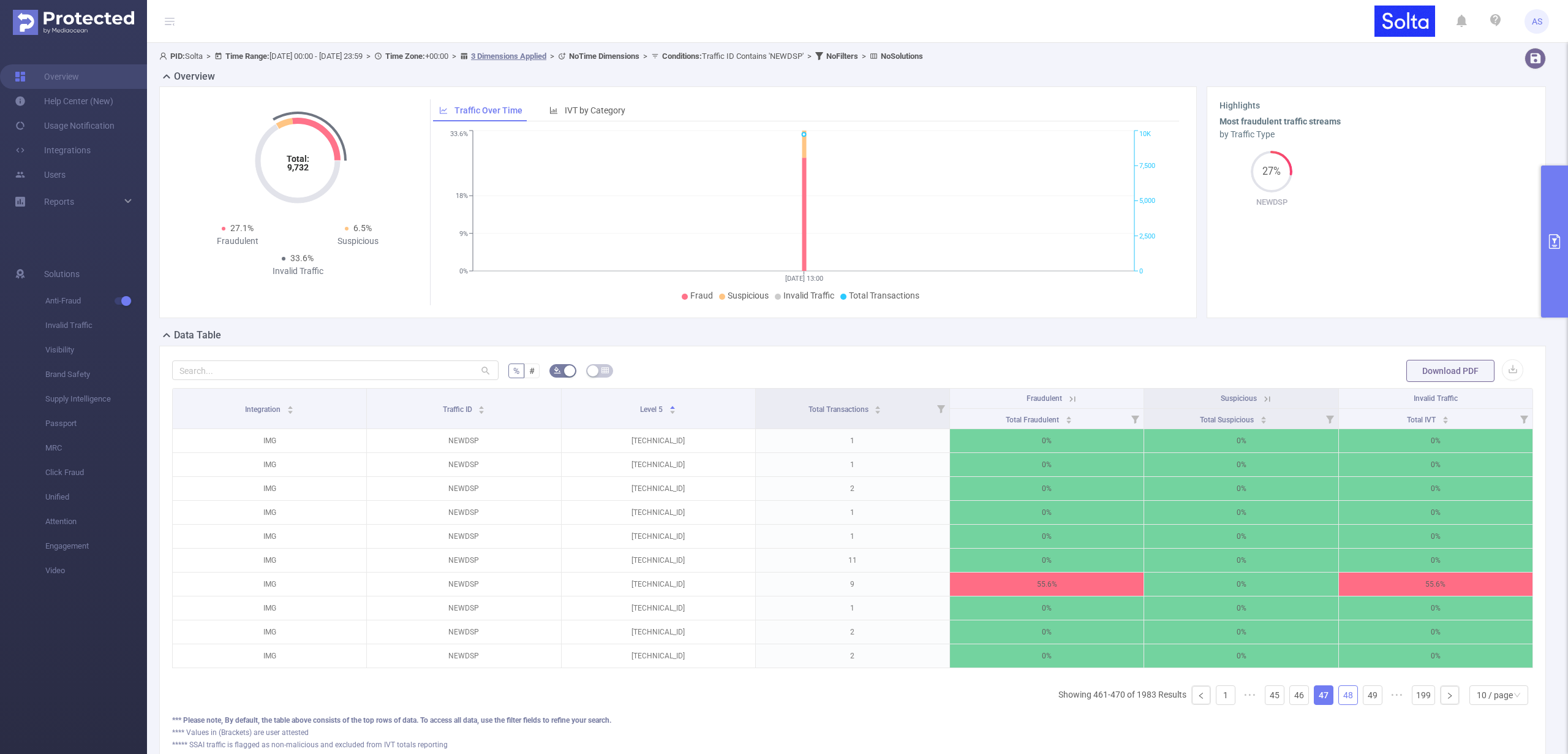
click at [1342, 701] on link "48" at bounding box center [1348, 695] width 19 height 19
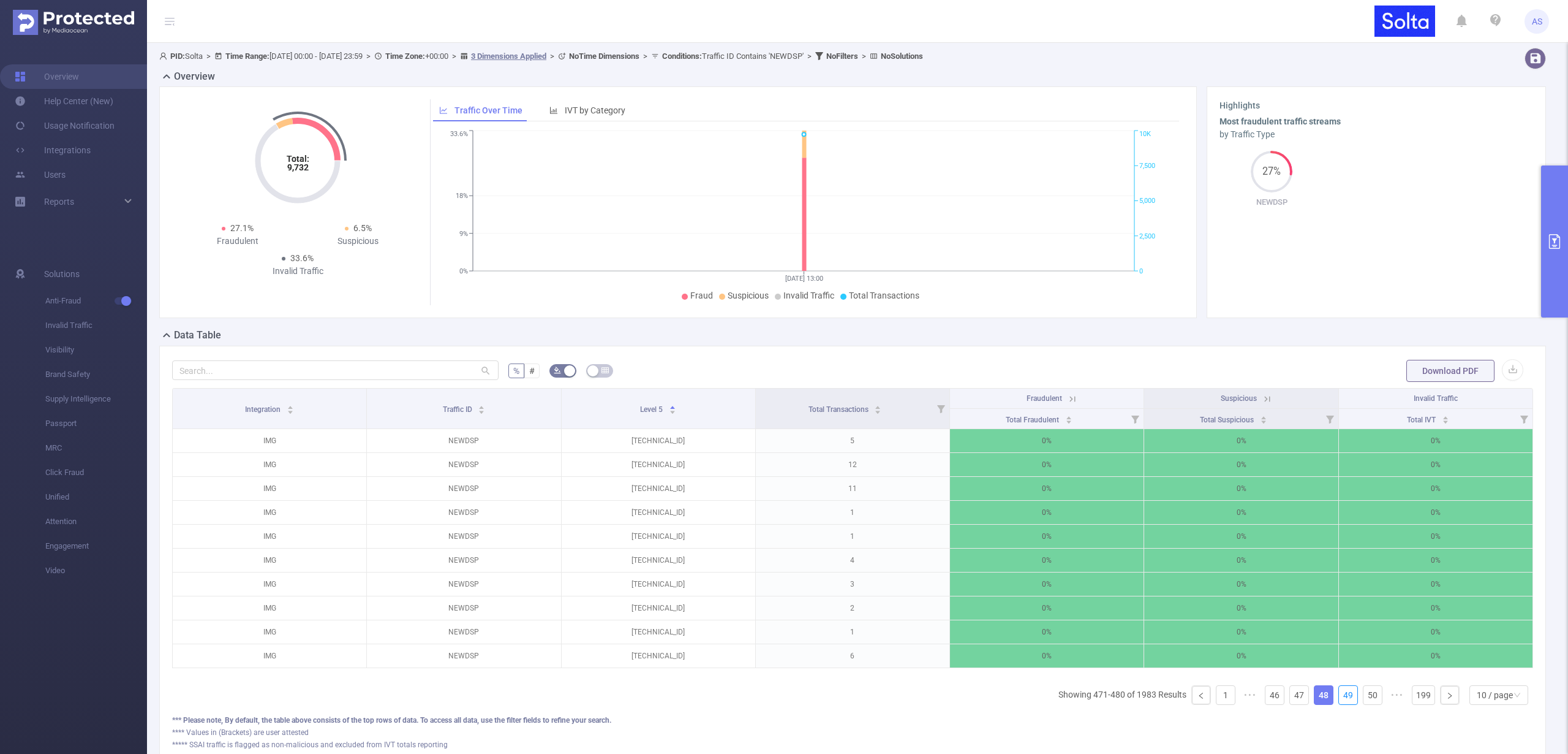
click at [1342, 701] on link "49" at bounding box center [1348, 695] width 19 height 19
click at [1342, 701] on link "50" at bounding box center [1348, 695] width 19 height 19
click at [1342, 701] on link "51" at bounding box center [1348, 695] width 19 height 19
click at [1342, 701] on link "52" at bounding box center [1348, 695] width 19 height 19
click at [1342, 701] on link "53" at bounding box center [1348, 695] width 19 height 19
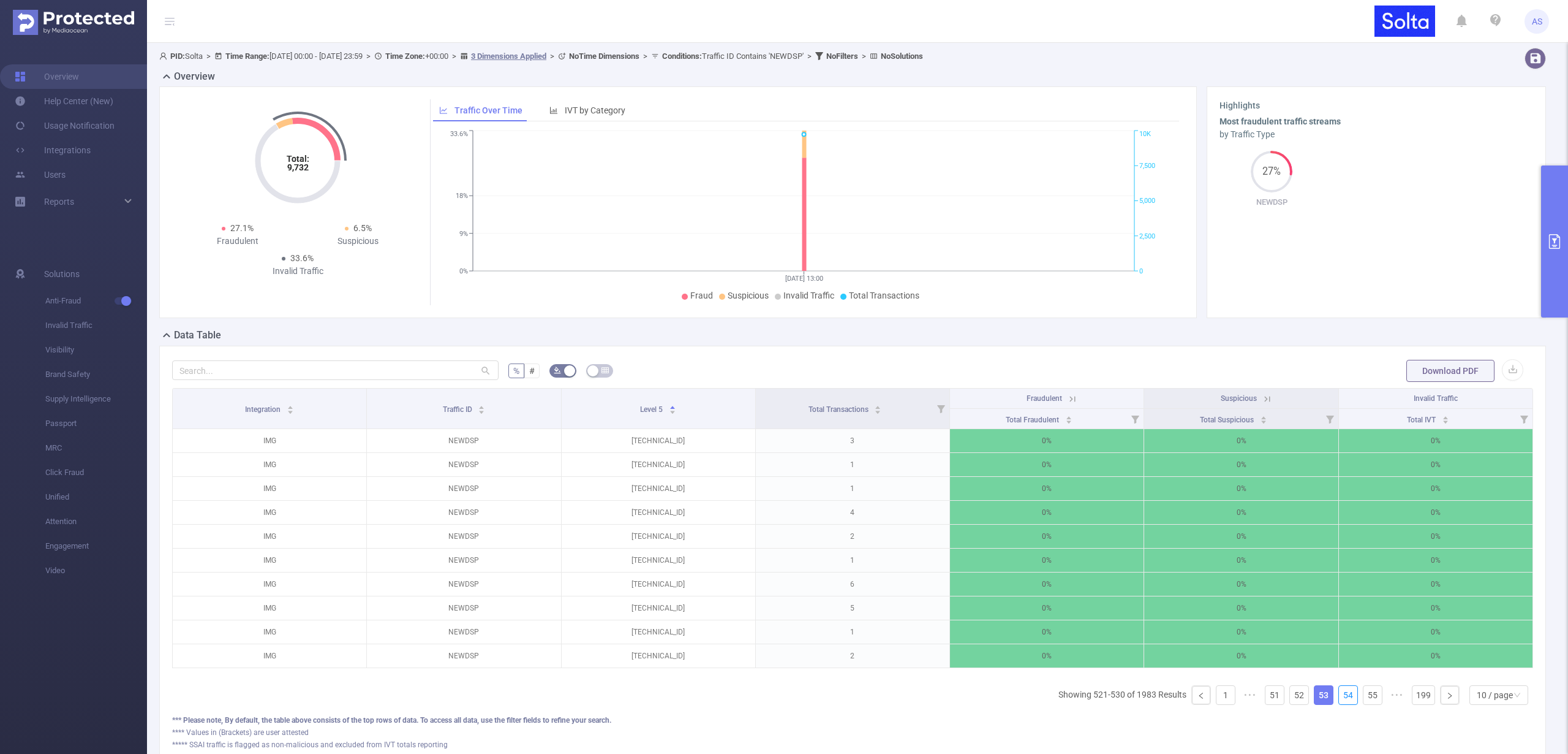
click at [1342, 701] on link "54" at bounding box center [1348, 695] width 19 height 19
click at [1342, 701] on link "55" at bounding box center [1348, 695] width 19 height 19
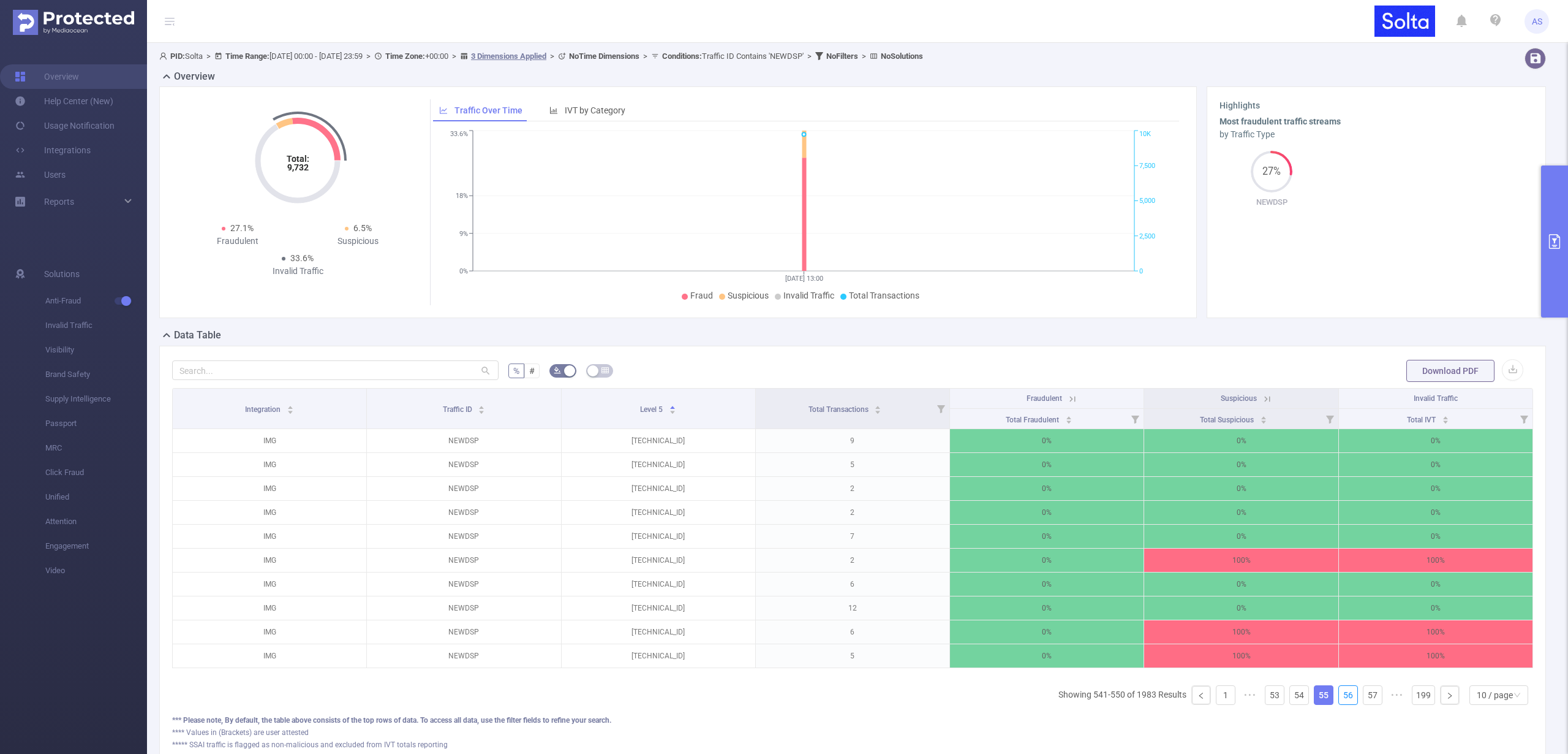
click at [1342, 701] on link "56" at bounding box center [1348, 695] width 19 height 19
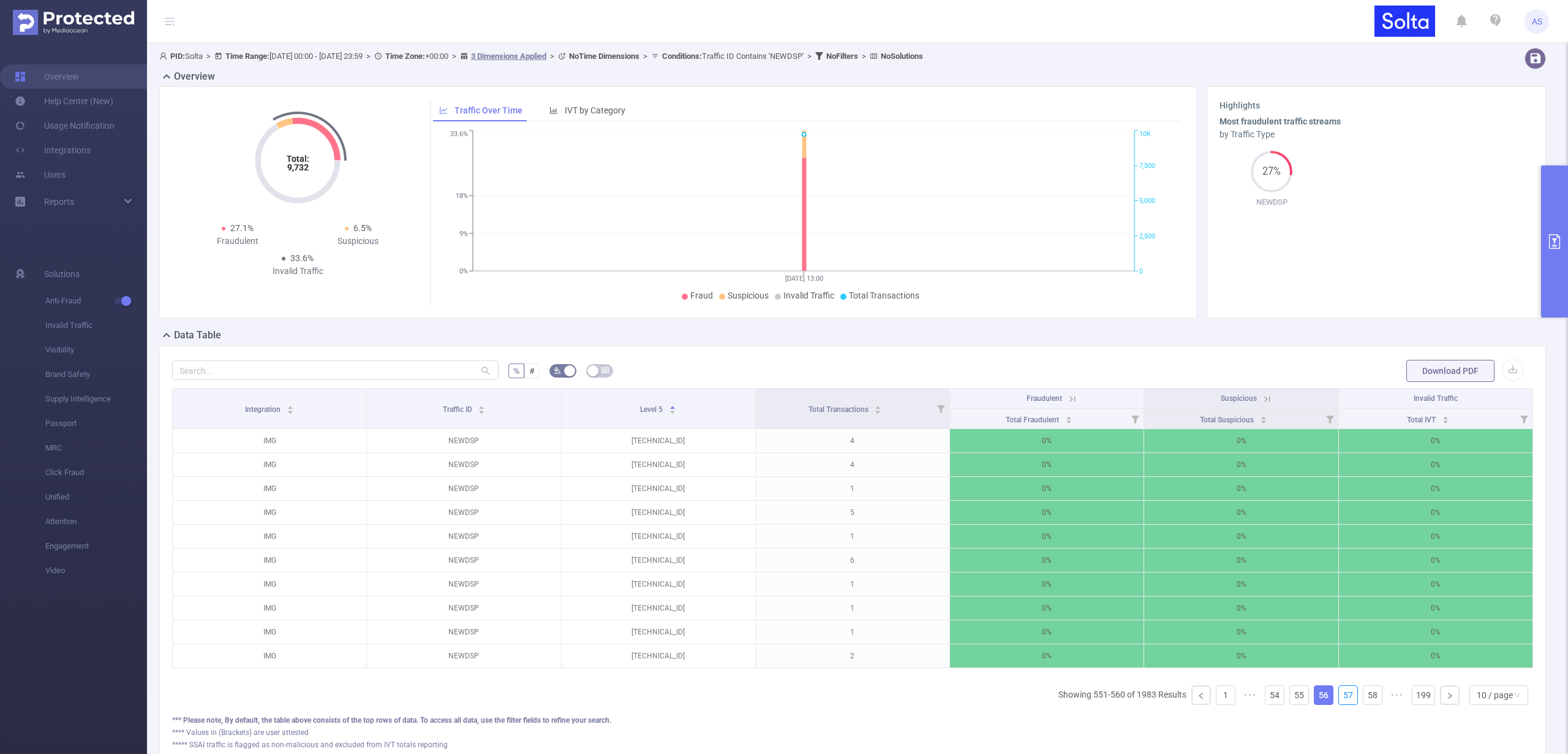
click at [1342, 701] on link "57" at bounding box center [1348, 695] width 19 height 19
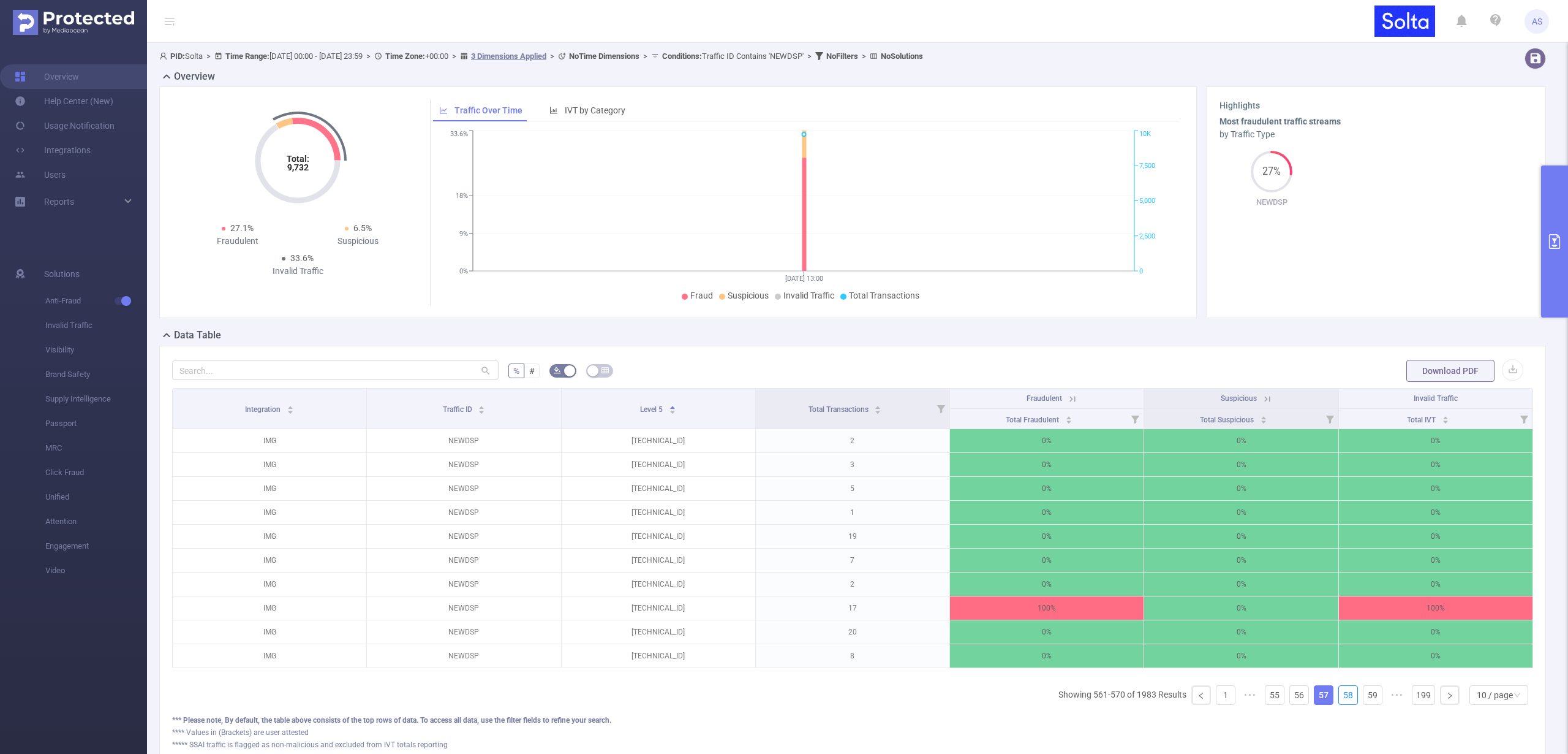
click at [1342, 701] on link "58" at bounding box center [1348, 695] width 19 height 19
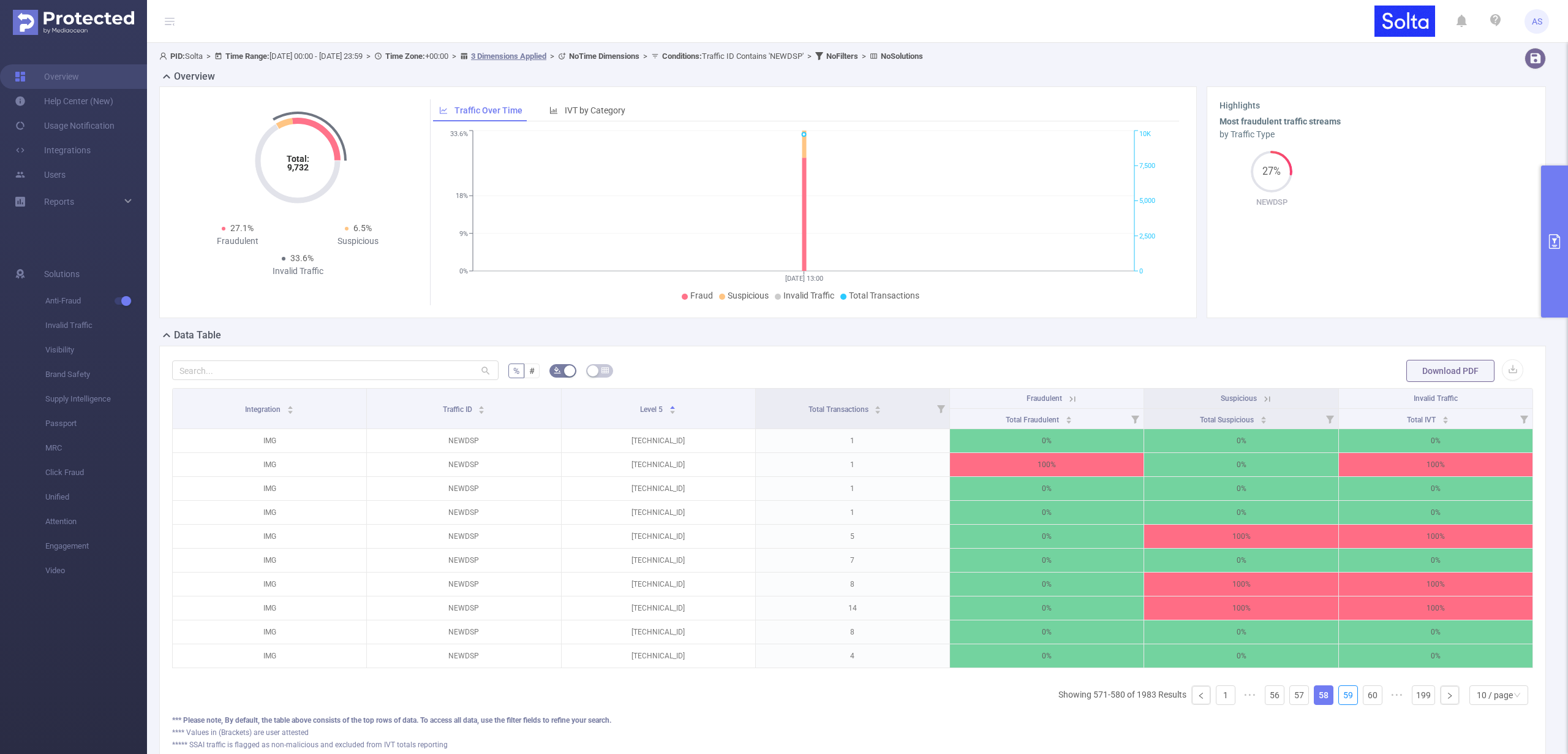
click at [1342, 701] on link "59" at bounding box center [1348, 695] width 19 height 19
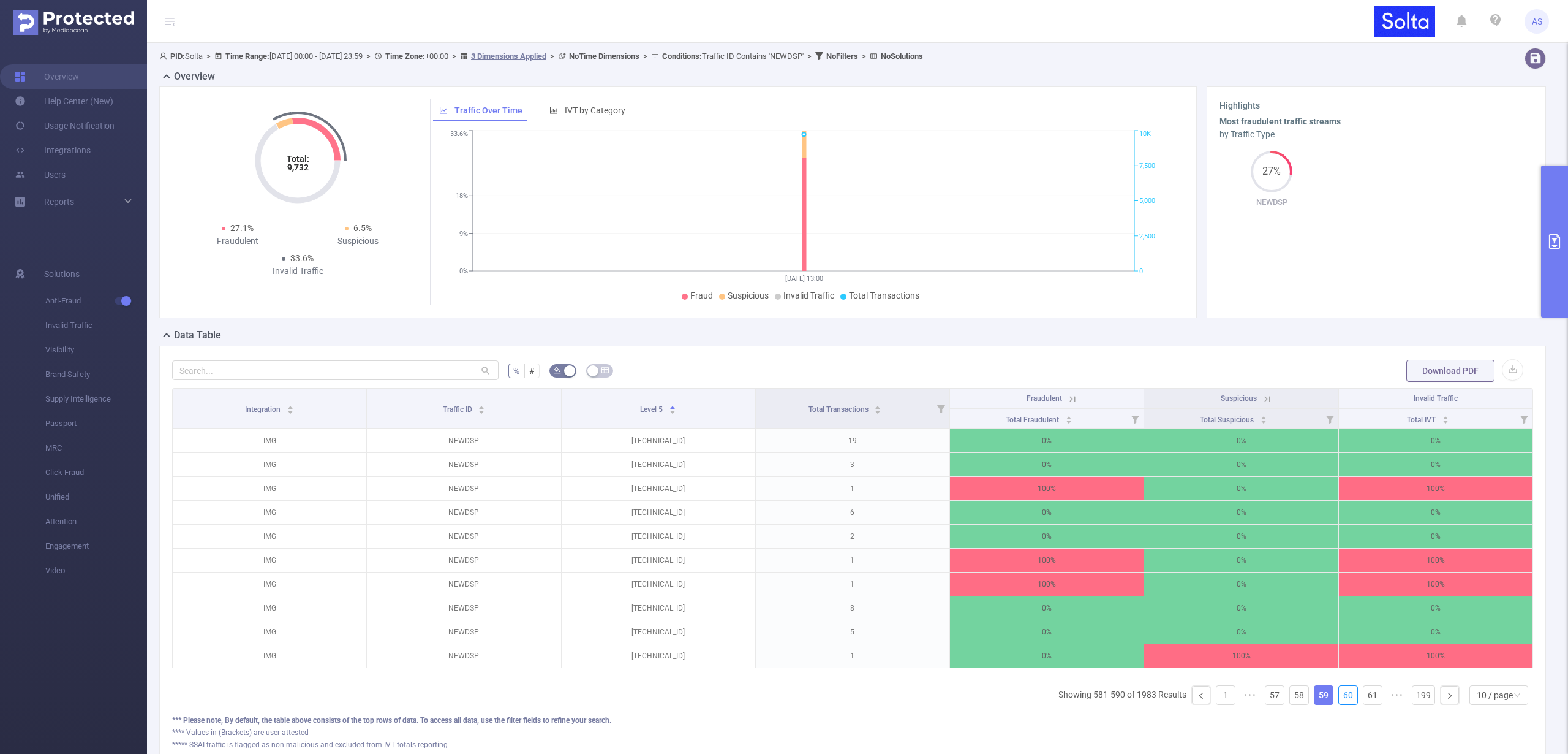
click at [1342, 701] on link "60" at bounding box center [1348, 695] width 19 height 19
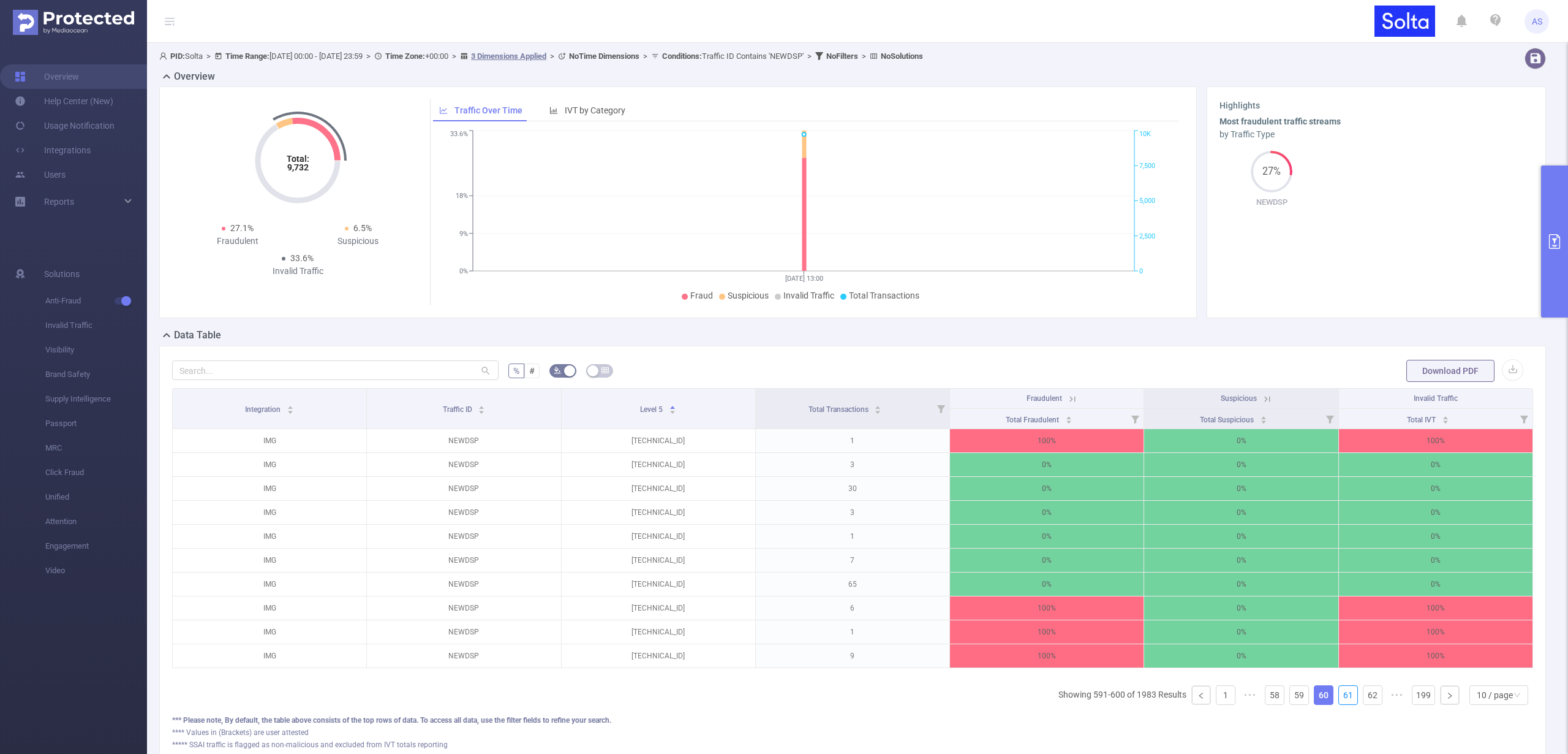
click at [1342, 701] on link "61" at bounding box center [1348, 695] width 19 height 19
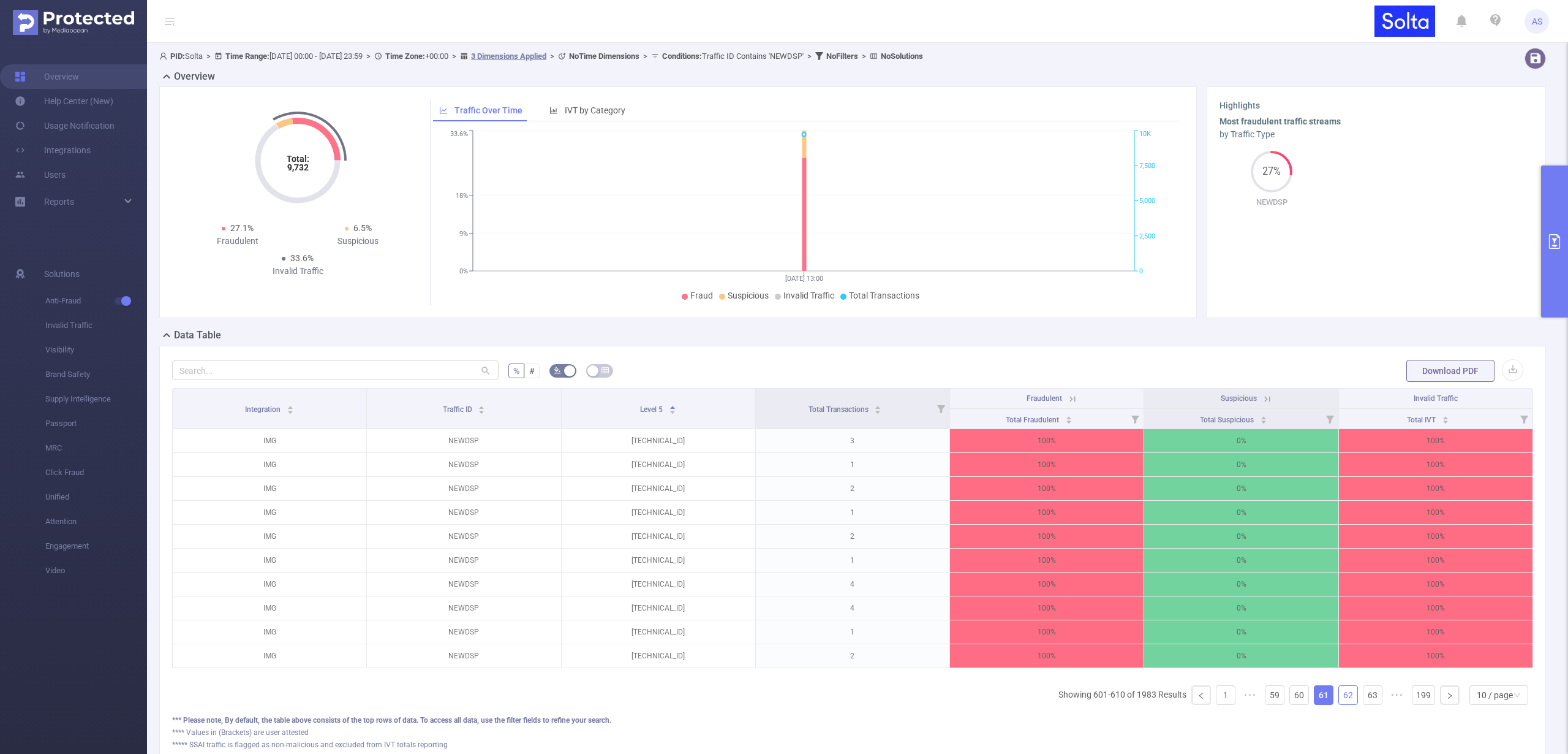
click at [1341, 701] on link "62" at bounding box center [1348, 695] width 19 height 19
click at [1341, 701] on link "63" at bounding box center [1348, 695] width 19 height 19
click at [1341, 701] on link "64" at bounding box center [1348, 695] width 19 height 19
click at [1341, 701] on link "65" at bounding box center [1348, 695] width 19 height 19
click at [1342, 702] on link "66" at bounding box center [1348, 695] width 19 height 19
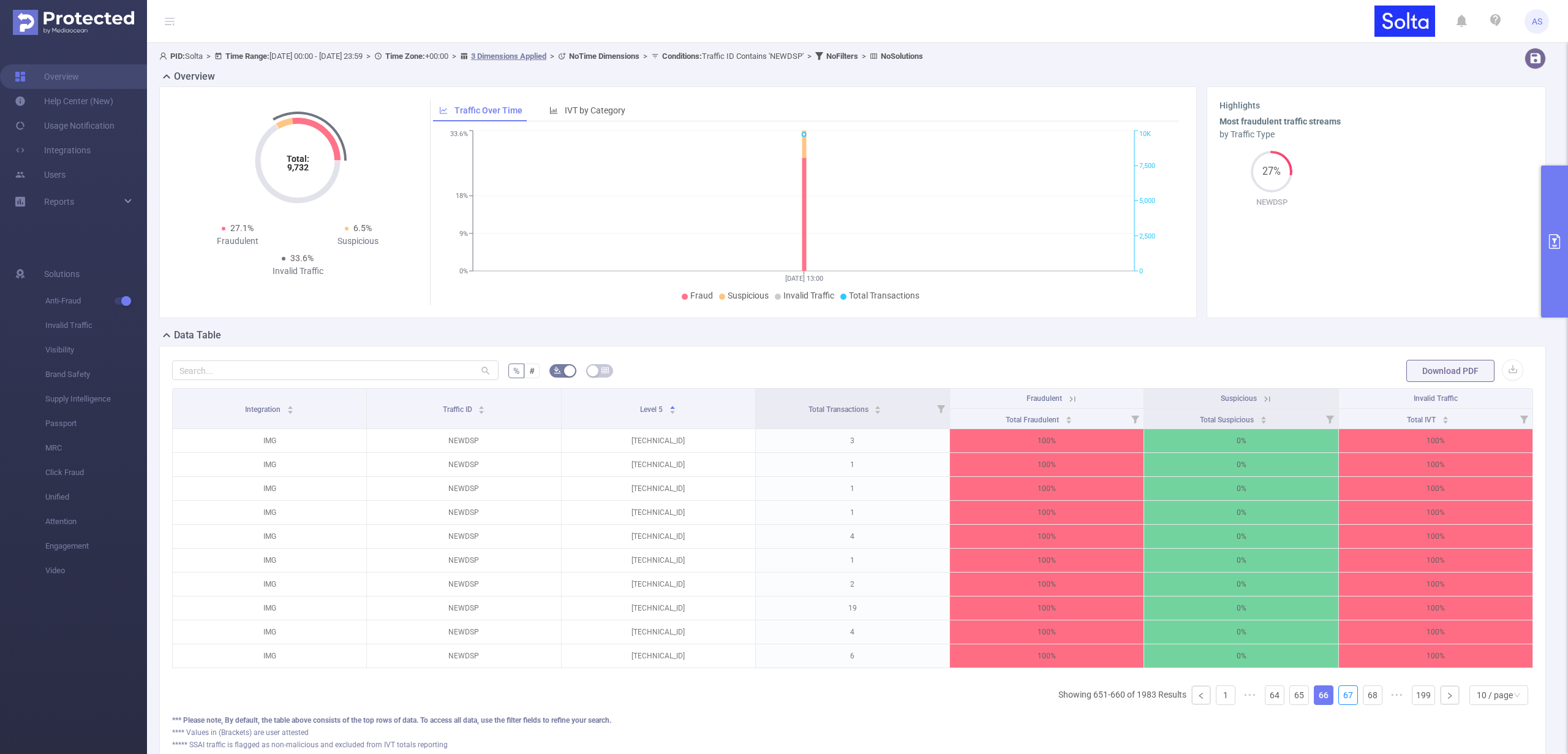
click at [1342, 702] on link "67" at bounding box center [1348, 695] width 19 height 19
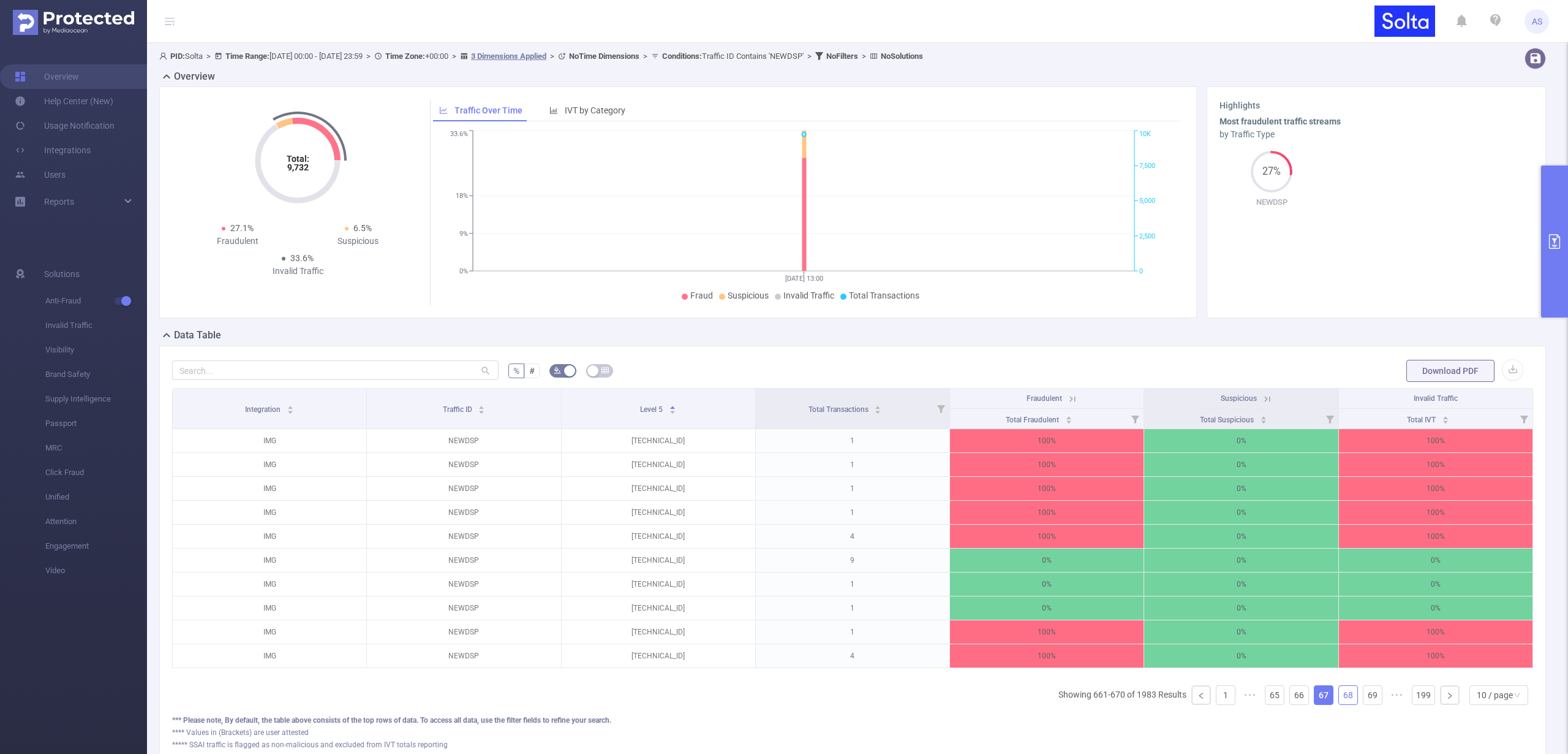
click at [1341, 703] on link "68" at bounding box center [1348, 695] width 19 height 19
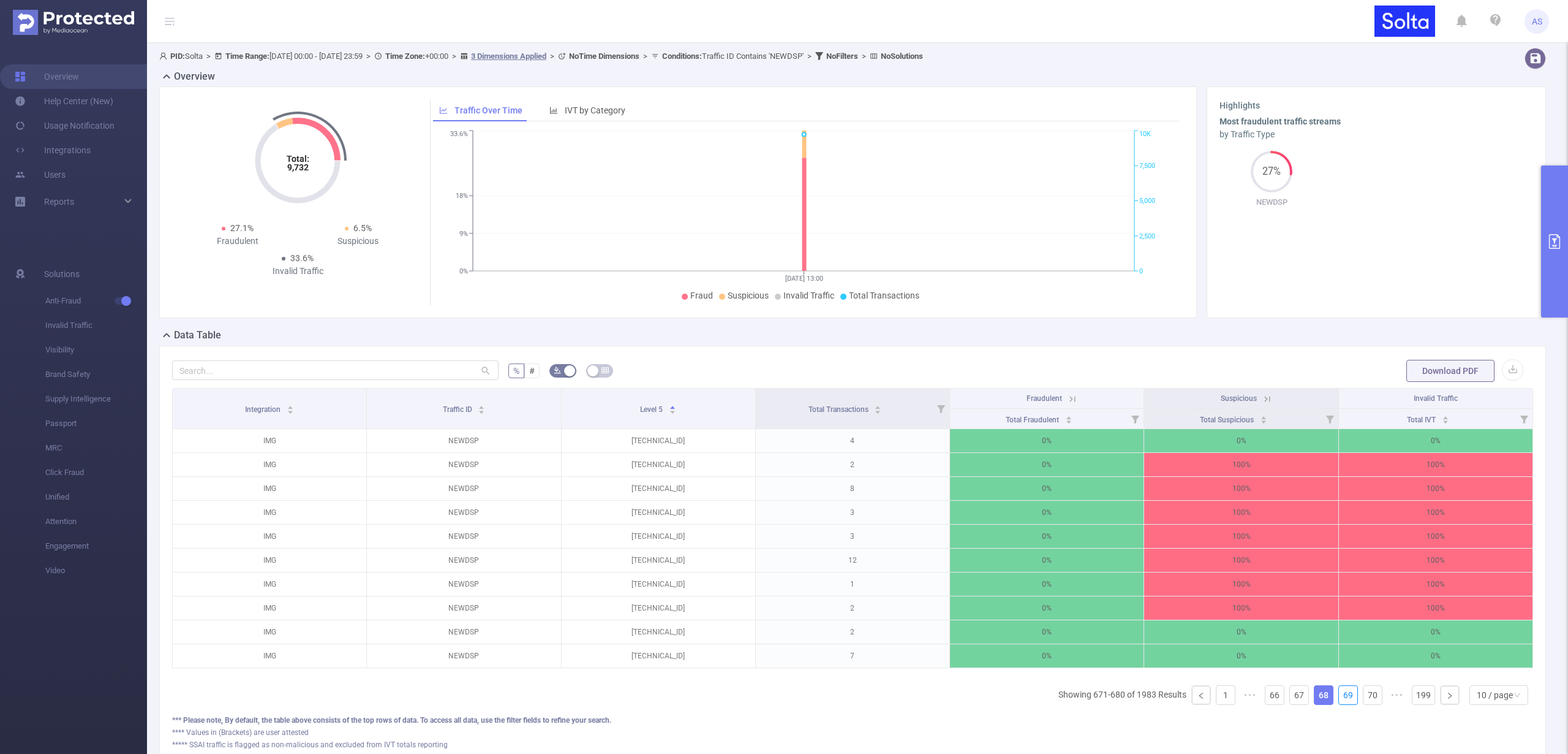
click at [1341, 703] on link "69" at bounding box center [1348, 695] width 19 height 19
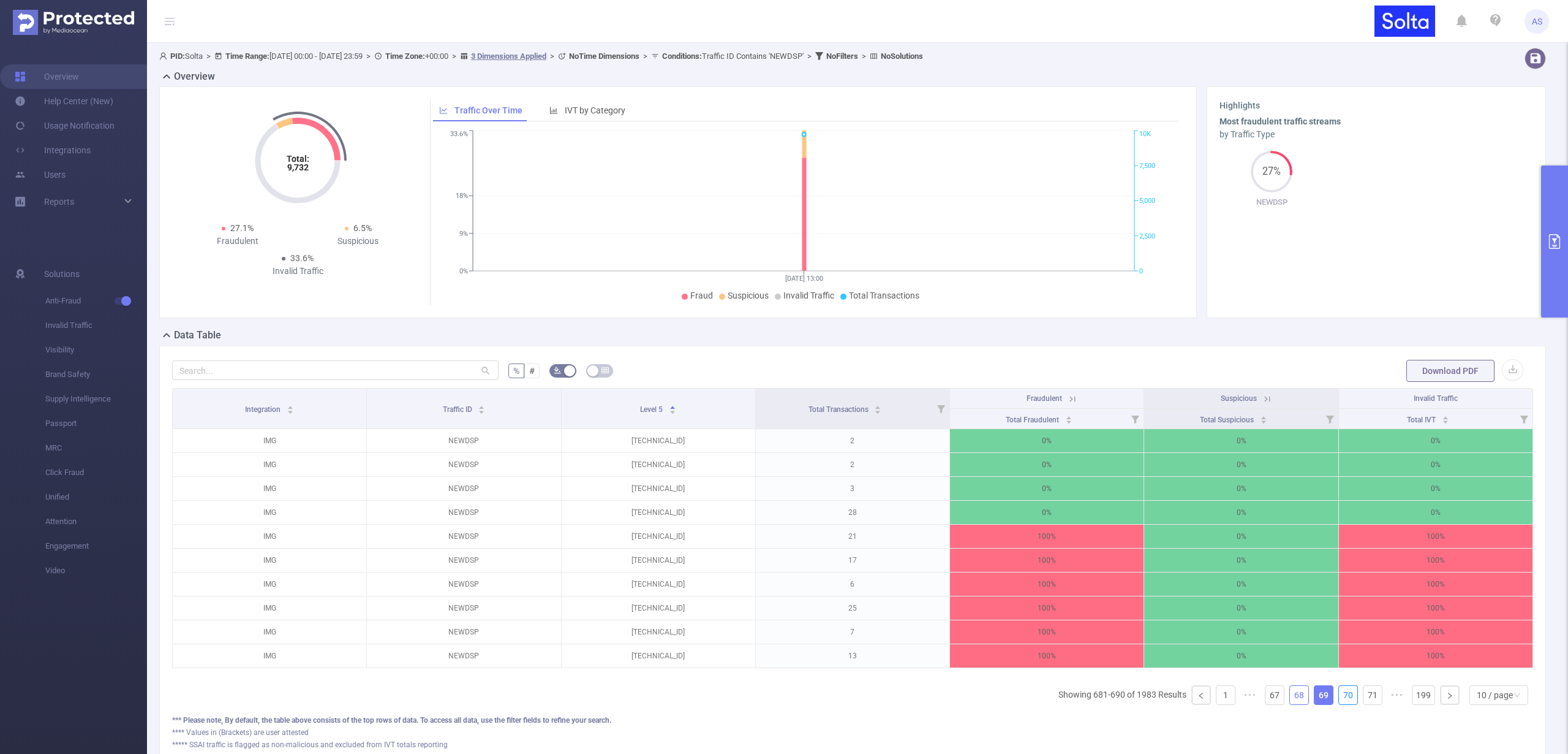
click at [1341, 703] on link "70" at bounding box center [1348, 695] width 19 height 19
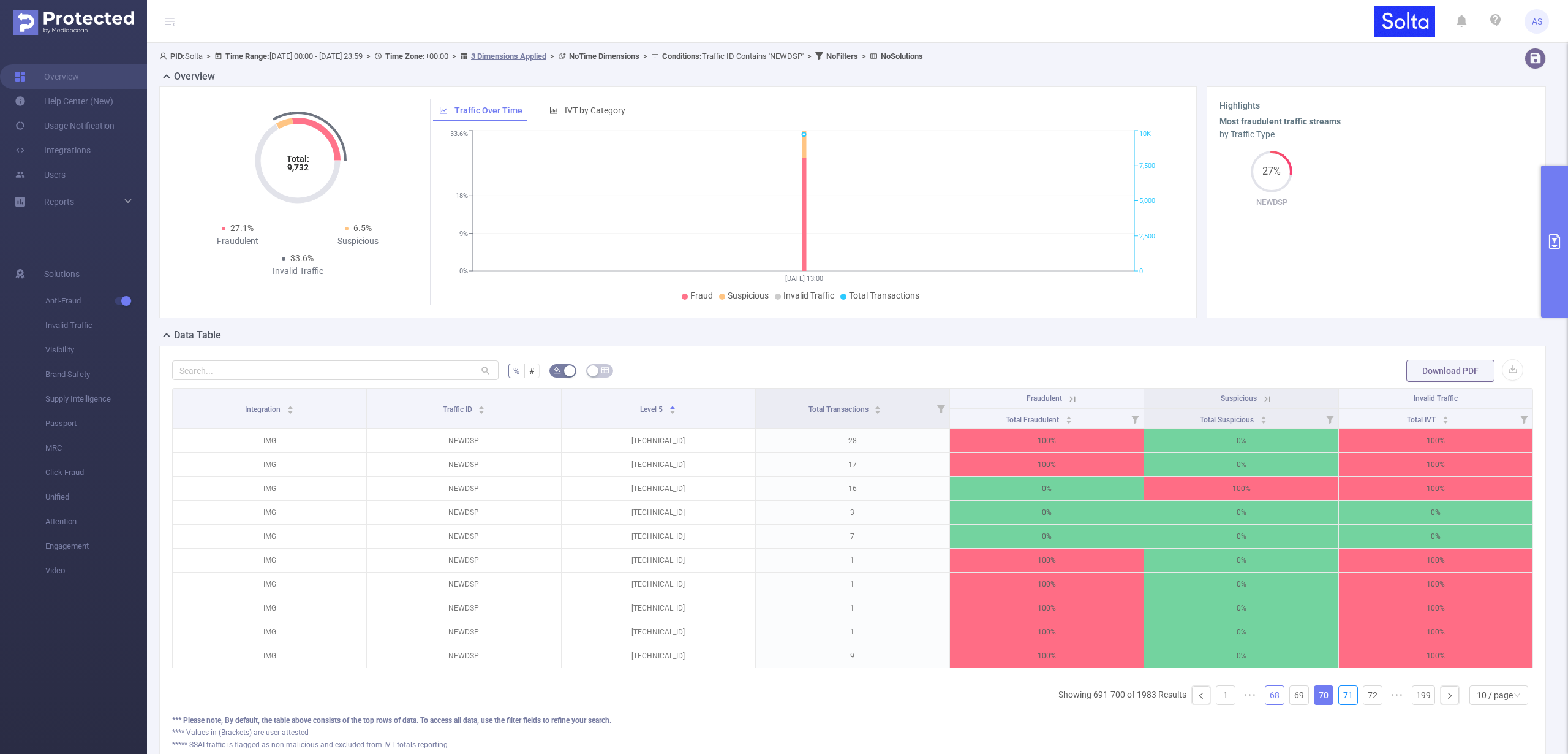
click at [1341, 703] on link "71" at bounding box center [1348, 695] width 19 height 19
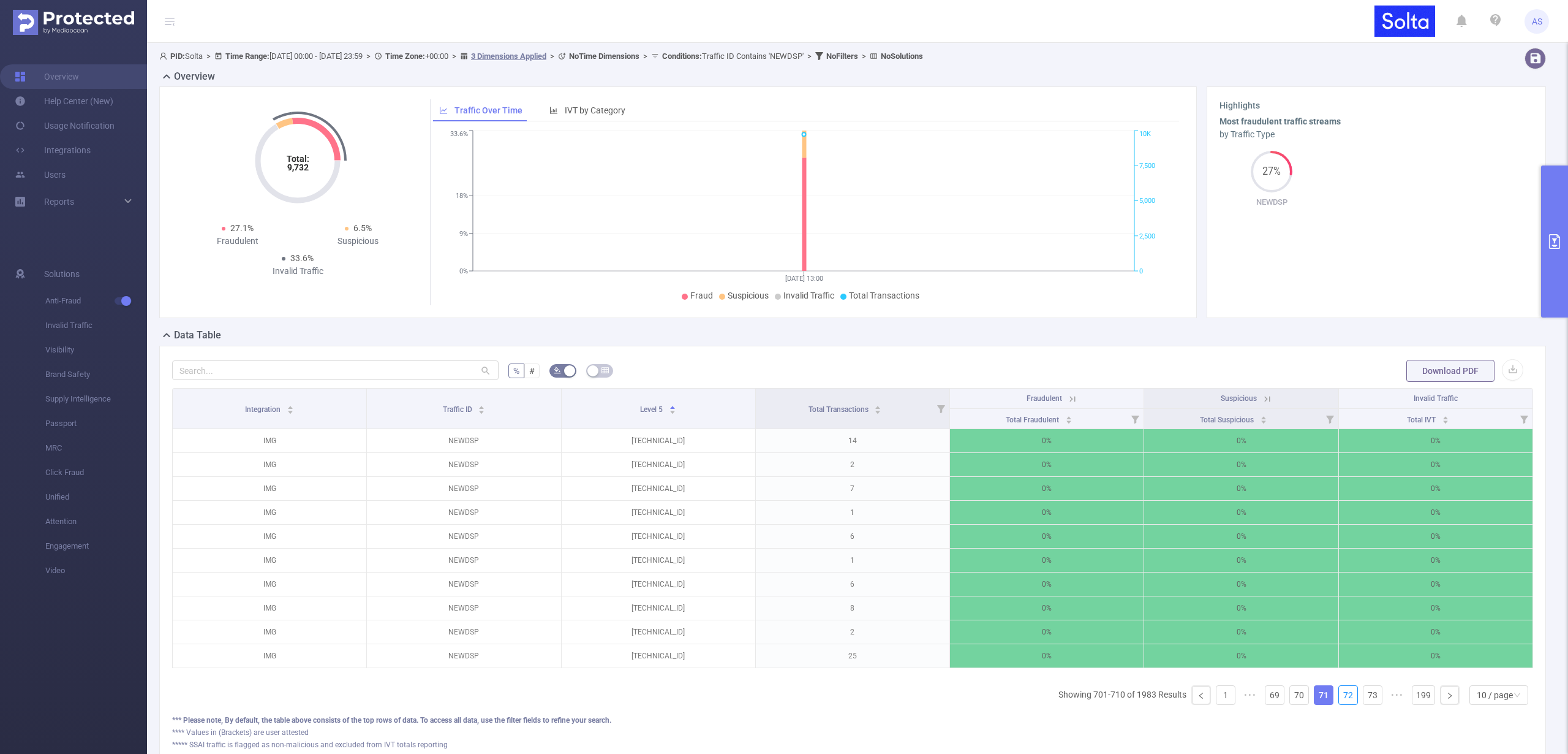
click at [1341, 703] on link "72" at bounding box center [1348, 695] width 19 height 19
click at [1341, 703] on link "73" at bounding box center [1348, 695] width 19 height 19
click at [1341, 703] on link "74" at bounding box center [1348, 695] width 19 height 19
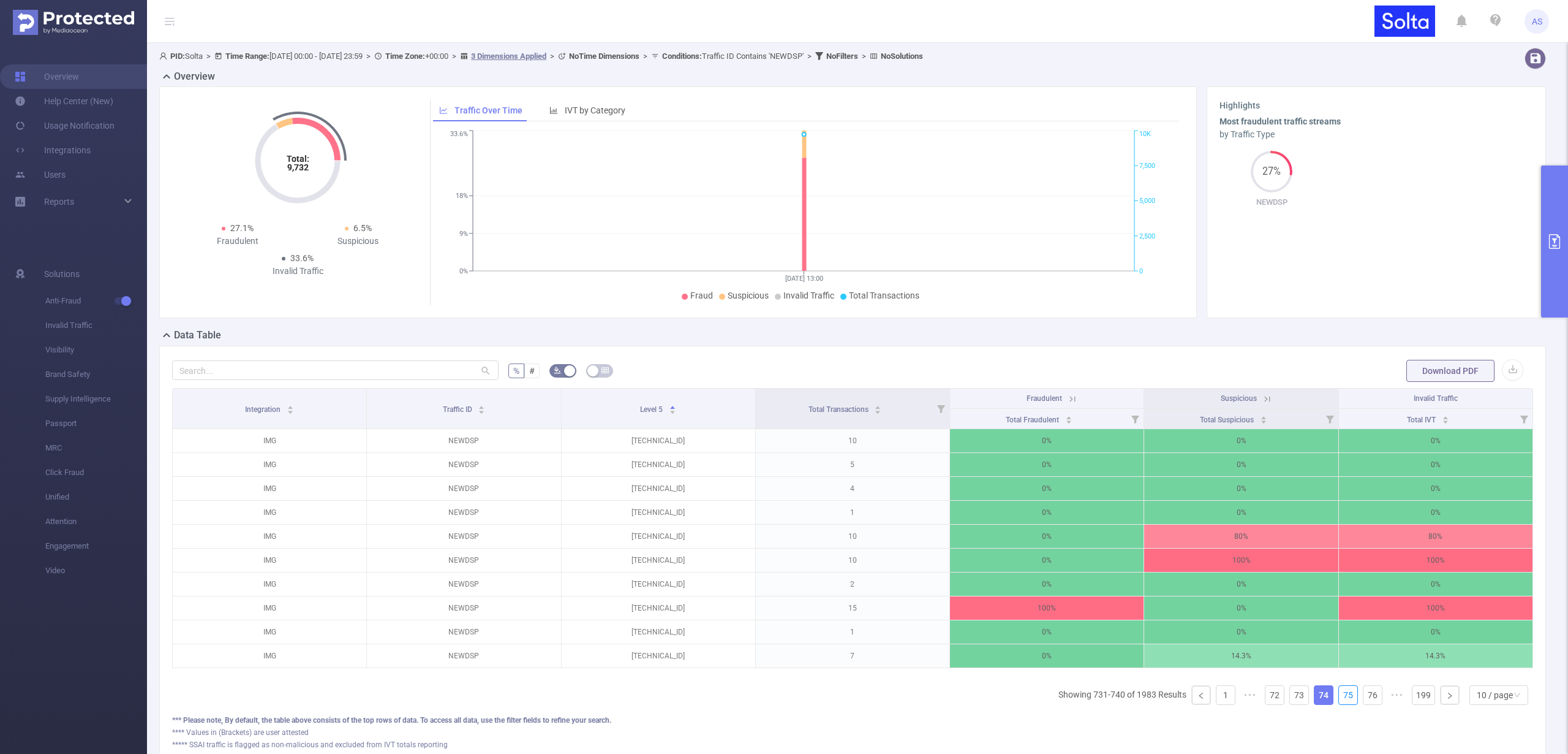
click at [1341, 703] on link "75" at bounding box center [1348, 695] width 19 height 19
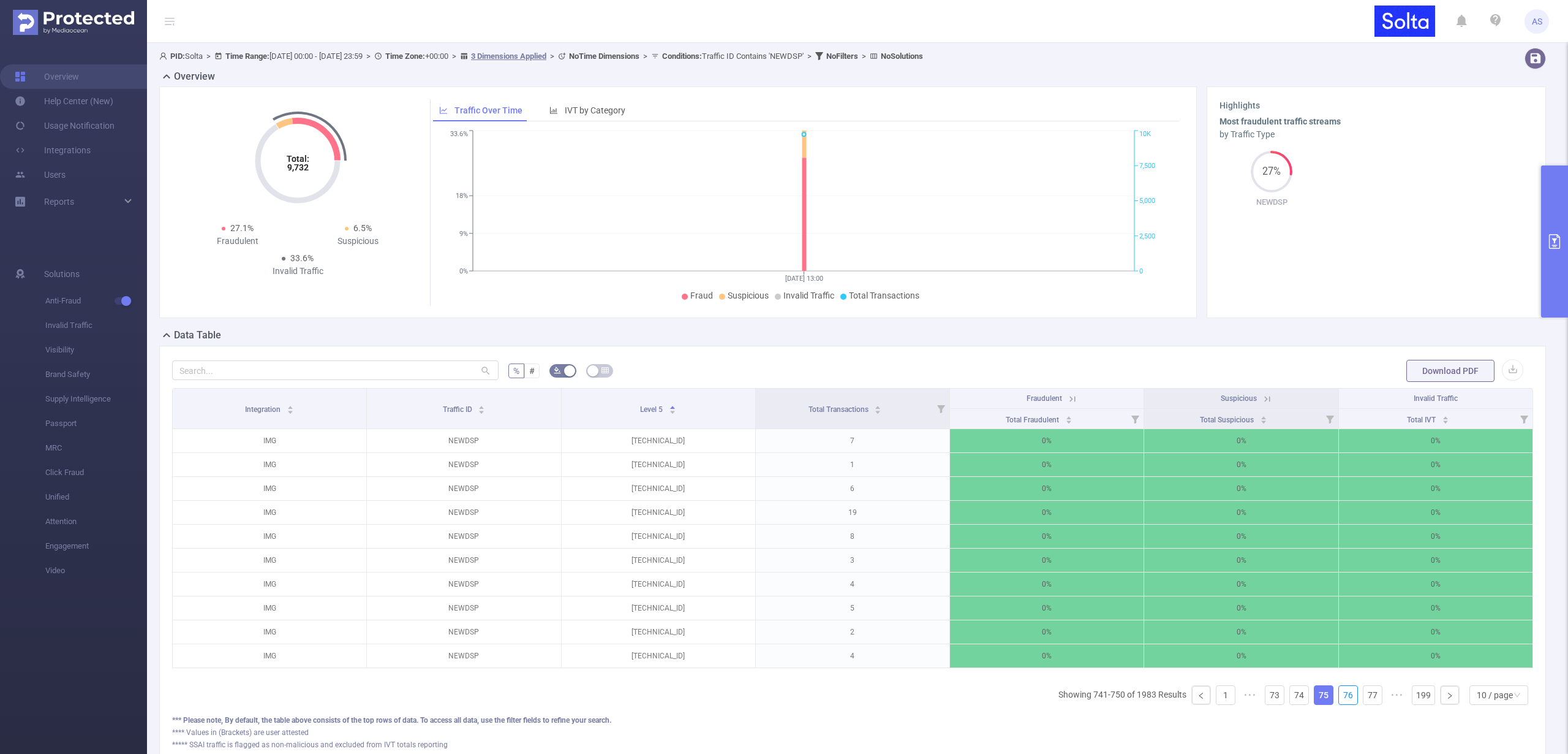
click at [1341, 703] on link "76" at bounding box center [1348, 695] width 19 height 19
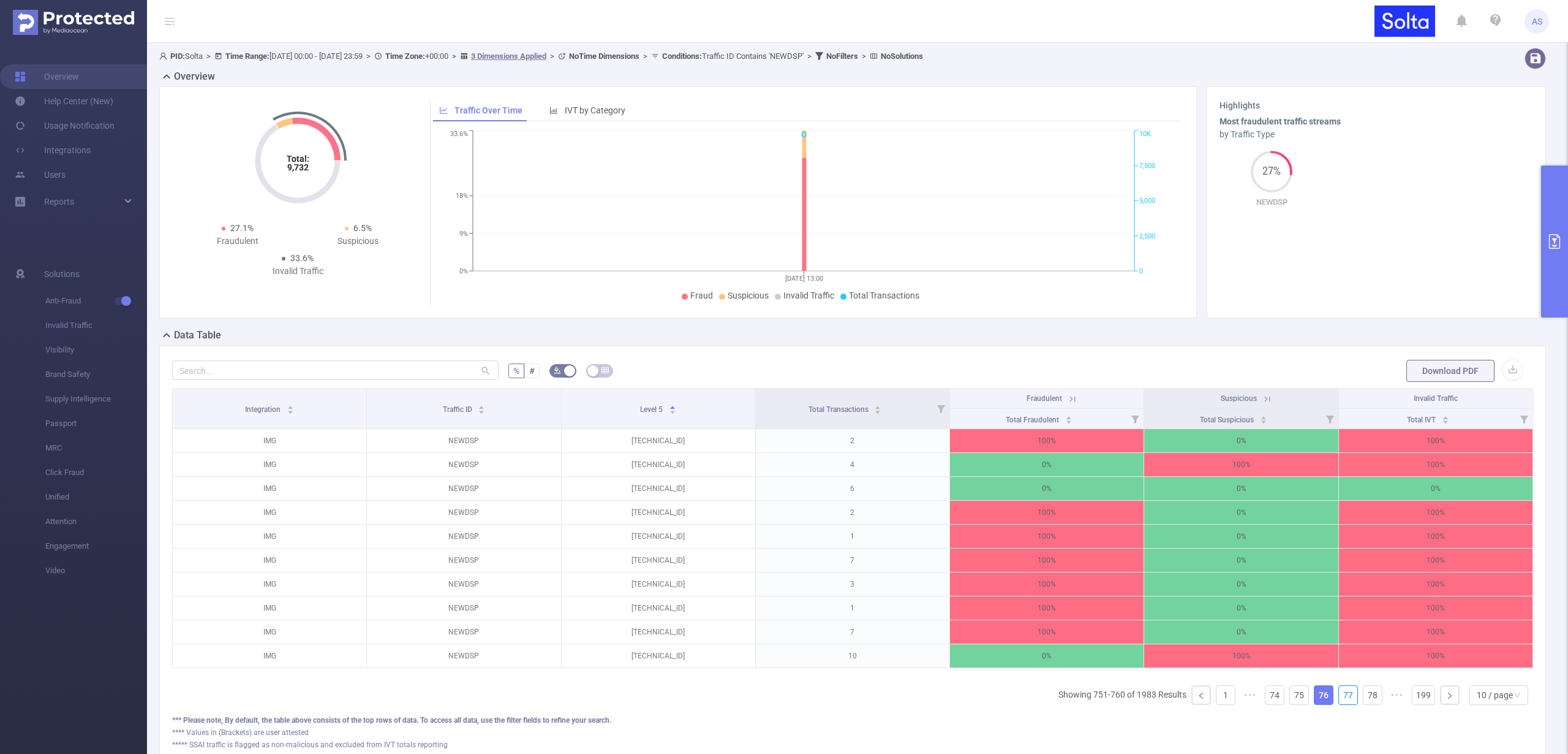
click at [1341, 703] on link "77" at bounding box center [1348, 695] width 19 height 19
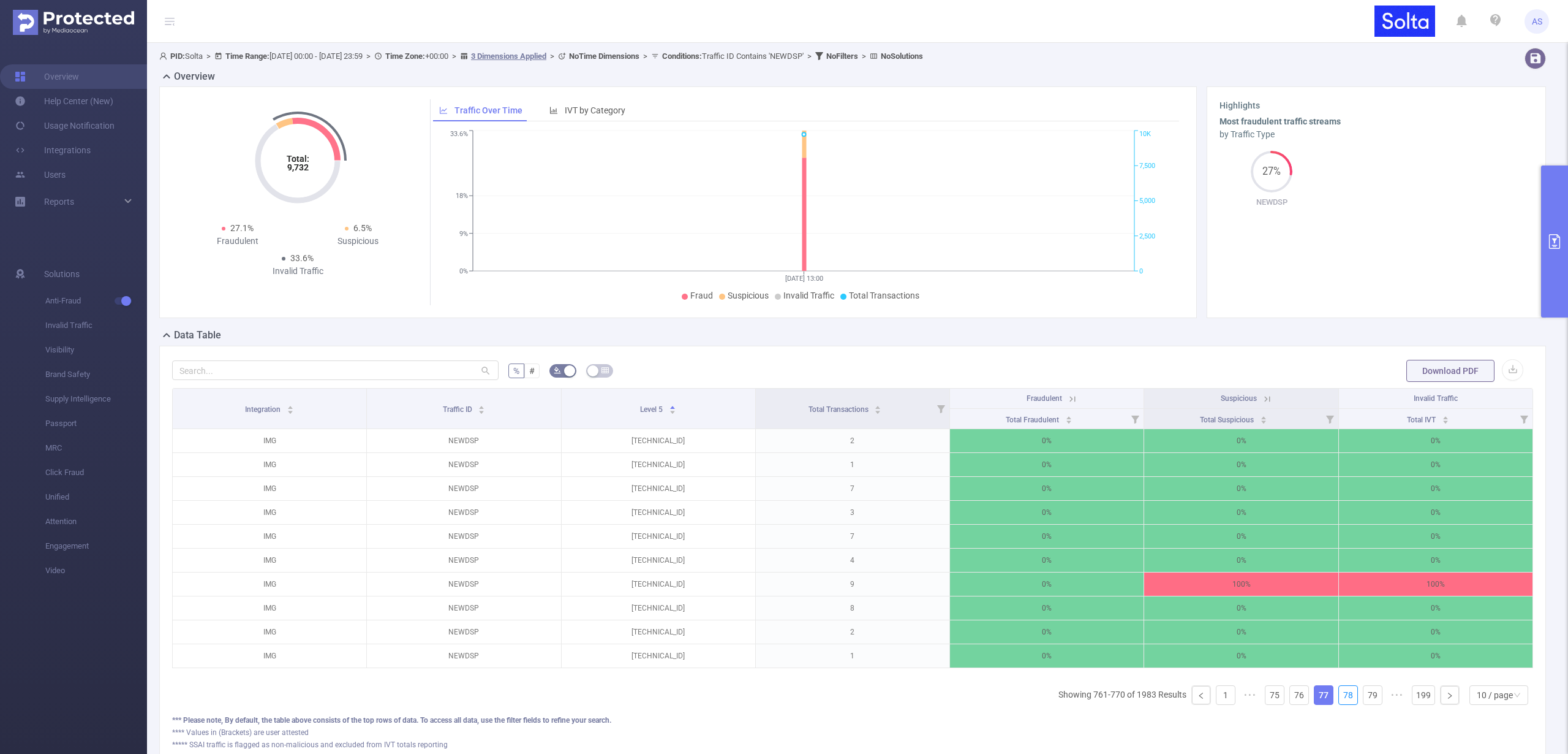
click at [1341, 703] on link "78" at bounding box center [1348, 695] width 19 height 19
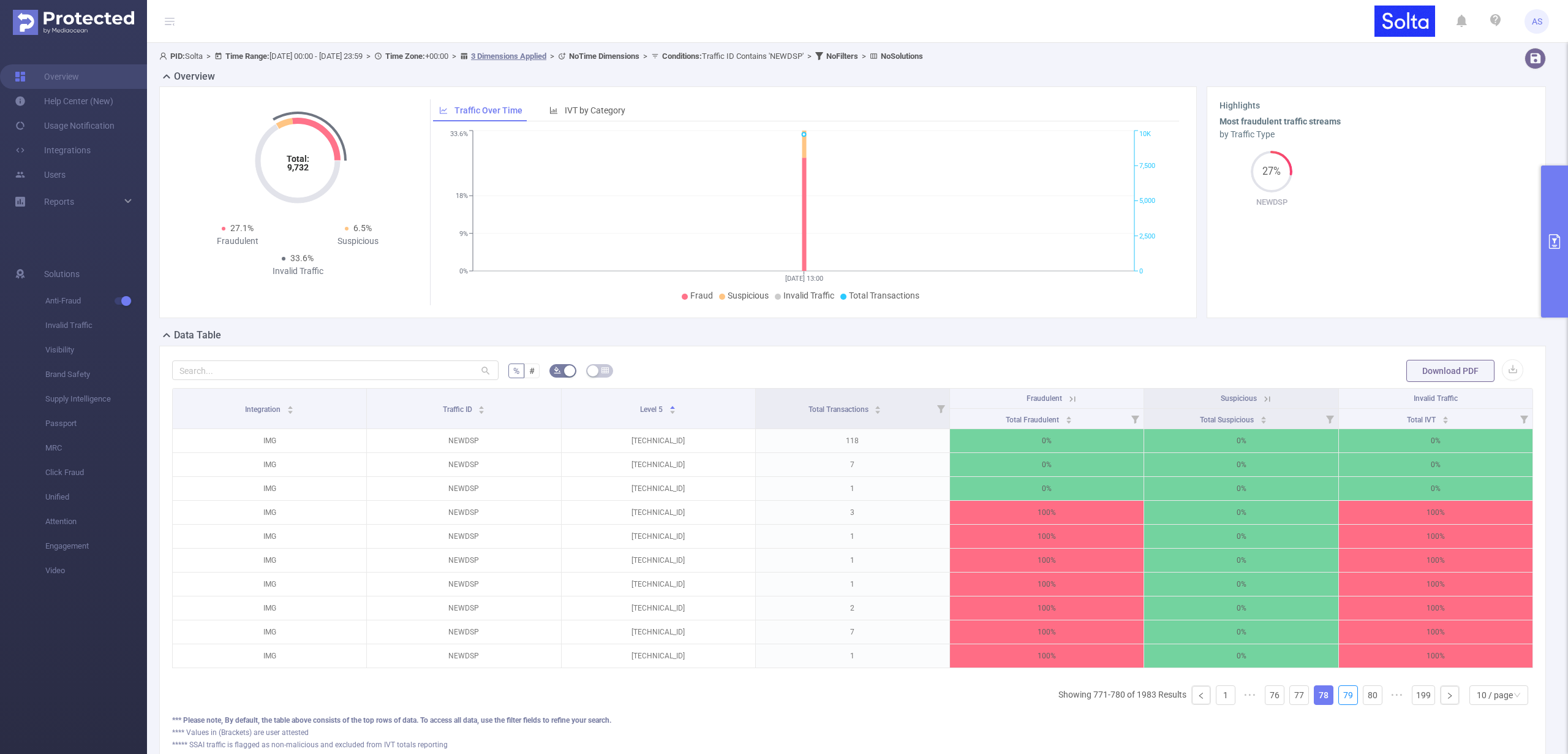
click at [1341, 703] on link "79" at bounding box center [1348, 695] width 19 height 19
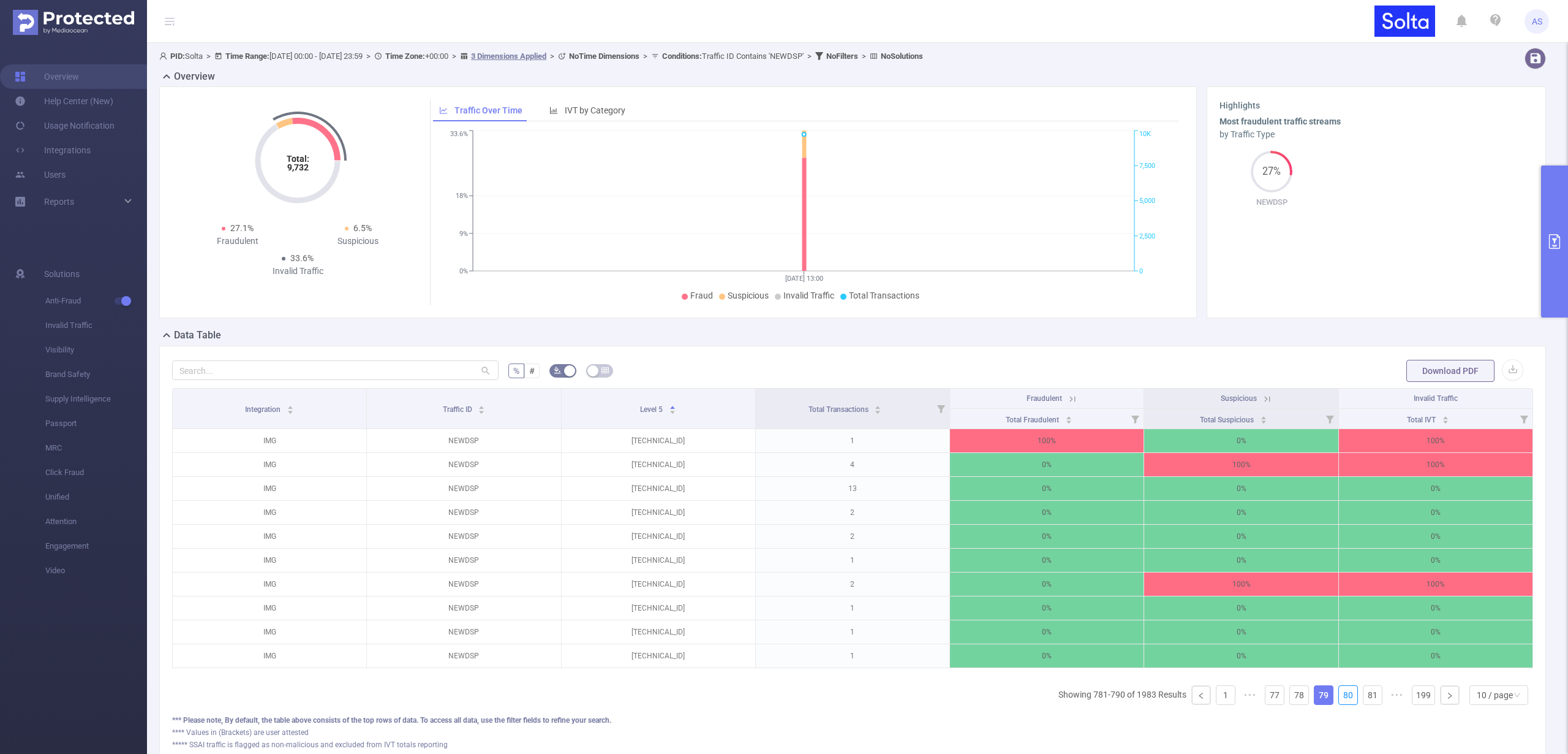
click at [1341, 703] on link "80" at bounding box center [1348, 695] width 19 height 19
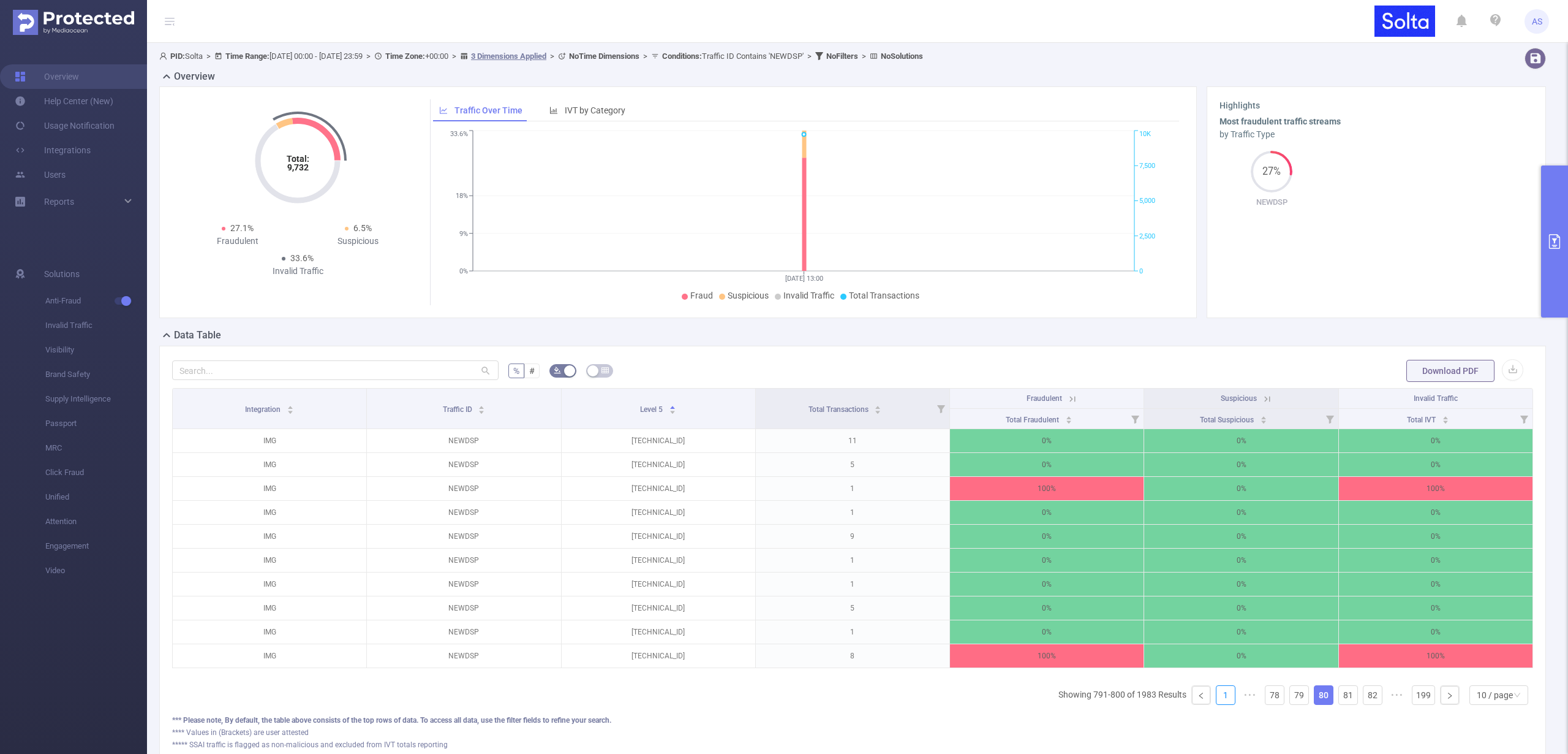
click at [1216, 704] on link "1" at bounding box center [1226, 695] width 19 height 19
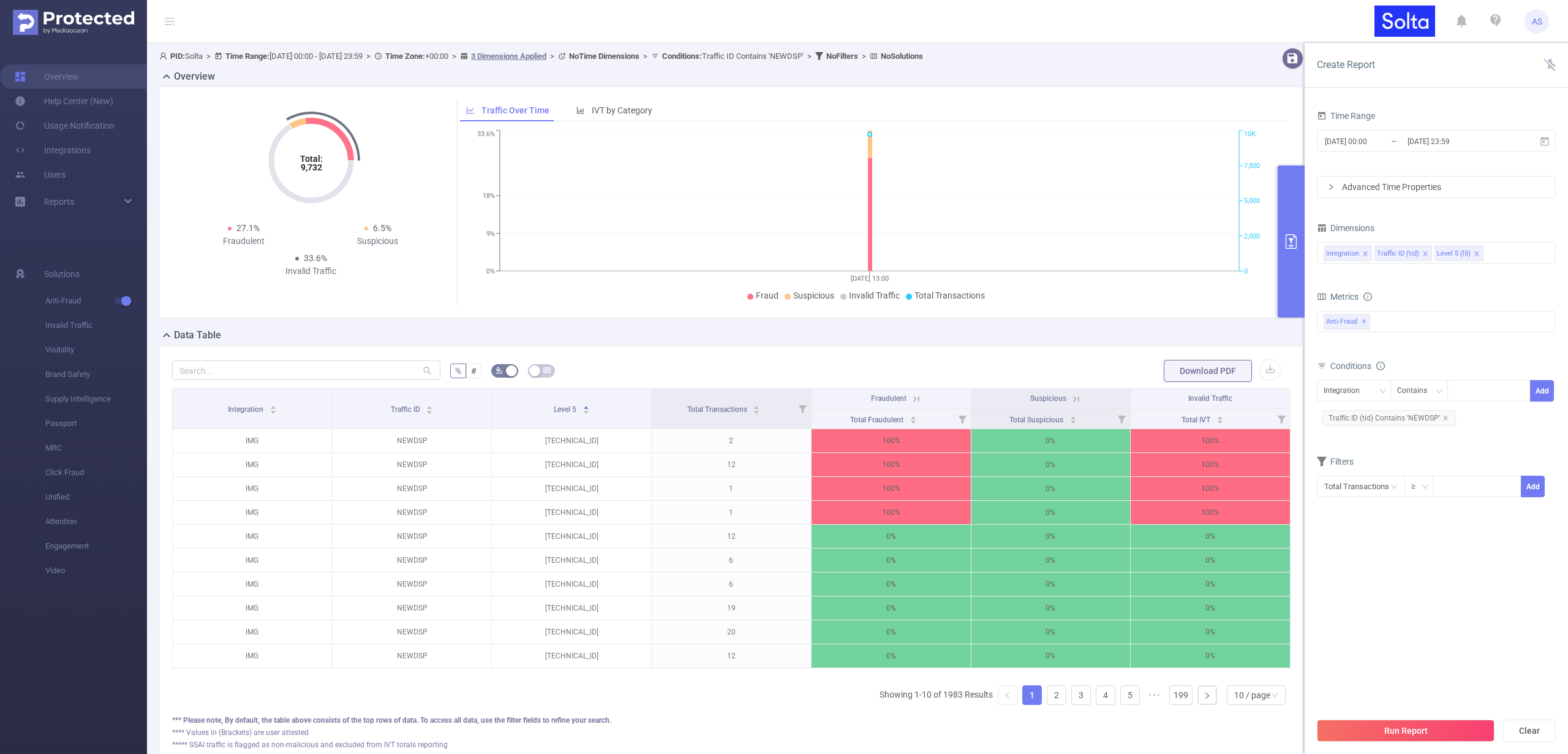
click at [1384, 730] on button "Run Report" at bounding box center [1406, 730] width 178 height 22
